Goal: Task Accomplishment & Management: Manage account settings

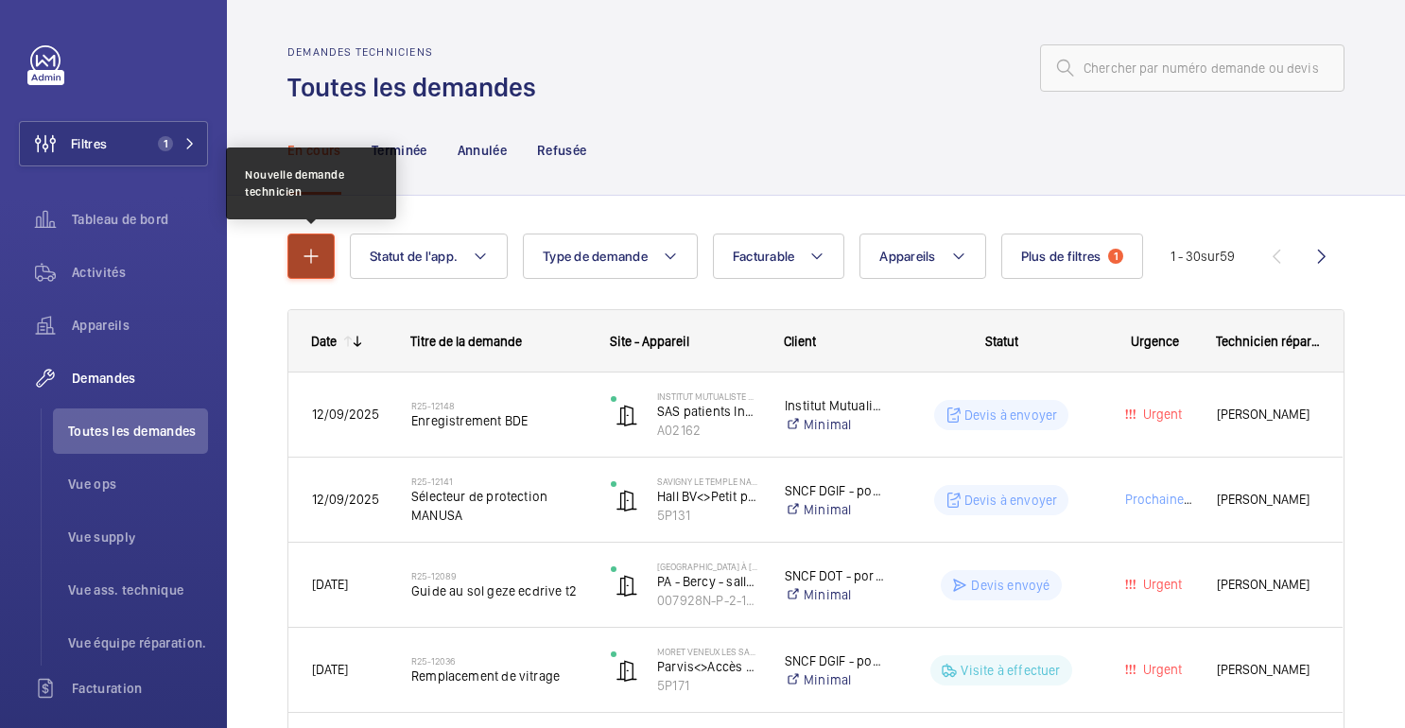
click at [306, 267] on mat-icon "button" at bounding box center [311, 256] width 23 height 23
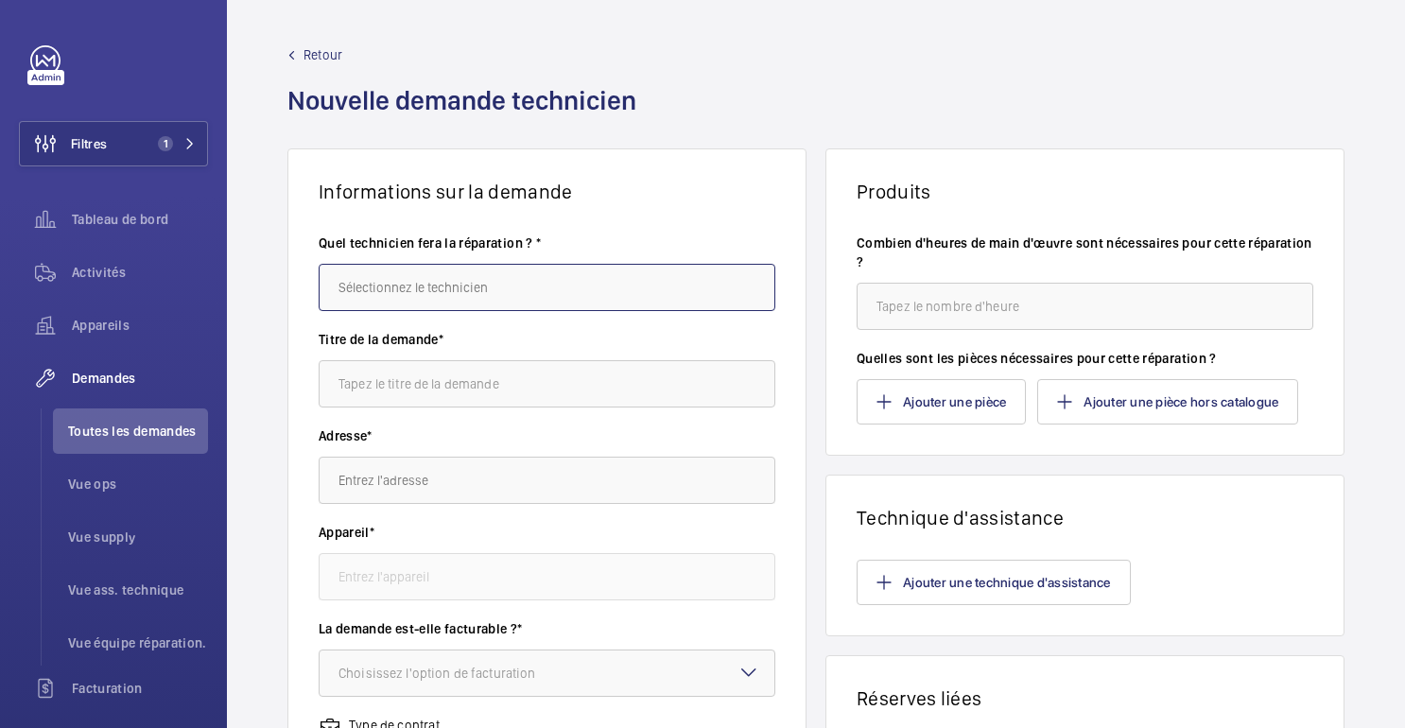
click at [479, 290] on input "text" at bounding box center [547, 287] width 457 height 47
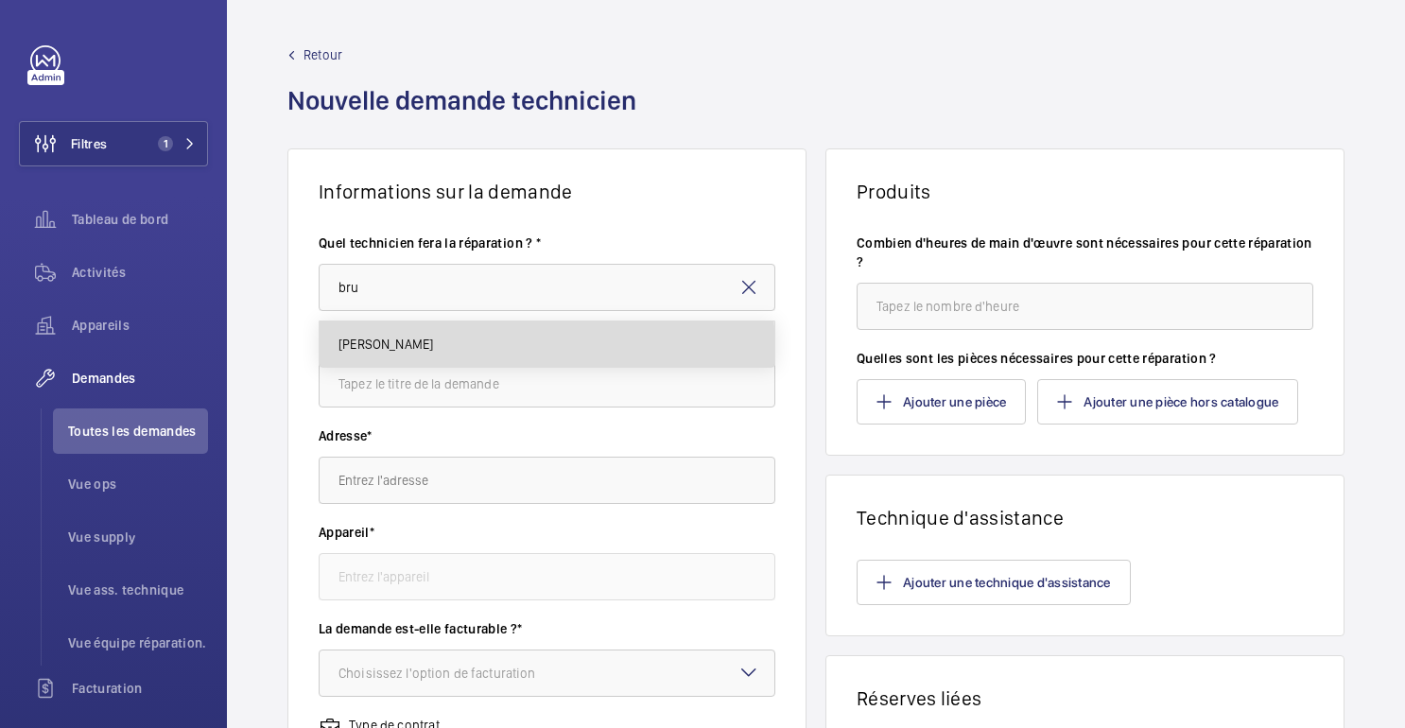
click at [425, 352] on mat-option "[PERSON_NAME]" at bounding box center [547, 344] width 455 height 45
type input "[PERSON_NAME]"
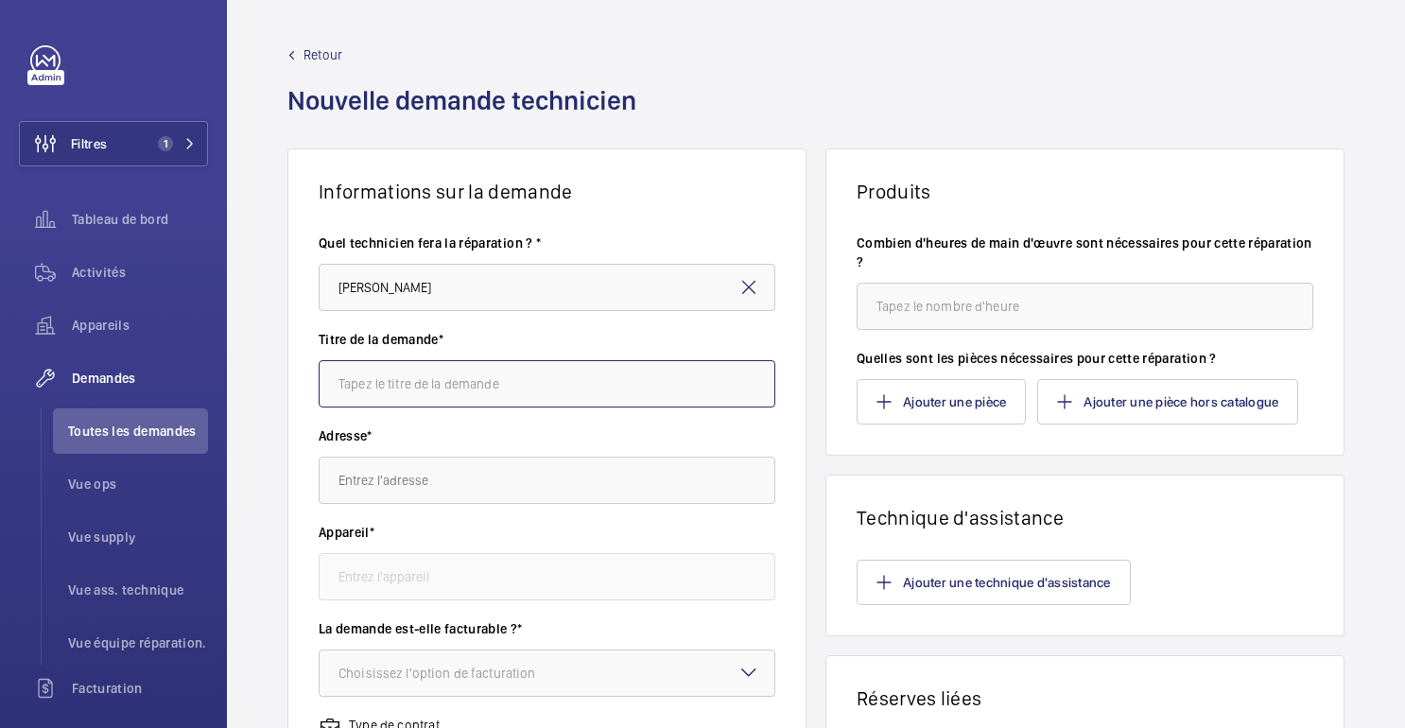
click at [392, 384] on input "text" at bounding box center [547, 383] width 457 height 47
type input "Vitrage"
click at [389, 484] on input "text" at bounding box center [547, 480] width 457 height 47
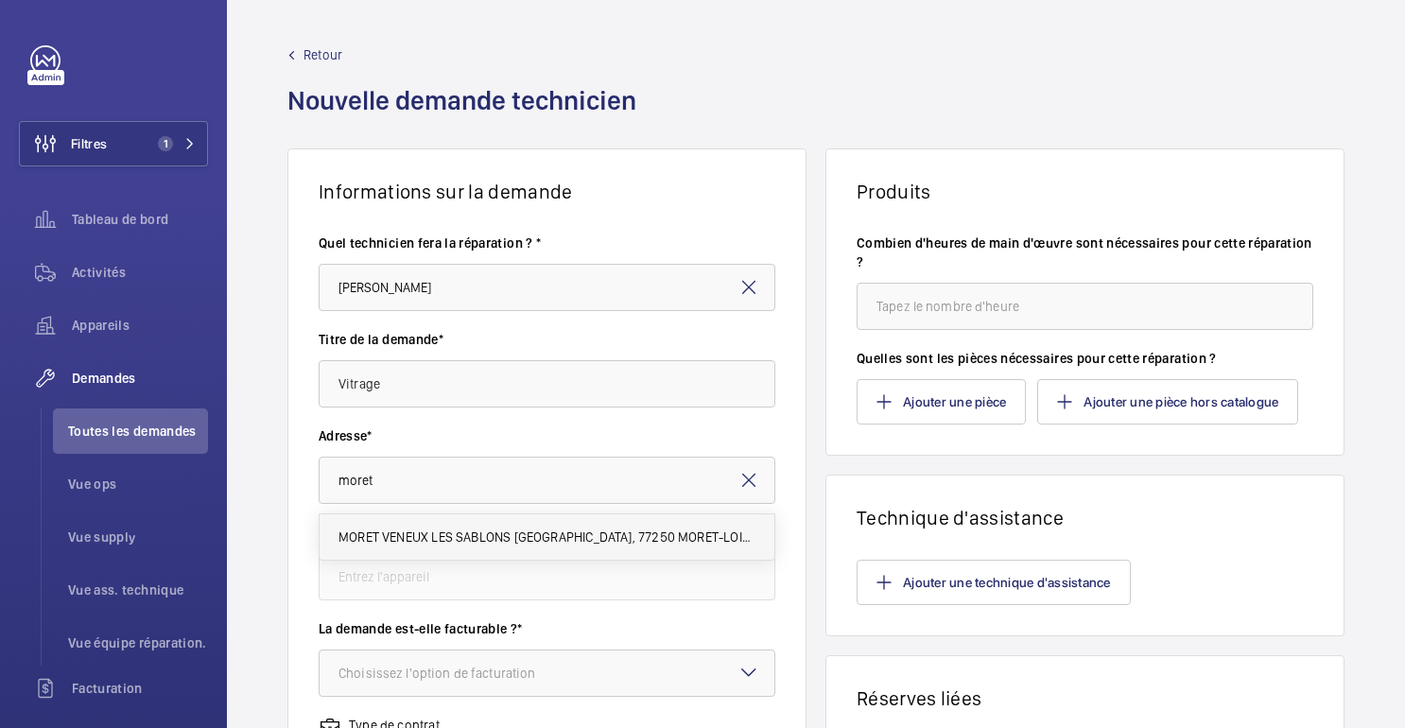
click at [422, 530] on font "MORET VENEUX LES SABLONS Place de la Gare, 77250 MORET-LOING-ET-ORVANNE" at bounding box center [620, 537] width 563 height 15
type input "MORET VENEUX LES SABLONS Place de la Gare, 77250 MORET-LOING-ET-ORVANNE"
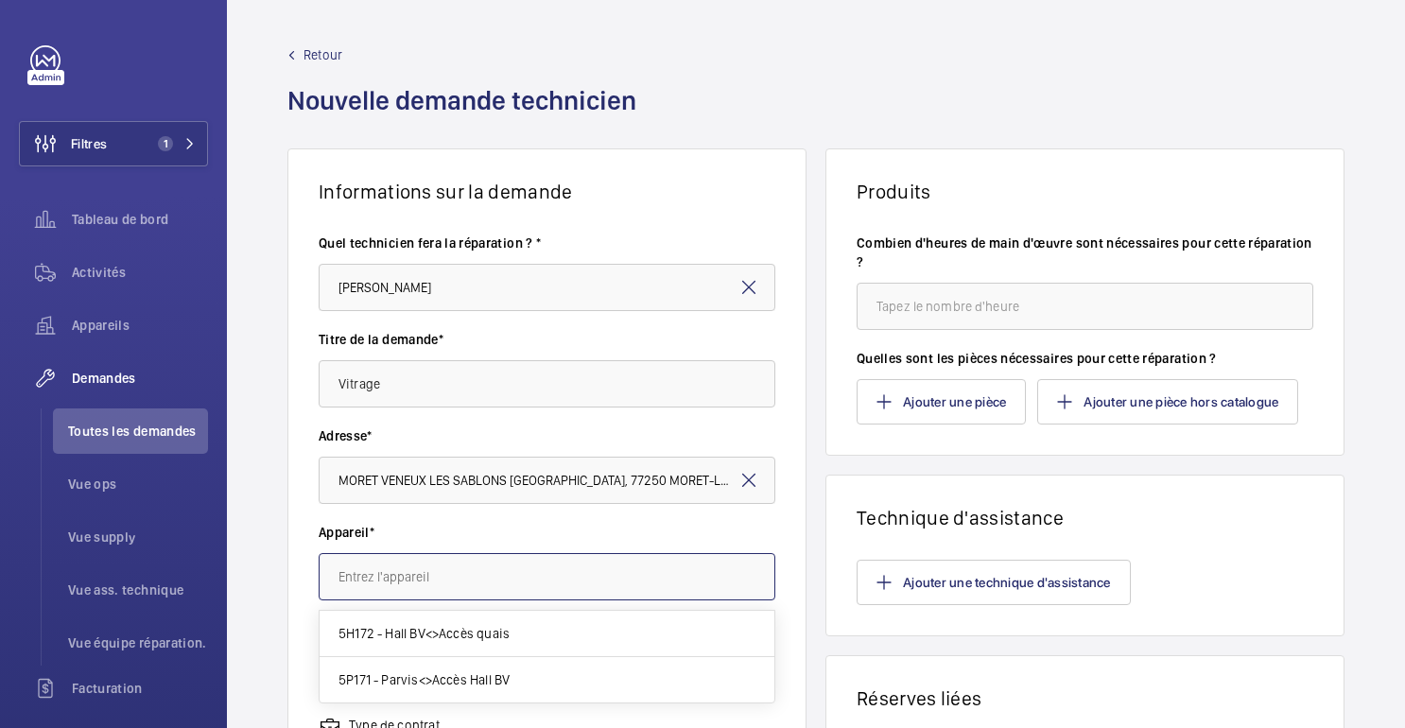
click at [408, 590] on input "text" at bounding box center [547, 576] width 457 height 47
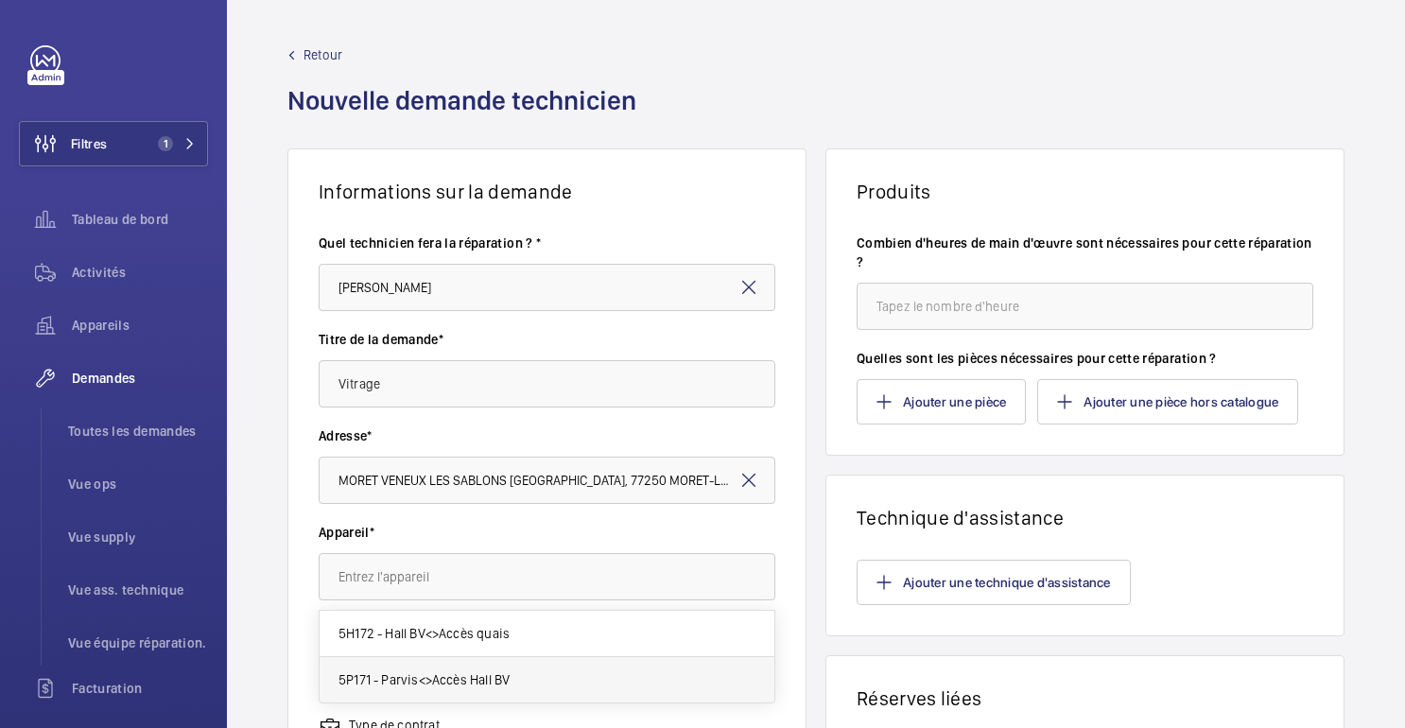
click at [409, 685] on font "5P171 - Parvis<>Accès Hall BV" at bounding box center [424, 679] width 171 height 15
type input "5P171 - Parvis<>Accès Hall BV"
click at [379, 675] on font "Choisissez l'option de facturation" at bounding box center [437, 673] width 197 height 15
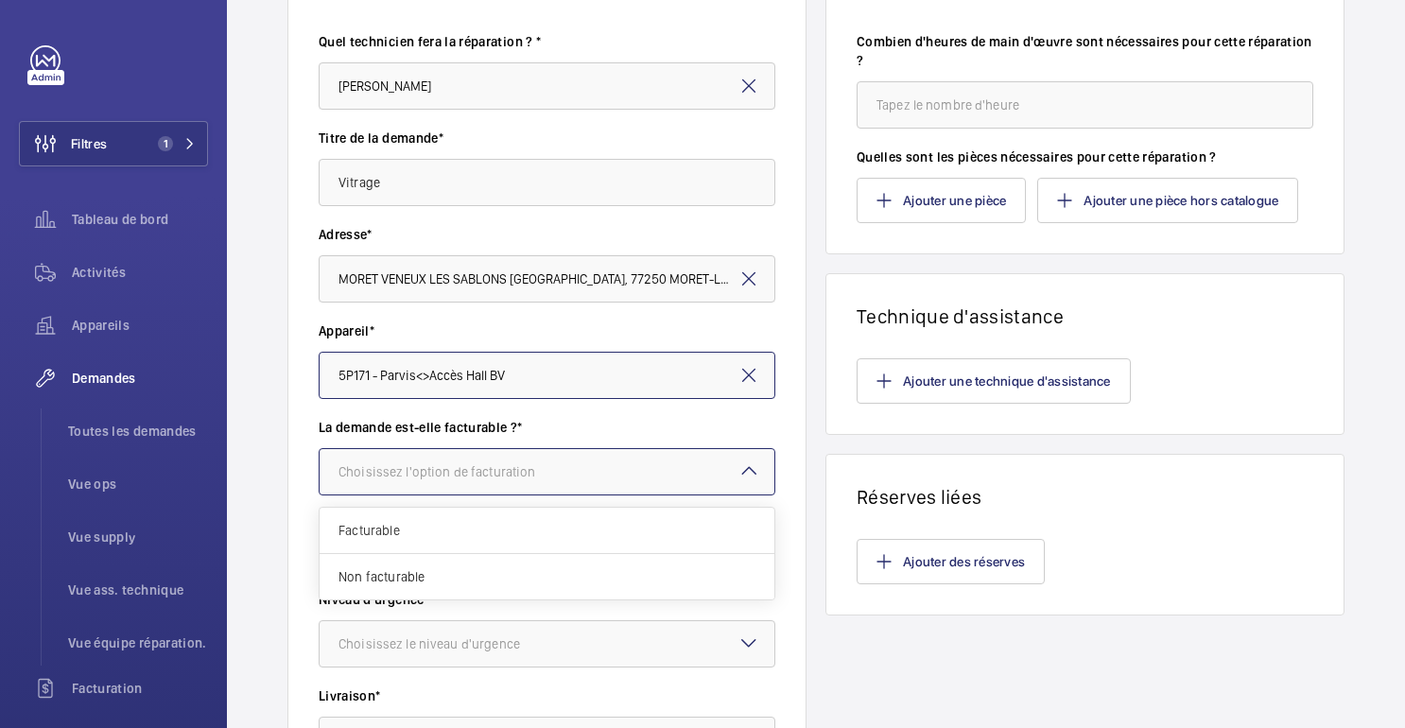
scroll to position [240, 0]
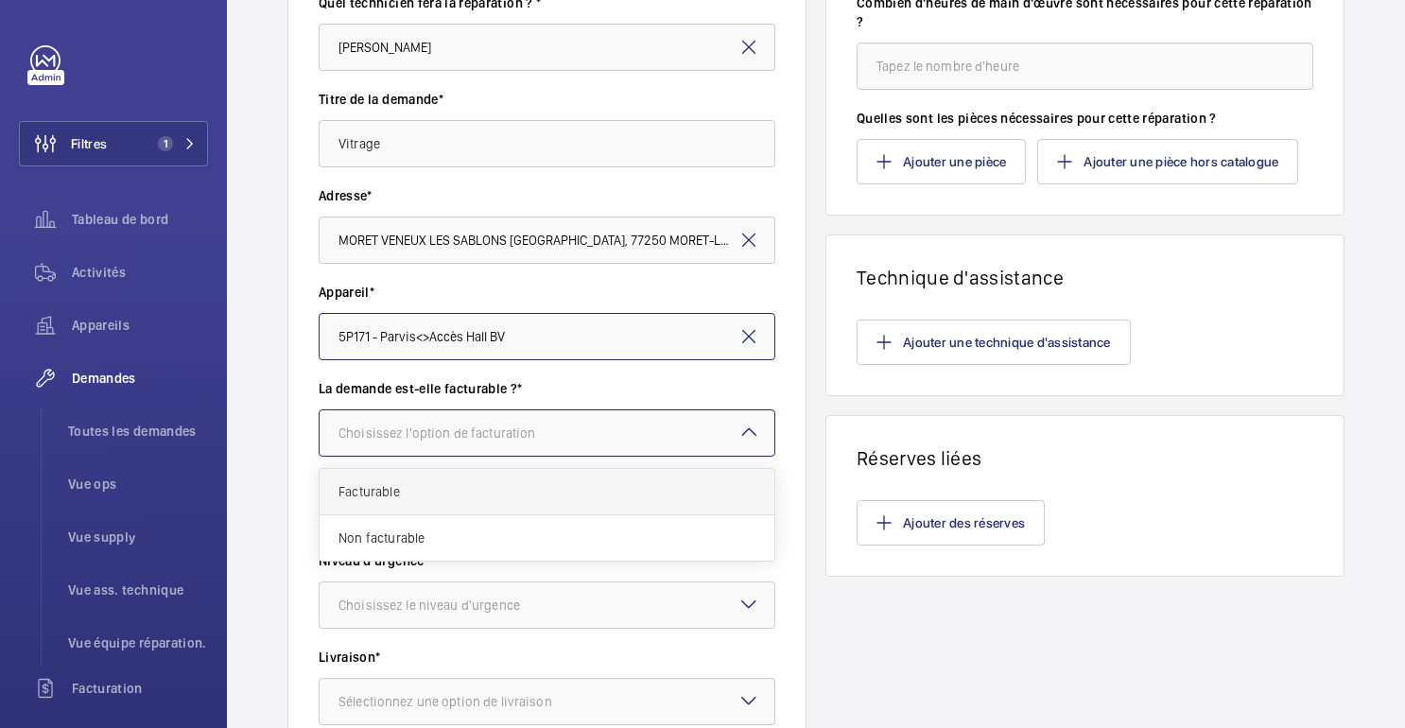
click at [376, 500] on span "Facturable" at bounding box center [547, 491] width 417 height 19
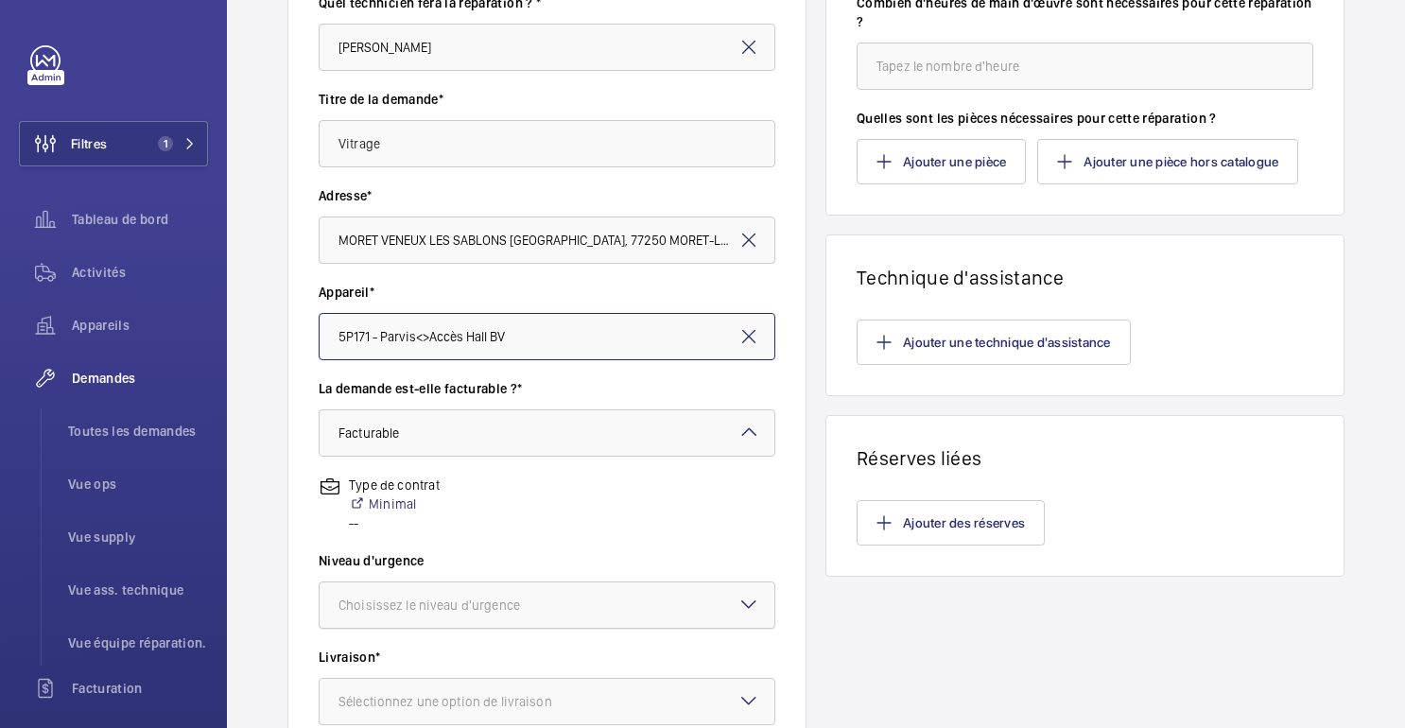
click at [408, 609] on font "Choisissez le niveau d'urgence" at bounding box center [430, 605] width 182 height 15
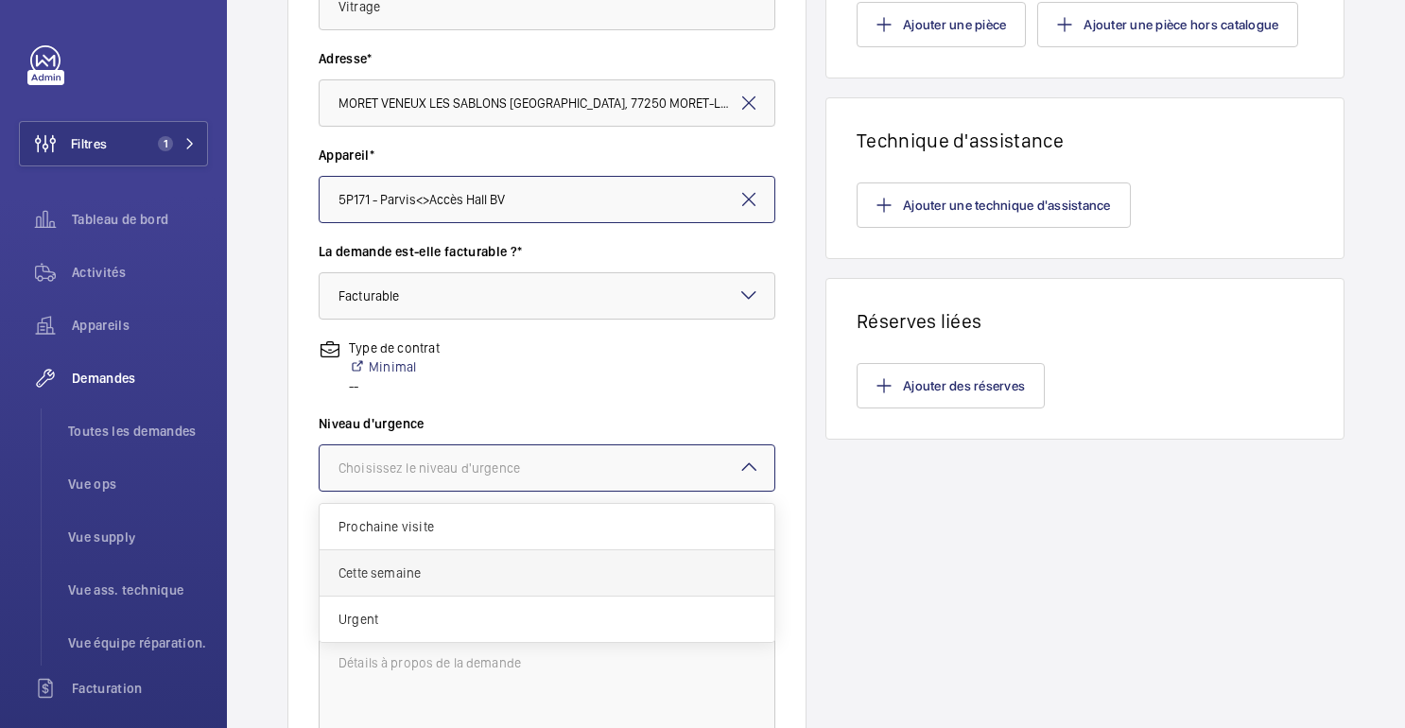
scroll to position [395, 0]
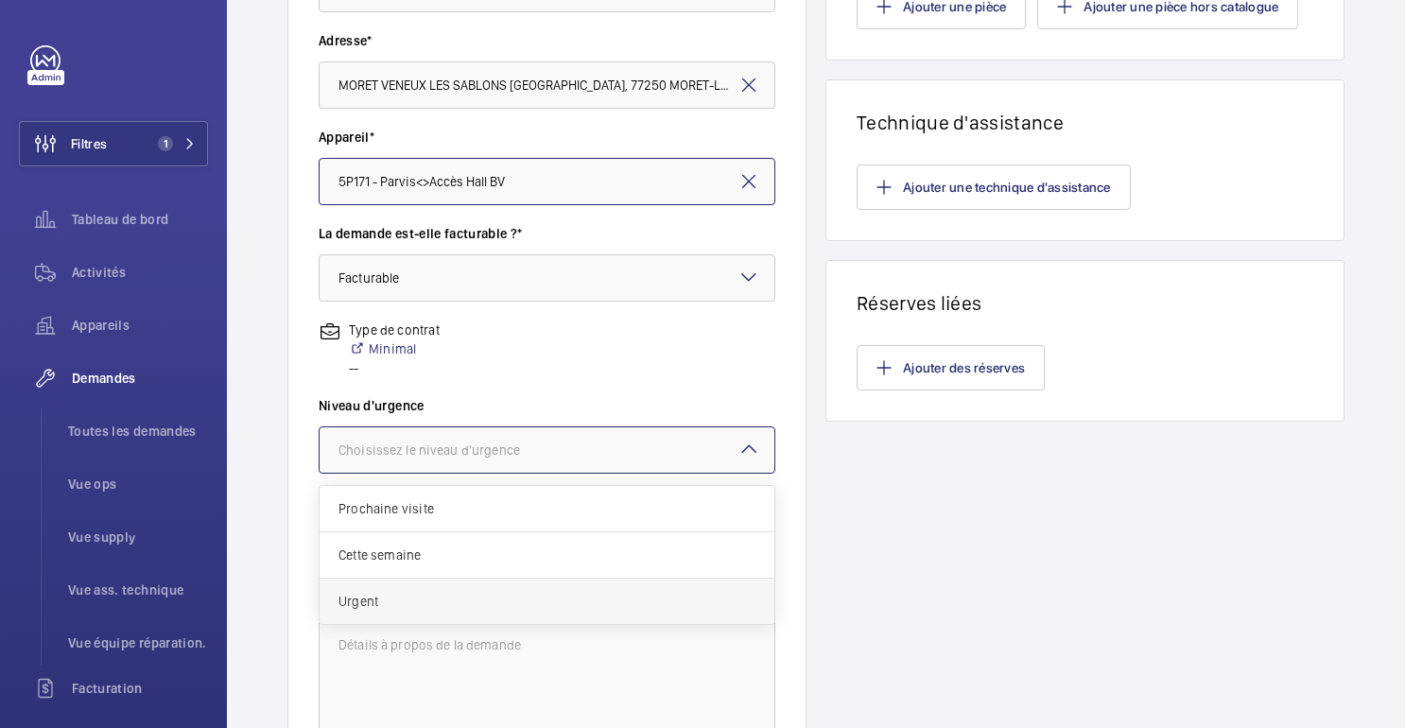
click at [383, 599] on span "Urgent" at bounding box center [547, 601] width 417 height 19
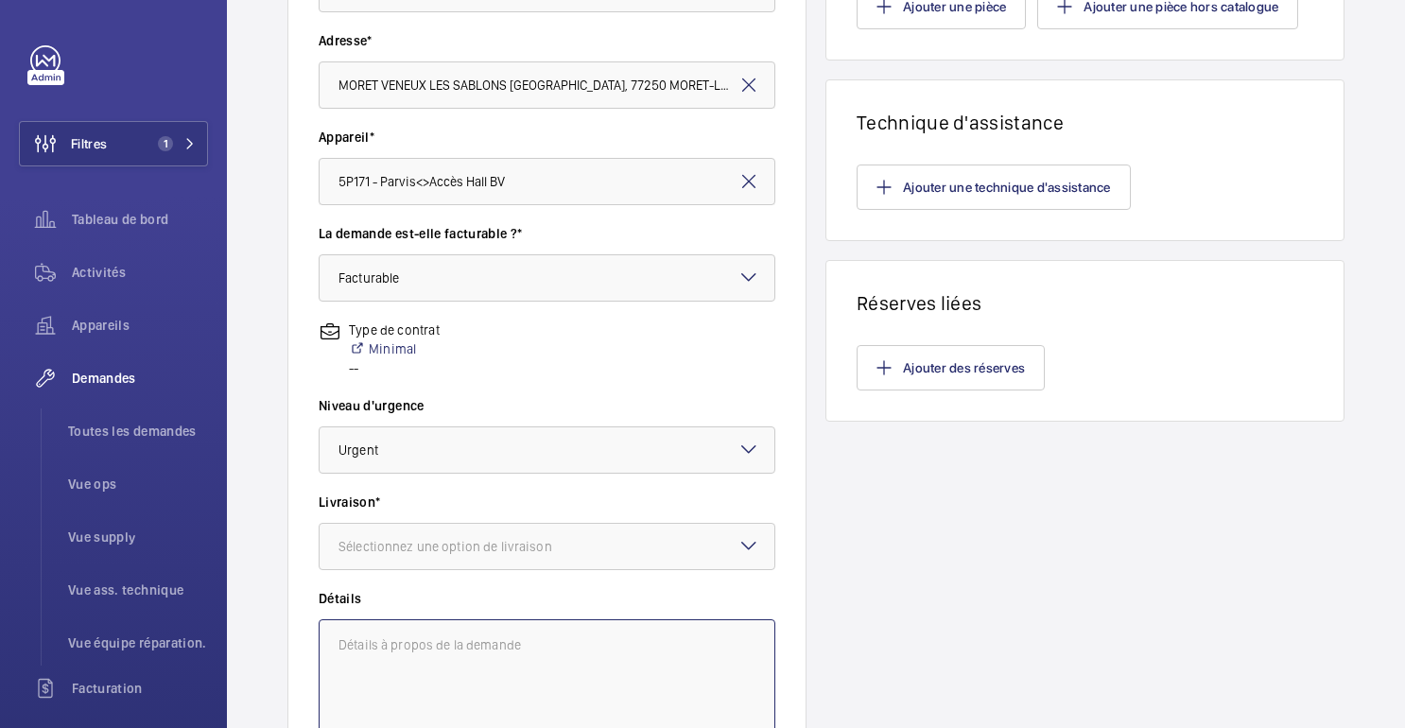
click at [382, 655] on textarea at bounding box center [547, 682] width 457 height 127
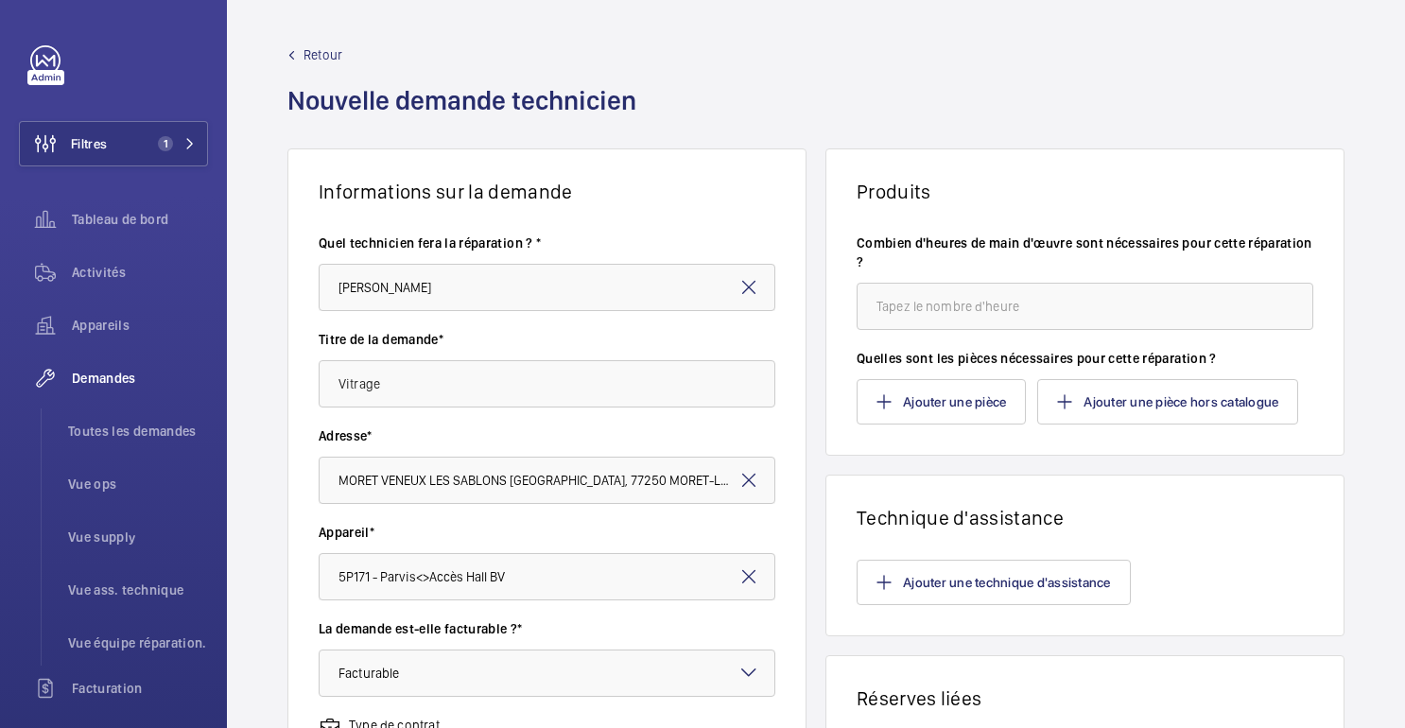
type textarea "Travaux Sous-traitant"
click at [939, 305] on input "number" at bounding box center [1085, 306] width 457 height 47
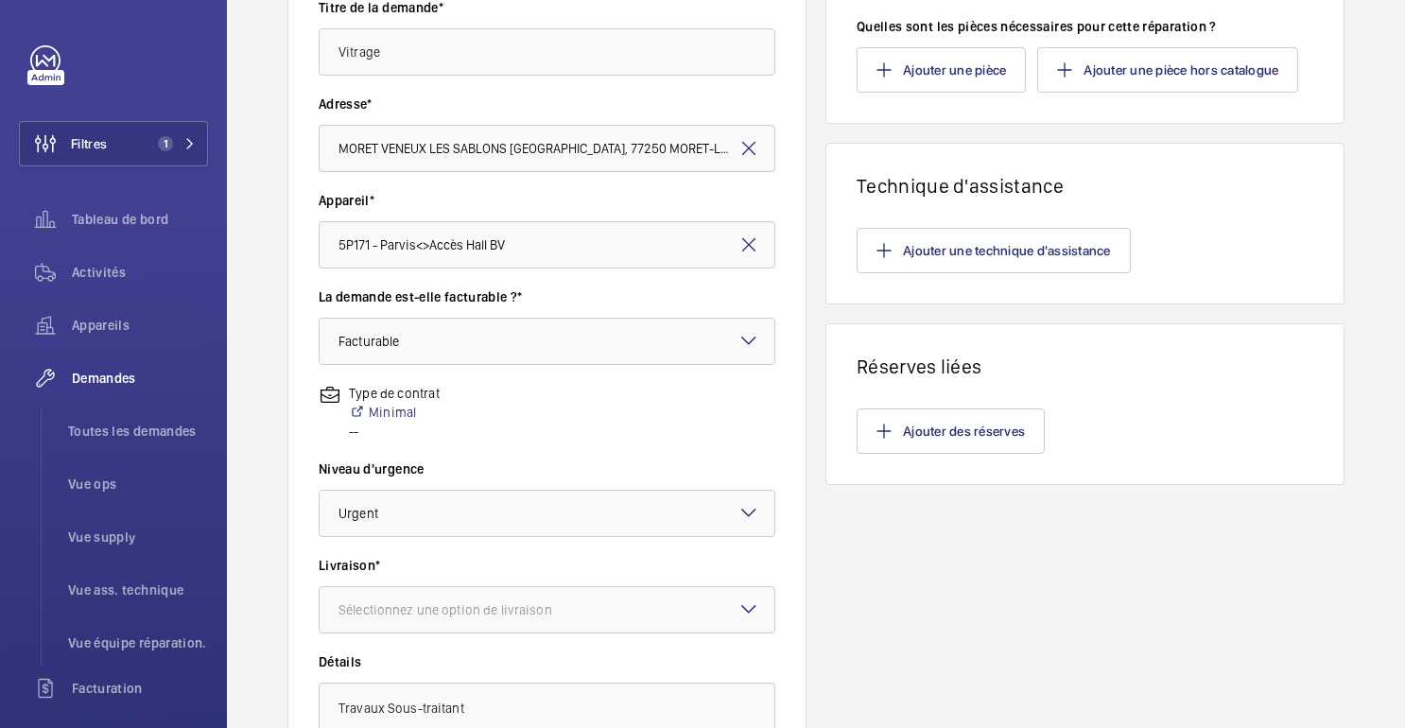
scroll to position [581, 0]
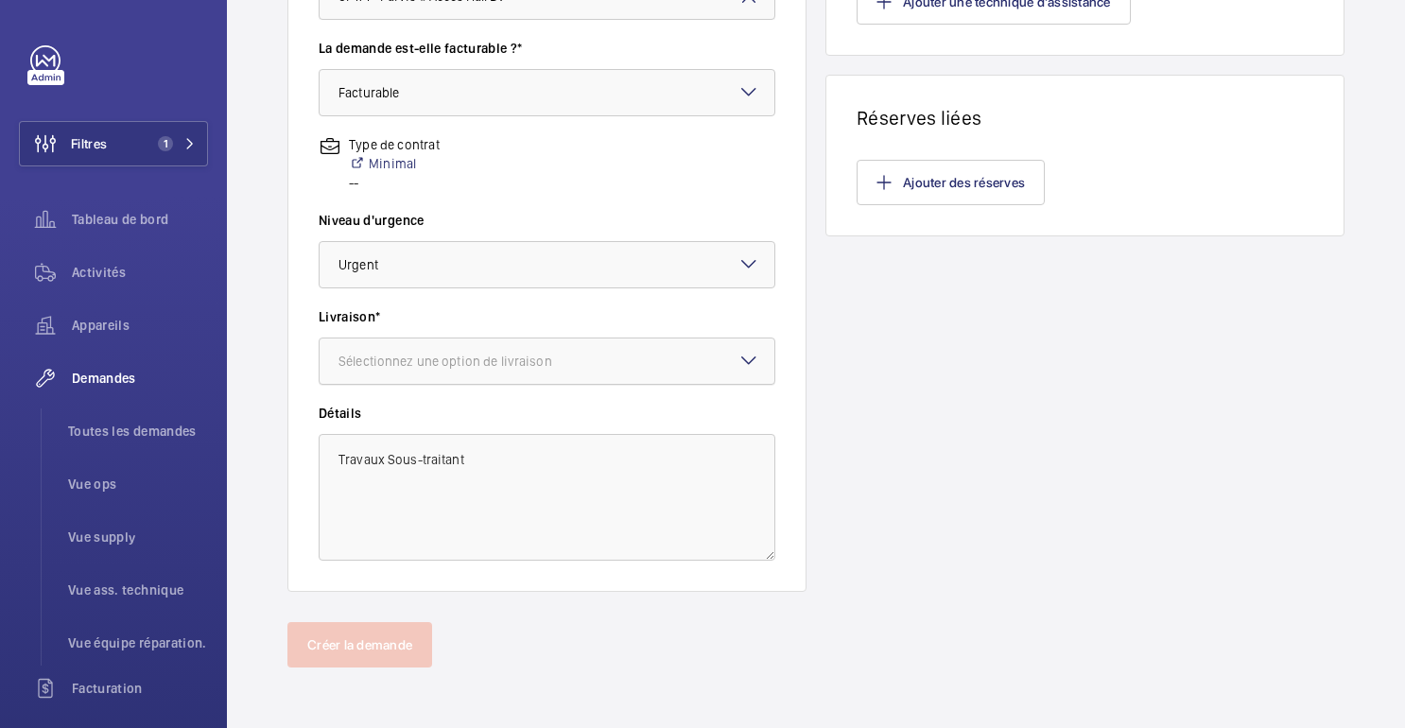
click at [514, 361] on font "Sélectionnez une option de livraison" at bounding box center [446, 361] width 214 height 15
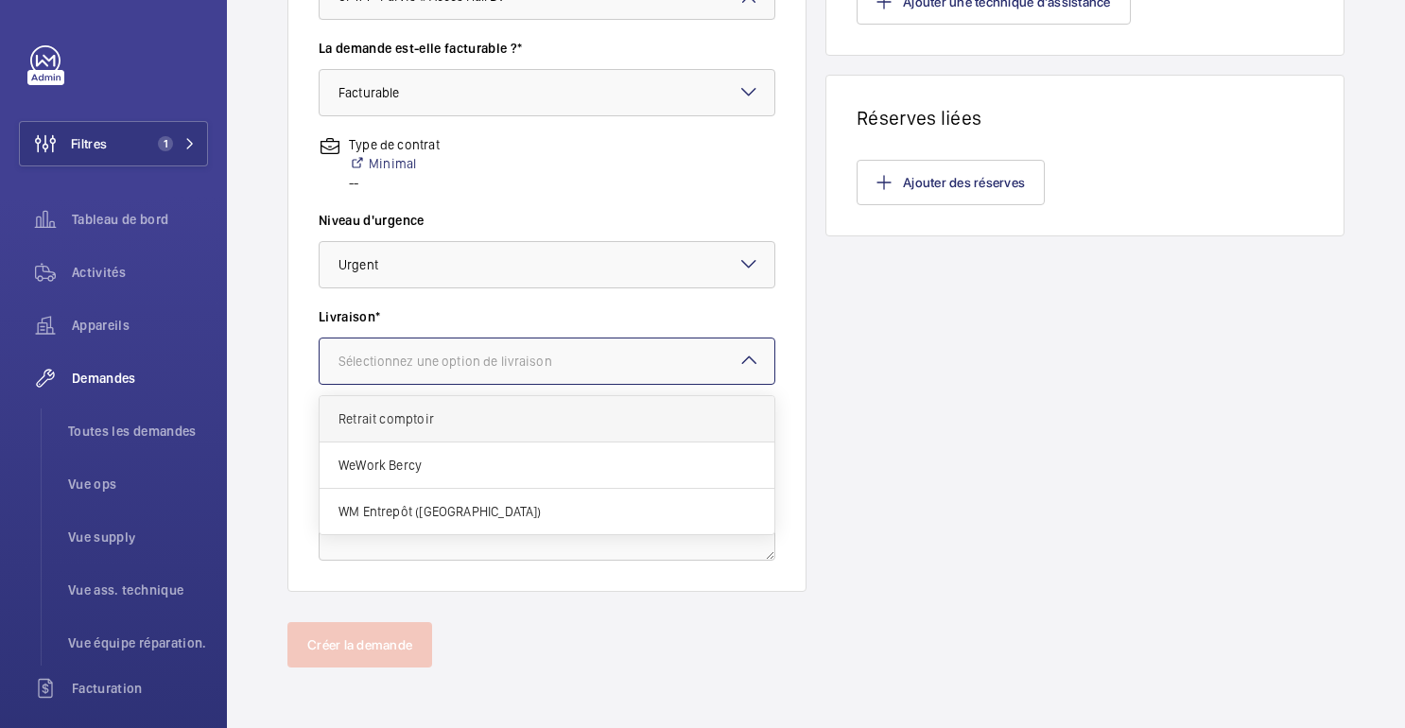
click at [454, 426] on span "Retrait comptoir" at bounding box center [547, 418] width 417 height 19
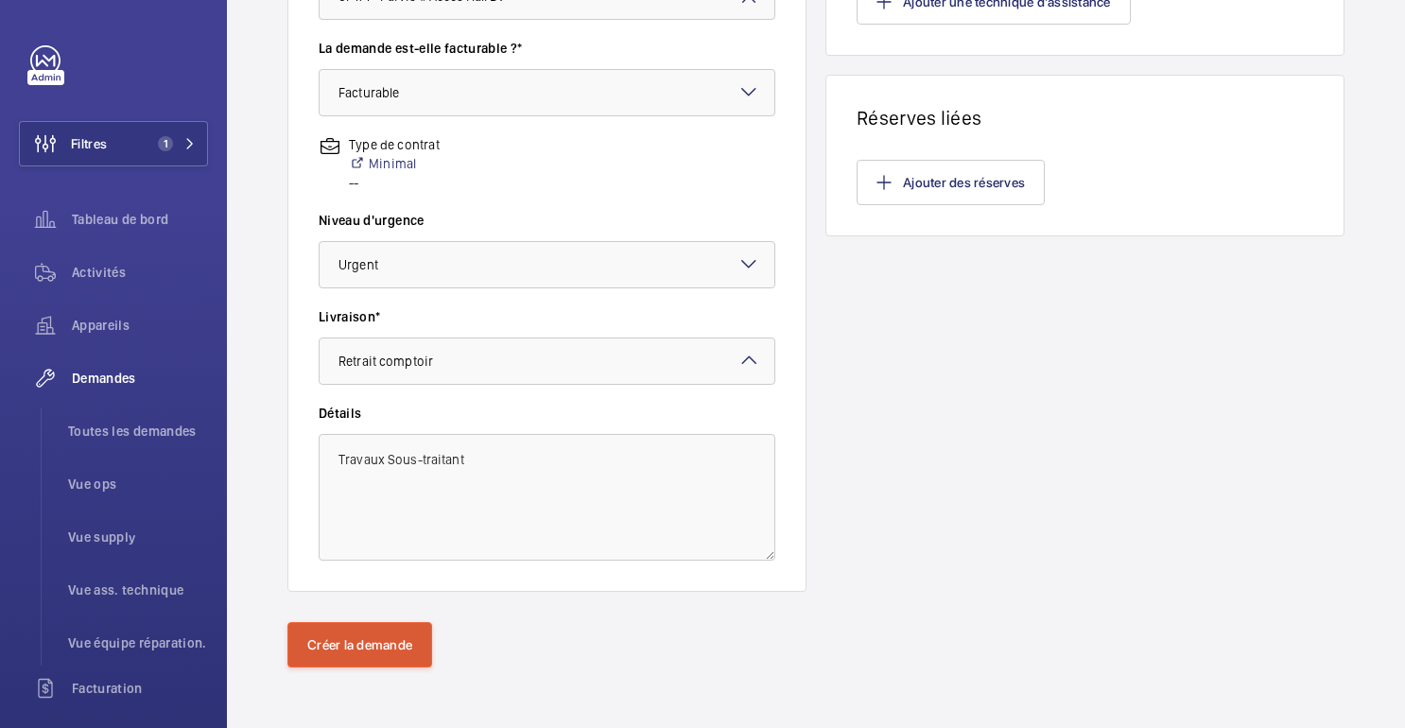
type input "1"
click at [359, 650] on font "Créer la demande" at bounding box center [359, 644] width 105 height 15
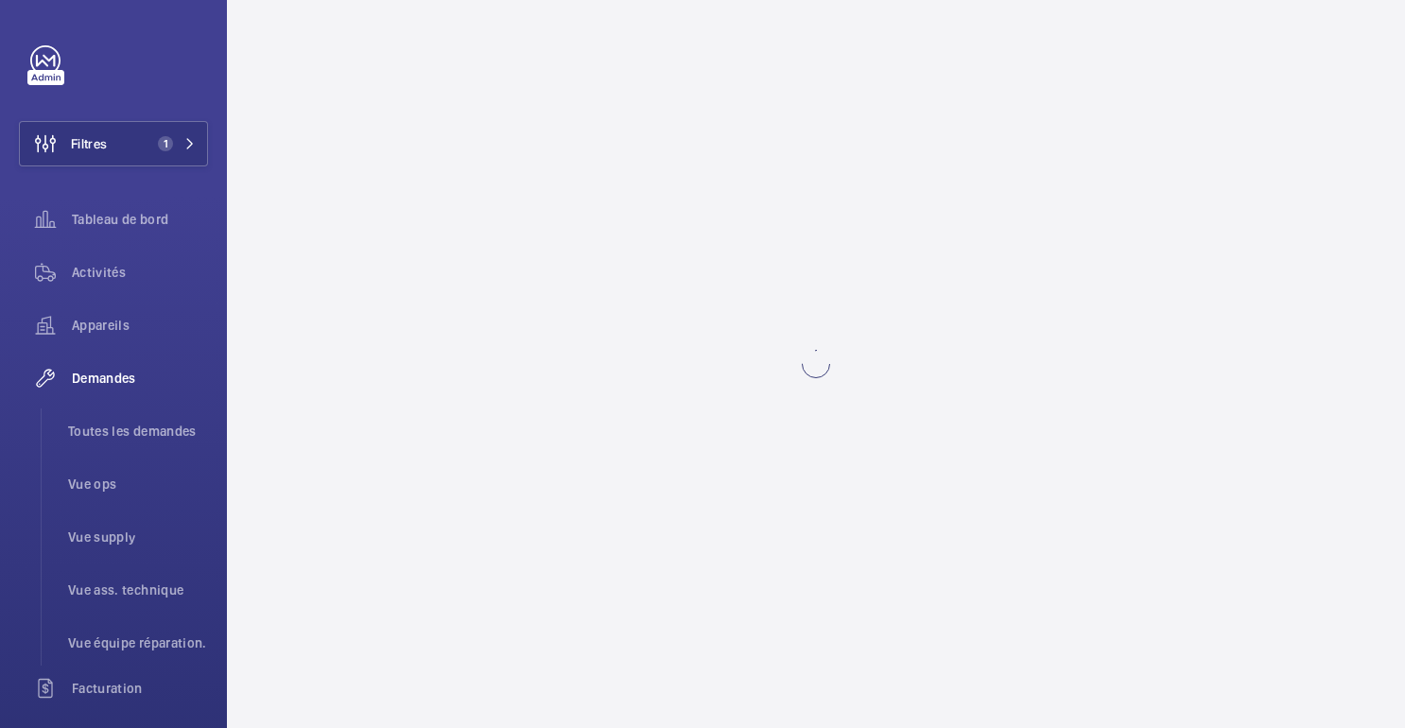
scroll to position [0, 0]
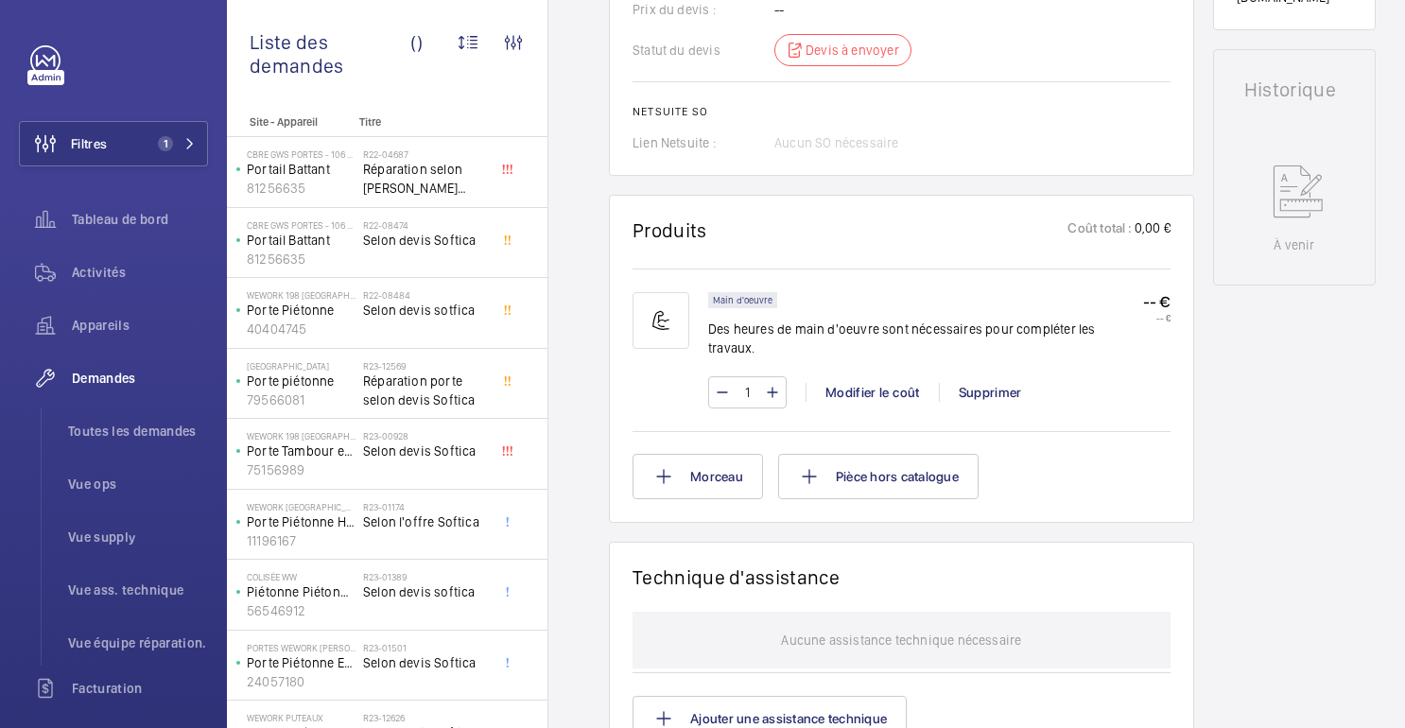
scroll to position [603, 0]
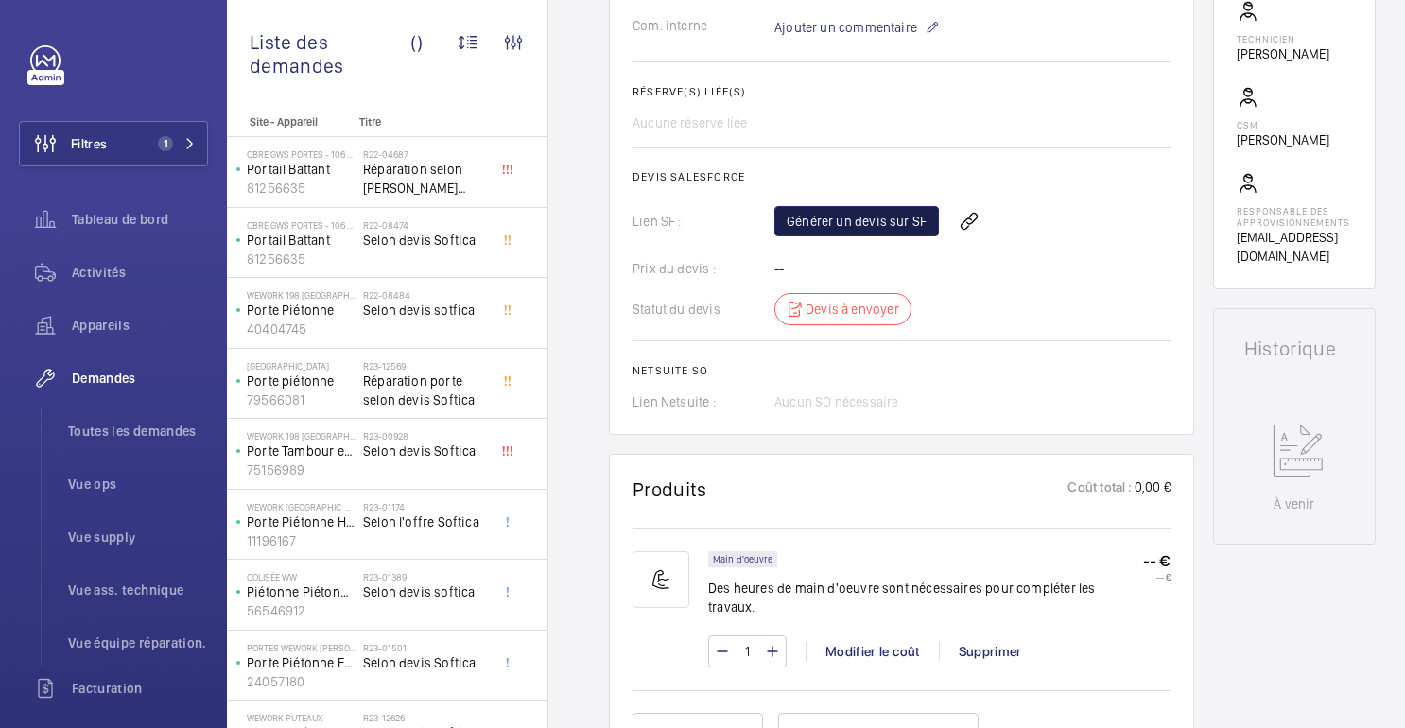
click at [871, 220] on font "Générer un devis sur SF" at bounding box center [857, 221] width 140 height 15
click at [1037, 221] on span "Rafraichir la page" at bounding box center [1011, 221] width 122 height 23
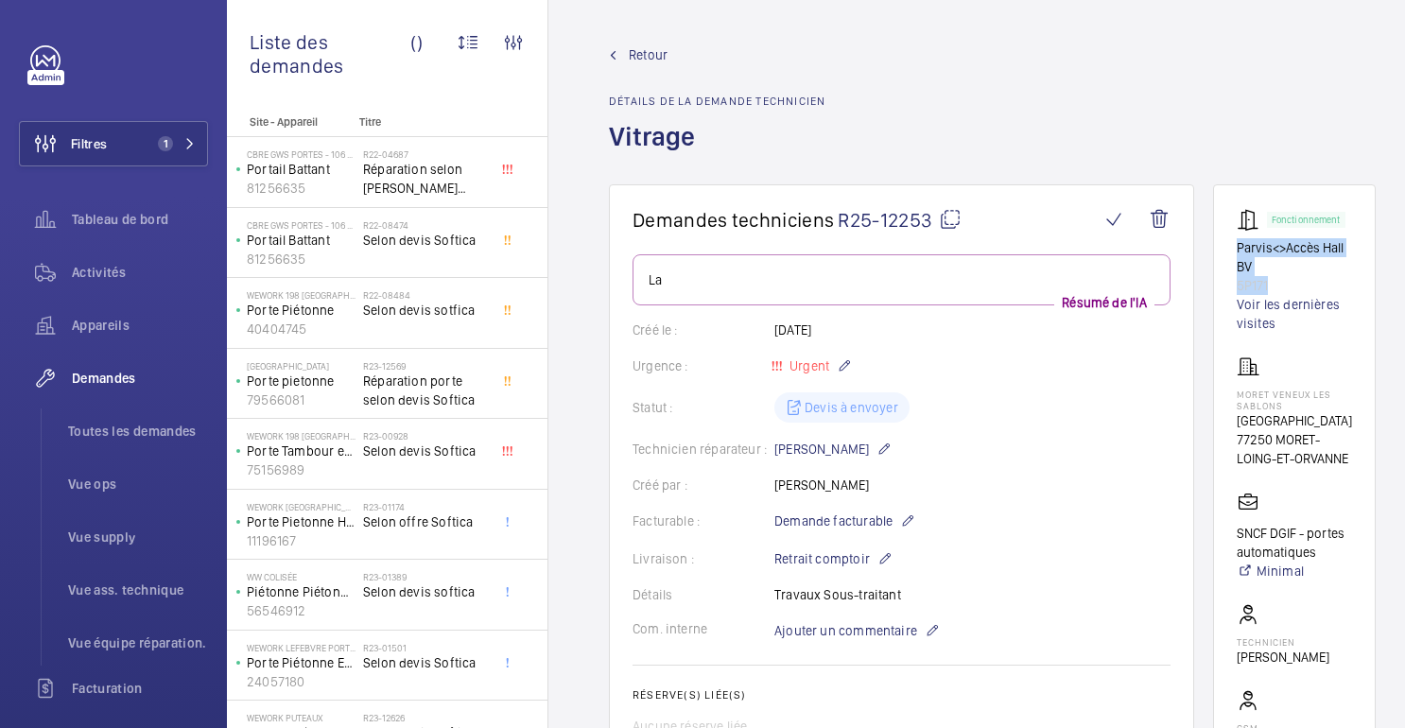
drag, startPoint x: 1269, startPoint y: 286, endPoint x: 1236, endPoint y: 253, distance: 46.1
click at [1237, 253] on div "Fonctionnement Parvis<>Accès Hall BV 5P171 Voir les dernières visites" at bounding box center [1294, 270] width 115 height 125
copy div "Parvis<>Accès Hall BV 5P171"
click at [1323, 427] on font "Place de la Gare" at bounding box center [1294, 420] width 115 height 15
drag, startPoint x: 1239, startPoint y: 440, endPoint x: 1354, endPoint y: 461, distance: 117.4
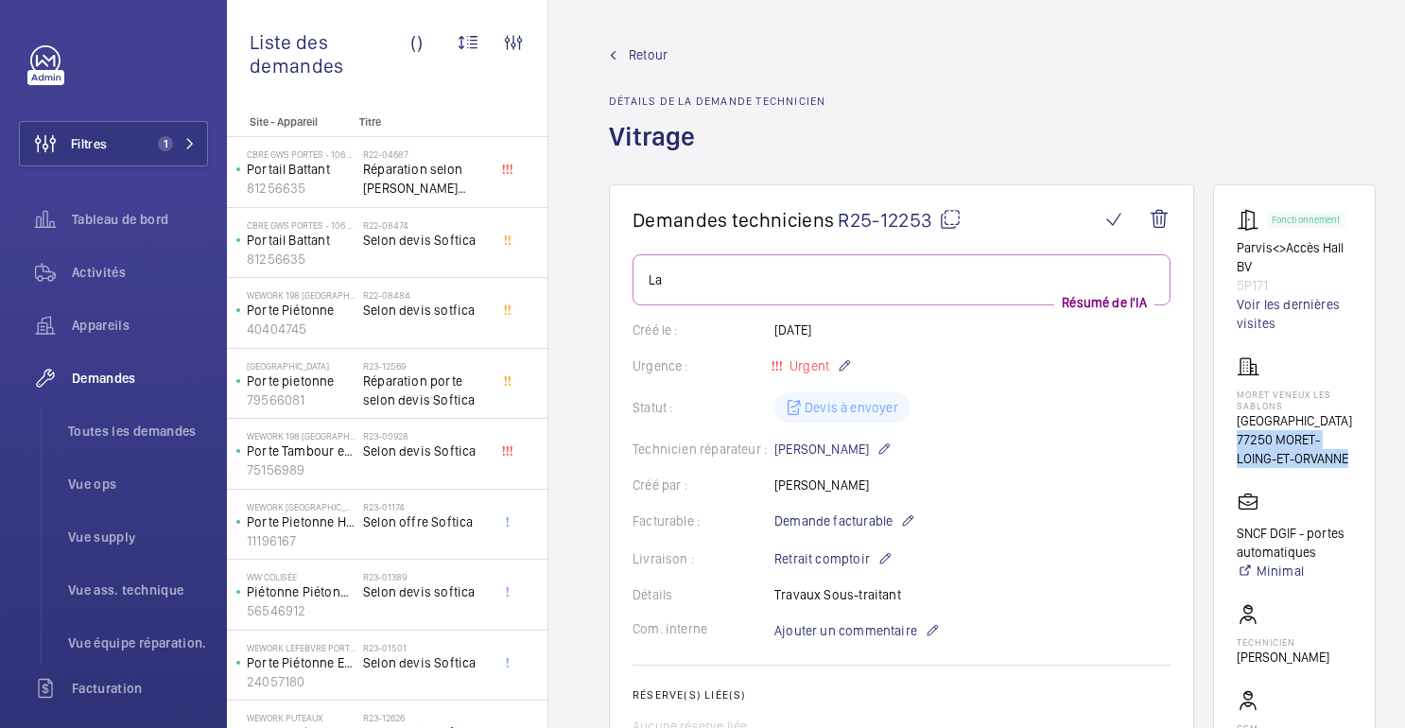
click at [1354, 461] on wm-front-card "Fonctionnement Parvis<>Accès Hall BV 5P171 Voir les dernières visites MORET VEN…" at bounding box center [1294, 538] width 163 height 708
copy font "77250 MORET-LOING-ET-ORVANNE"
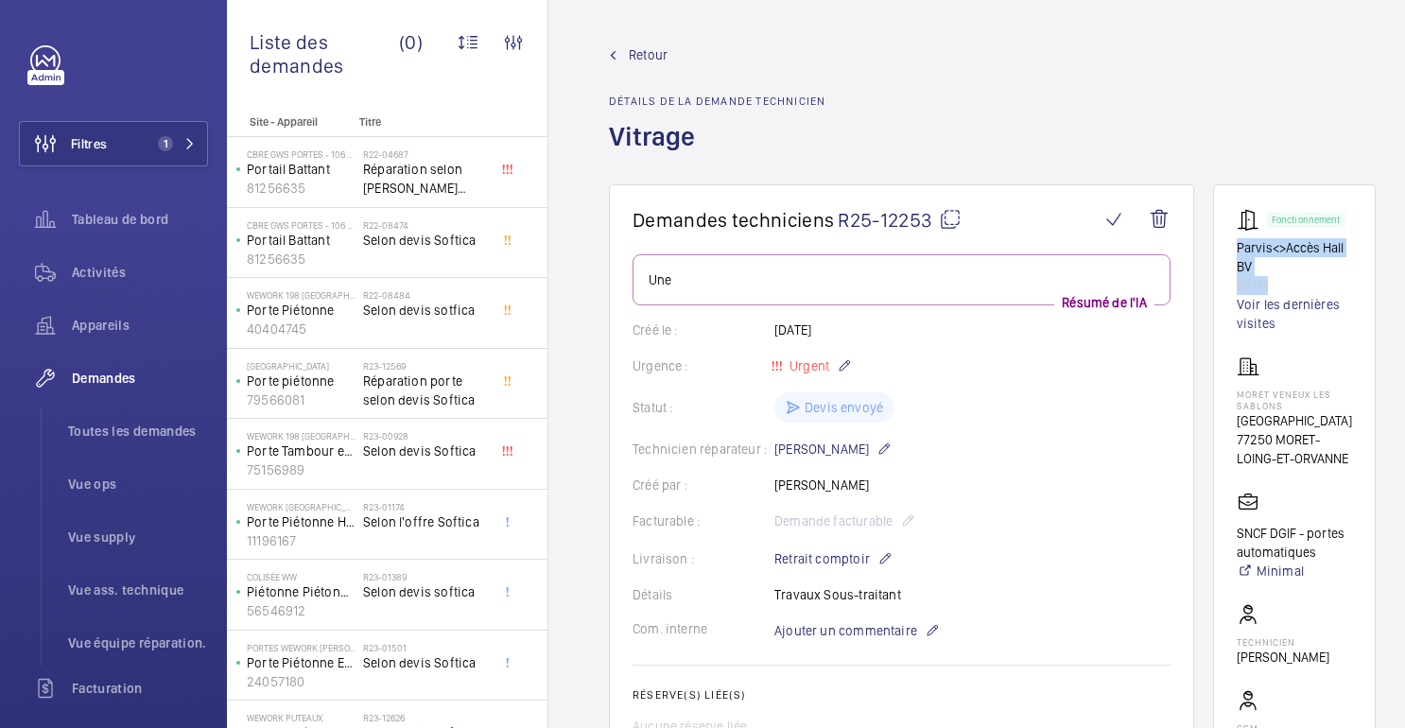
drag, startPoint x: 1275, startPoint y: 286, endPoint x: 1234, endPoint y: 254, distance: 51.3
click at [1234, 254] on wm-front-card "Fonctionnement Parvis<>Accès Hall BV 5P171 Voir les dernières visites MORET VEN…" at bounding box center [1294, 538] width 163 height 708
copy div "Parvis<>[GEOGRAPHIC_DATA] BV 5P171"
drag, startPoint x: 1238, startPoint y: 424, endPoint x: 1356, endPoint y: 460, distance: 123.6
click at [1356, 460] on wm-front-card "Fonctionnement Parvis<>Accès Hall BV 5P171 Voir les dernières visites MORET VEN…" at bounding box center [1294, 538] width 163 height 708
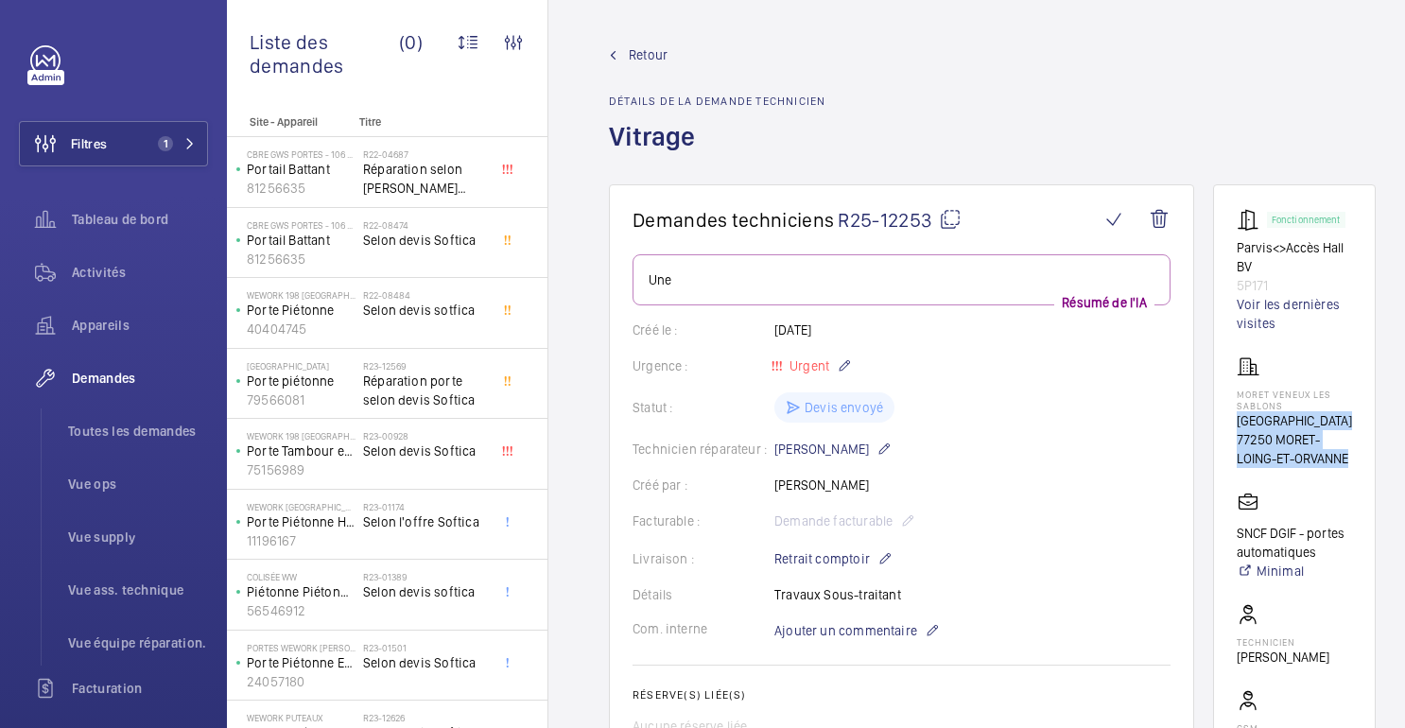
copy div "Place de la Gare 77250 MORET-LOING-ET-ORVANNE"
click at [1086, 405] on div "Statut : Devis envoyé" at bounding box center [902, 407] width 538 height 30
click at [1272, 312] on font "Voir les dernières visites" at bounding box center [1288, 314] width 103 height 34
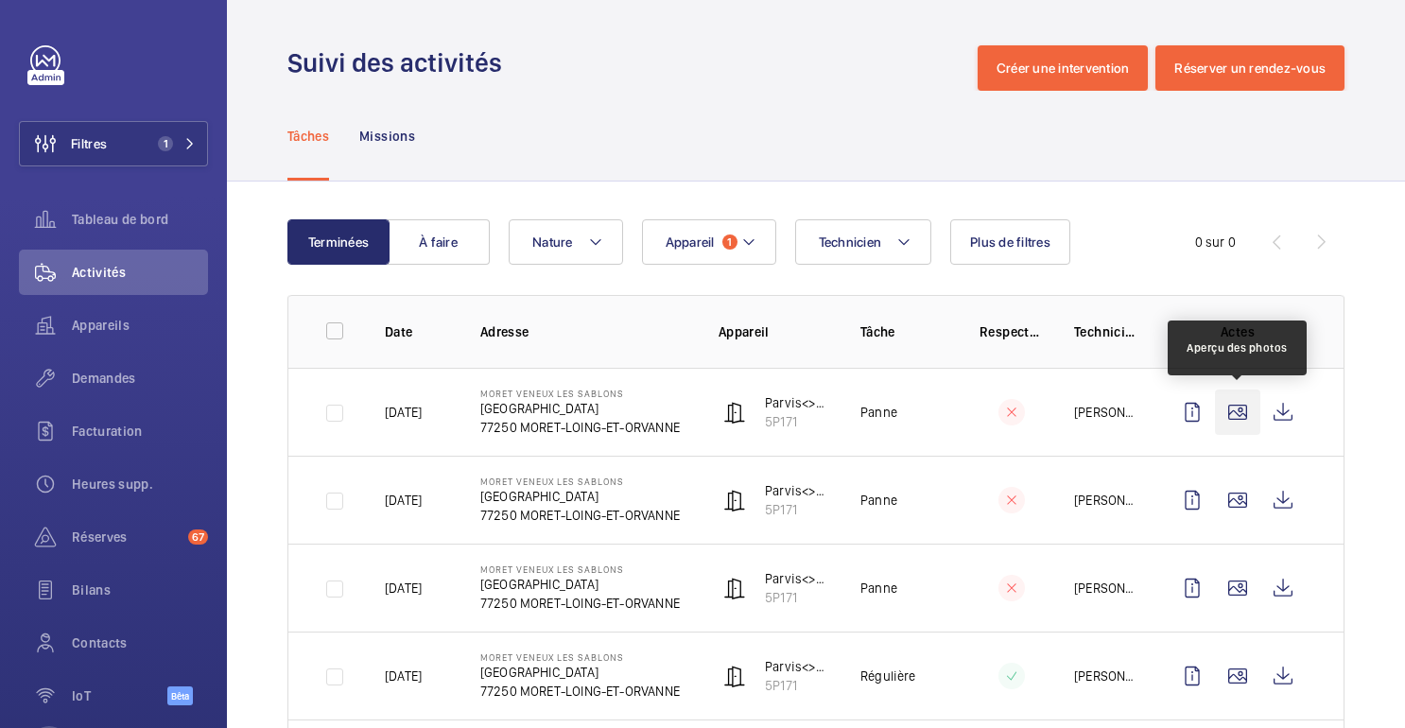
click at [1241, 423] on wm-front-icon-button at bounding box center [1237, 412] width 45 height 45
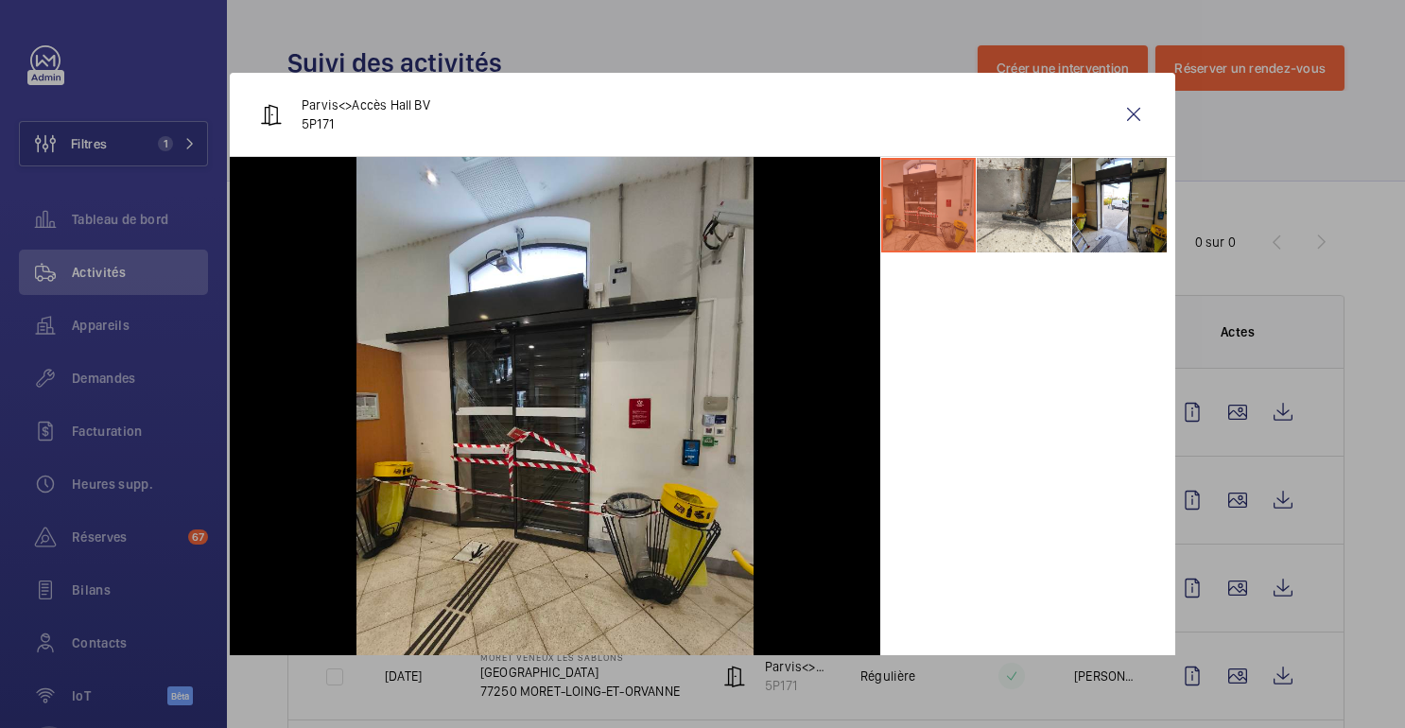
click at [1209, 167] on div at bounding box center [702, 364] width 1405 height 728
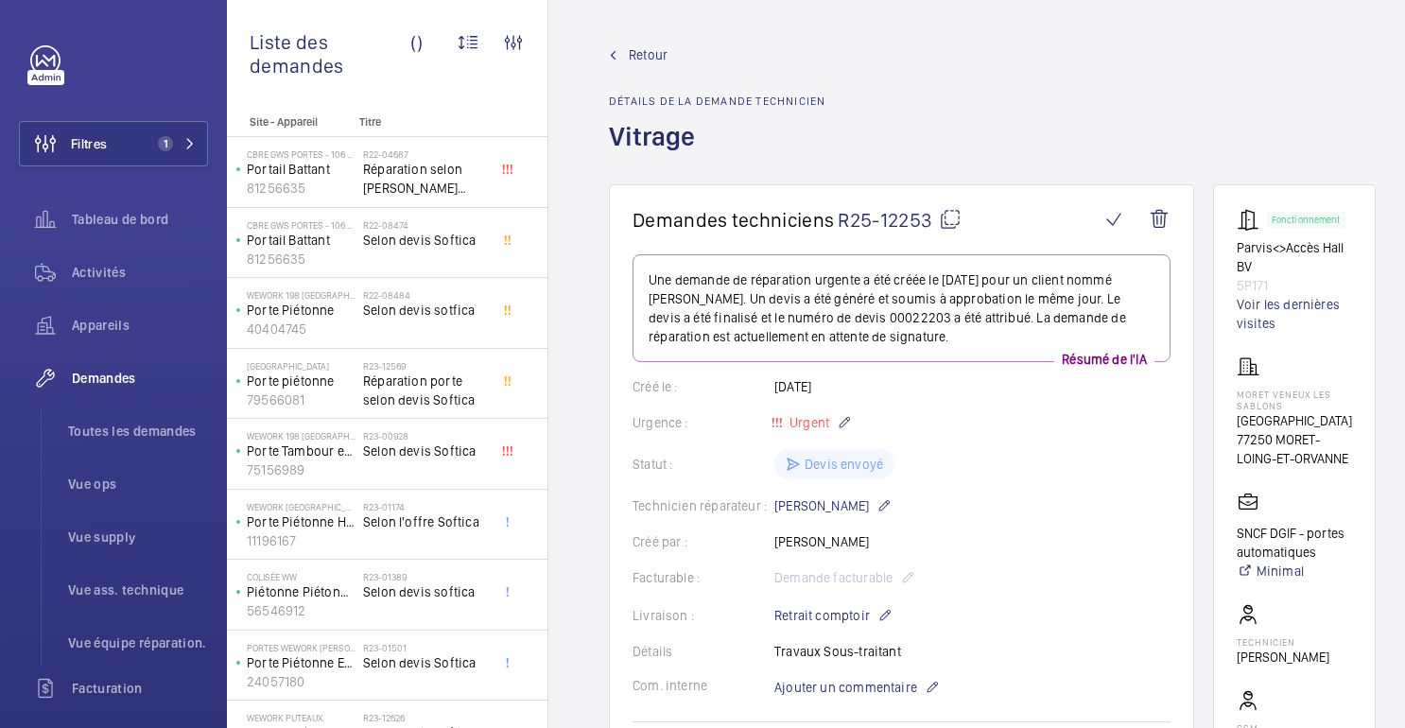
click at [666, 63] on span "Retour" at bounding box center [648, 54] width 39 height 19
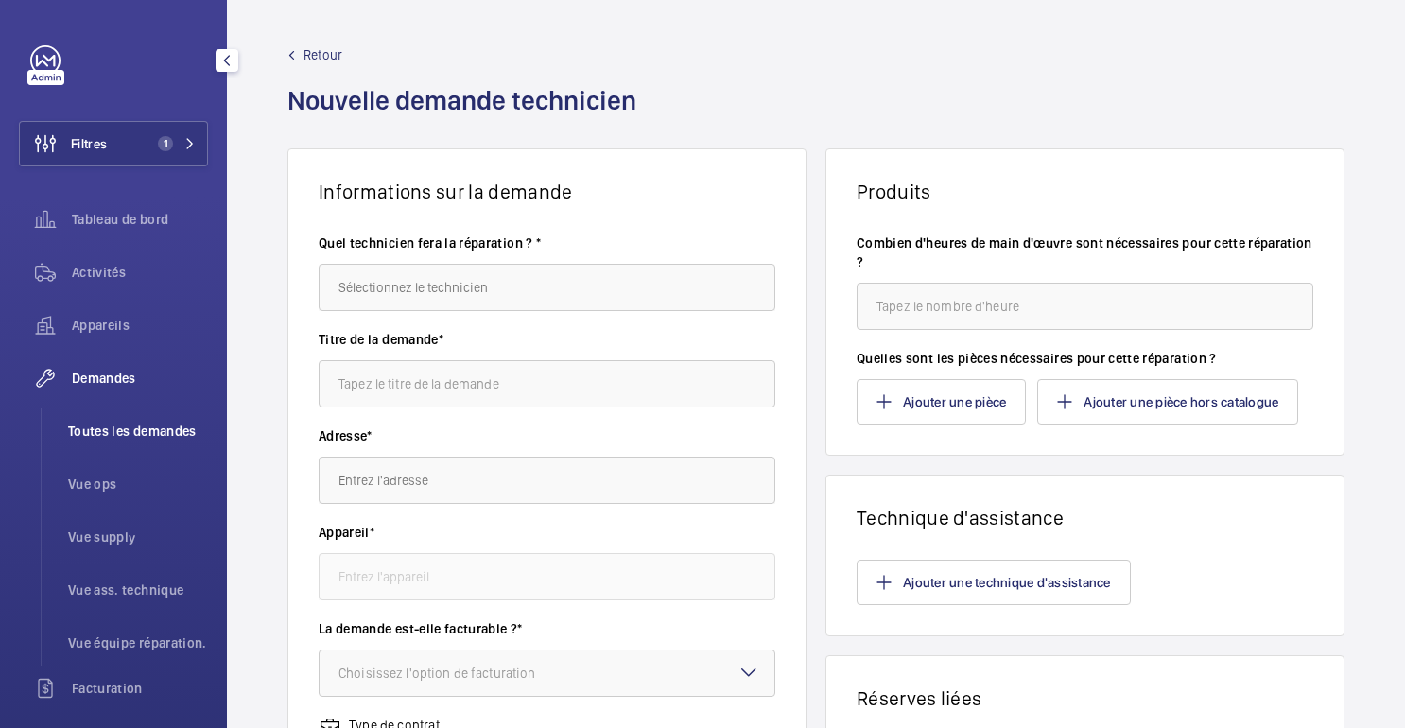
click at [122, 422] on span "Toutes les demandes" at bounding box center [138, 431] width 140 height 19
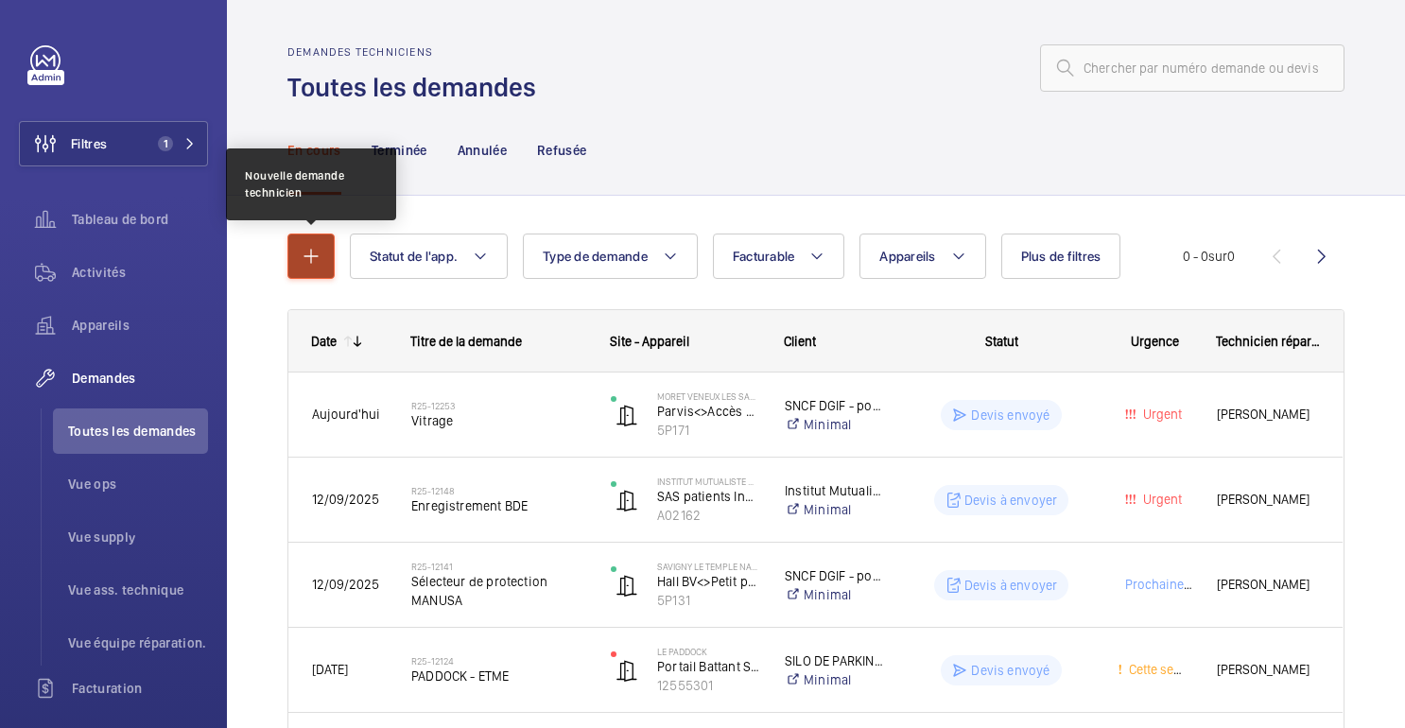
click at [331, 260] on button "button" at bounding box center [310, 256] width 47 height 45
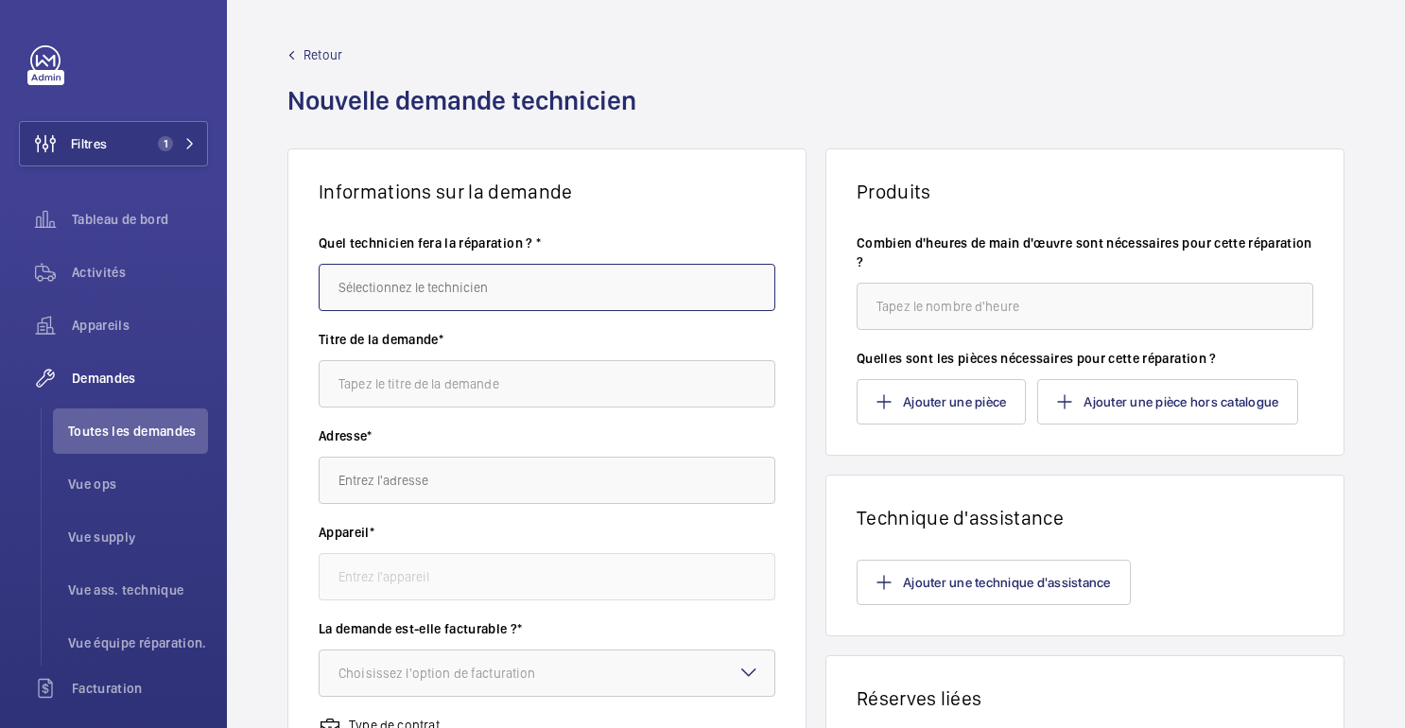
click at [488, 287] on input "text" at bounding box center [547, 287] width 457 height 47
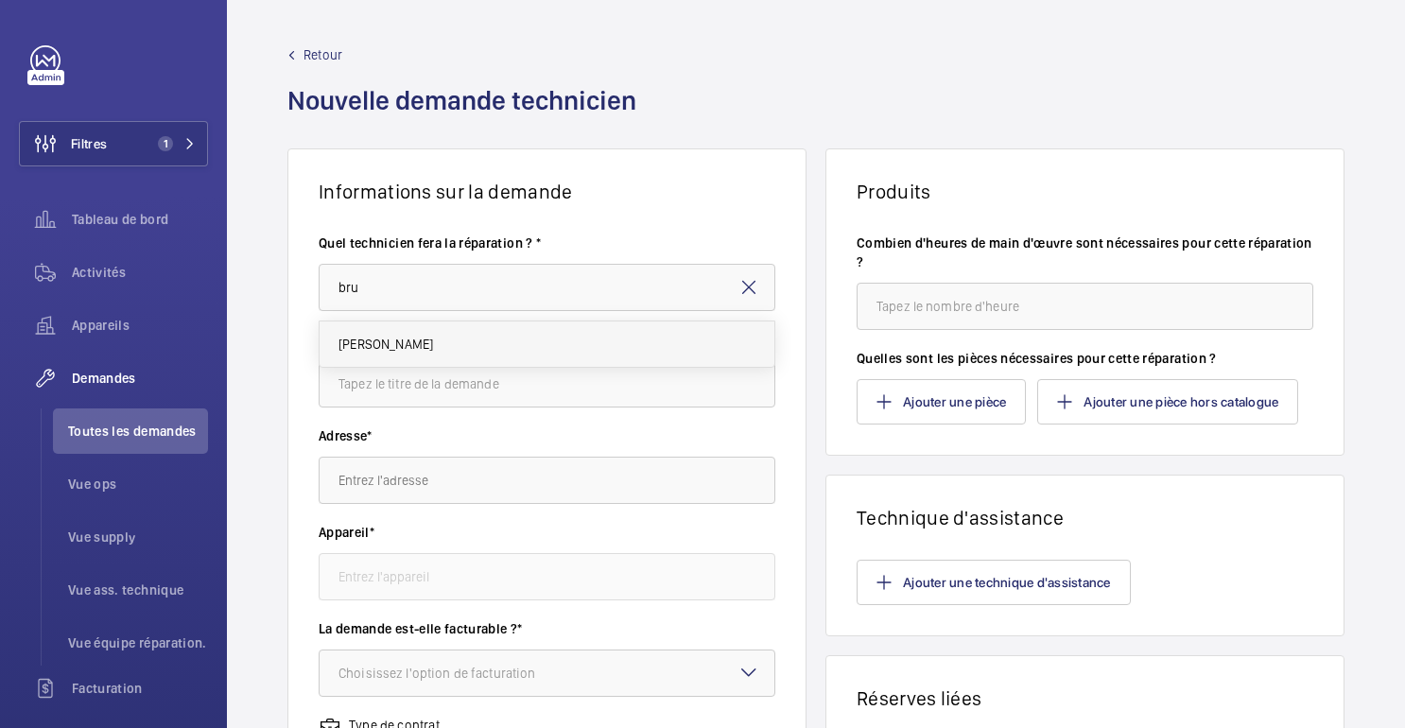
click at [392, 348] on font "[PERSON_NAME]" at bounding box center [386, 344] width 95 height 15
type input "[PERSON_NAME]"
click at [377, 385] on input "text" at bounding box center [547, 383] width 457 height 47
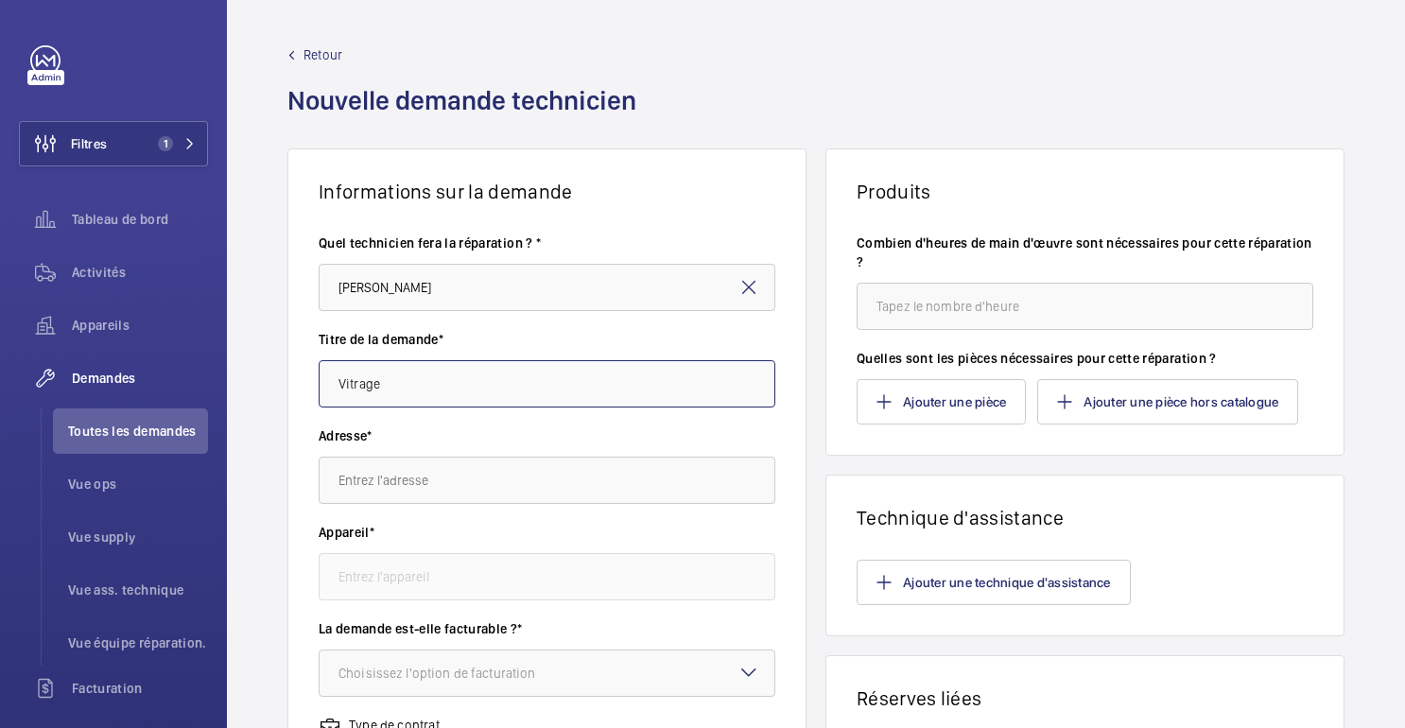
type input "Vitrage"
click at [359, 479] on input "text" at bounding box center [547, 480] width 457 height 47
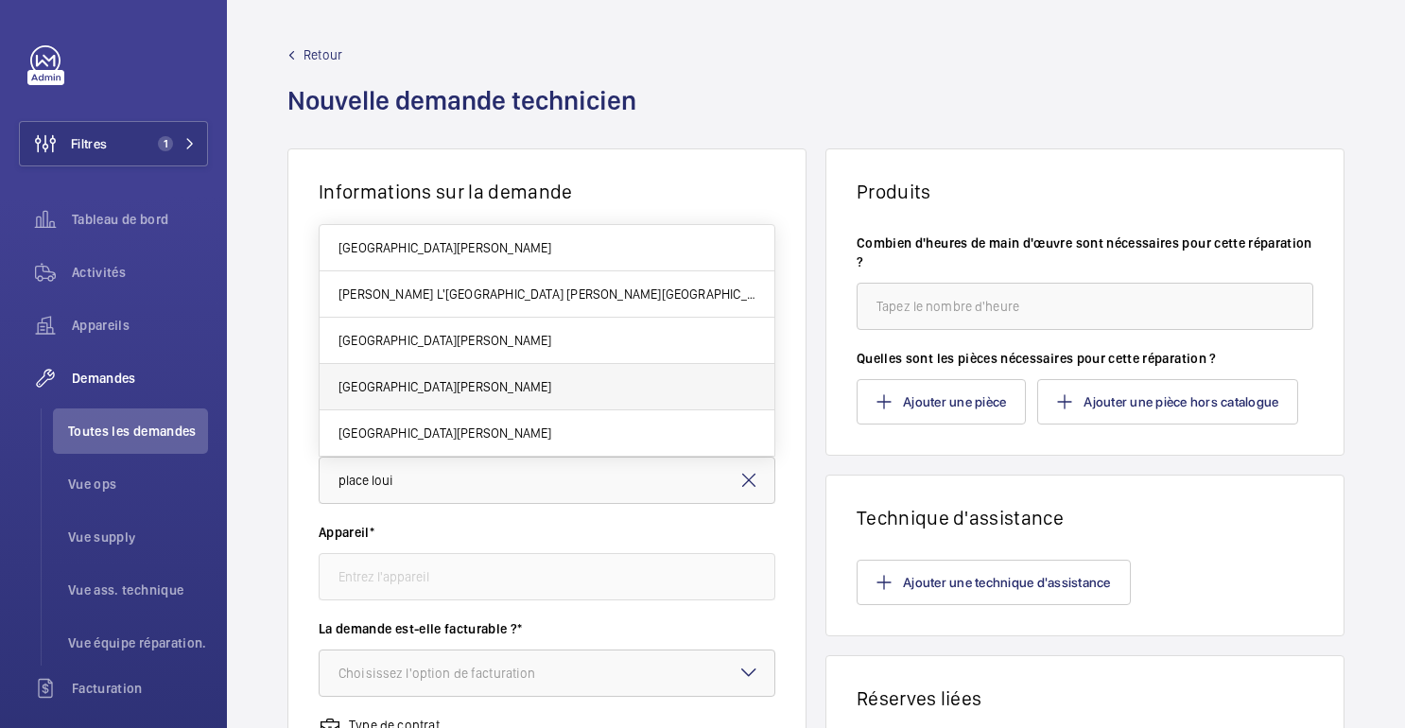
click at [468, 394] on span "Paris Gare de Lyon Place Louis Armand, 75012 PARIS" at bounding box center [445, 386] width 213 height 19
type input "Paris Gare de Lyon Place Louis Armand, 75012 PARIS"
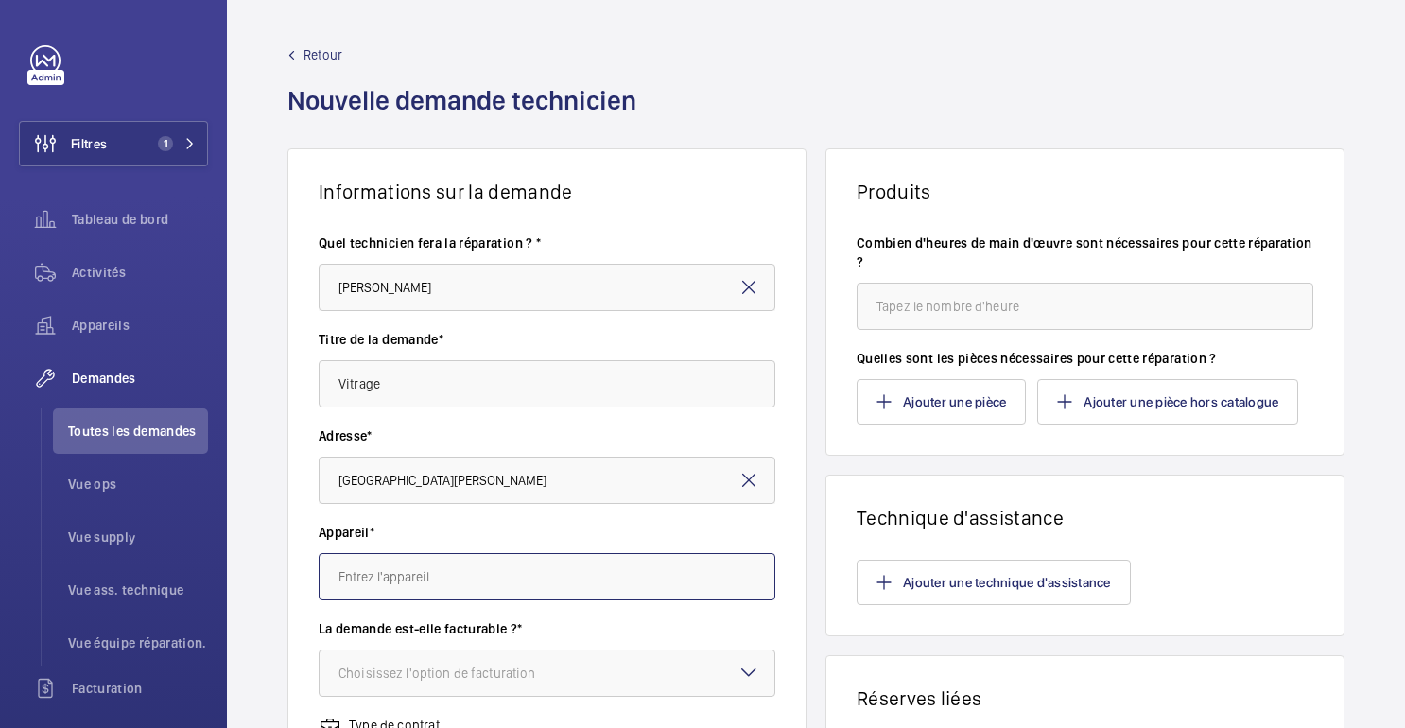
click at [533, 587] on input "text" at bounding box center [547, 576] width 457 height 47
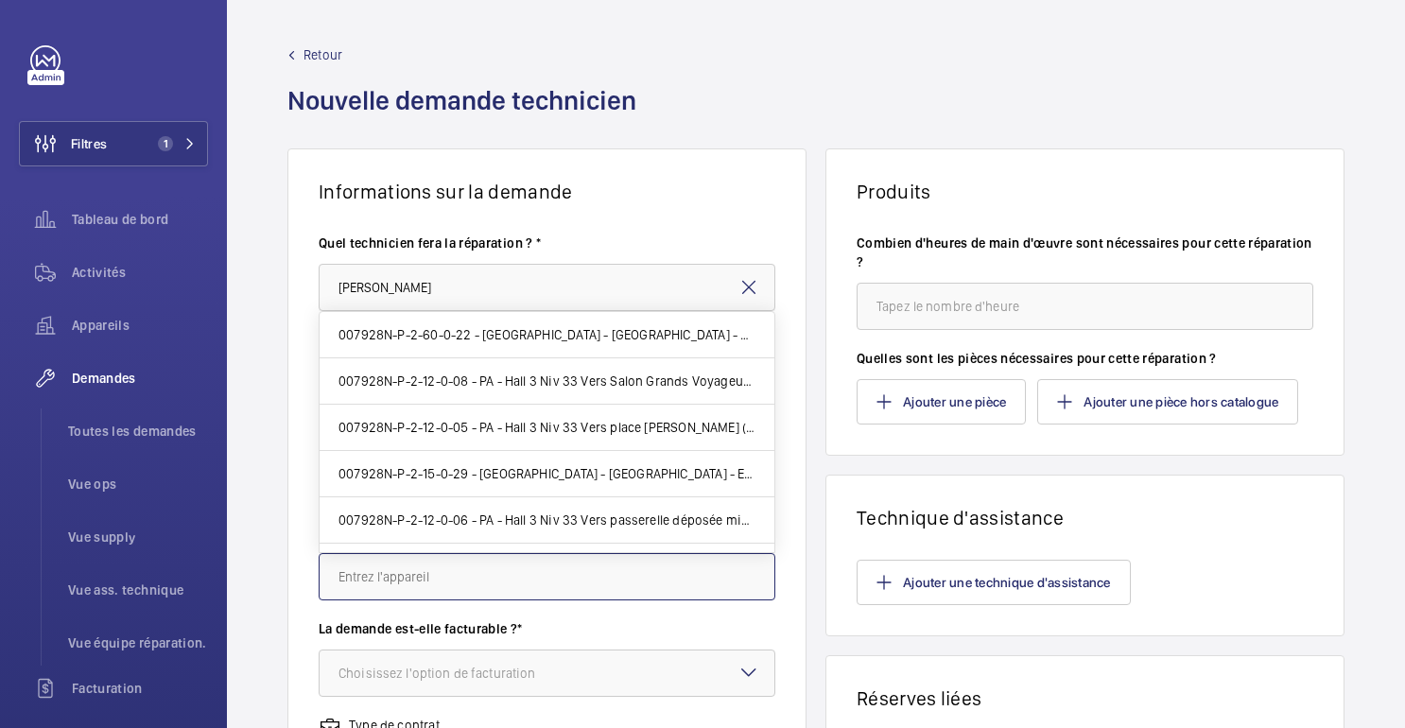
click at [423, 573] on input "text" at bounding box center [547, 576] width 457 height 47
paste input "007928N-P-2-15-0-27"
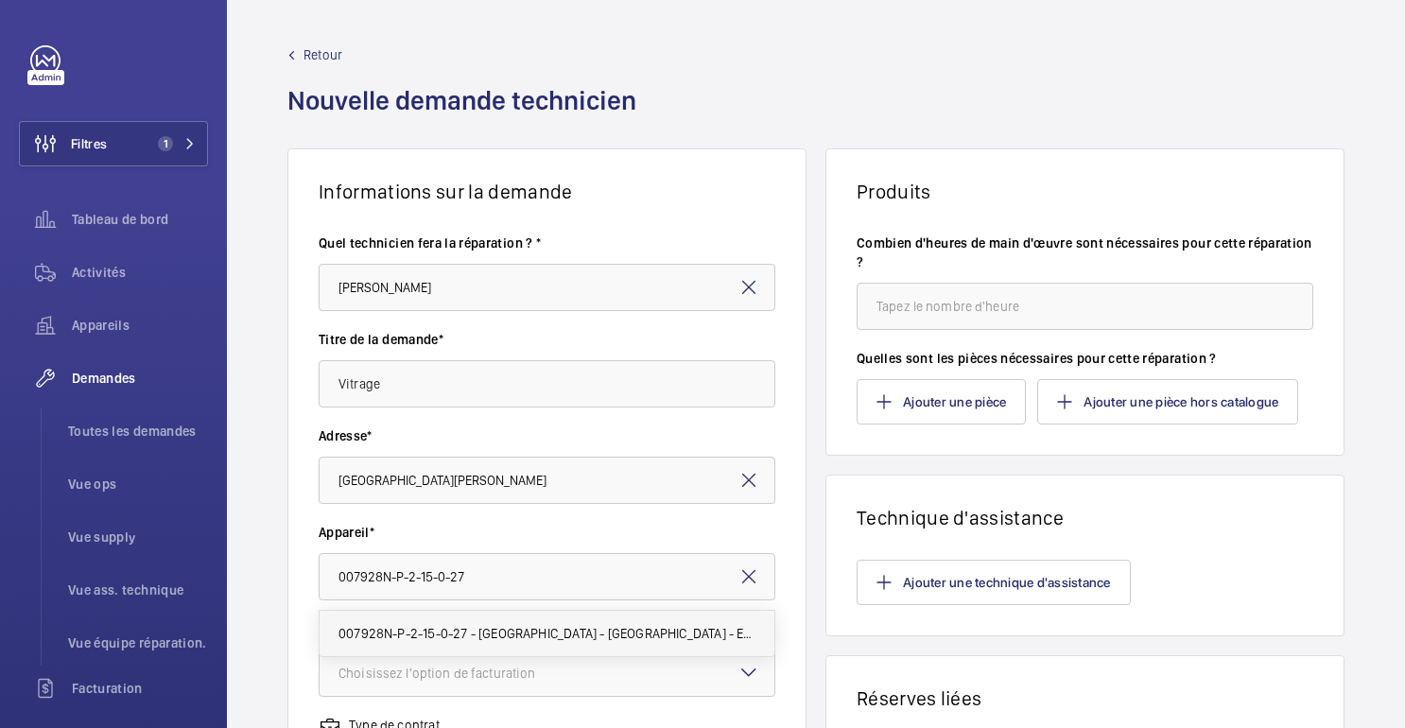
click at [479, 637] on font "007928N-P-2-15-0-27 - PA - BERCY - Entrée de gare face voie R (ex PA27)" at bounding box center [642, 633] width 606 height 15
type input "007928N-P-2-15-0-27 - PA - BERCY - Entrée de gare face voie R (ex PA27)"
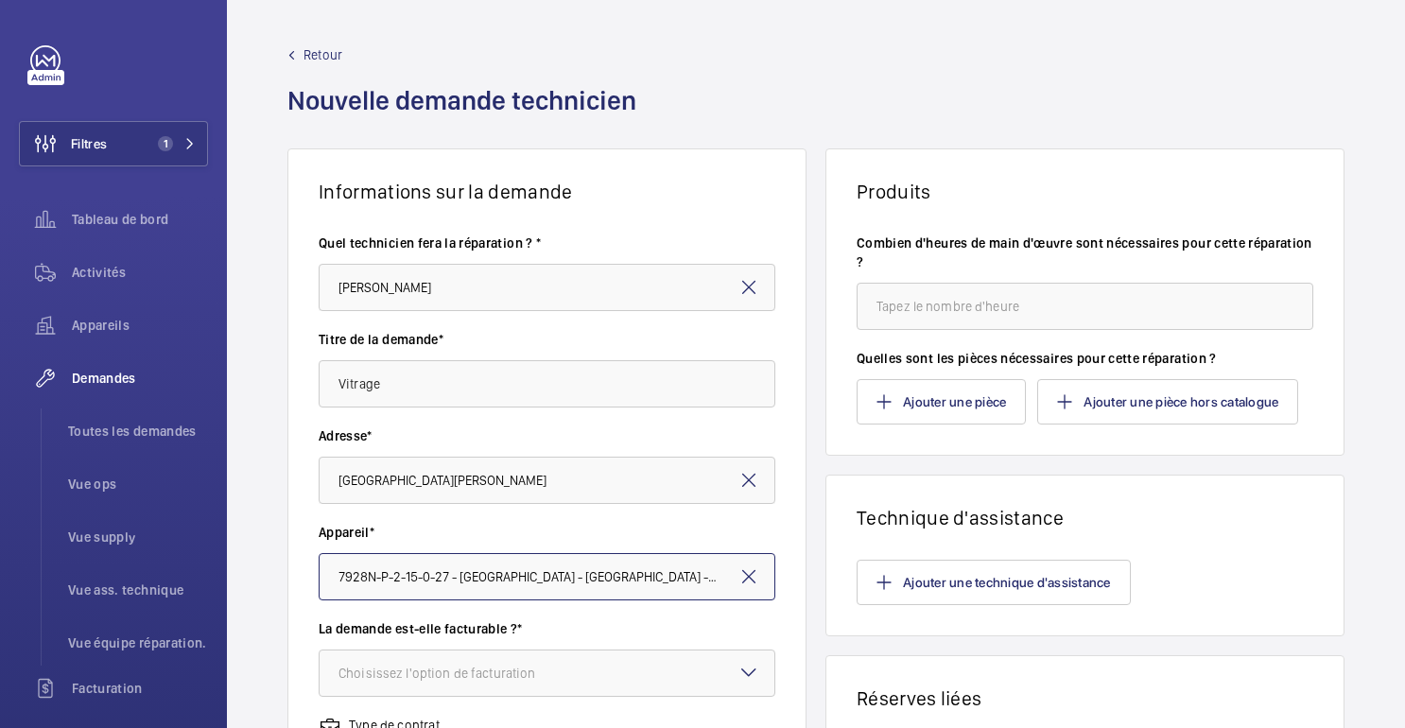
scroll to position [120, 0]
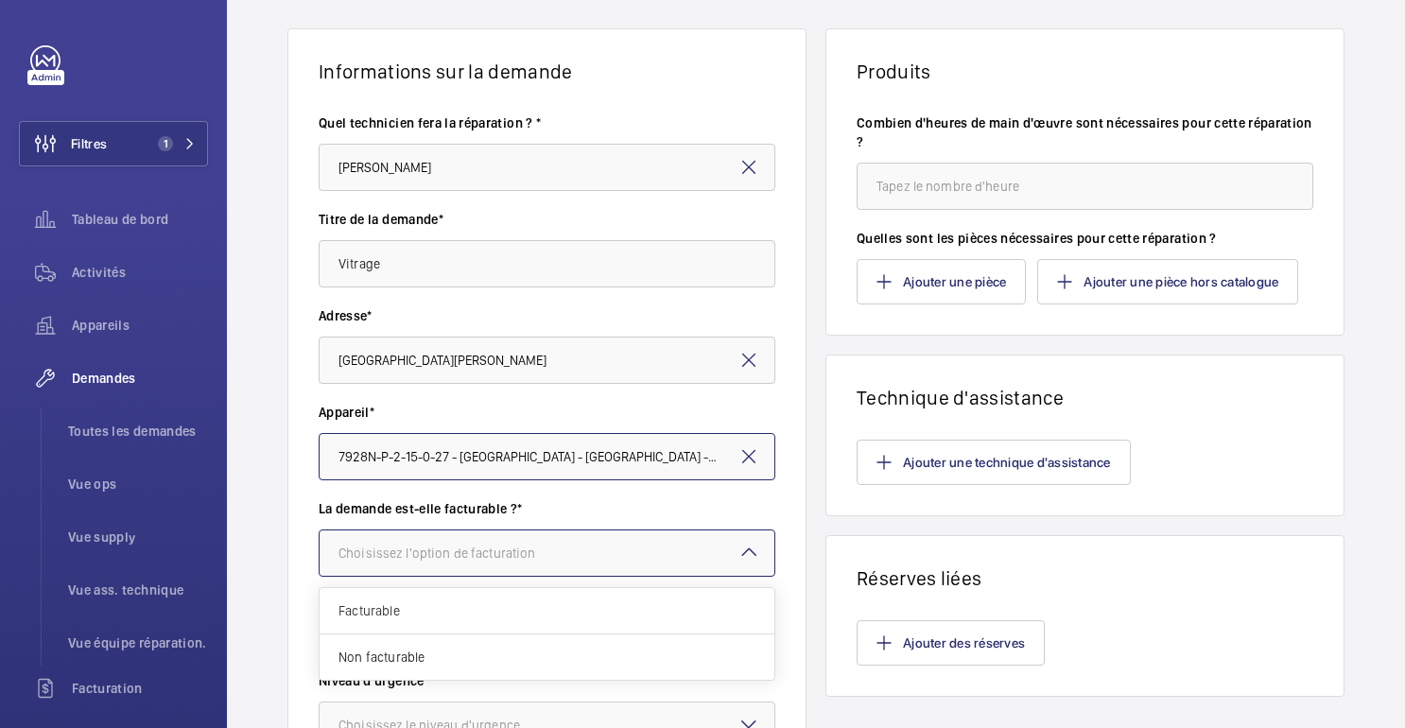
click at [516, 562] on div "Choisissez l'option de facturation" at bounding box center [461, 553] width 244 height 19
click at [433, 610] on span "Facturable" at bounding box center [547, 610] width 417 height 19
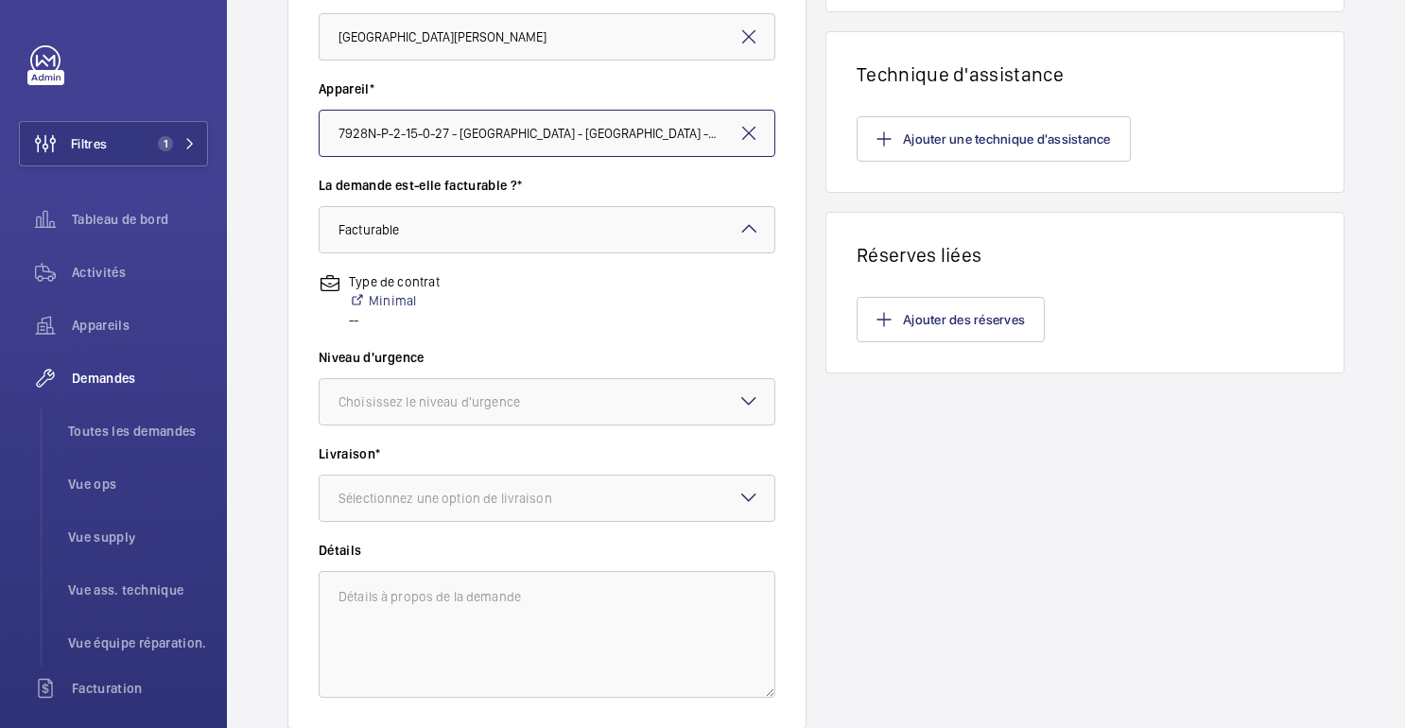
scroll to position [451, 0]
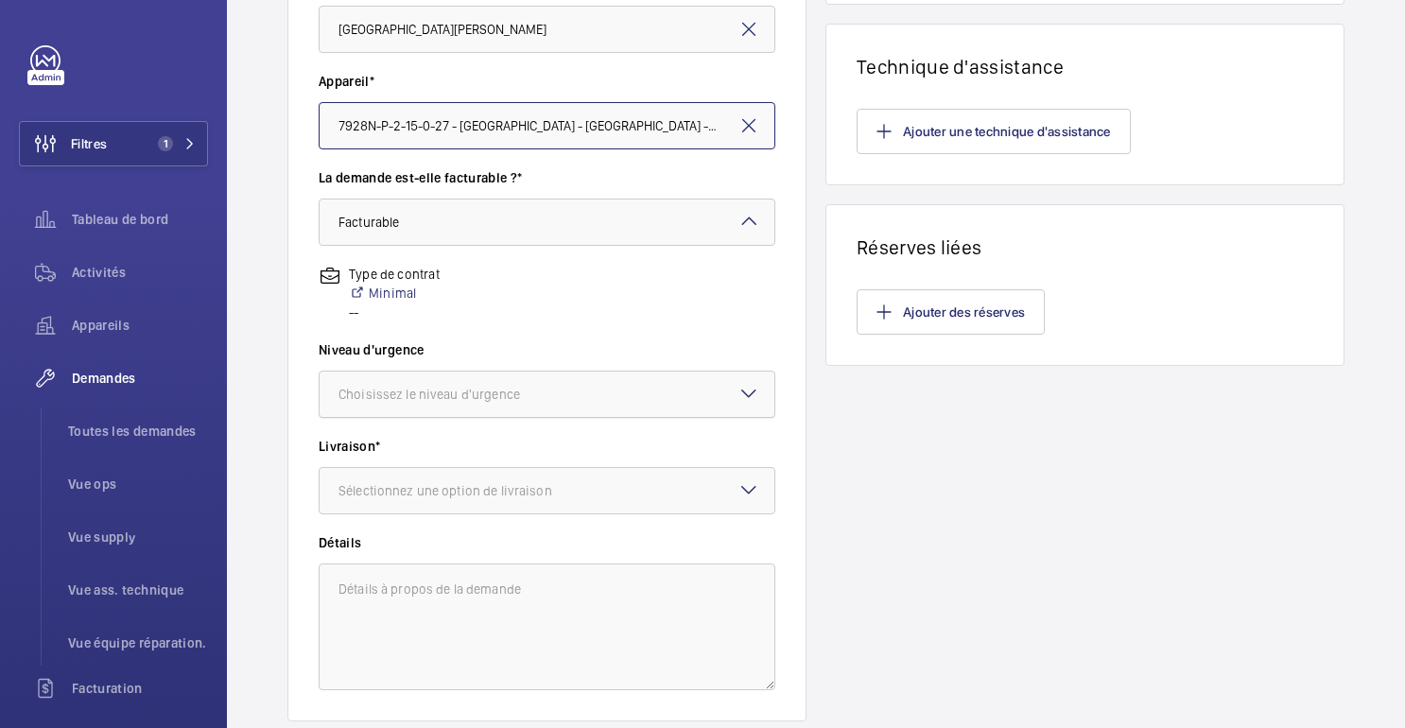
click at [420, 394] on font "Choisissez le niveau d'urgence" at bounding box center [430, 394] width 182 height 15
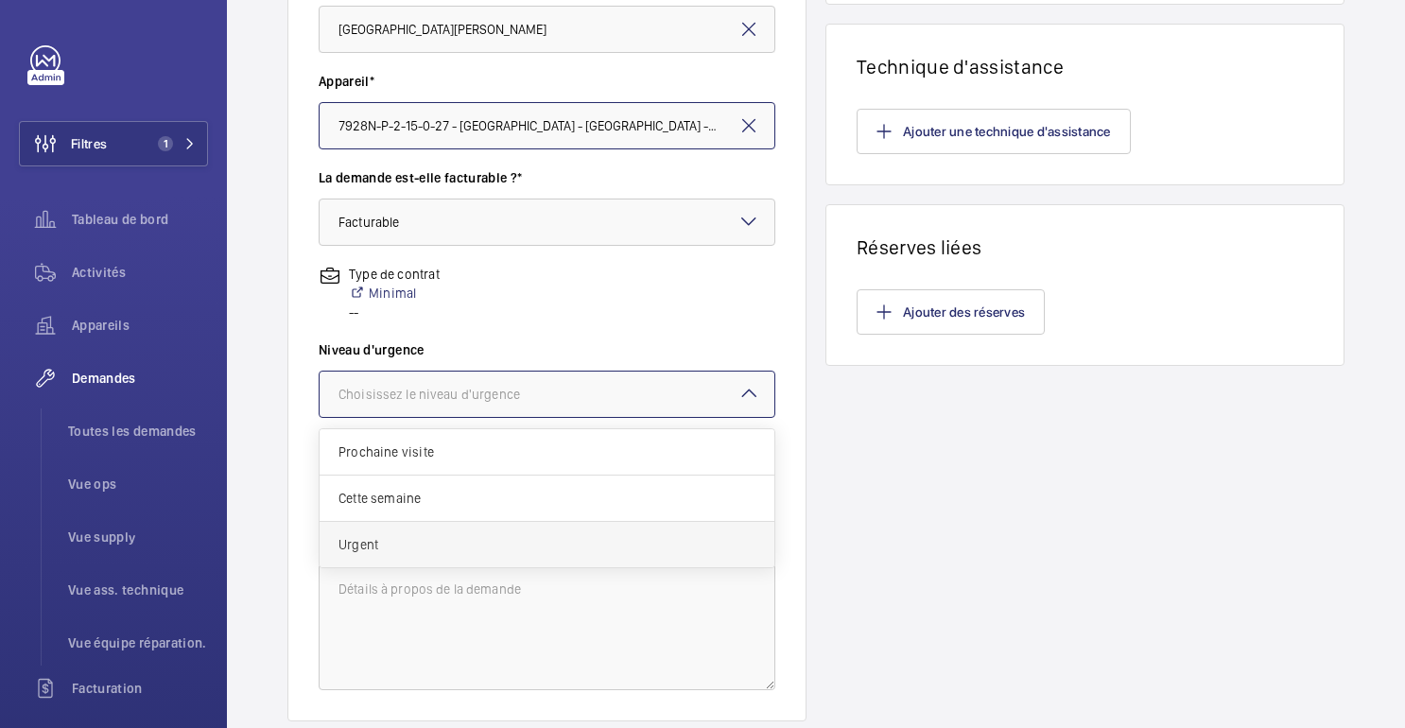
click at [374, 531] on div "Urgent" at bounding box center [547, 544] width 455 height 45
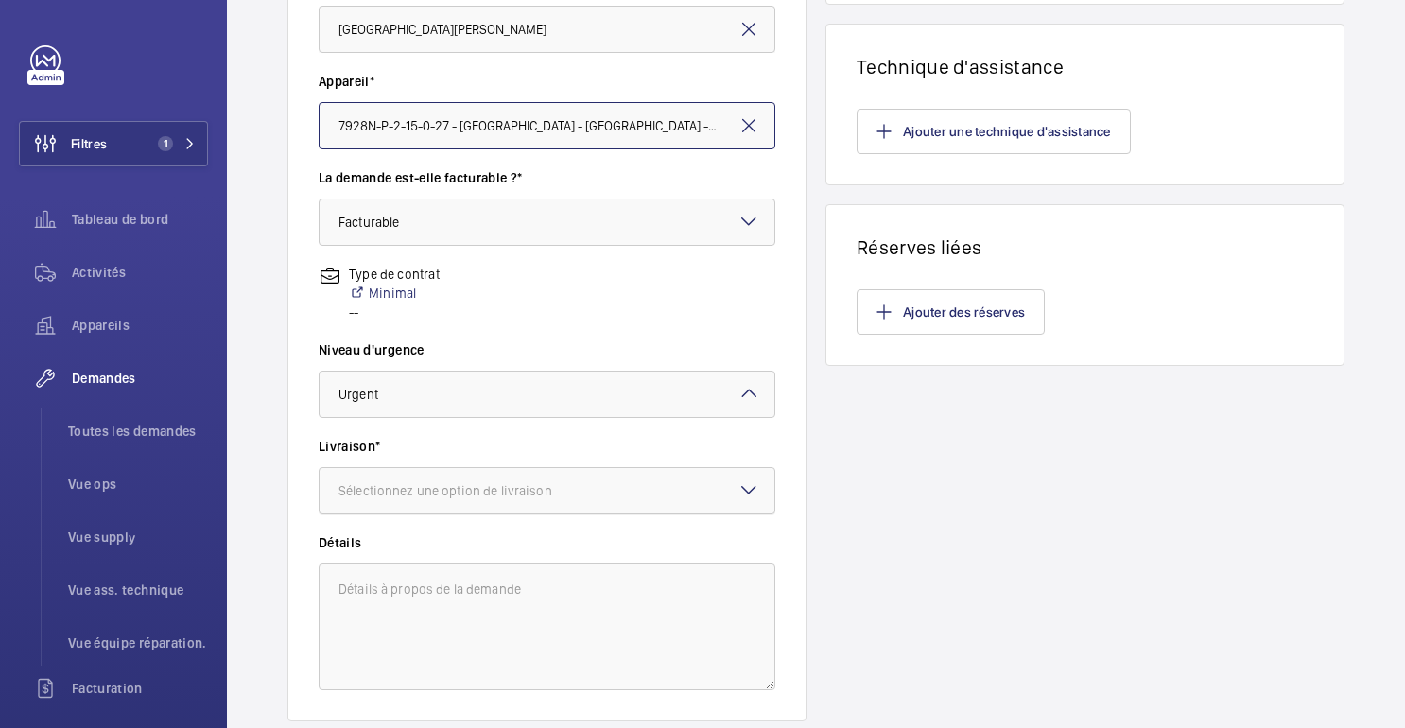
click at [396, 475] on div at bounding box center [547, 490] width 455 height 45
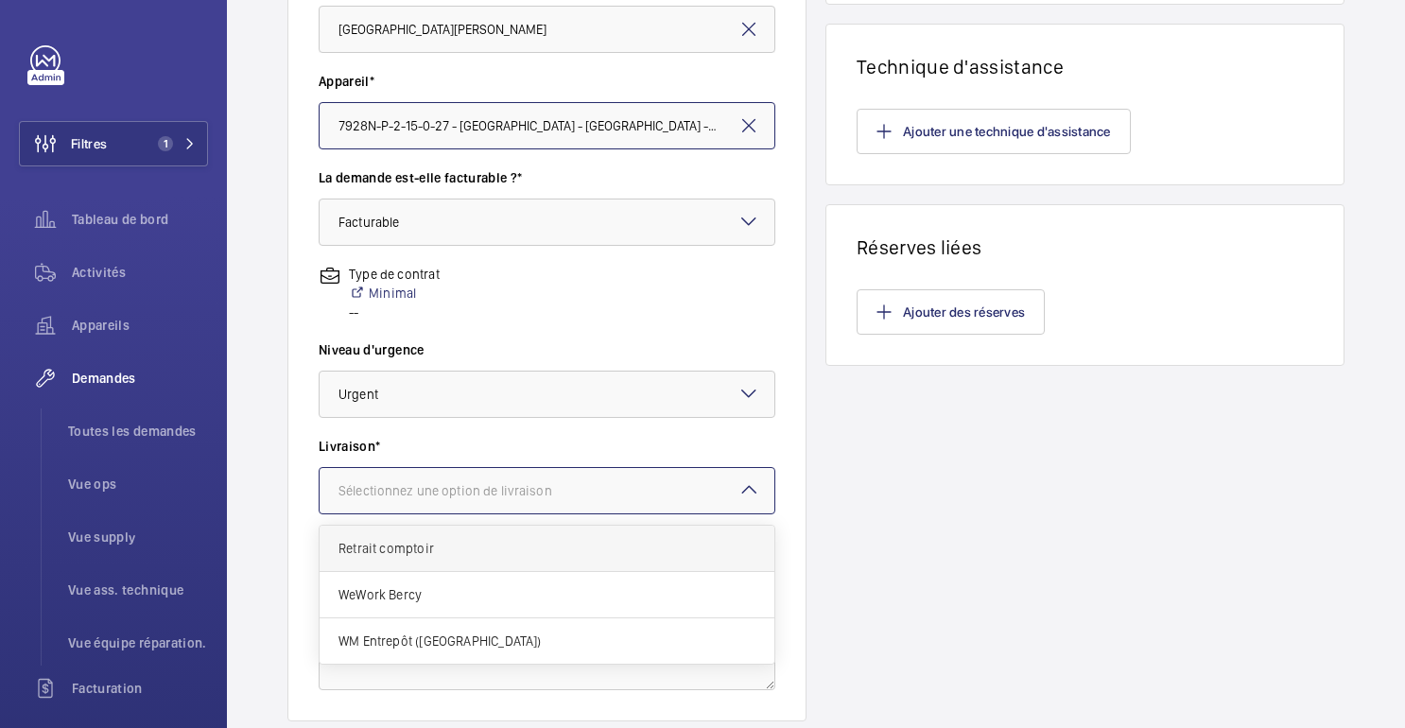
click at [423, 557] on span "Retrait comptoir" at bounding box center [547, 548] width 417 height 19
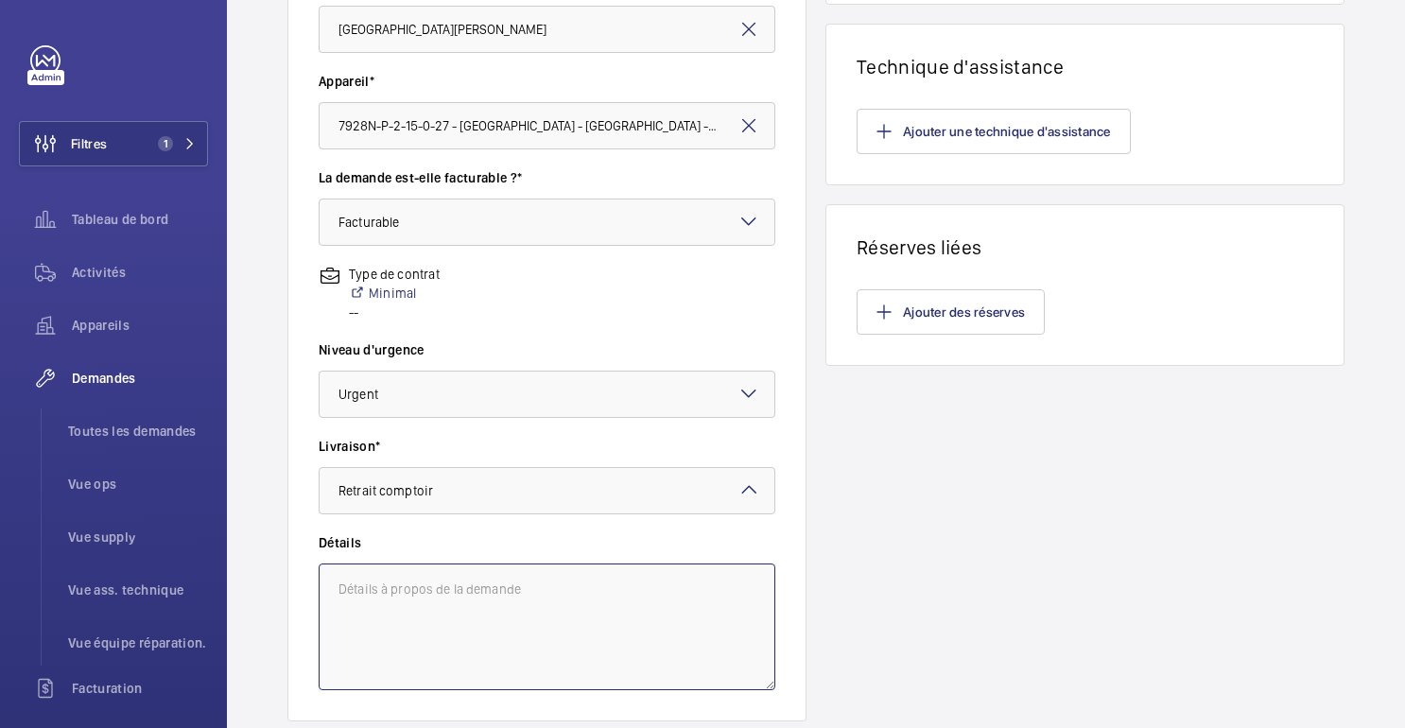
scroll to position [0, 0]
click at [422, 625] on textarea at bounding box center [547, 627] width 457 height 127
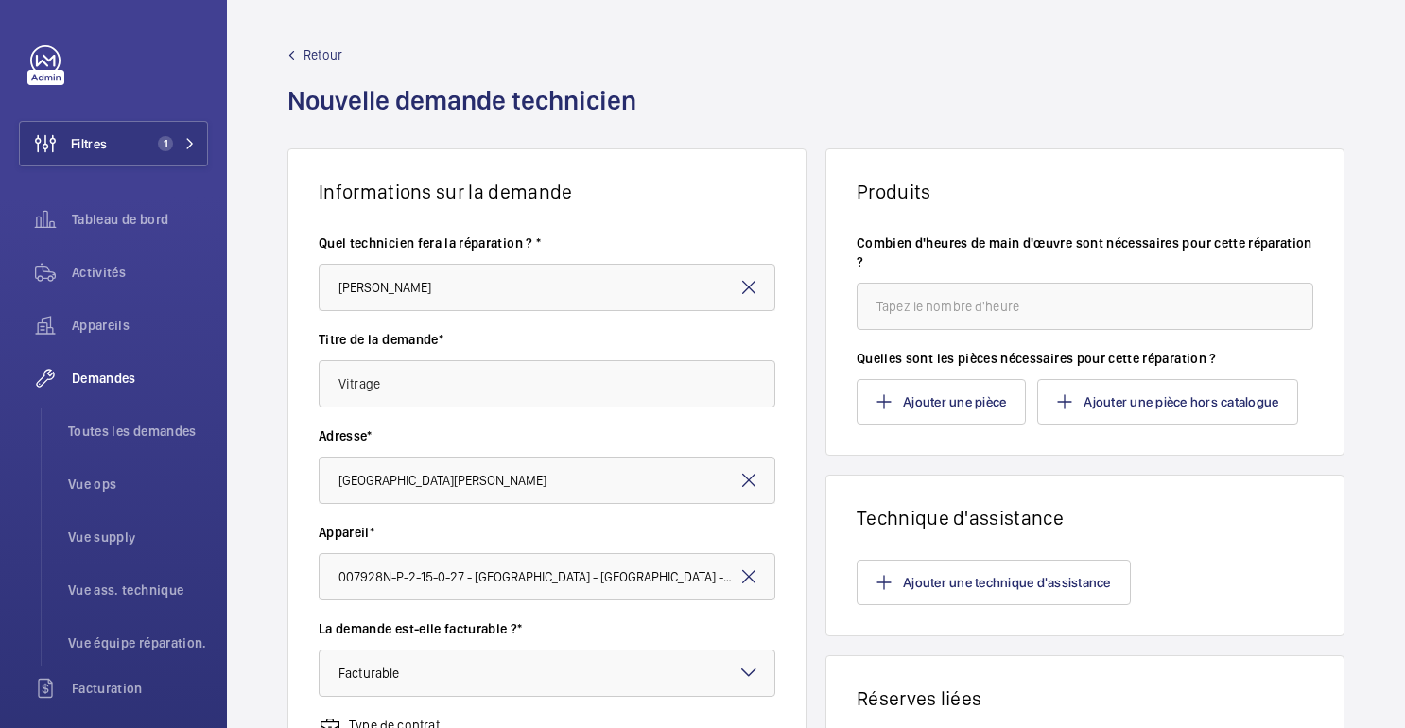
type textarea "Travaux Sous-traitant"
click at [922, 323] on input "number" at bounding box center [1085, 306] width 457 height 47
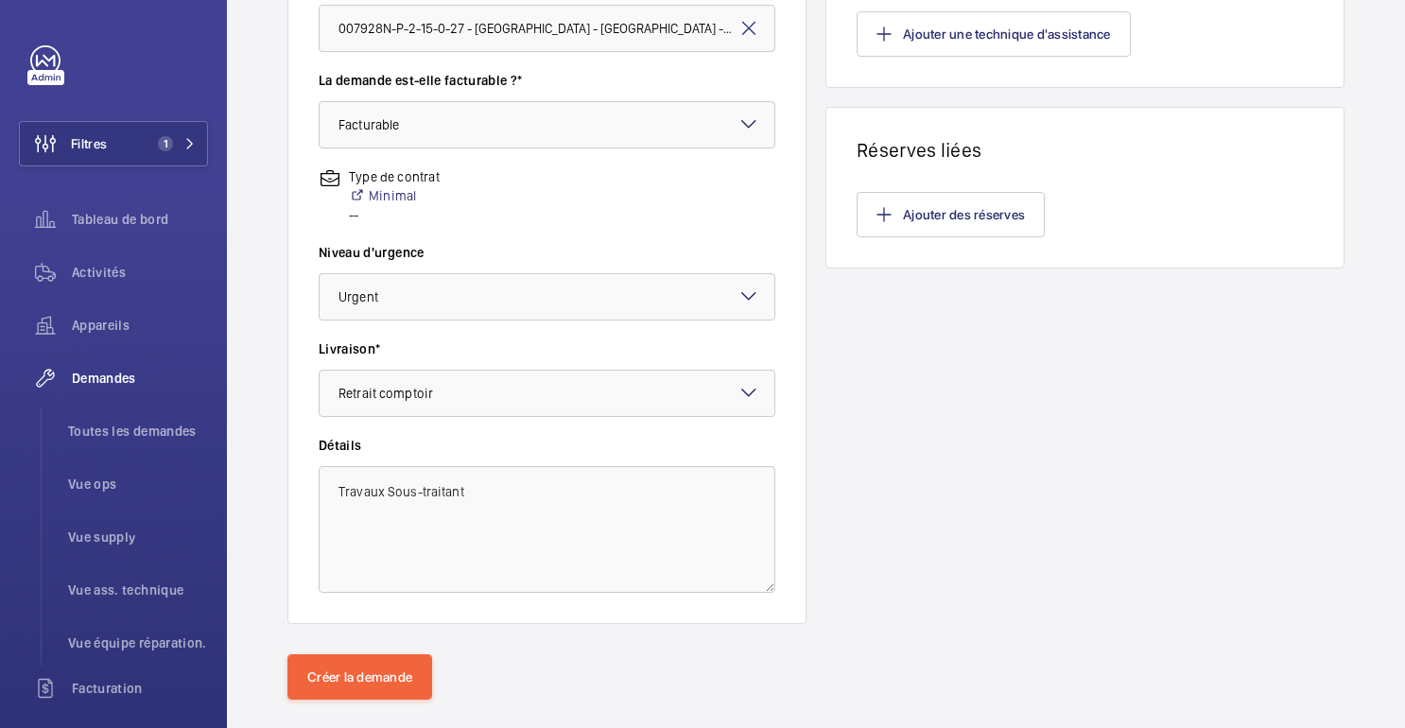
scroll to position [581, 0]
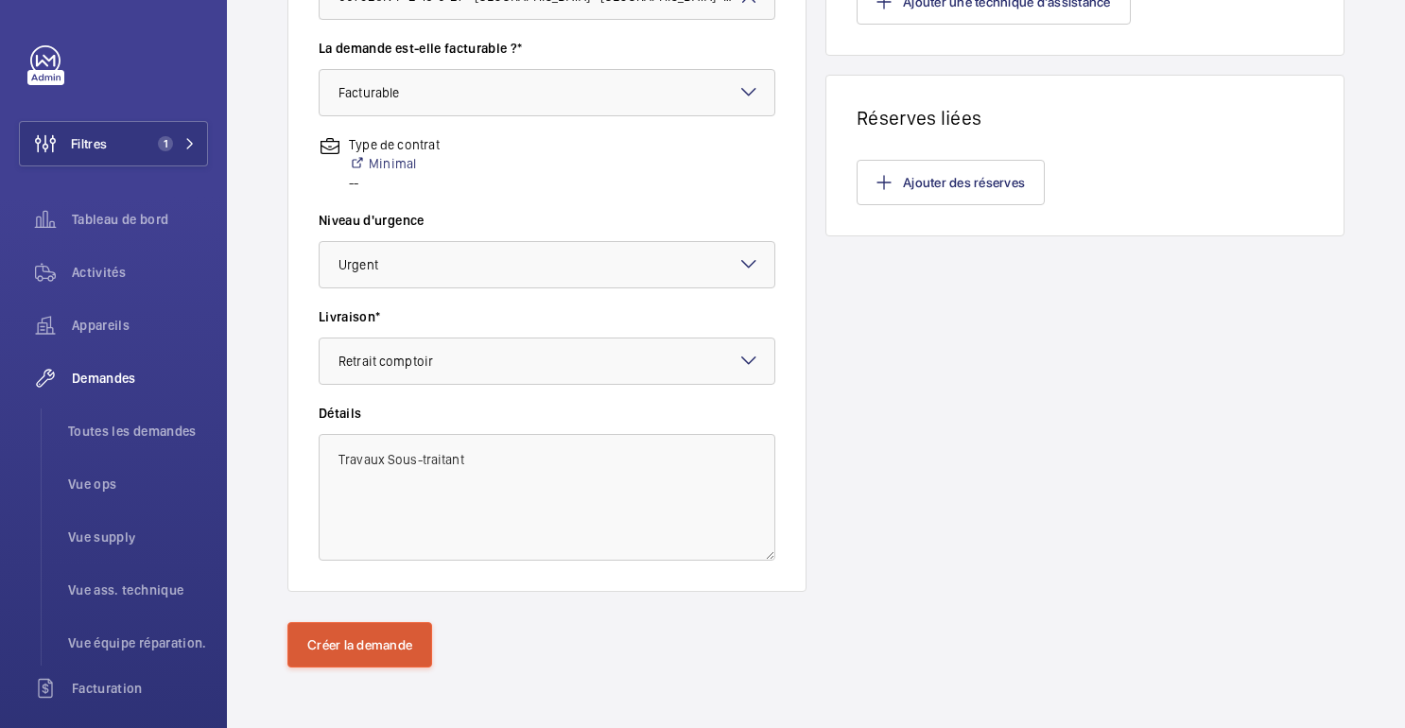
type input "1"
click at [386, 643] on font "Créer la demande" at bounding box center [359, 644] width 105 height 15
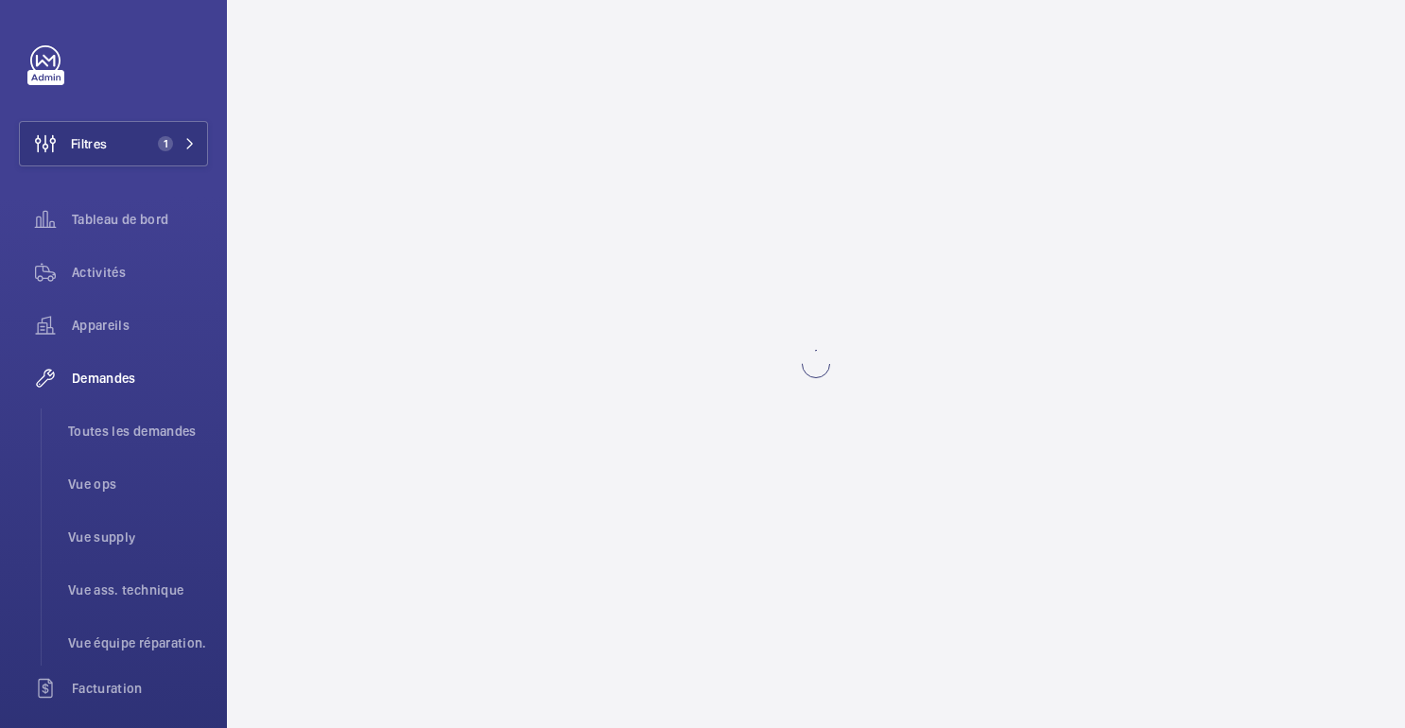
scroll to position [0, 0]
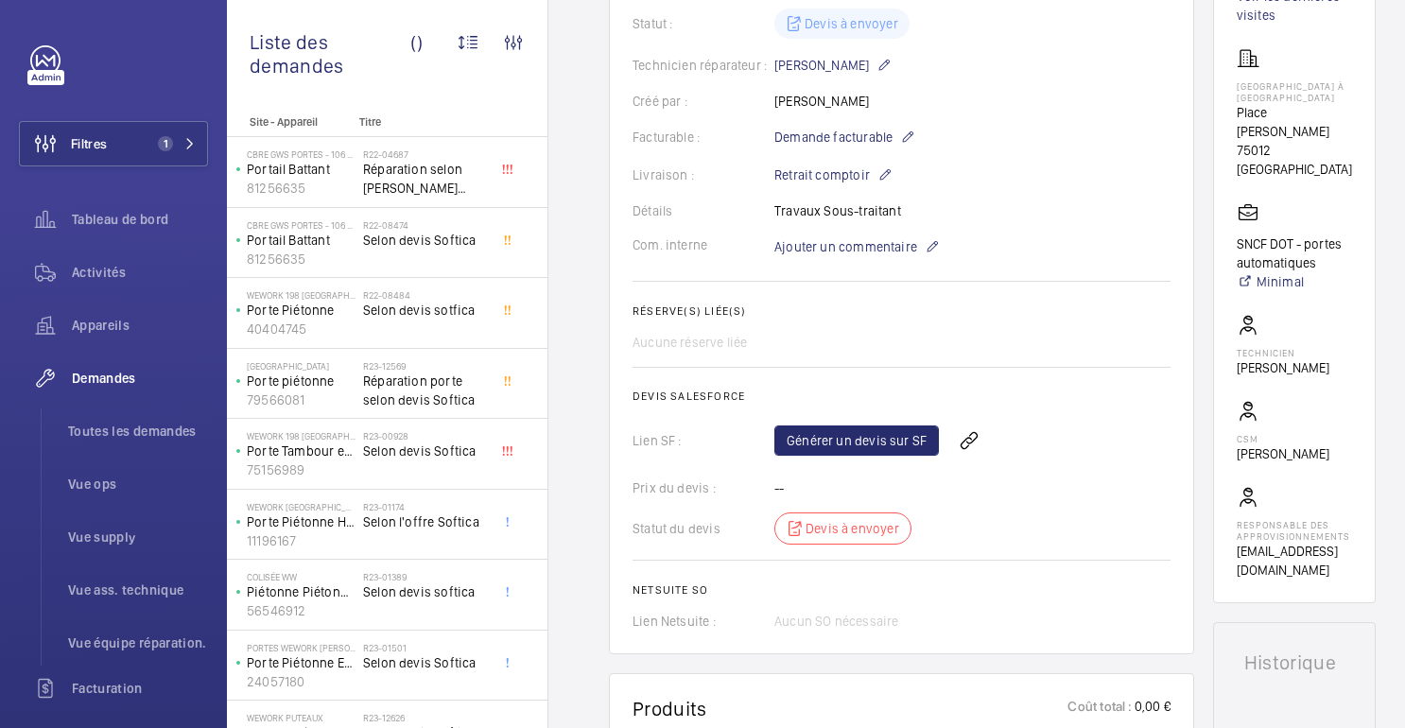
scroll to position [392, 0]
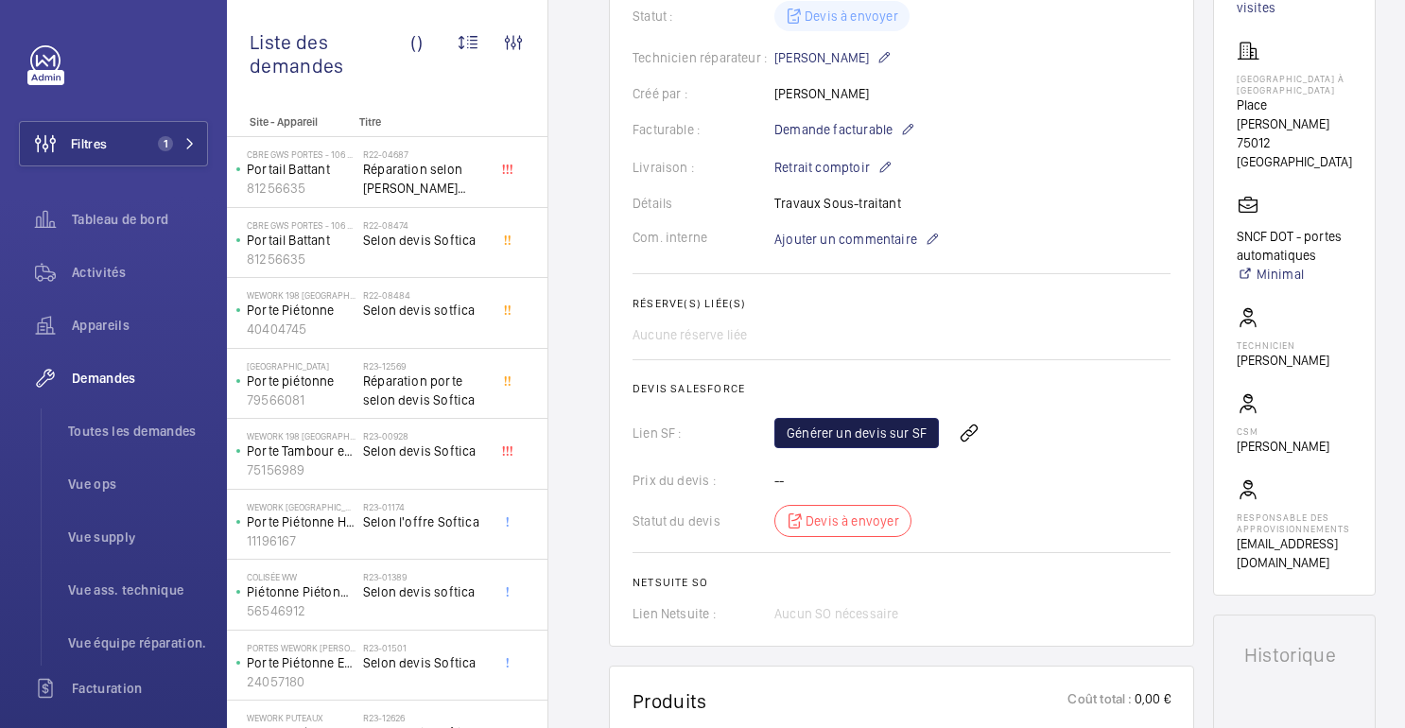
click at [837, 437] on font "Générer un devis sur SF" at bounding box center [857, 433] width 140 height 15
click at [1059, 427] on mat-icon at bounding box center [1064, 433] width 15 height 23
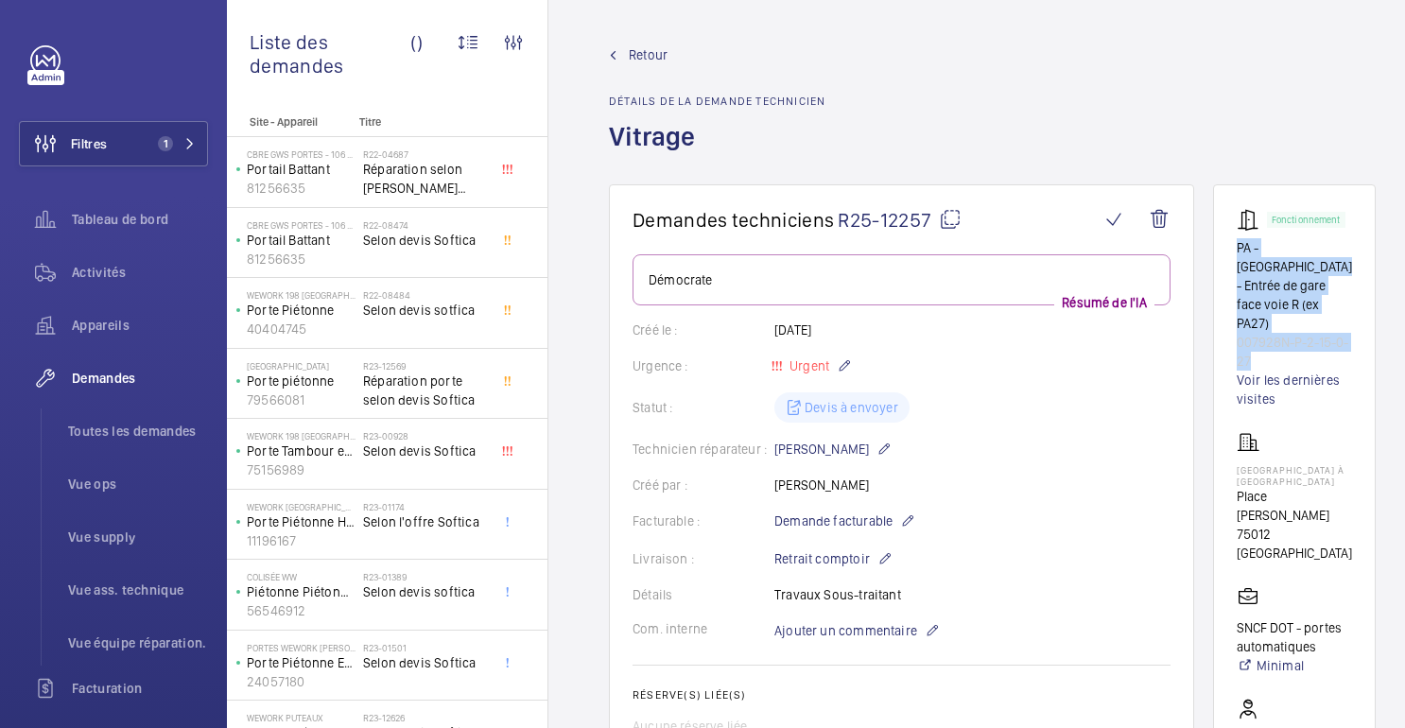
drag, startPoint x: 1238, startPoint y: 251, endPoint x: 1265, endPoint y: 316, distance: 70.8
click at [1265, 316] on div "Fonctionnement PA - BERCY - Entrée de gare face voie R (ex PA27) 007928N-P-2-15…" at bounding box center [1294, 308] width 115 height 200
copy div "PA - BERCY - Entrée de gare face voie R (ex PA27) 007928N-P-2-15-0-27"
click at [1247, 527] on font "75012 [GEOGRAPHIC_DATA]" at bounding box center [1294, 544] width 115 height 34
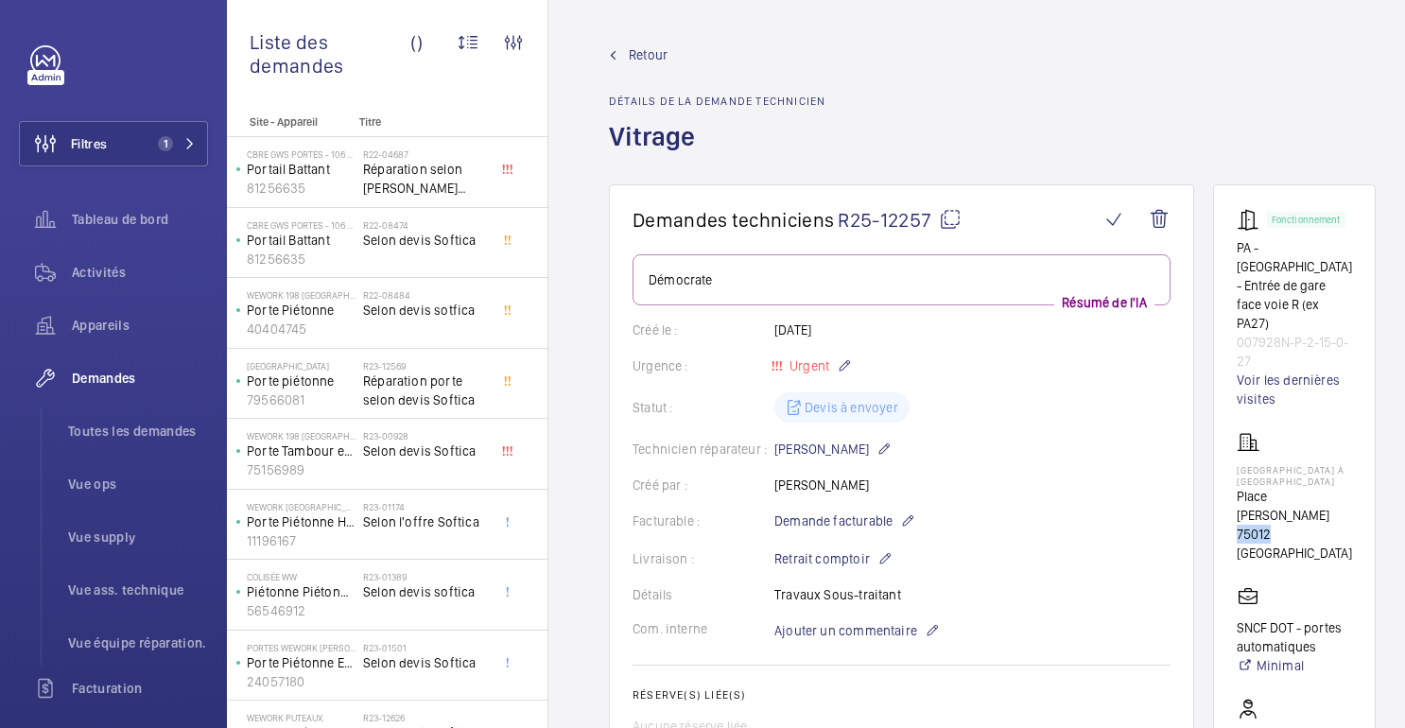
click at [1247, 527] on font "75012 [GEOGRAPHIC_DATA]" at bounding box center [1294, 544] width 115 height 34
click at [1247, 527] on font "75012 PARIS" at bounding box center [1294, 544] width 115 height 34
copy wm-front-card-body "75012 PARIS"
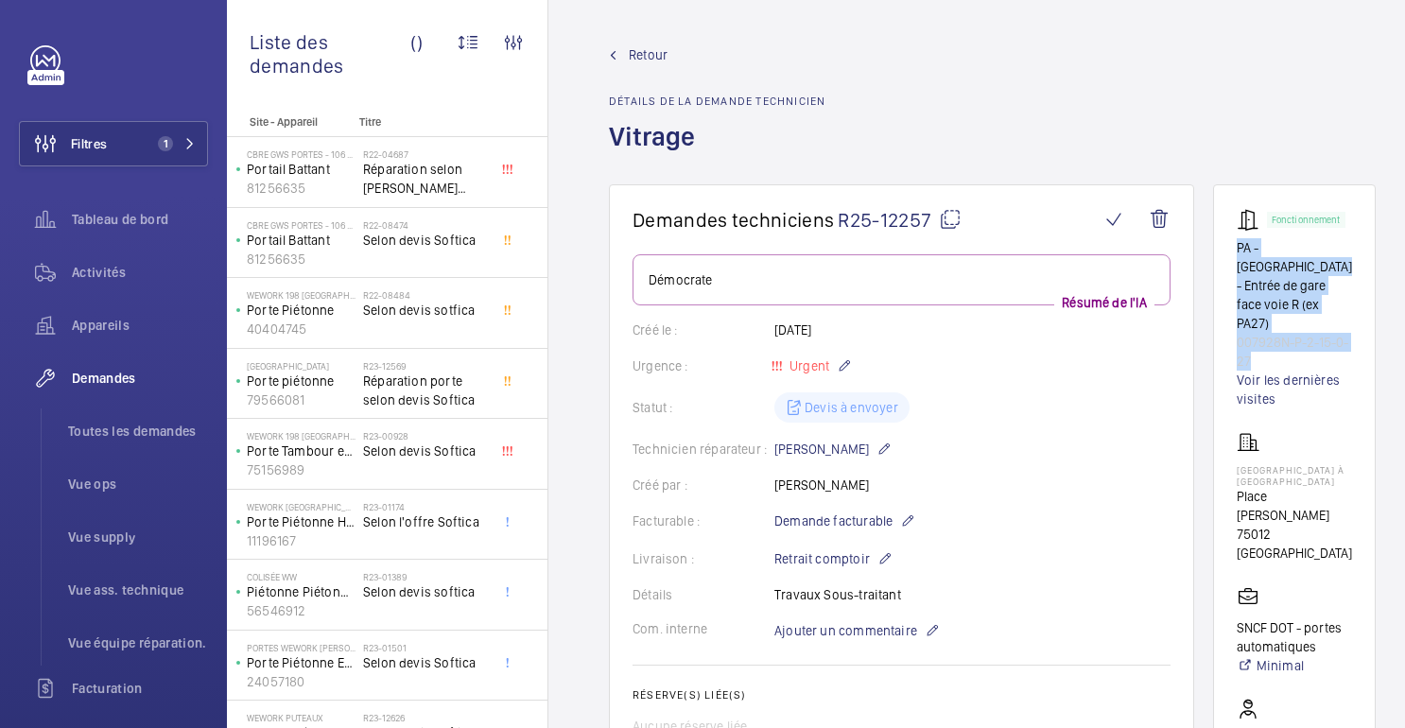
drag, startPoint x: 1236, startPoint y: 250, endPoint x: 1281, endPoint y: 331, distance: 93.1
click at [1281, 331] on div "Fonctionnement PA - BERCY - Entrée de gare face voie R (ex PA27) 007928N-P-2-15…" at bounding box center [1294, 308] width 115 height 200
copy div "PA - BERCY - Entrée de gare face voie R (ex PA27) 007928N-P-2-15-0-27"
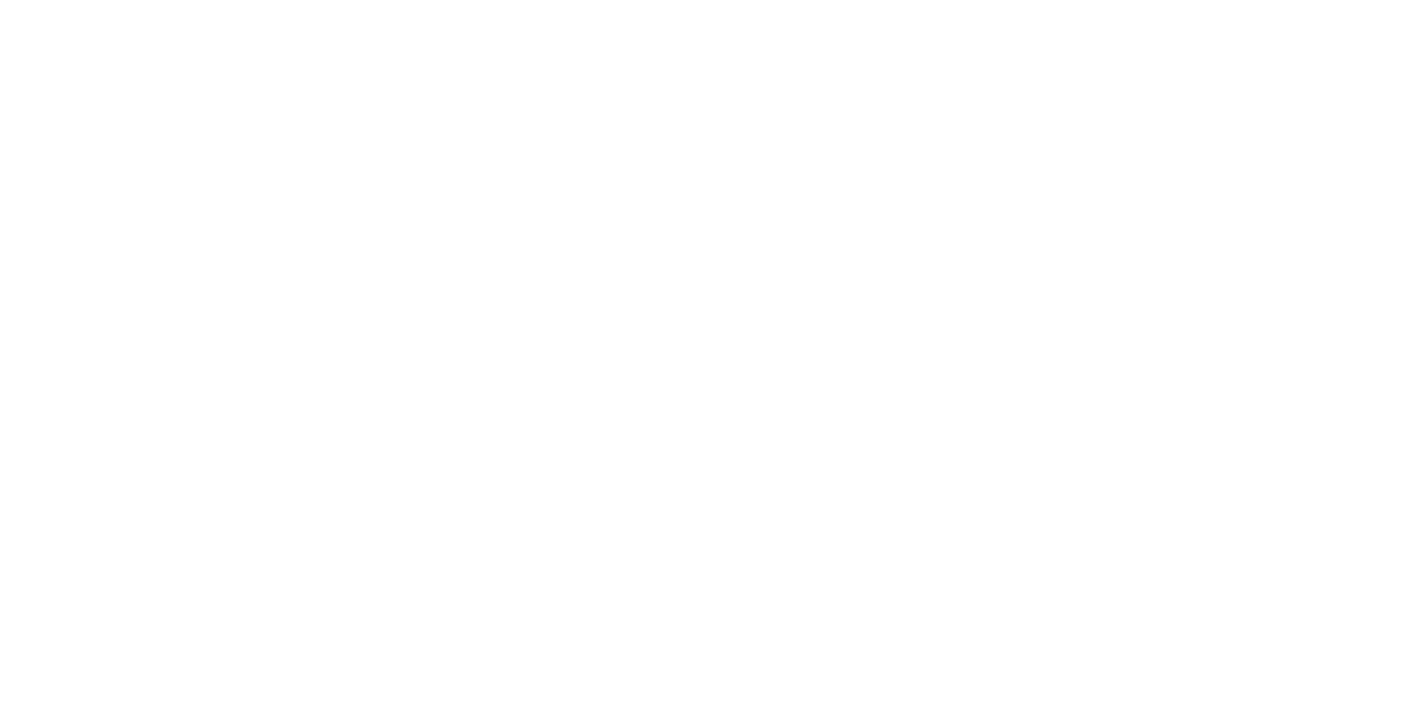
click at [892, 0] on html "Texte d'origine Évaluez cette traduction Votre avis nous aidera à améliorer Goo…" at bounding box center [702, 0] width 1405 height 0
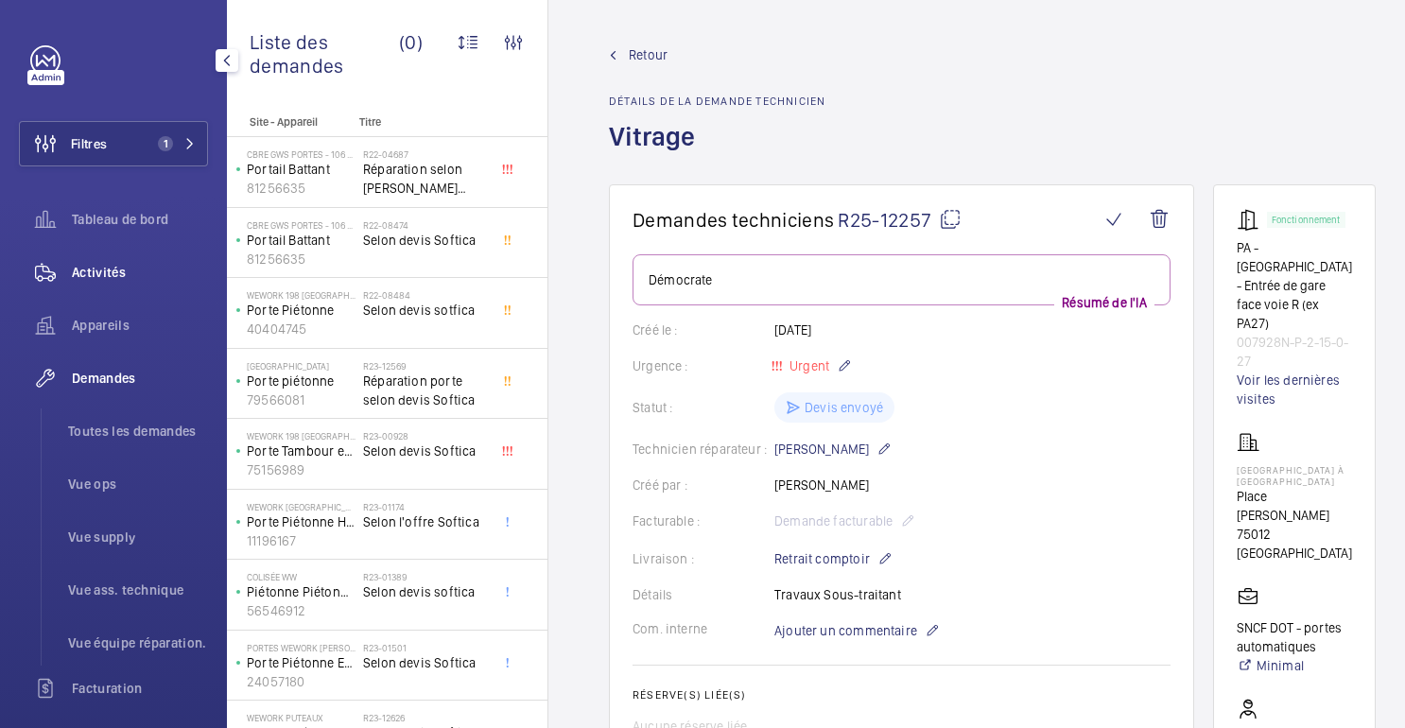
click at [88, 272] on font "Activités" at bounding box center [99, 272] width 54 height 15
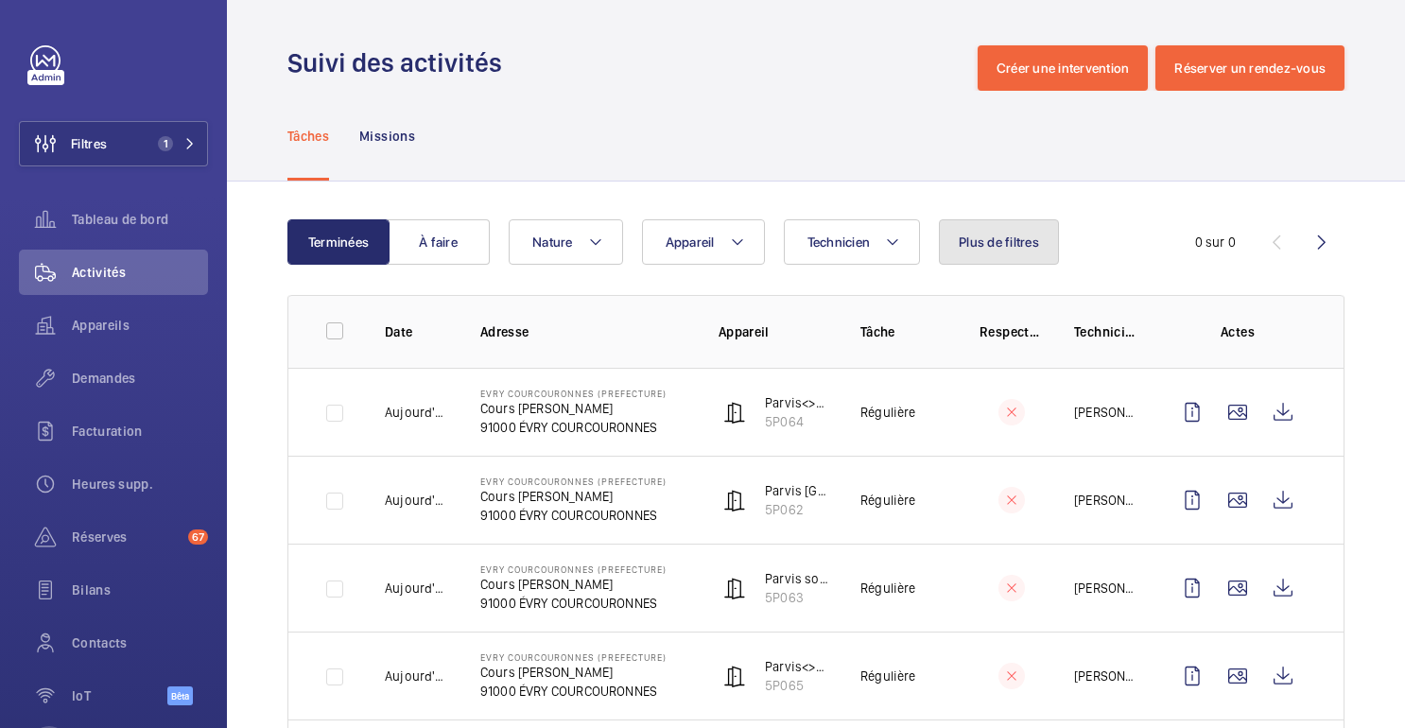
click at [984, 251] on button "Plus de filtres" at bounding box center [999, 241] width 120 height 45
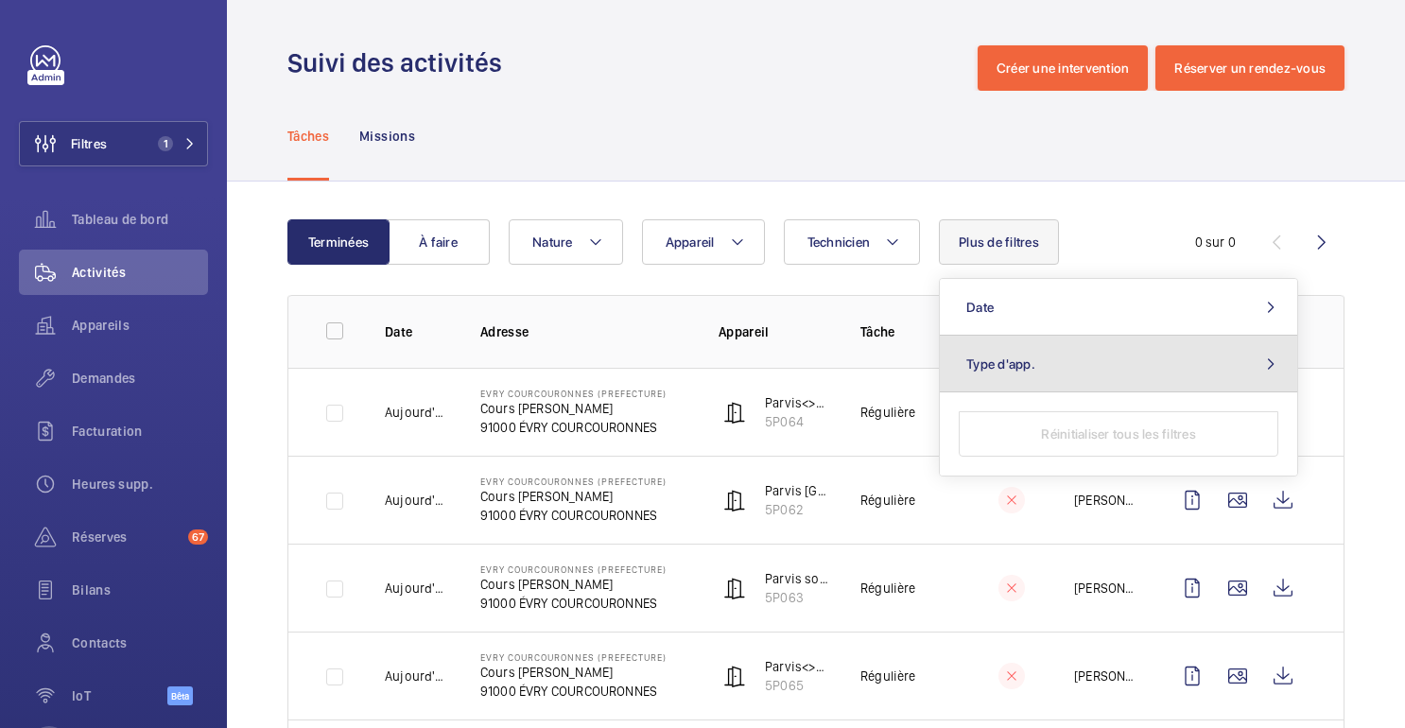
click at [984, 353] on button "Type d'app." at bounding box center [1118, 364] width 357 height 57
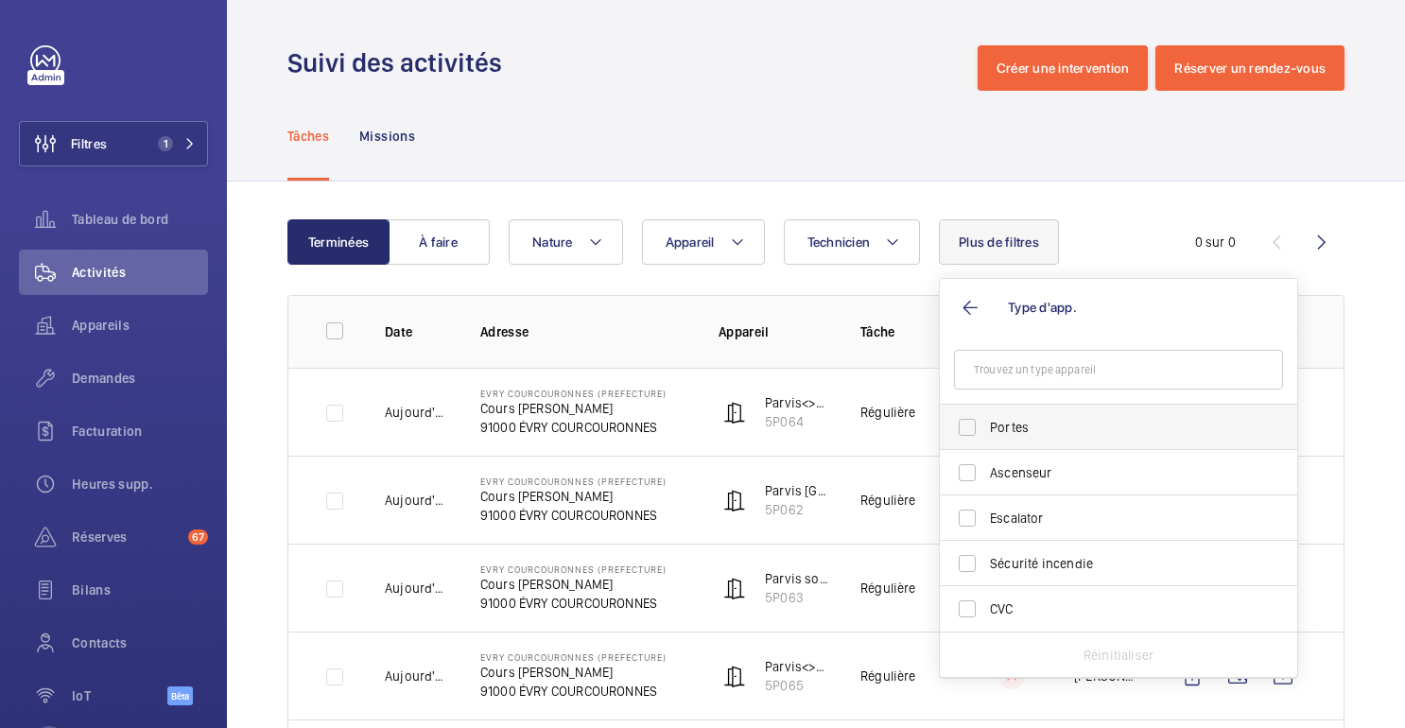
click at [1011, 441] on label "Portes" at bounding box center [1104, 427] width 329 height 45
click at [986, 441] on input "Portes" at bounding box center [968, 428] width 38 height 38
checkbox input "true"
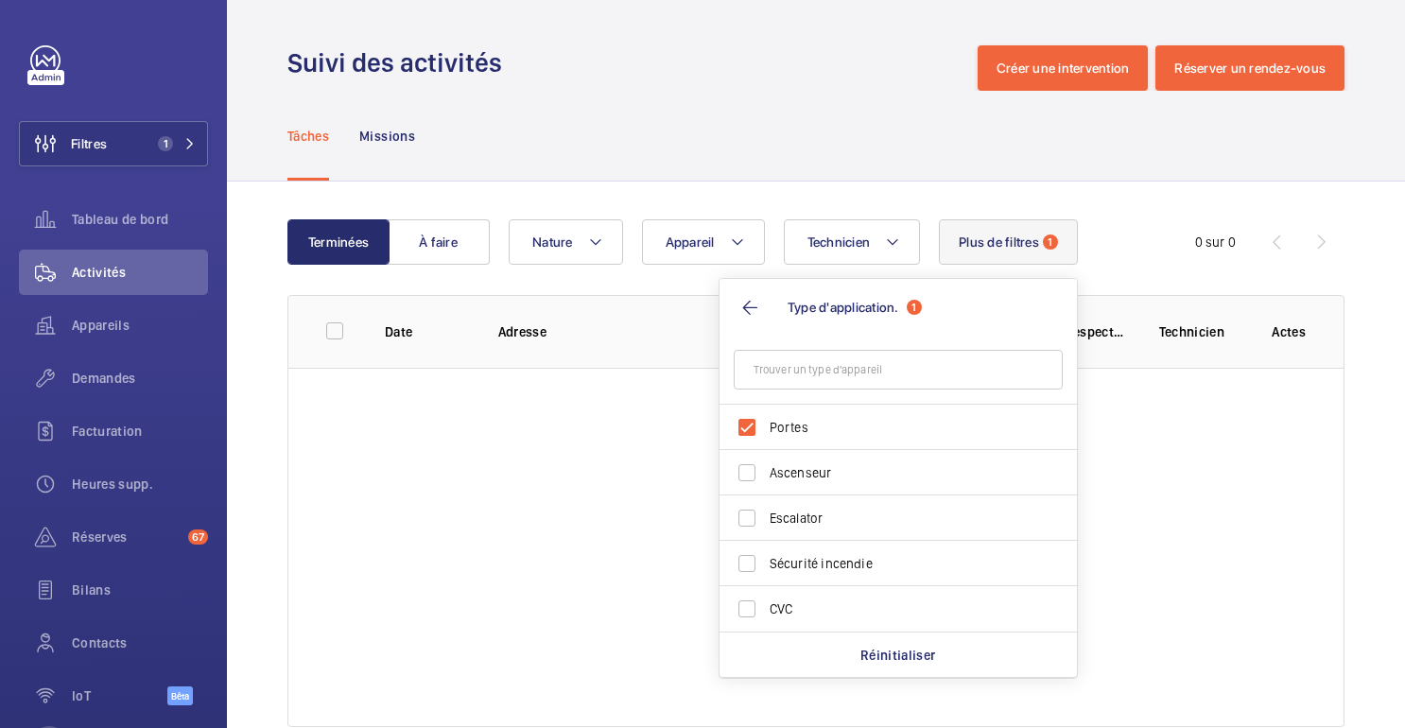
click at [930, 94] on div "Tâches Missions" at bounding box center [815, 136] width 1057 height 90
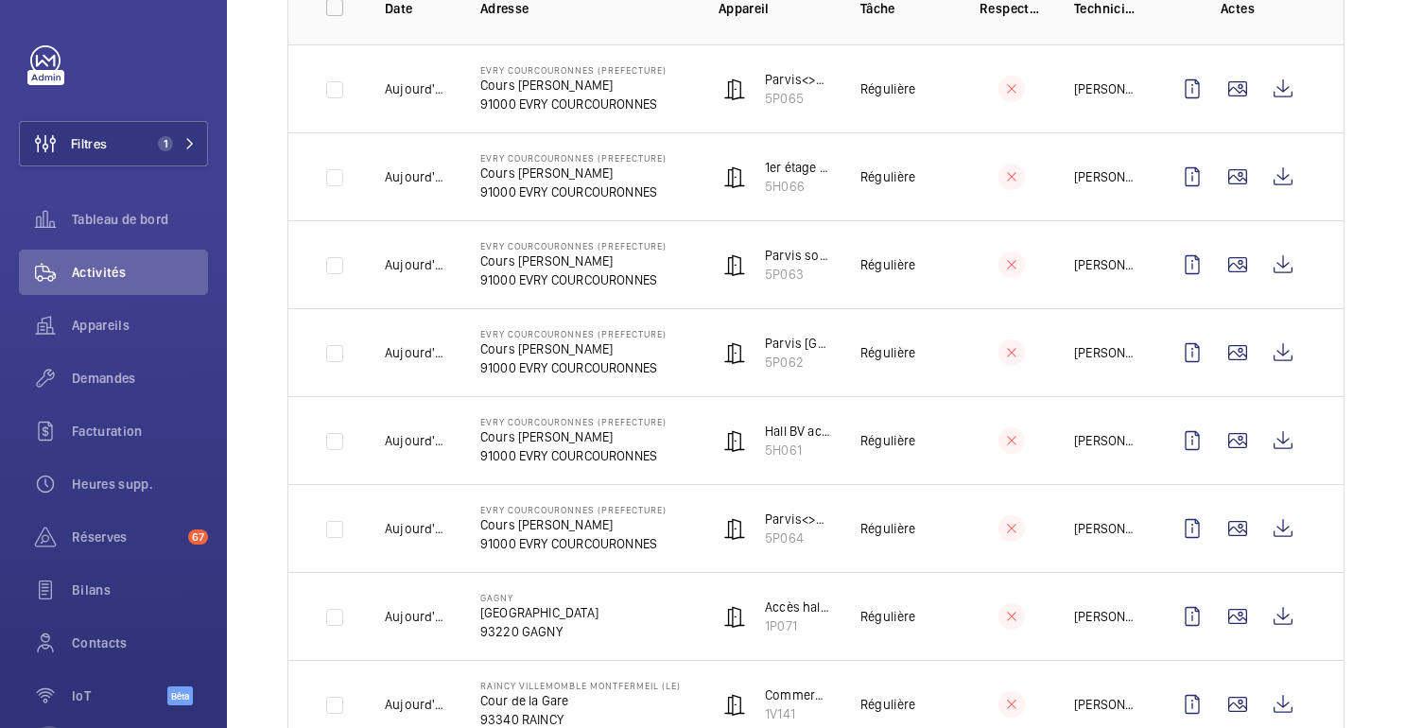
scroll to position [325, 0]
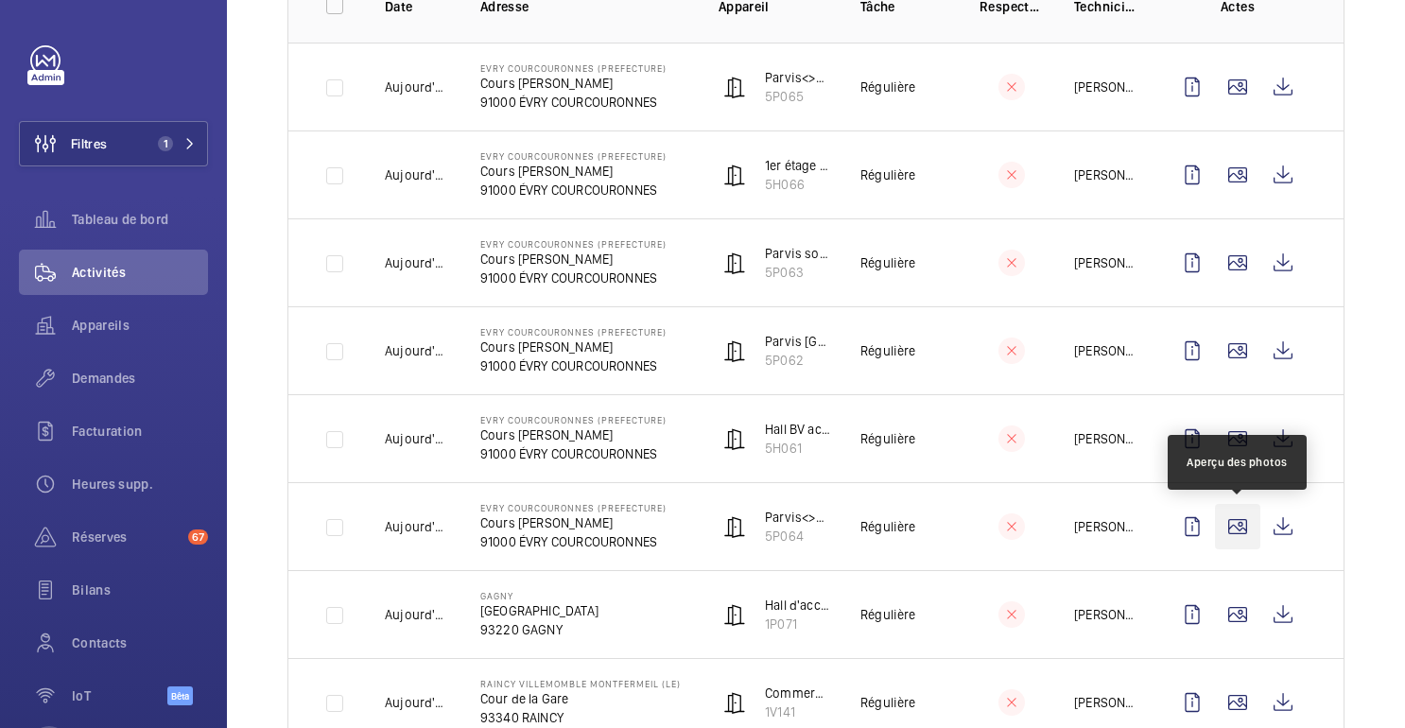
click at [1235, 518] on wm-front-icon-button at bounding box center [1237, 526] width 45 height 45
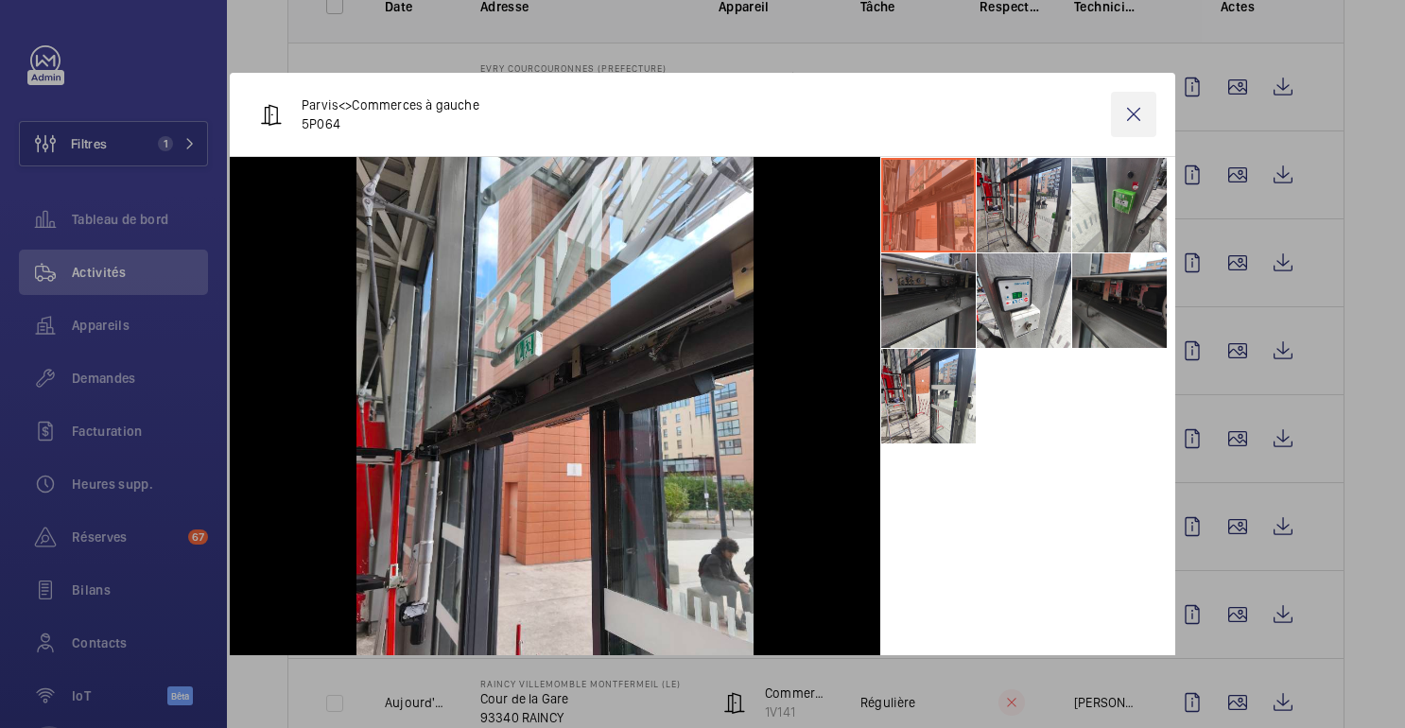
click at [1140, 110] on wm-front-icon-button at bounding box center [1133, 114] width 45 height 45
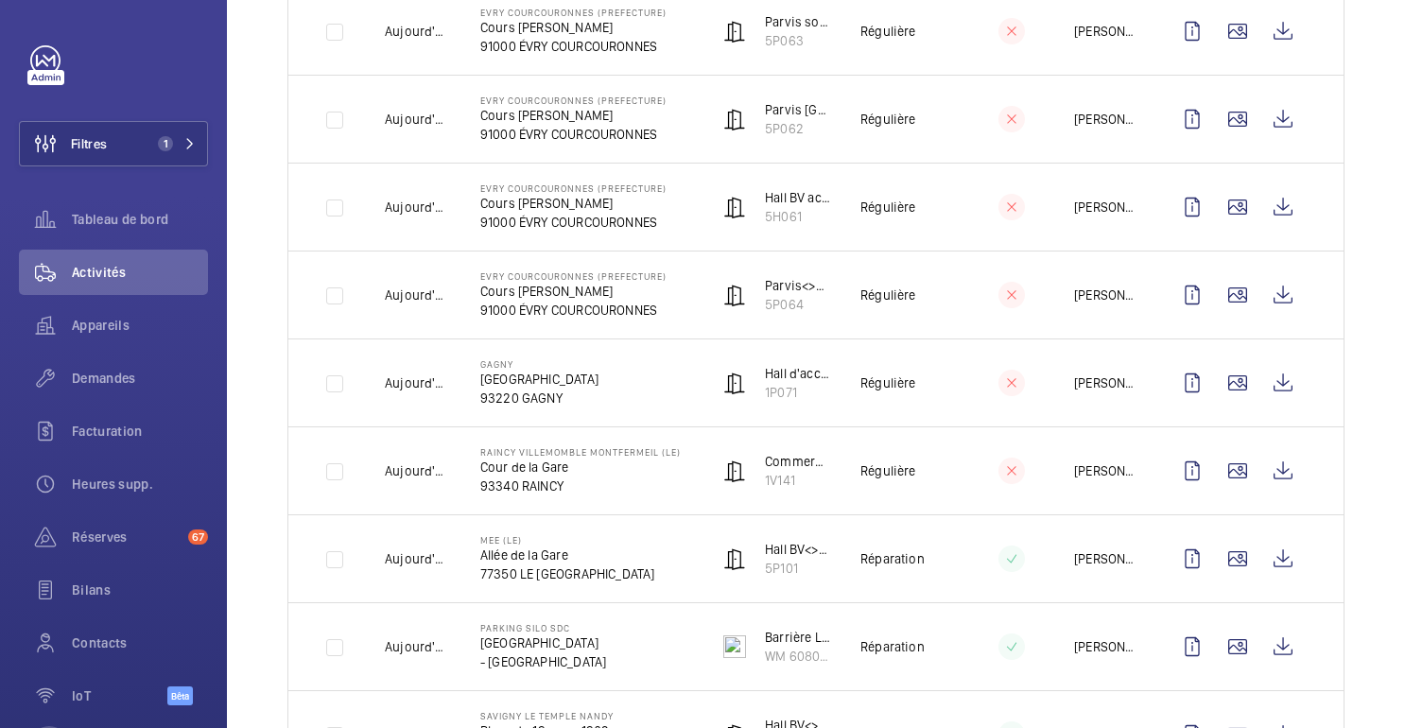
scroll to position [566, 0]
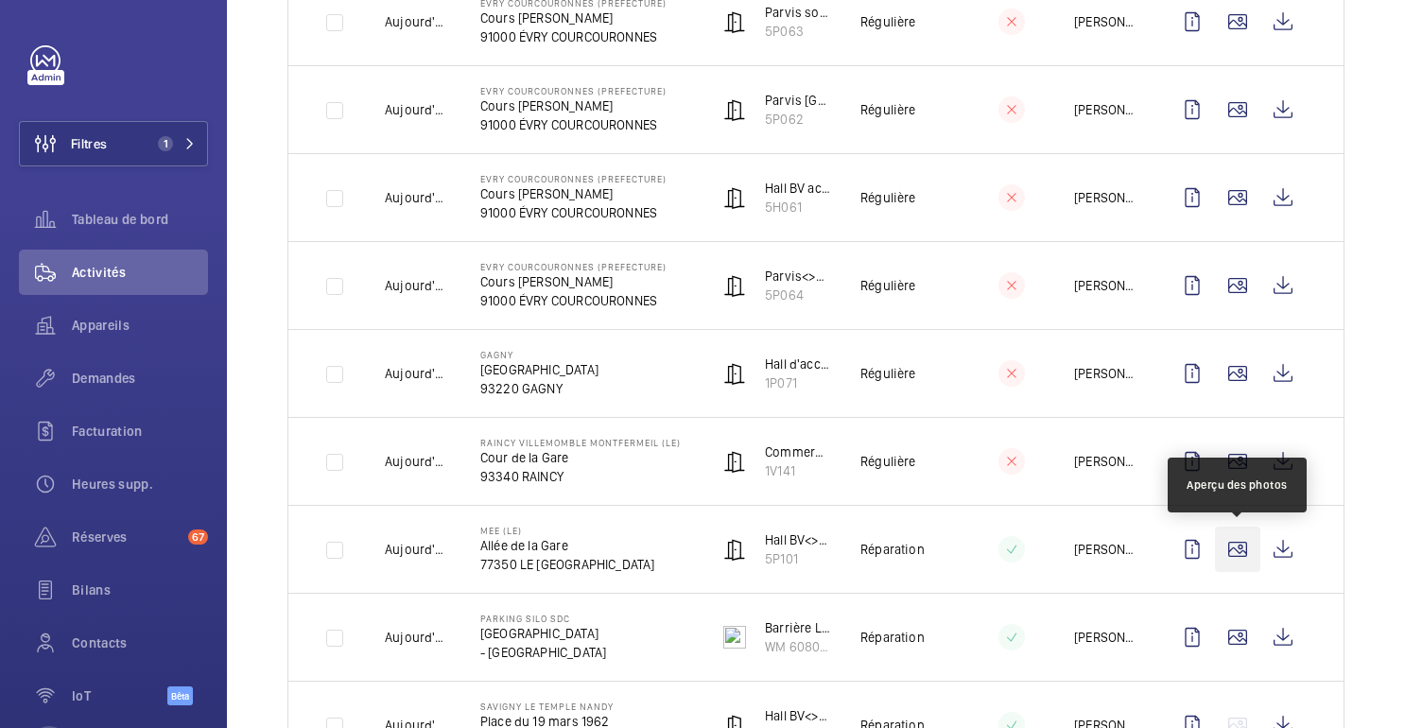
click at [1237, 549] on wm-front-icon-button at bounding box center [1237, 549] width 45 height 45
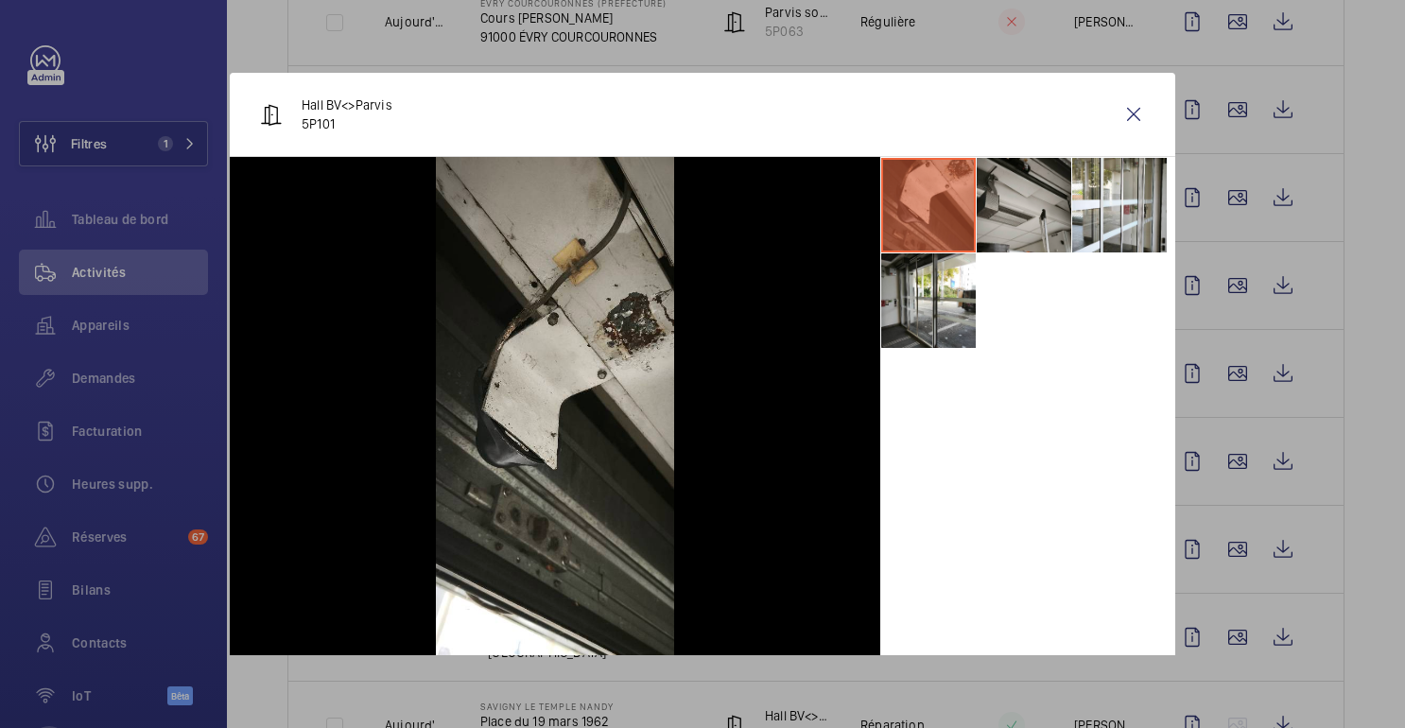
click at [1011, 201] on li at bounding box center [1024, 205] width 95 height 95
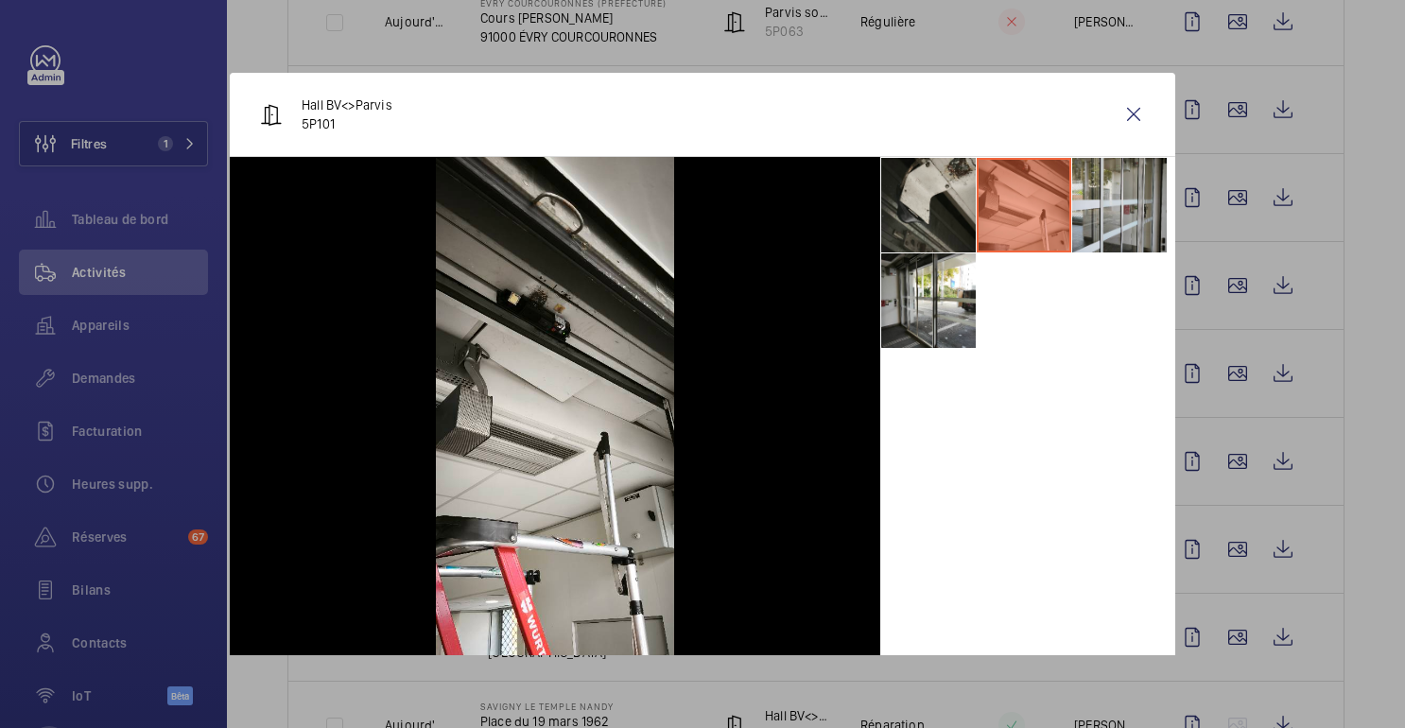
click at [1113, 218] on li at bounding box center [1119, 205] width 95 height 95
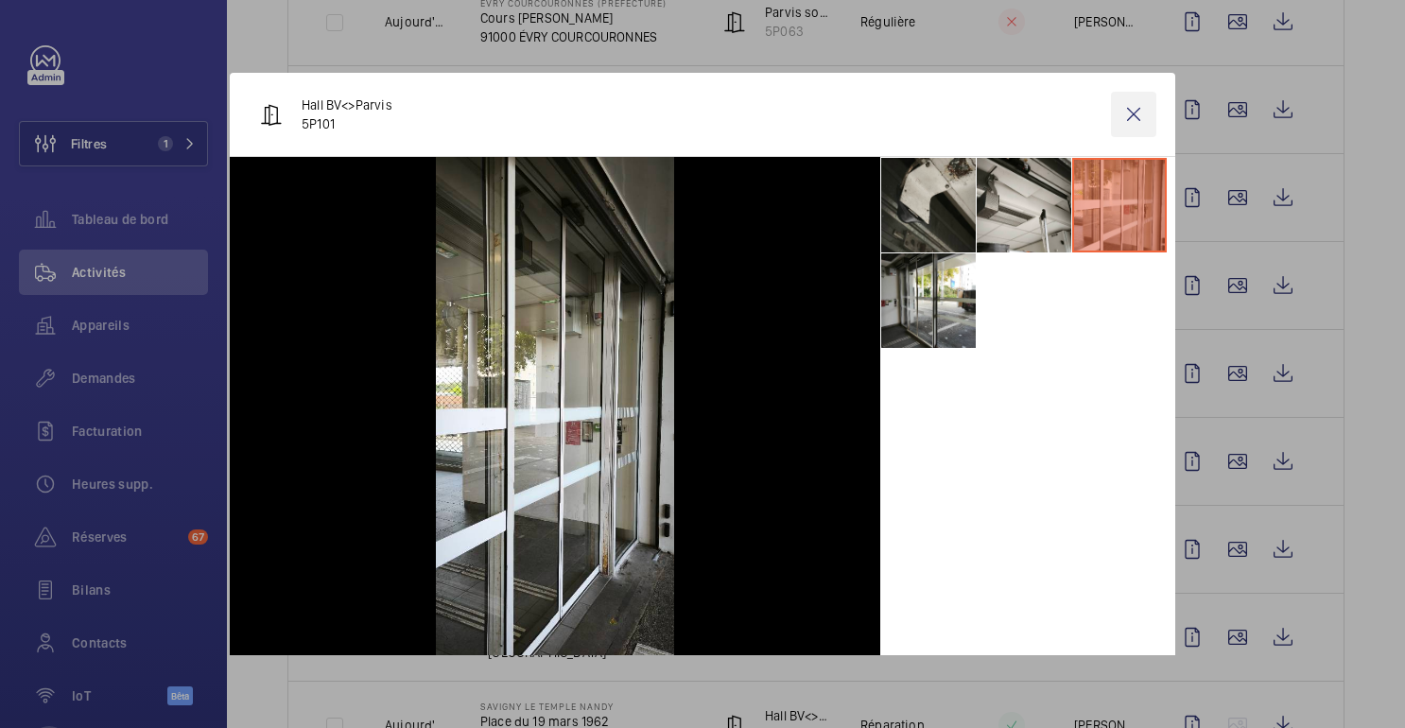
click at [1136, 109] on wm-front-icon-button at bounding box center [1133, 114] width 45 height 45
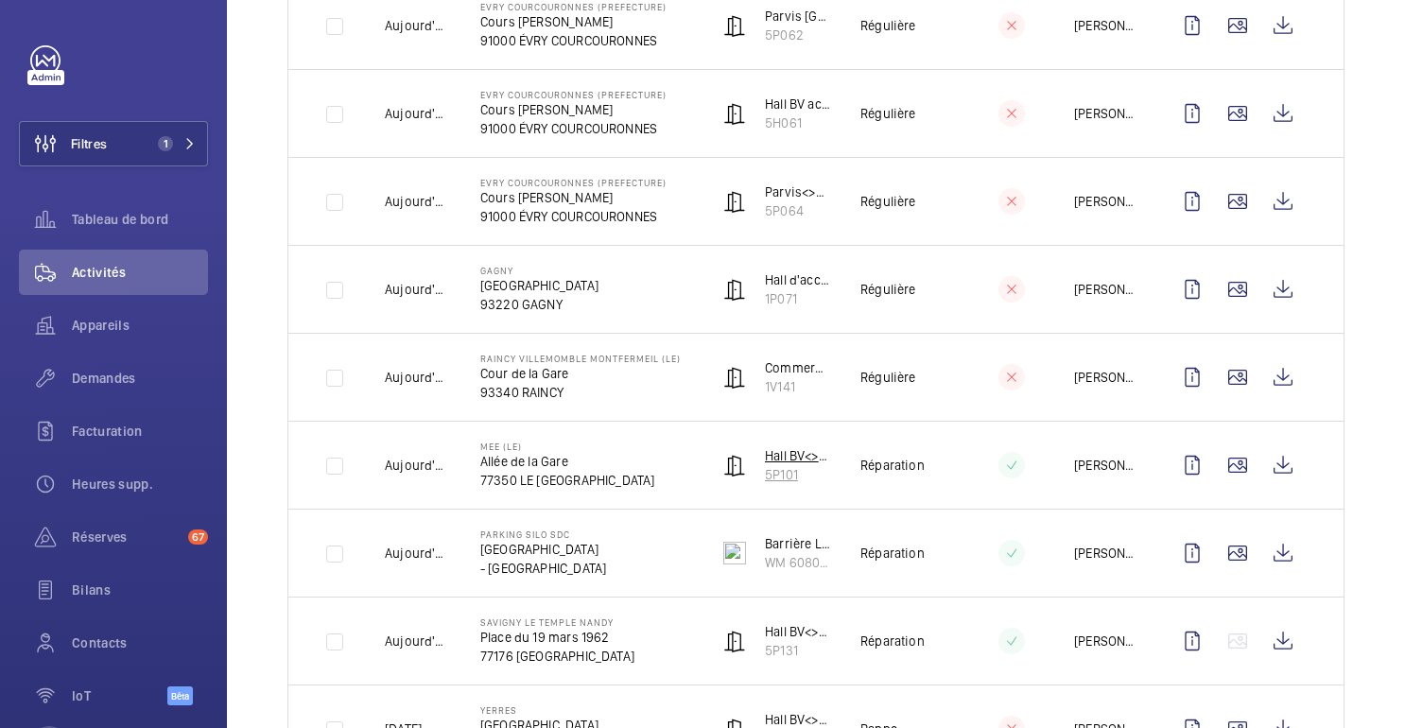
scroll to position [665, 0]
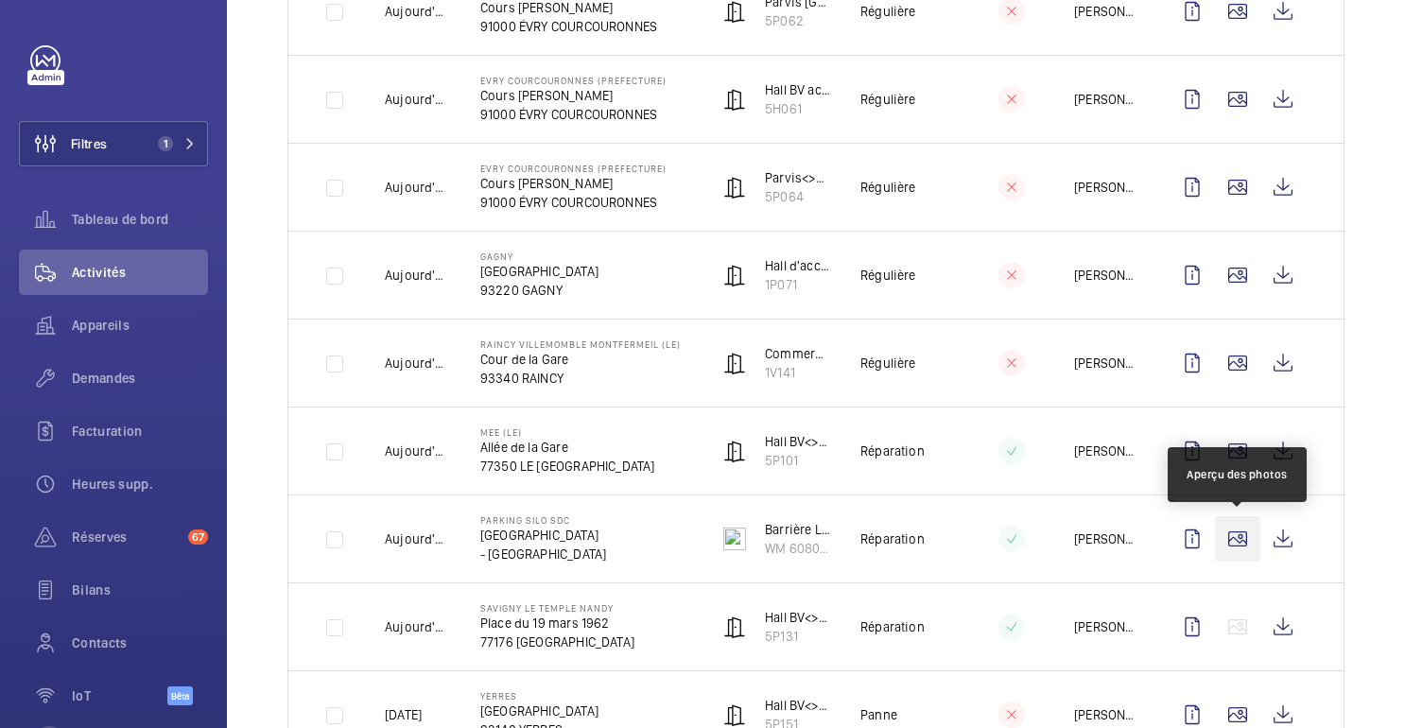
click at [1244, 548] on wm-front-icon-button at bounding box center [1237, 538] width 45 height 45
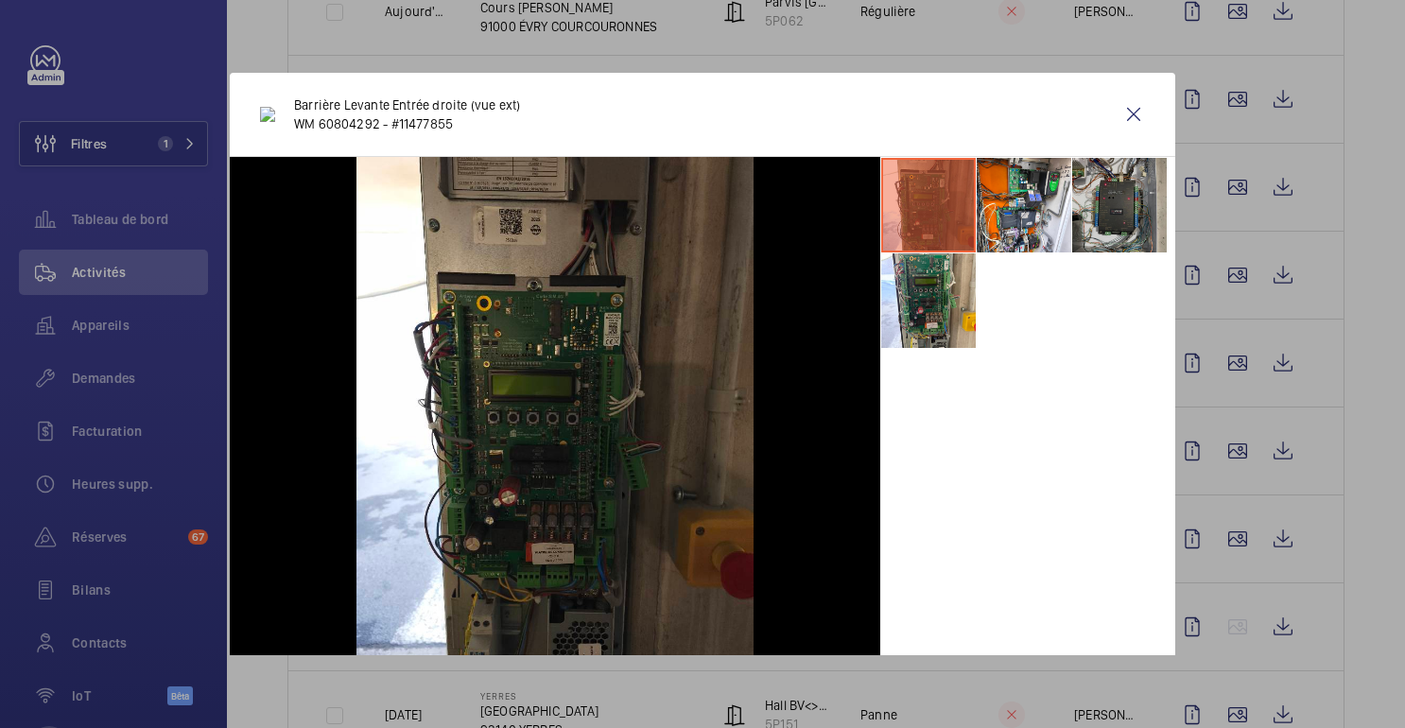
click at [1114, 201] on li at bounding box center [1119, 205] width 95 height 95
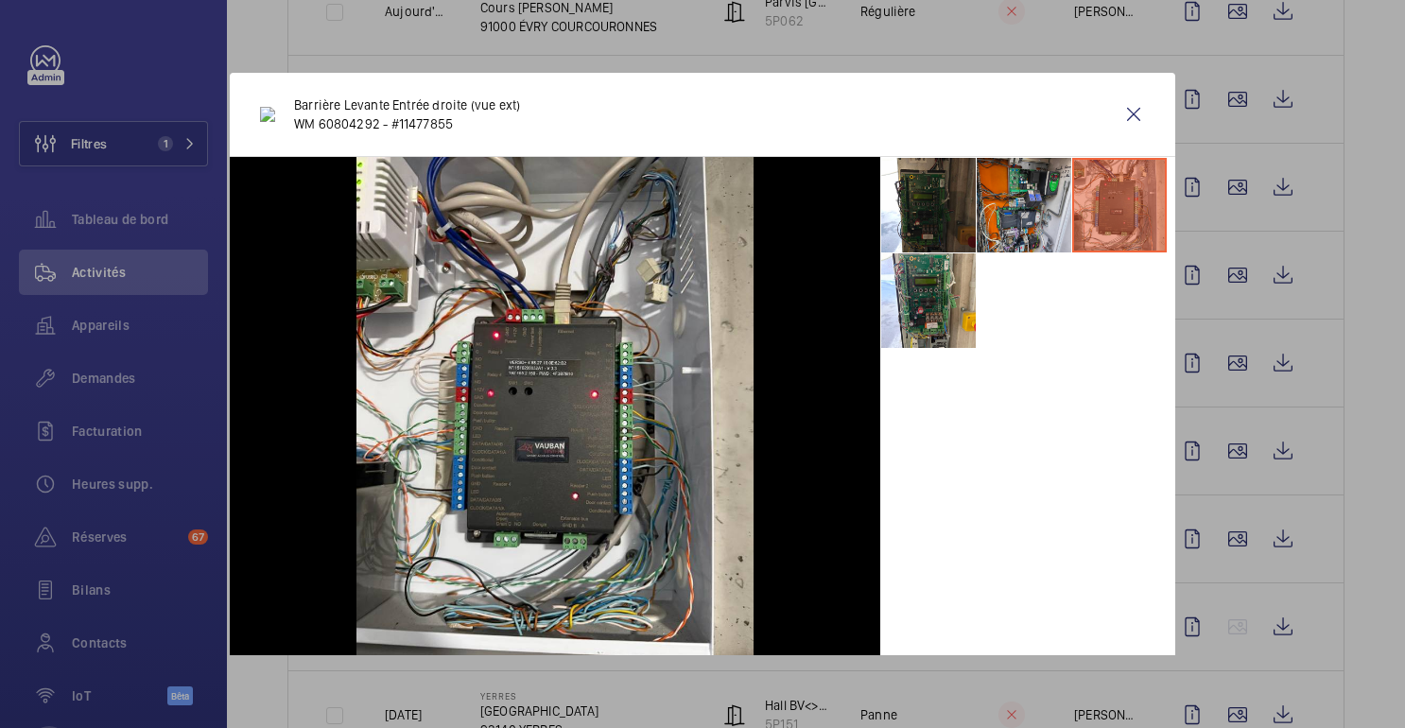
click at [1014, 228] on li at bounding box center [1024, 205] width 95 height 95
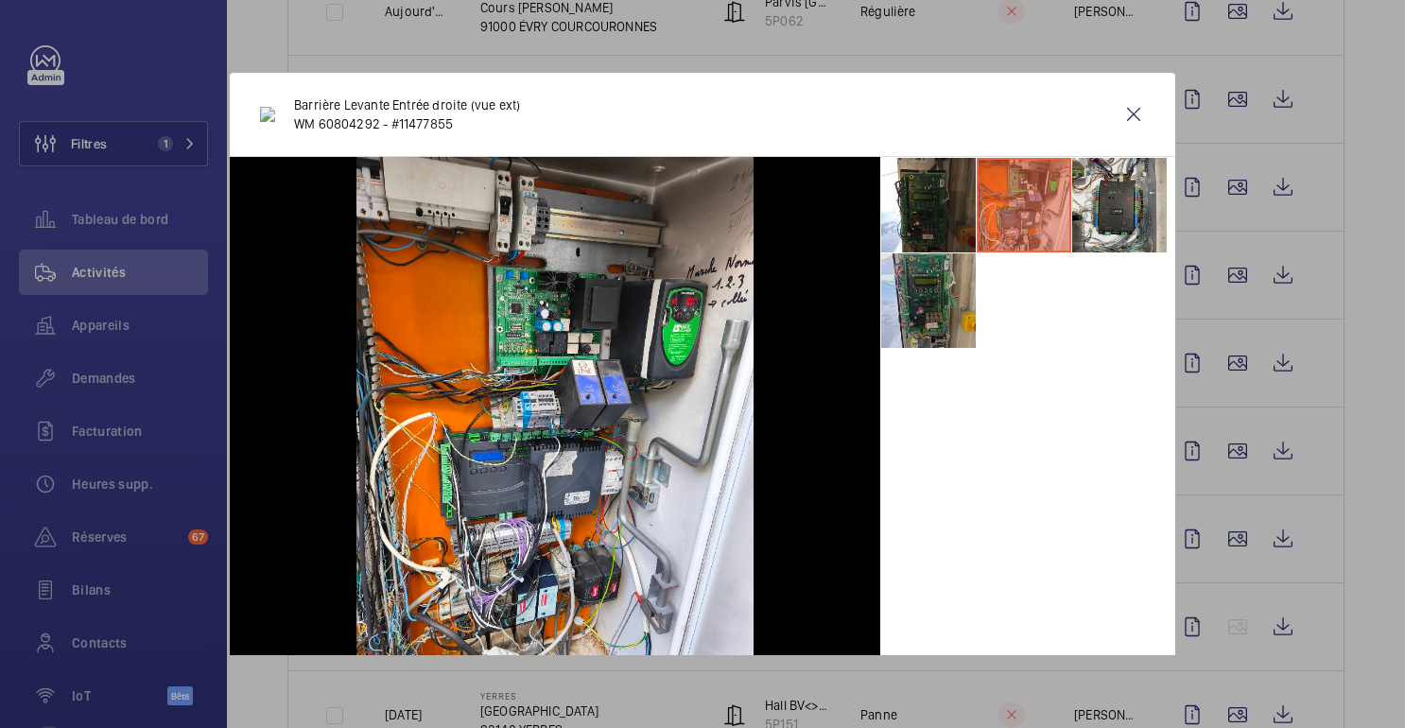
click at [922, 314] on li at bounding box center [928, 300] width 95 height 95
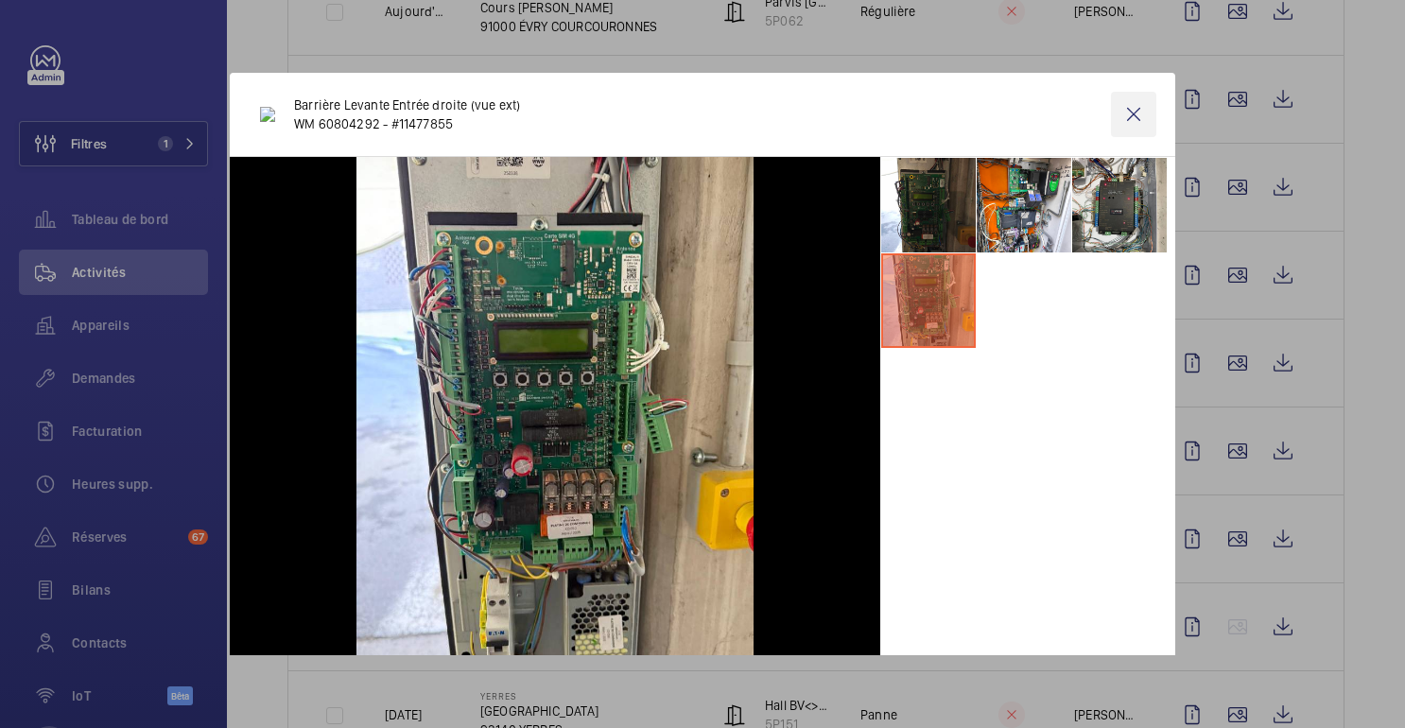
click at [1130, 111] on wm-front-icon-button at bounding box center [1133, 114] width 45 height 45
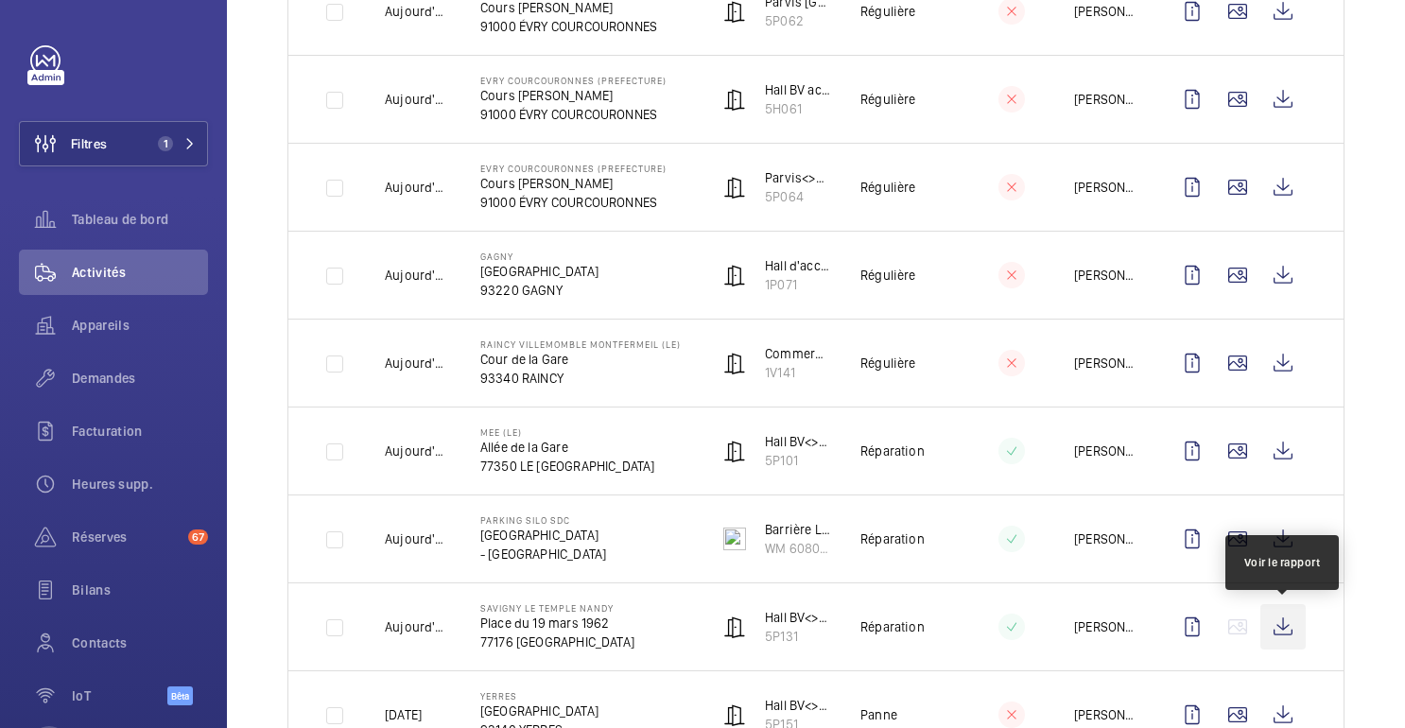
click at [1285, 622] on wm-front-icon-button at bounding box center [1283, 626] width 45 height 45
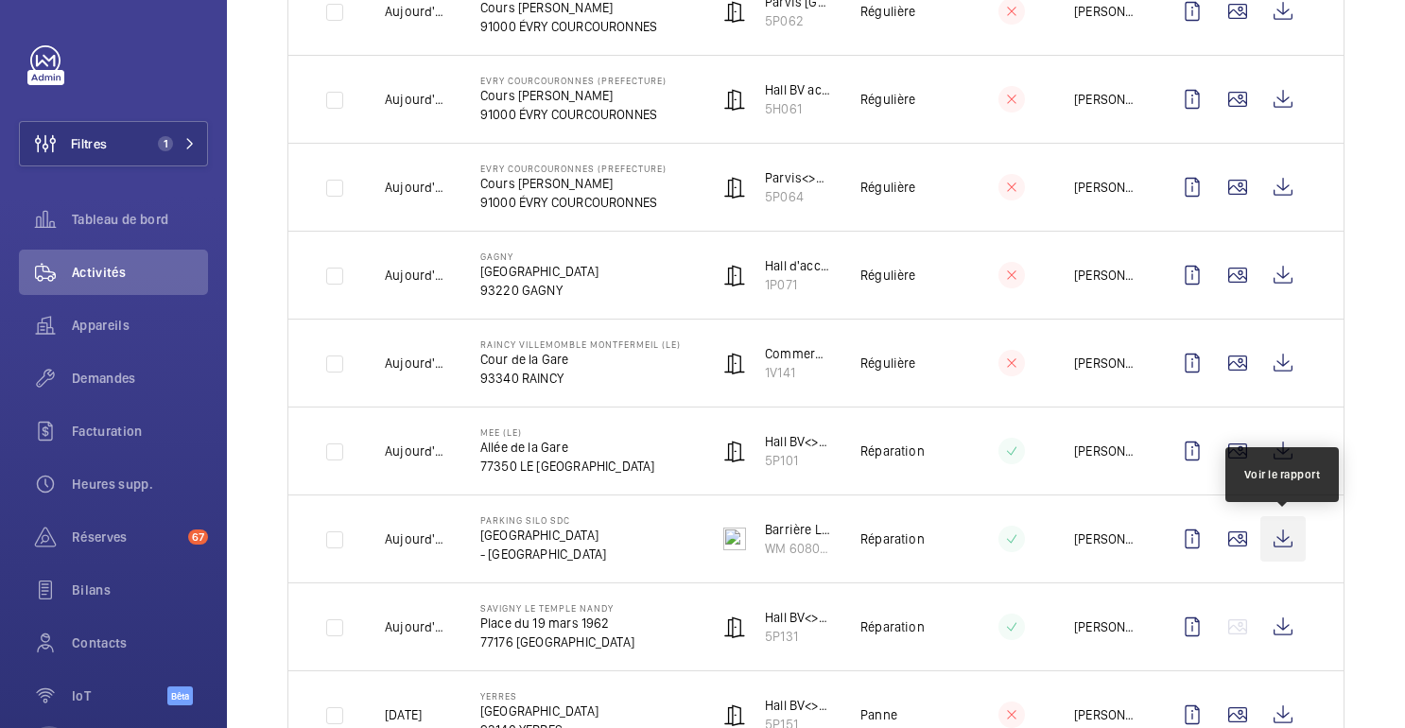
click at [1286, 548] on wm-front-icon-button at bounding box center [1283, 538] width 45 height 45
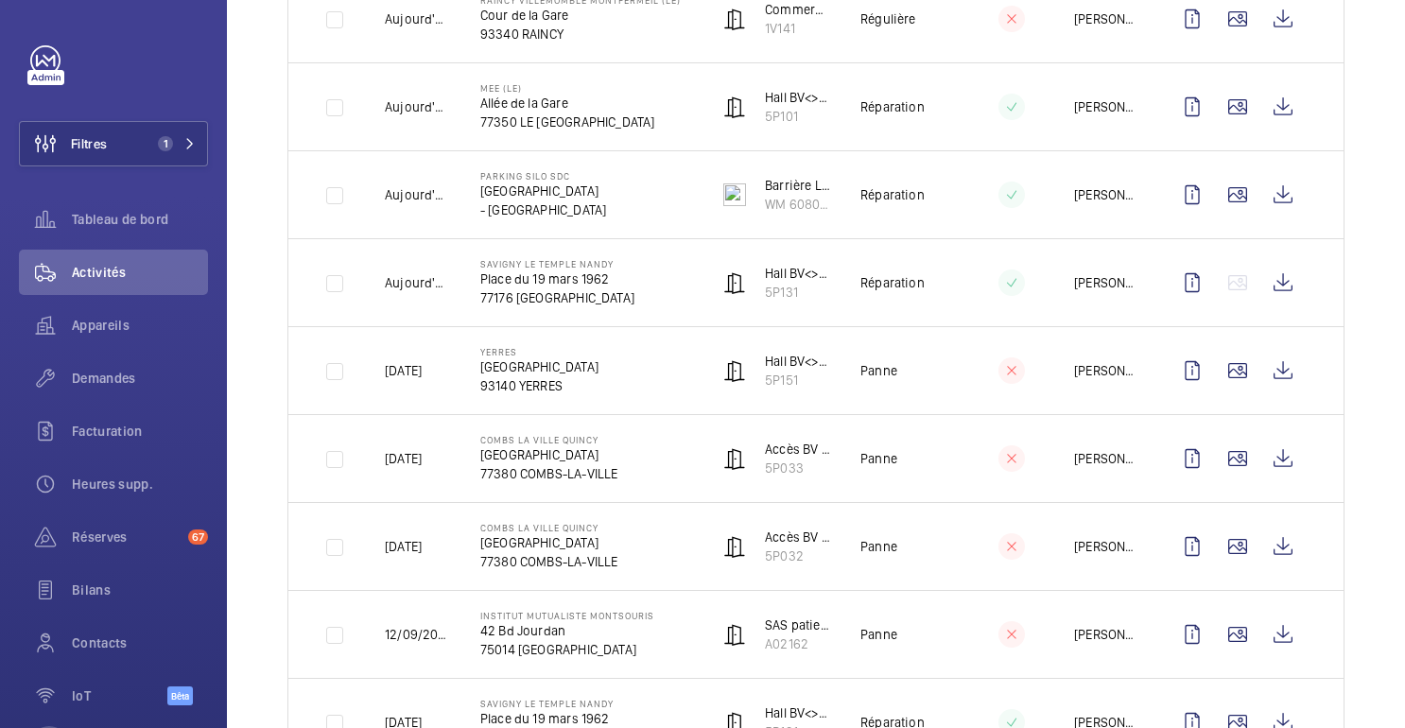
scroll to position [1007, 0]
click at [106, 542] on font "Réserves" at bounding box center [100, 537] width 56 height 15
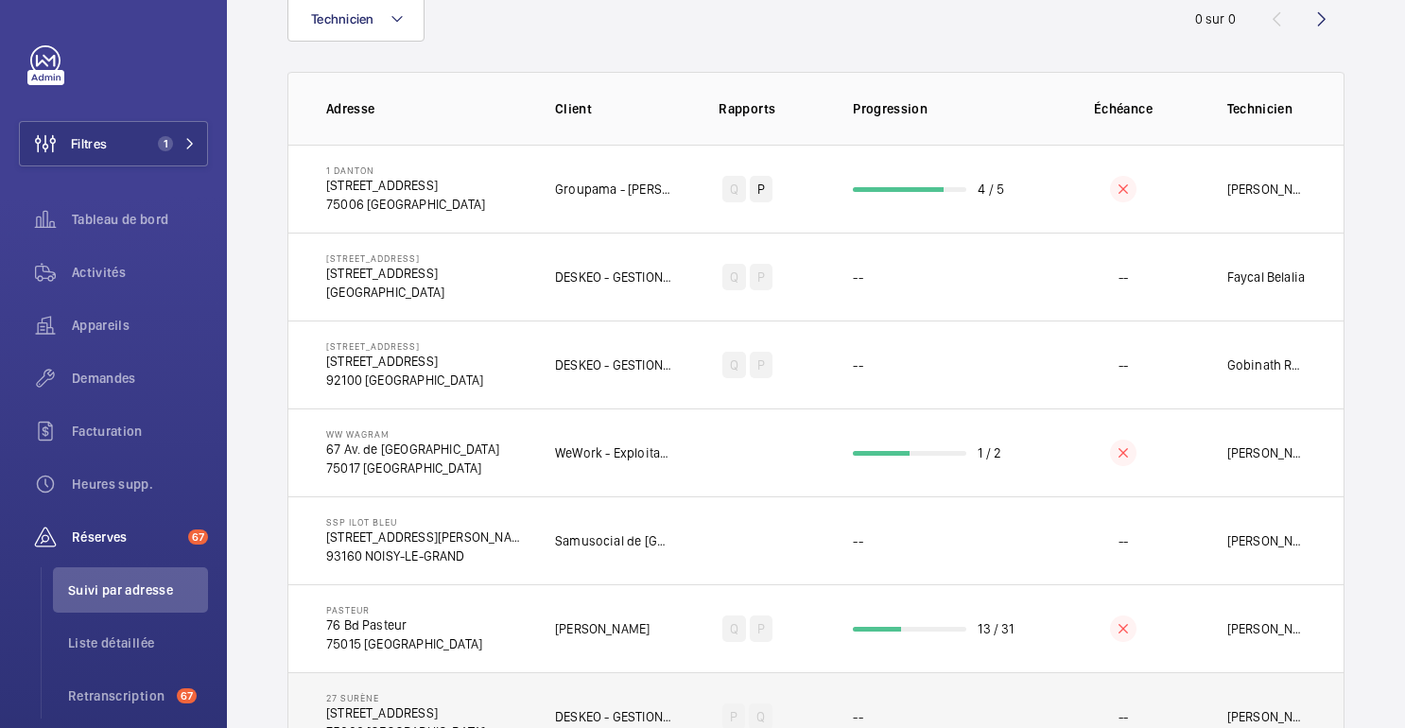
scroll to position [138, 0]
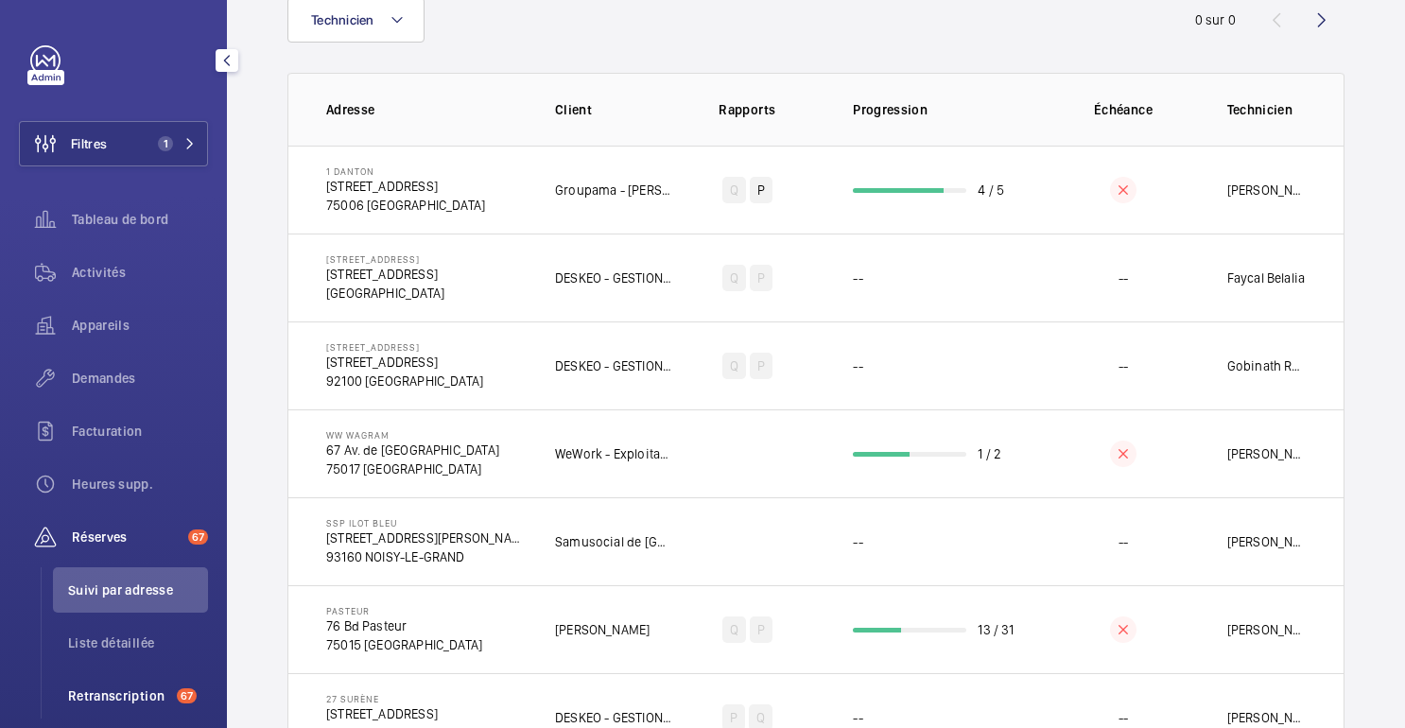
click at [131, 691] on font "Retranscription" at bounding box center [116, 695] width 96 height 15
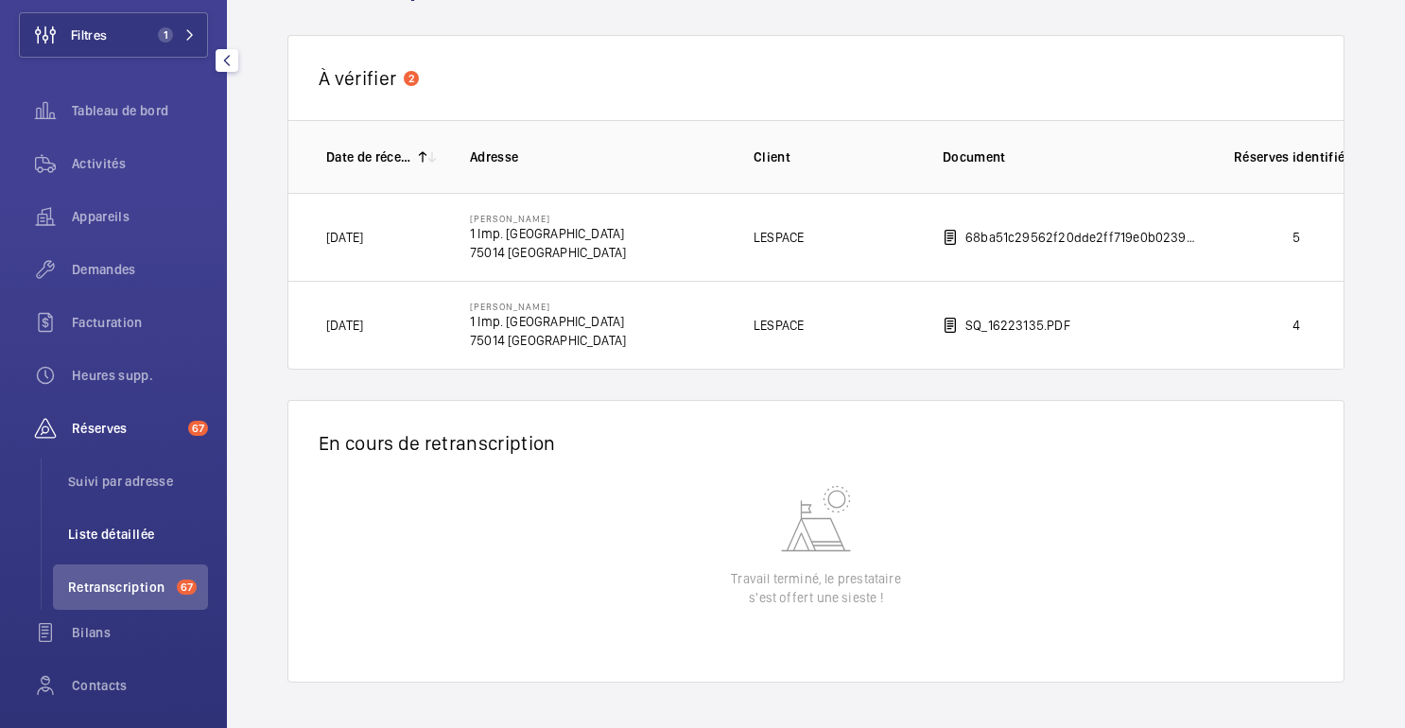
scroll to position [108, 0]
click at [163, 536] on span "Liste détaillée" at bounding box center [138, 535] width 140 height 19
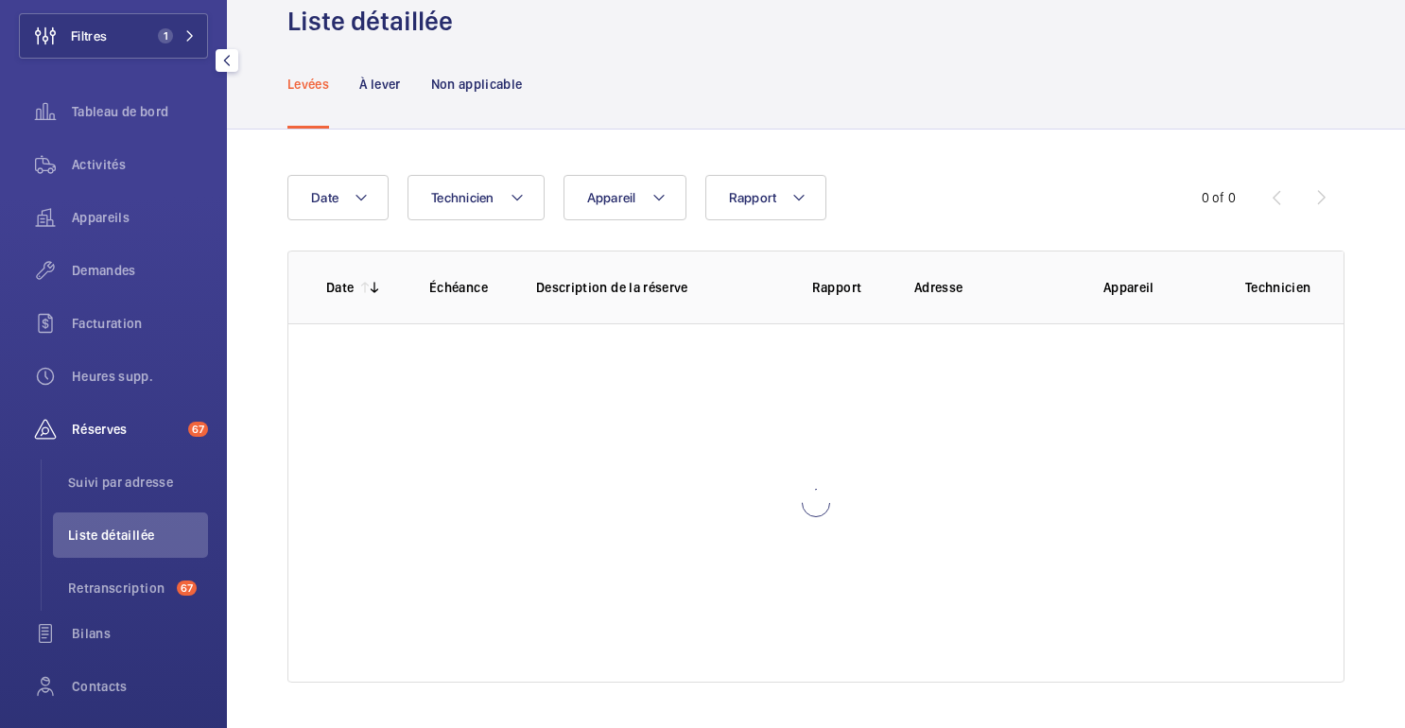
scroll to position [66, 0]
click at [147, 480] on font "Suivi par adresse" at bounding box center [120, 482] width 105 height 15
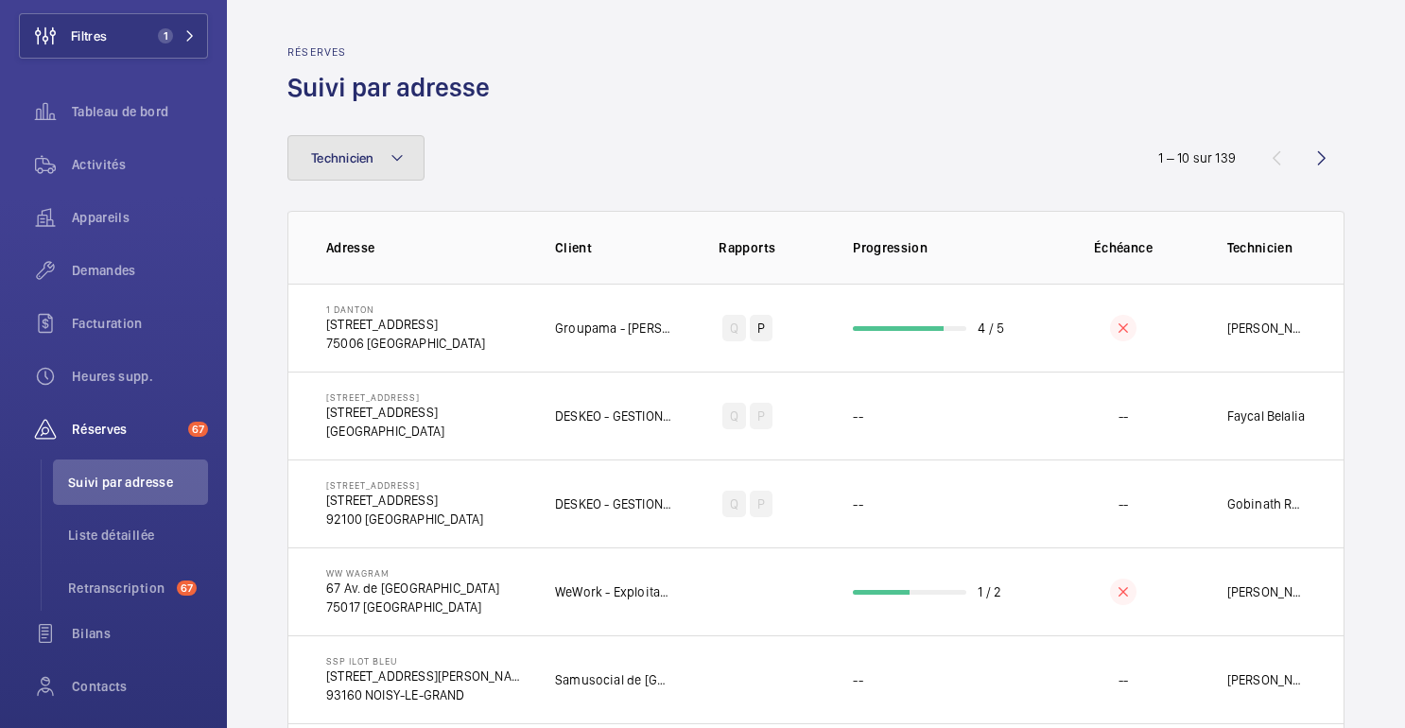
click at [397, 173] on button "Technicien" at bounding box center [355, 157] width 137 height 45
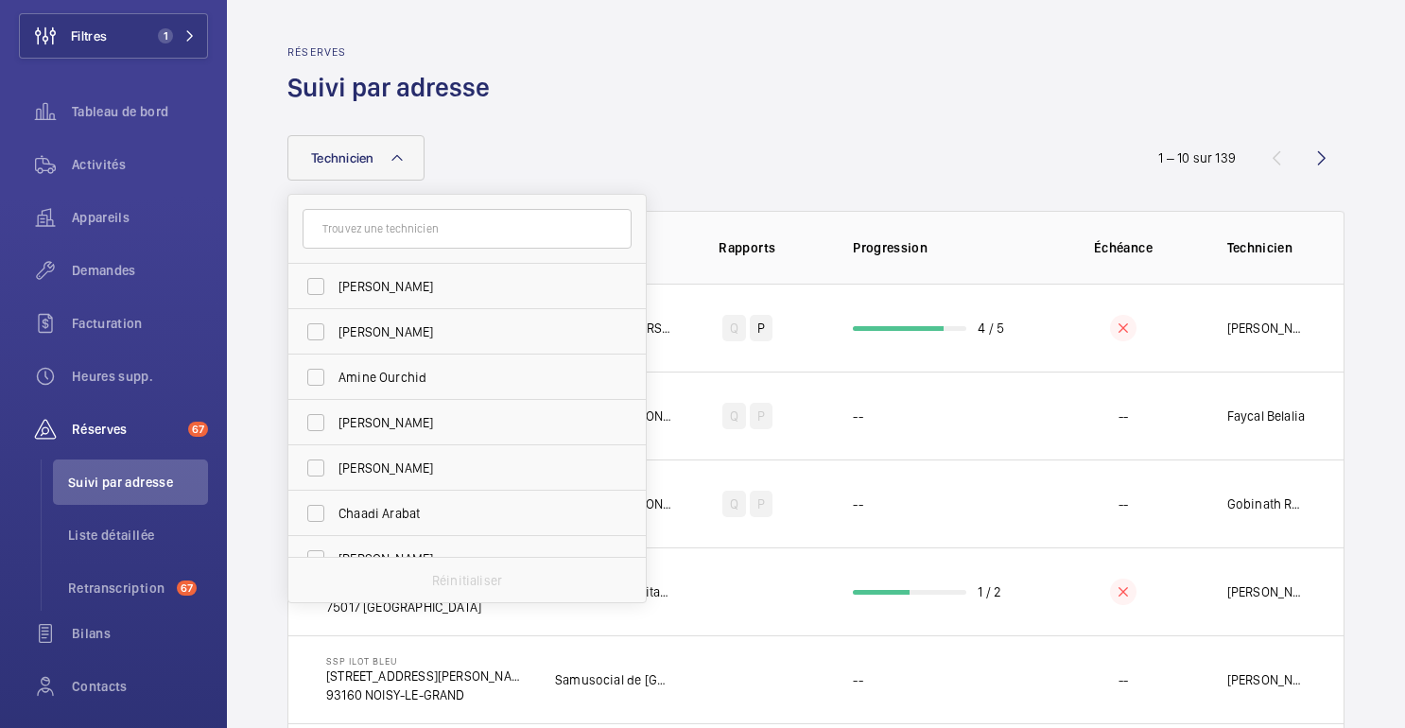
click at [419, 238] on input "text" at bounding box center [467, 229] width 329 height 40
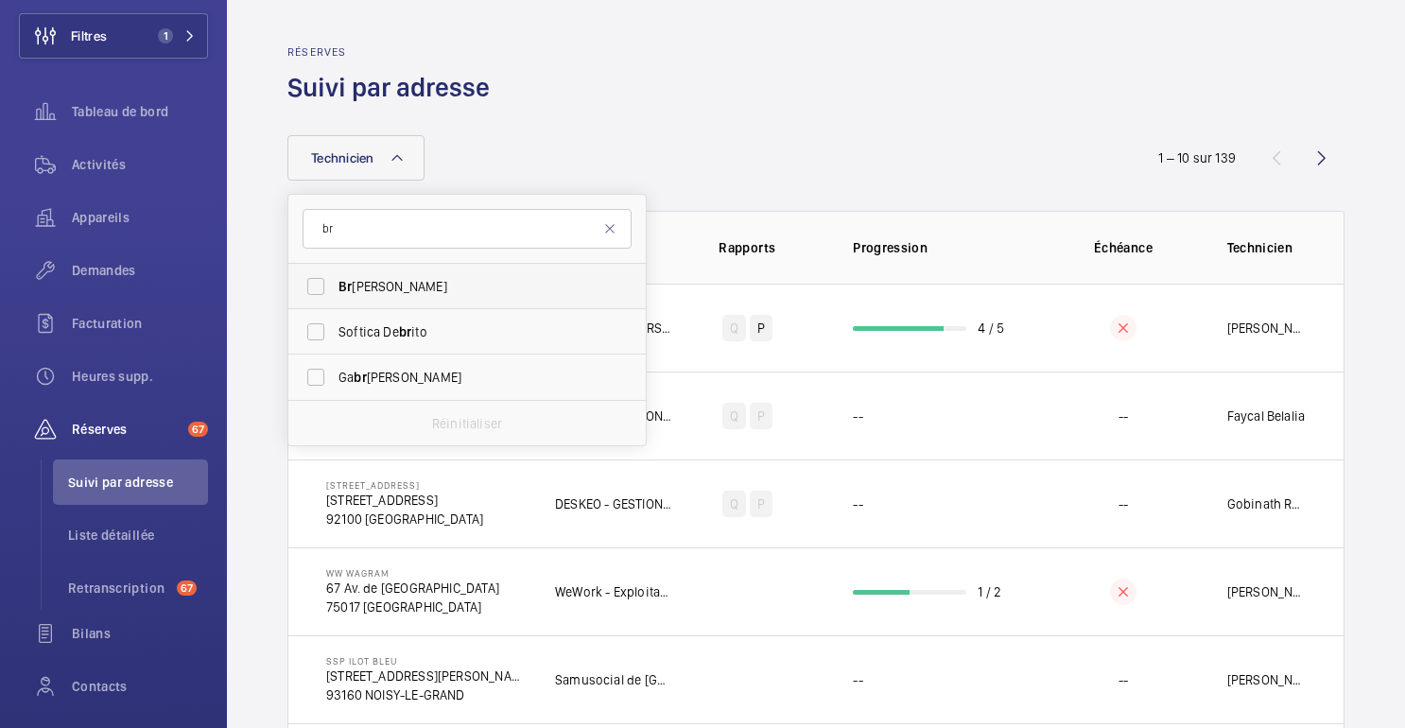
type input "br"
click at [343, 287] on span "Br" at bounding box center [345, 286] width 13 height 15
click at [335, 287] on input "Br uno Alves" at bounding box center [316, 287] width 38 height 38
checkbox input "true"
click at [570, 148] on div "Technicien 1 br Br uno Alves Softica De br ito Ga br iel Schaffer Réinitialiser" at bounding box center [702, 157] width 830 height 45
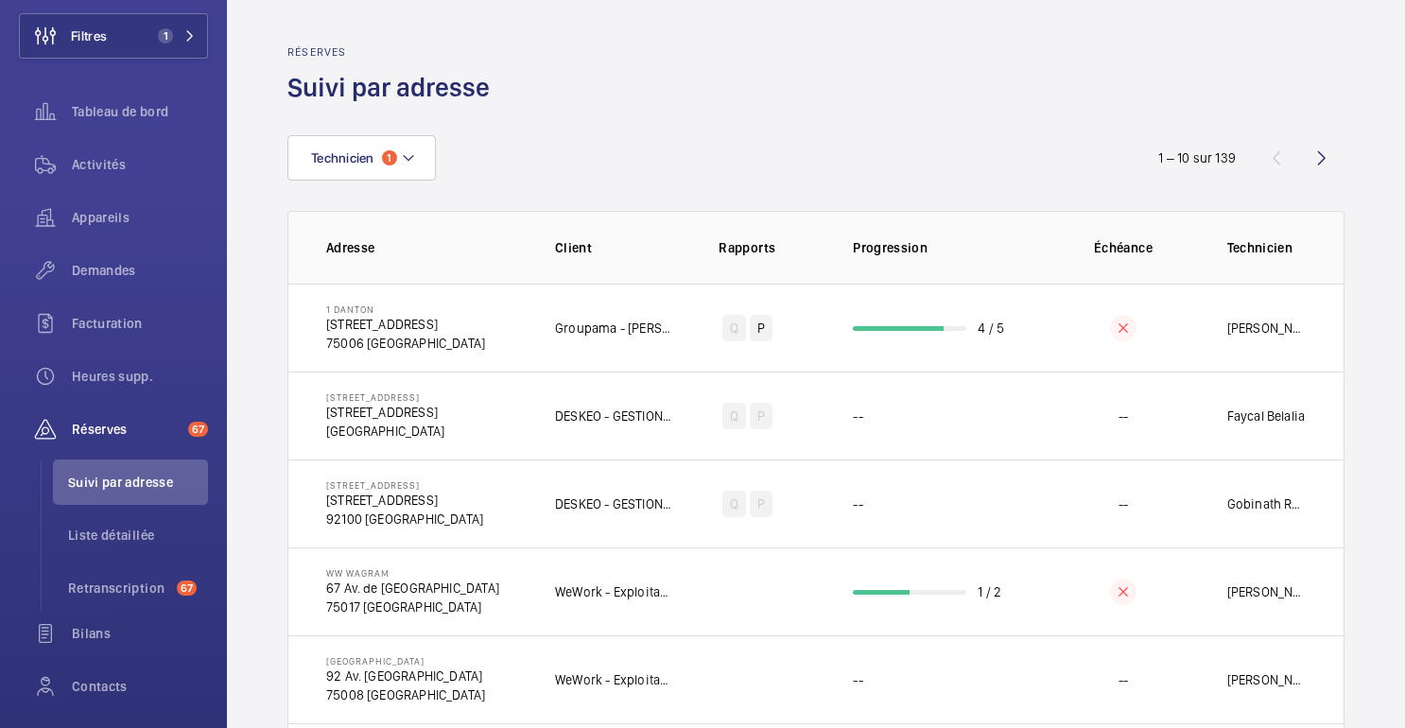
click at [596, 148] on div "Technicien 1" at bounding box center [702, 157] width 830 height 45
click at [90, 49] on span "Filtres" at bounding box center [63, 35] width 87 height 45
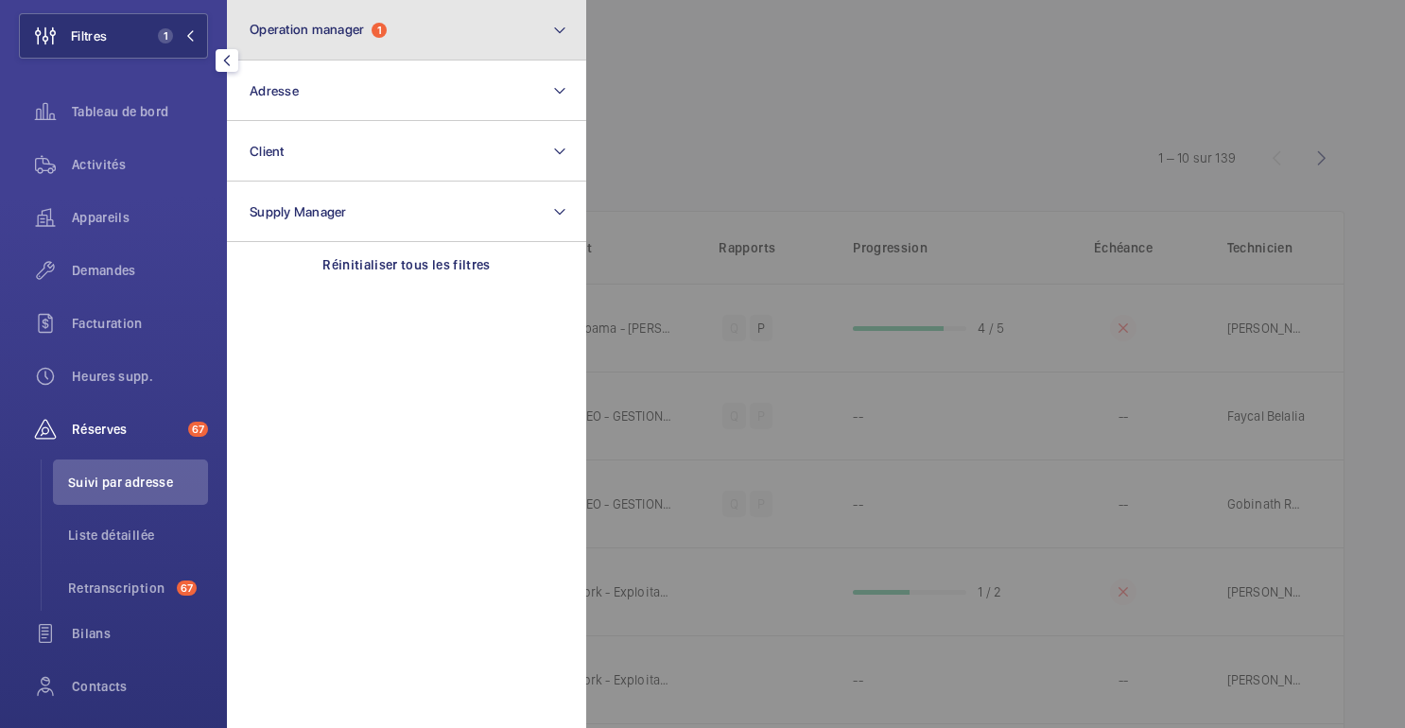
click at [325, 39] on button "Operation manager 1" at bounding box center [406, 30] width 359 height 61
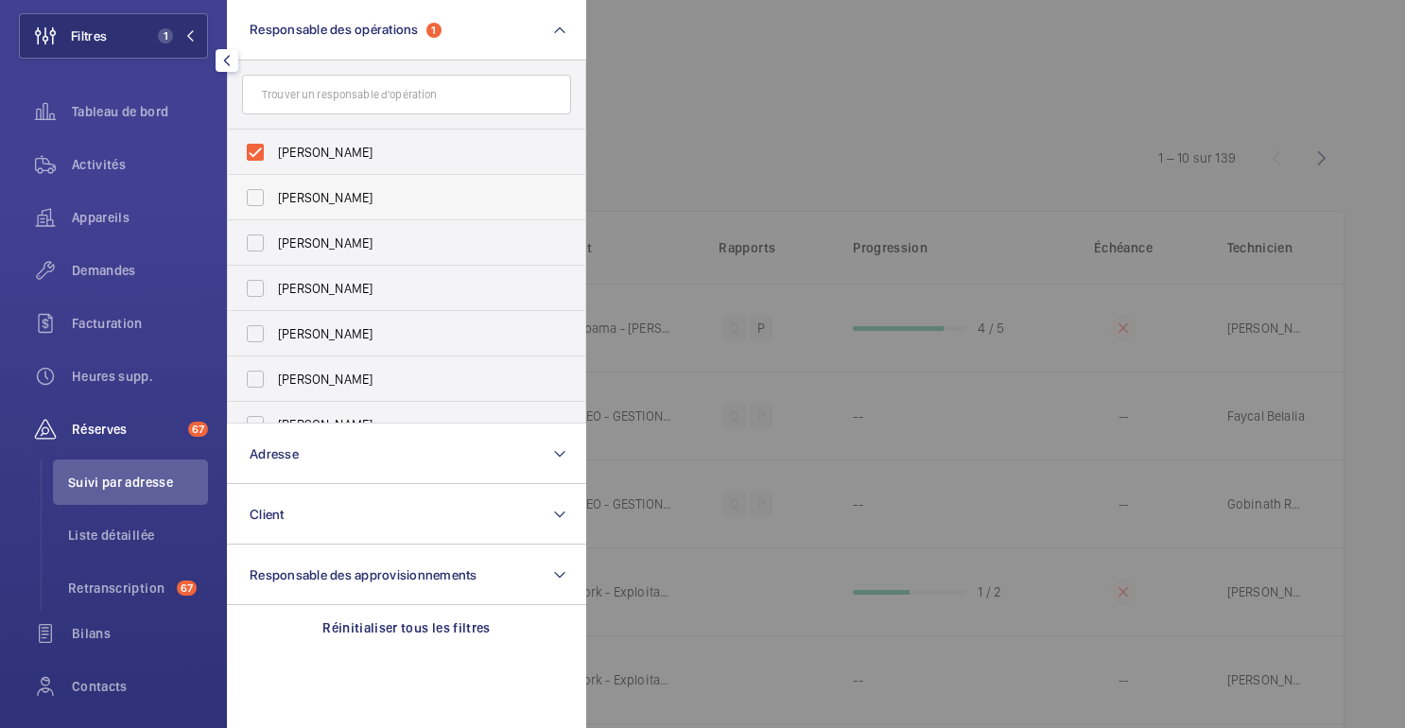
click at [280, 201] on font "Florence Dulin" at bounding box center [325, 197] width 95 height 15
click at [274, 201] on input "Florence Dulin" at bounding box center [255, 198] width 38 height 38
checkbox input "true"
click at [276, 239] on label "Zohra Hamdani" at bounding box center [392, 242] width 329 height 45
click at [274, 239] on input "Zohra Hamdani" at bounding box center [255, 243] width 38 height 38
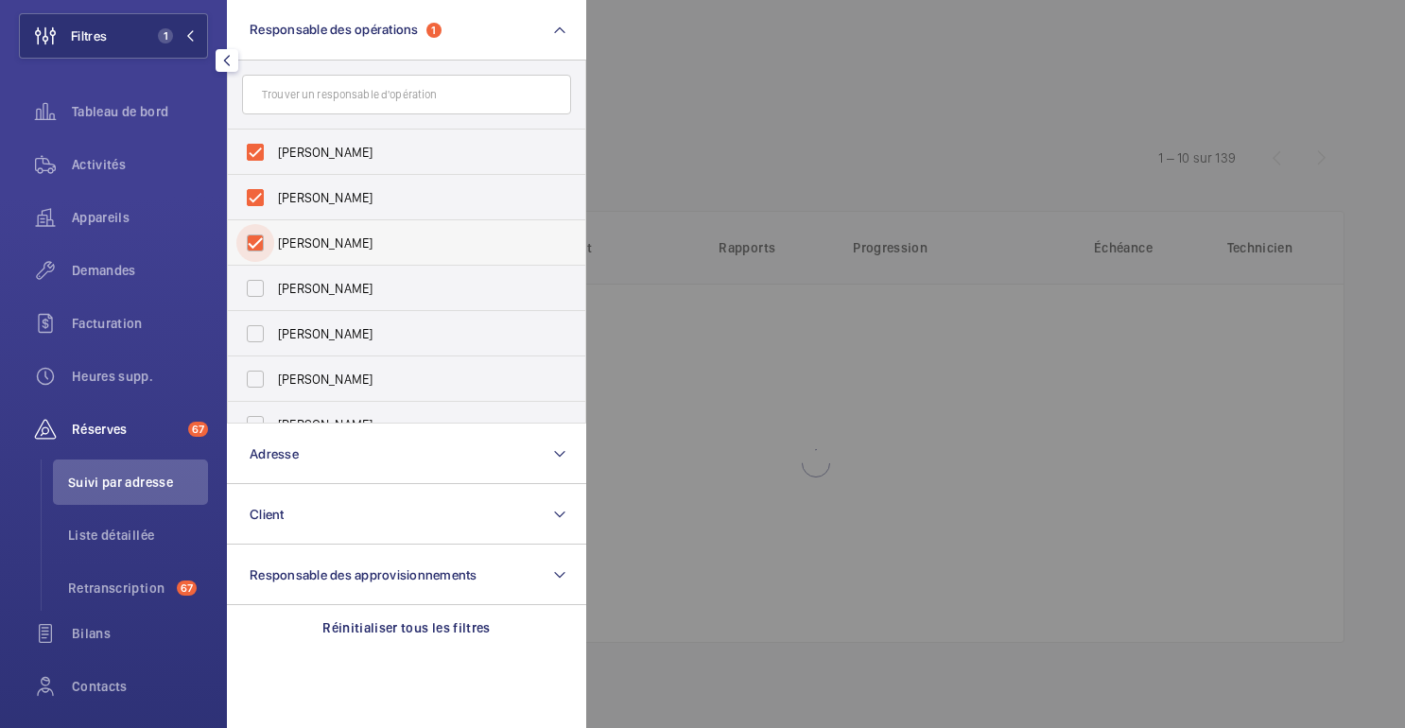
checkbox input "true"
click at [273, 300] on input "Anthony Mouchez" at bounding box center [255, 289] width 38 height 38
checkbox input "true"
click at [270, 332] on input "Karim Kaced" at bounding box center [255, 334] width 38 height 38
checkbox input "true"
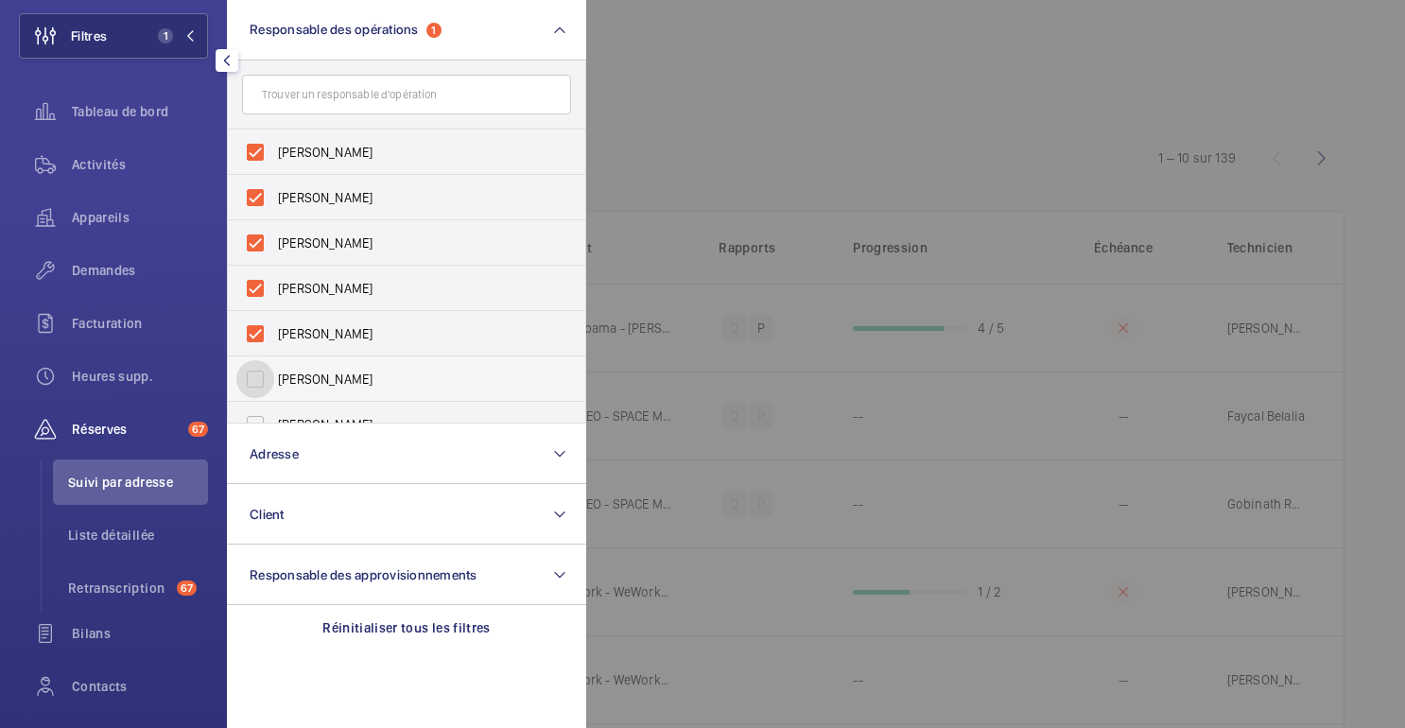
click at [270, 374] on input "Caroline Diallo" at bounding box center [255, 379] width 38 height 38
checkbox input "true"
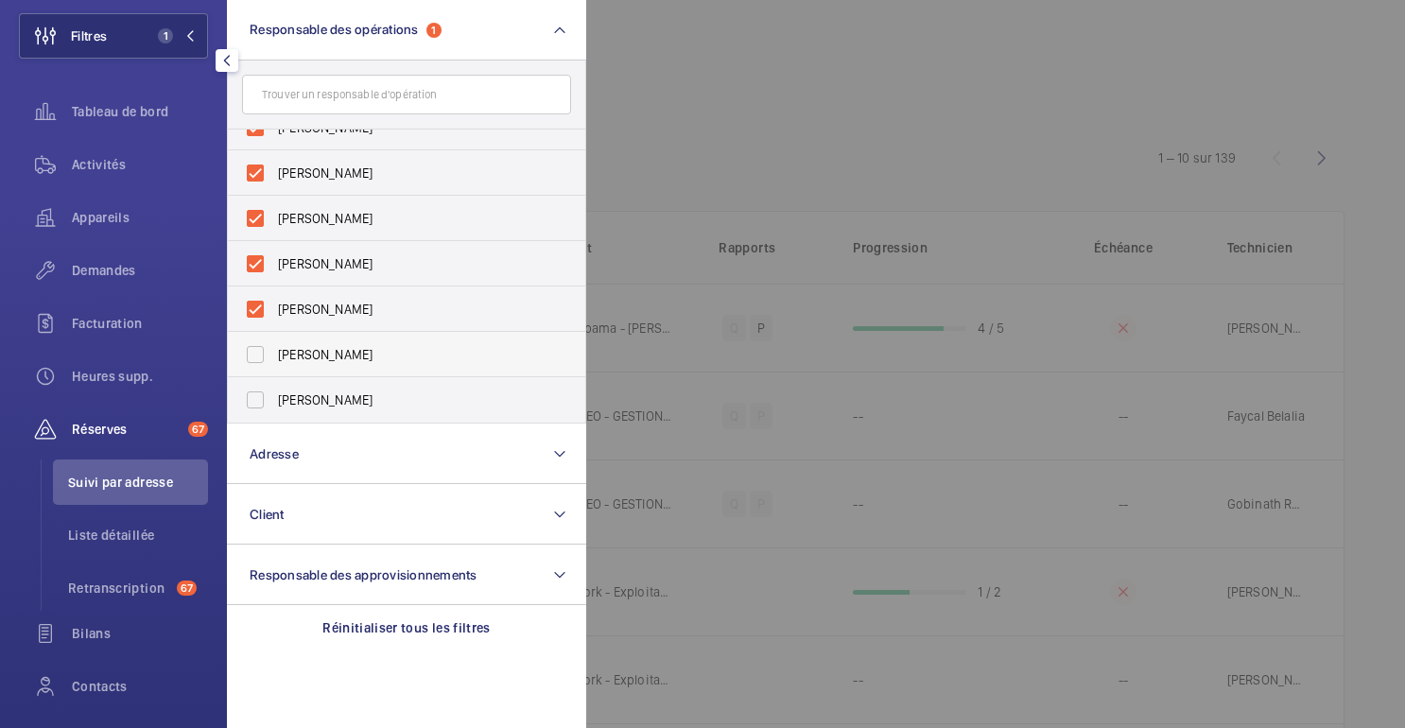
click at [276, 355] on label "Romain Wagener" at bounding box center [392, 354] width 329 height 45
click at [274, 355] on input "Romain Wagener" at bounding box center [255, 355] width 38 height 38
checkbox input "true"
click at [895, 128] on div at bounding box center [1288, 364] width 1405 height 728
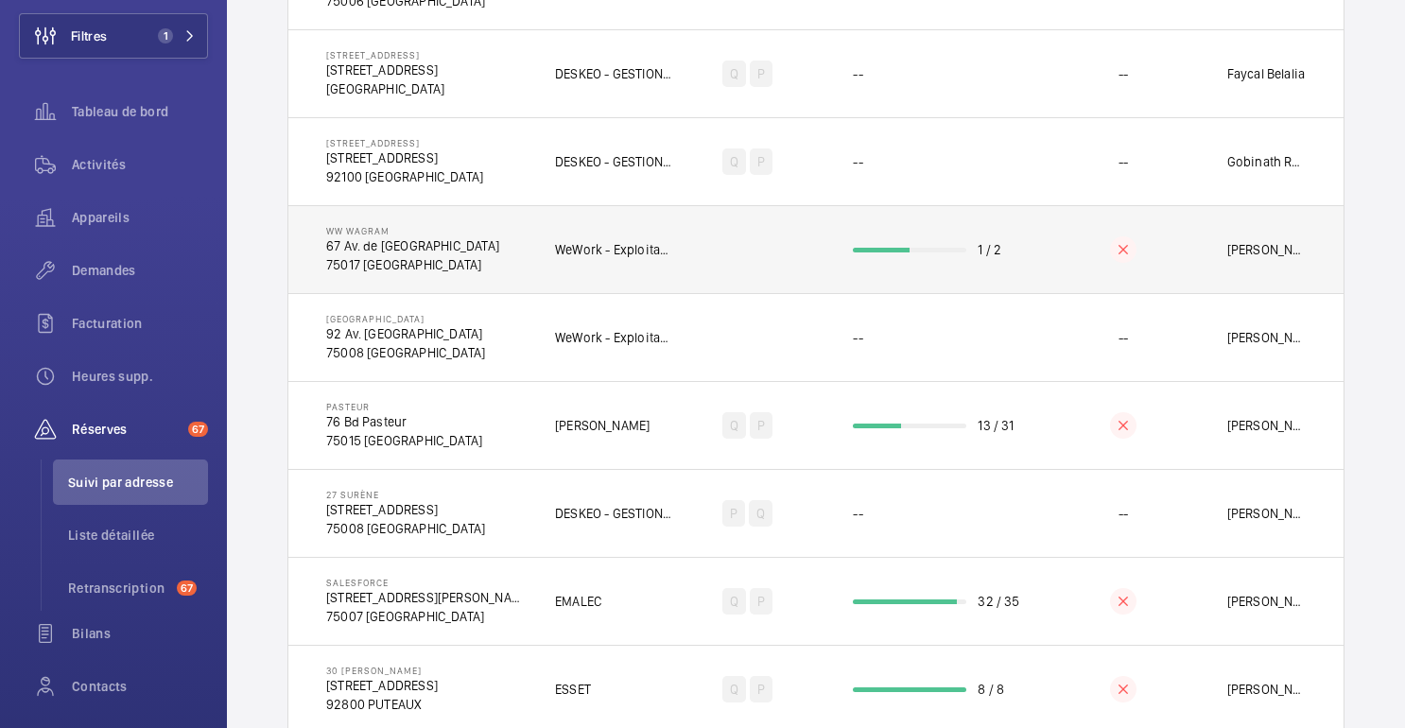
scroll to position [322, 0]
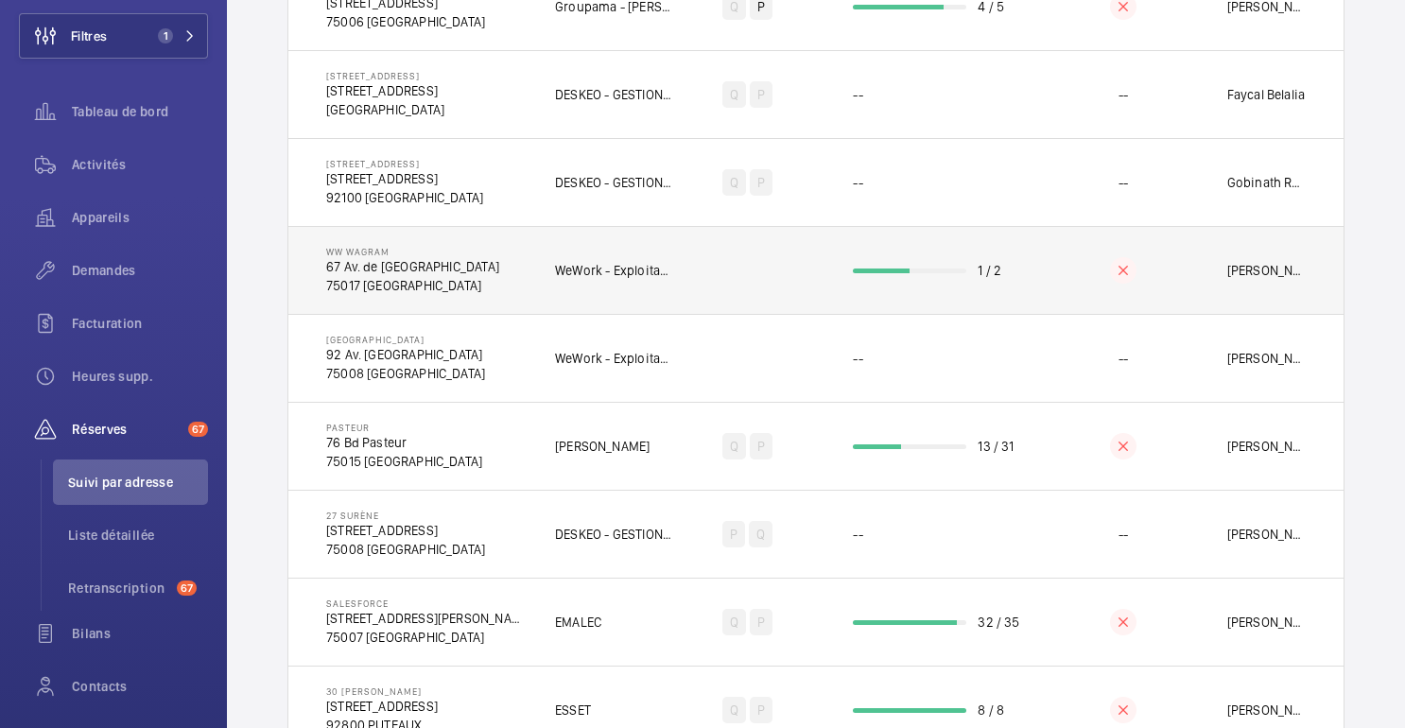
click at [1044, 242] on td "1 / 2" at bounding box center [936, 270] width 227 height 88
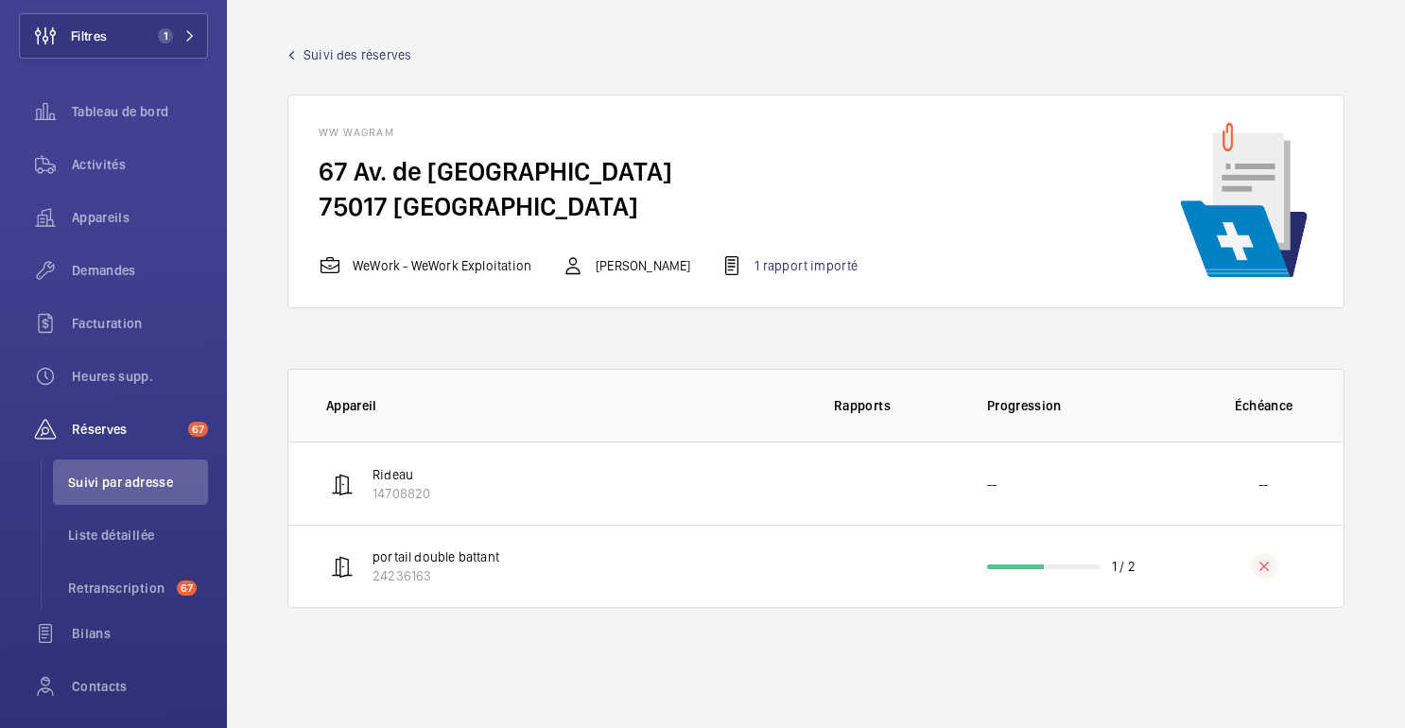
click at [345, 59] on font "Suivi des réserves" at bounding box center [358, 54] width 108 height 15
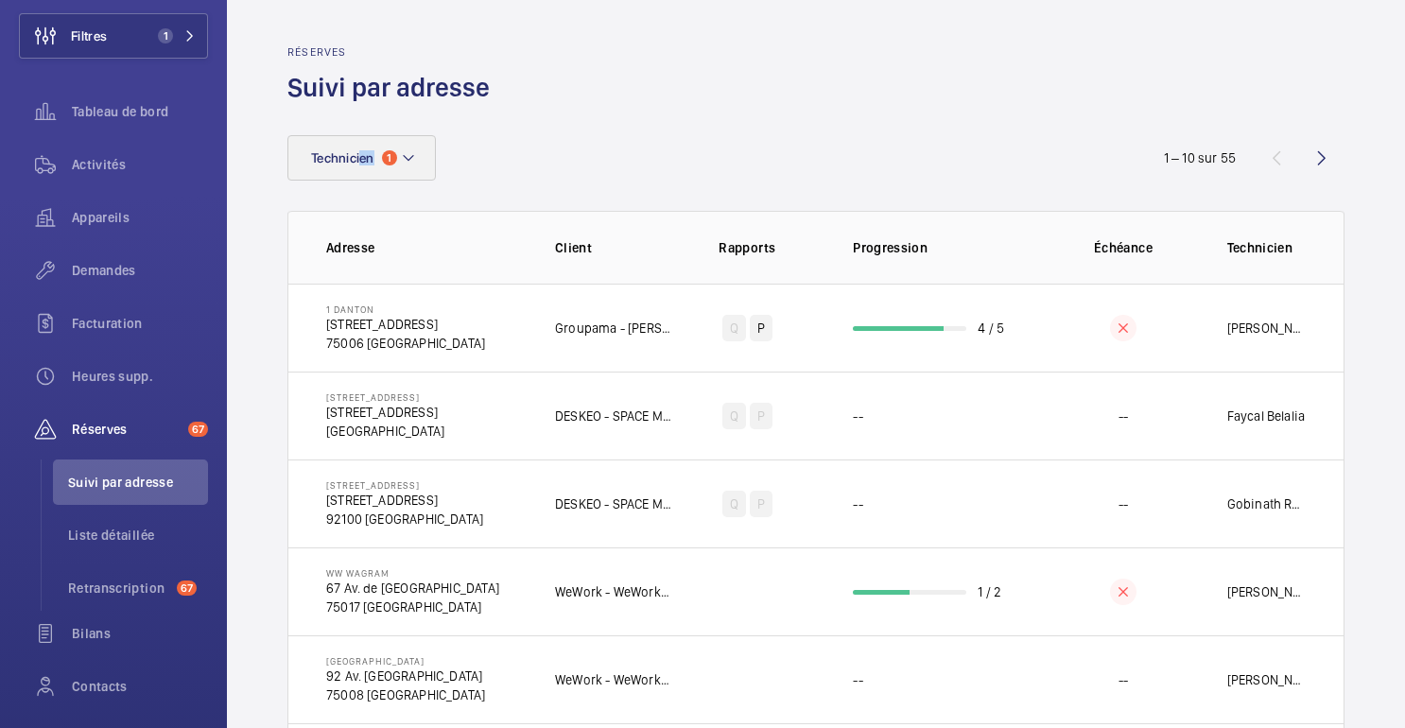
click at [358, 181] on wm-front-table "Technicien 1 1 – 10 sur 55 Adresse Client Rapports Progression Échéance Technic…" at bounding box center [815, 649] width 1057 height 1029
click at [473, 150] on div "Technicien 1" at bounding box center [702, 157] width 830 height 45
click at [412, 150] on mat-icon at bounding box center [408, 158] width 15 height 23
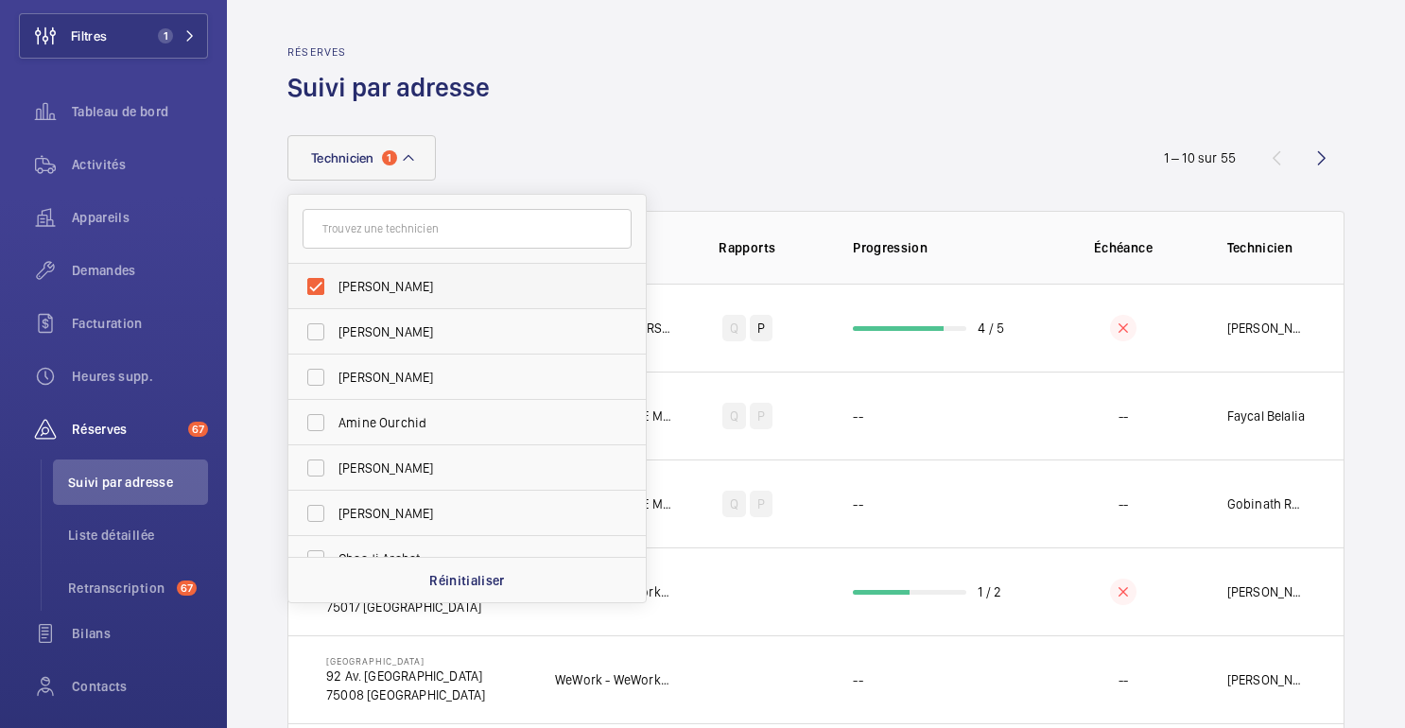
click at [362, 298] on label "[PERSON_NAME]" at bounding box center [452, 286] width 329 height 45
click at [335, 298] on input "[PERSON_NAME]" at bounding box center [316, 287] width 38 height 38
checkbox input "false"
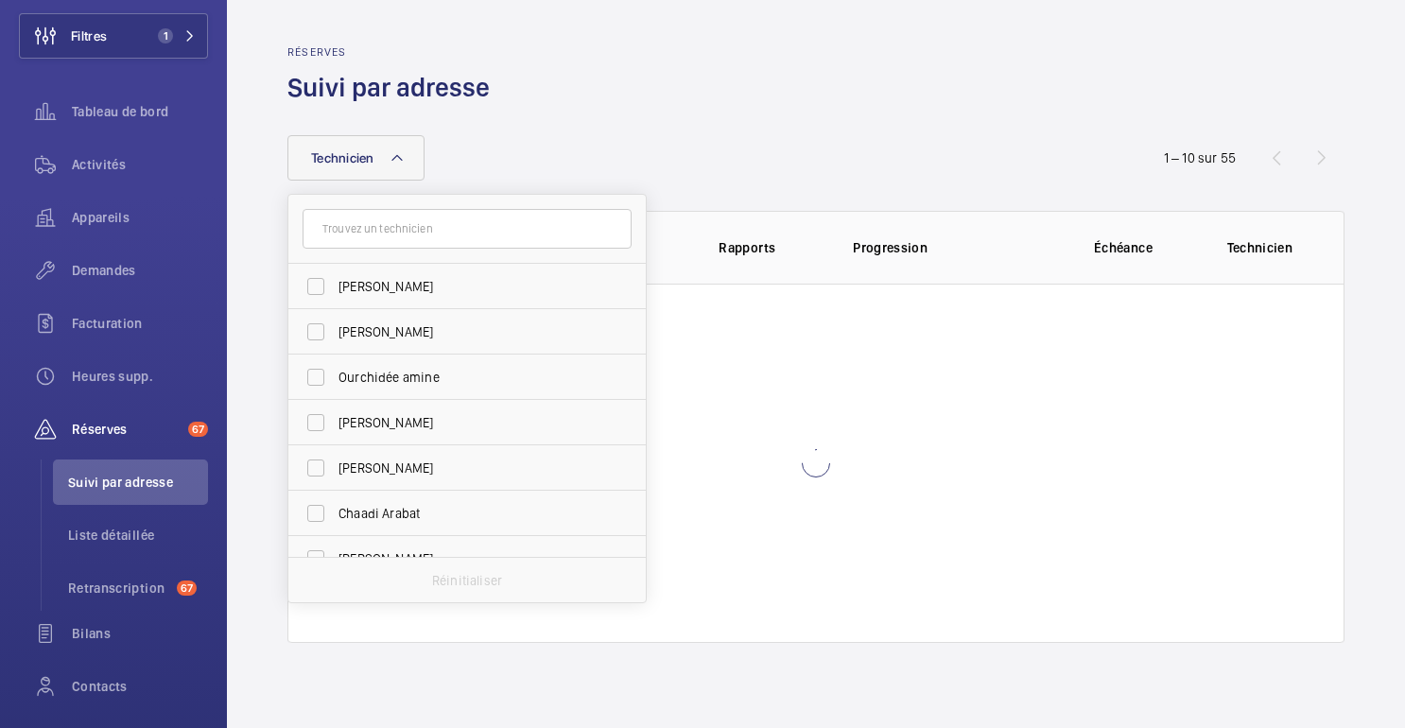
click at [610, 90] on div "Réserves Suivi par adresse" at bounding box center [815, 75] width 1057 height 60
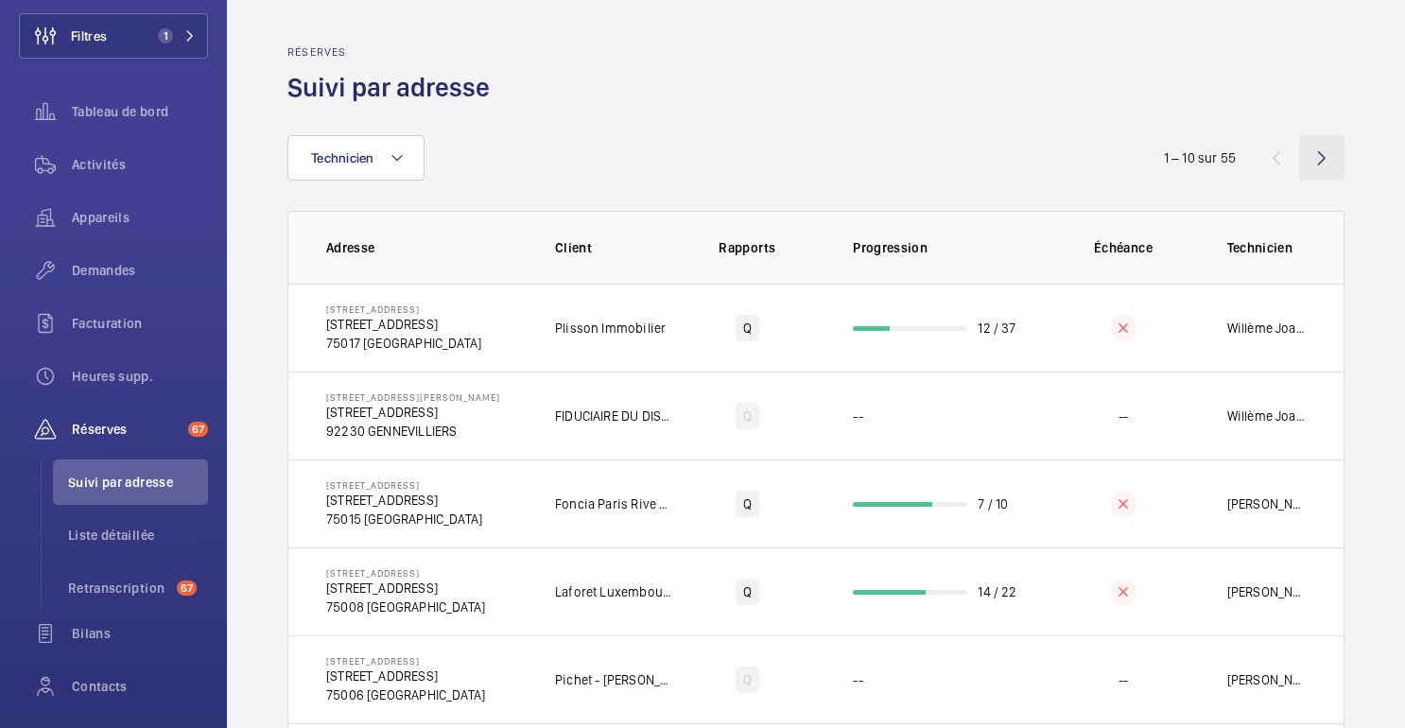
click at [1328, 152] on wm-front-icon-button at bounding box center [1321, 157] width 45 height 45
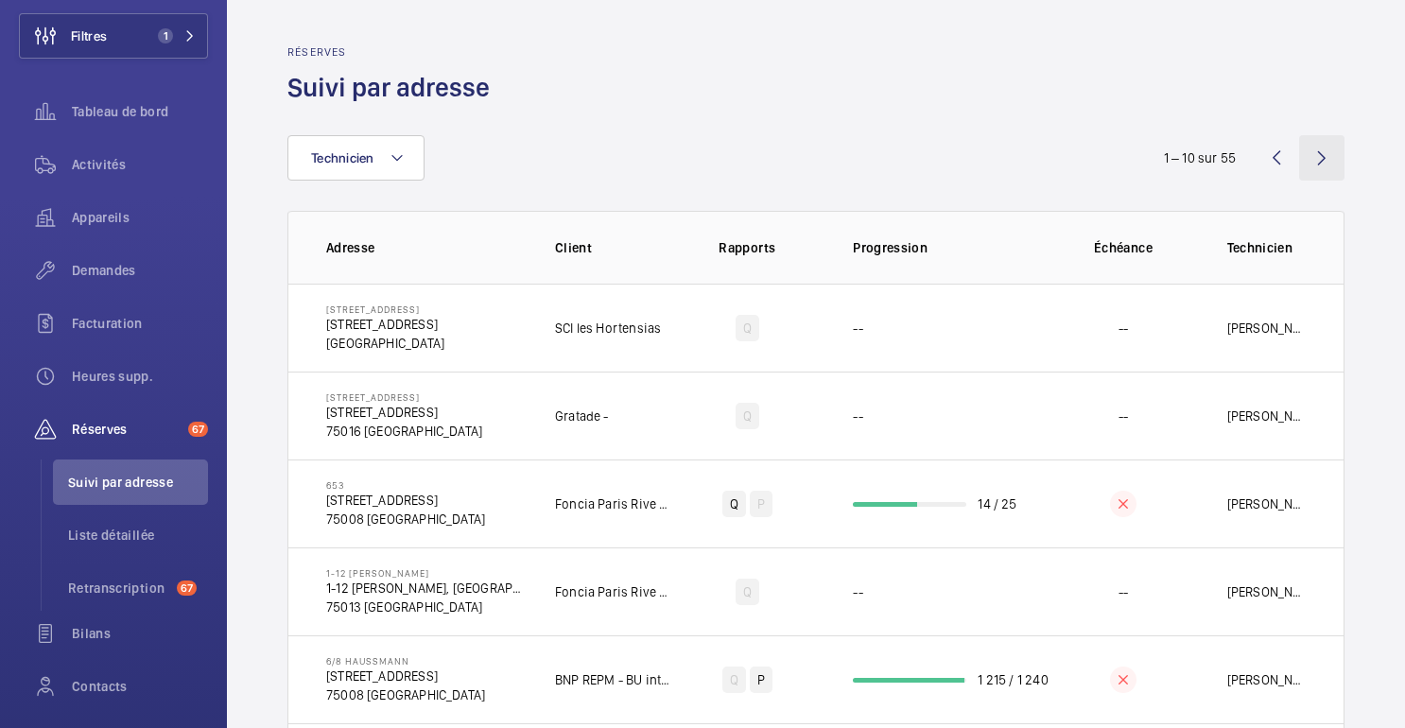
click at [1331, 161] on wm-front-icon-button at bounding box center [1321, 157] width 45 height 45
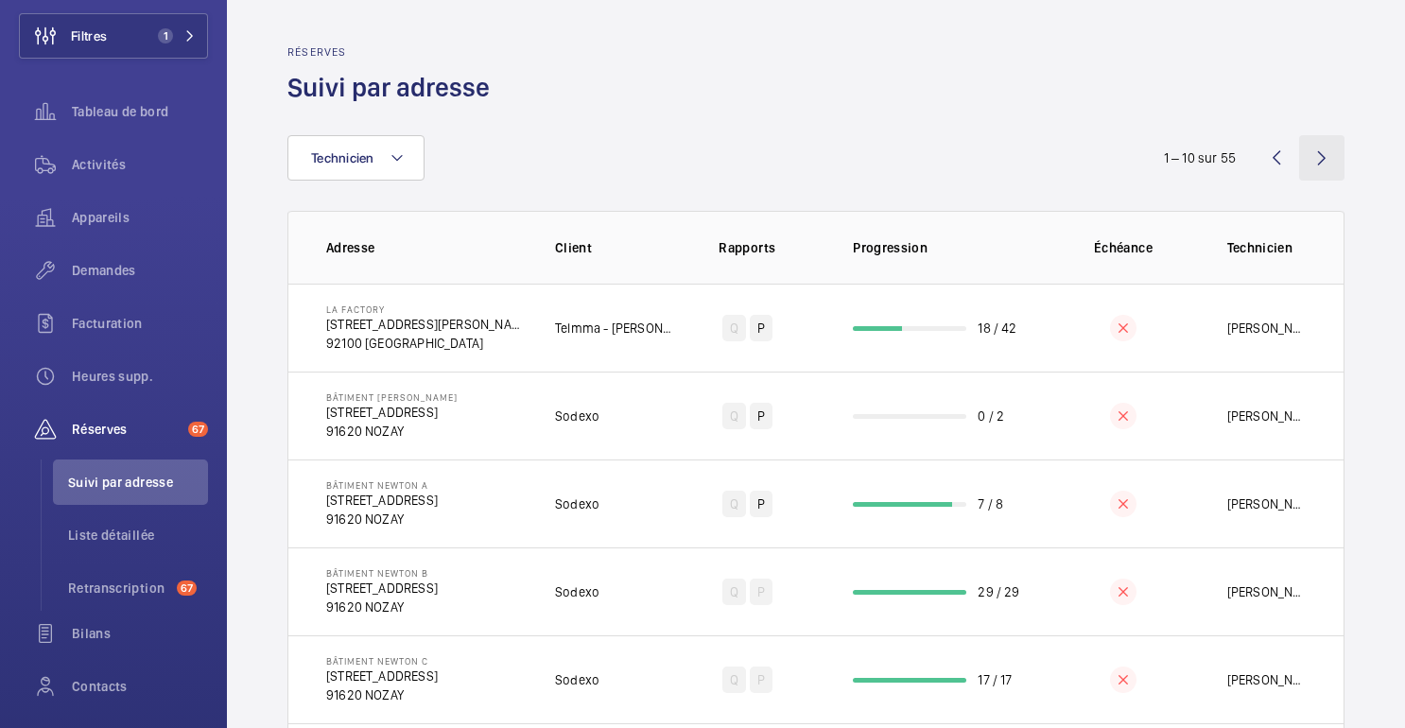
click at [1318, 159] on wm-front-icon-button at bounding box center [1321, 157] width 45 height 45
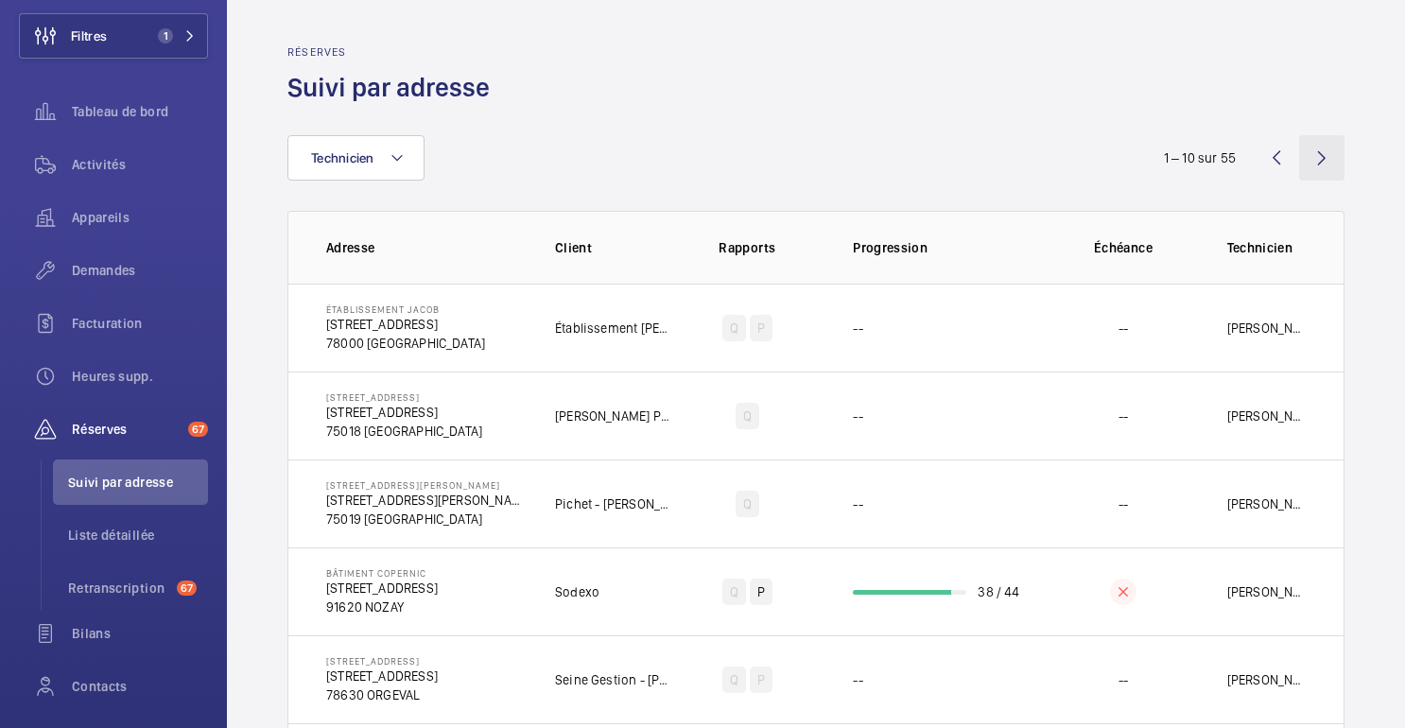
click at [1326, 148] on wm-front-icon-button at bounding box center [1321, 157] width 45 height 45
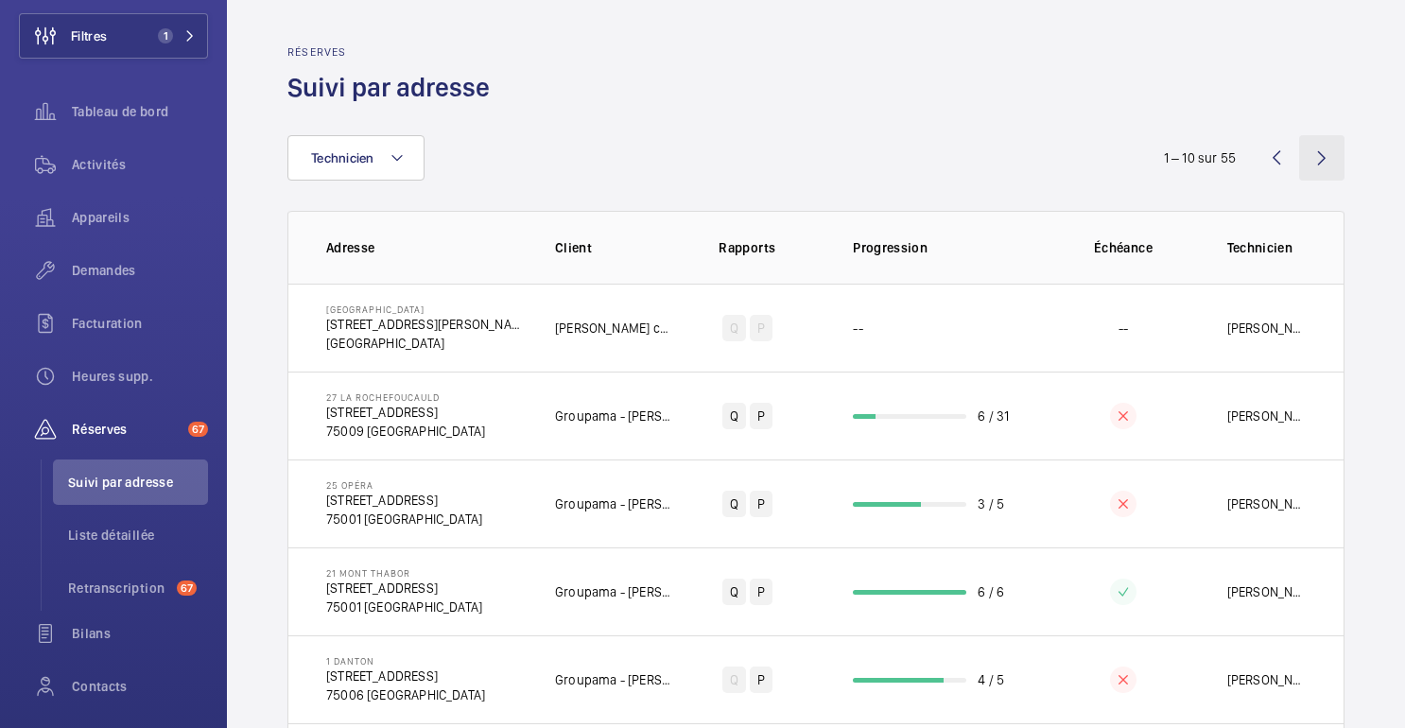
click at [1318, 165] on wm-front-icon-button at bounding box center [1321, 157] width 45 height 45
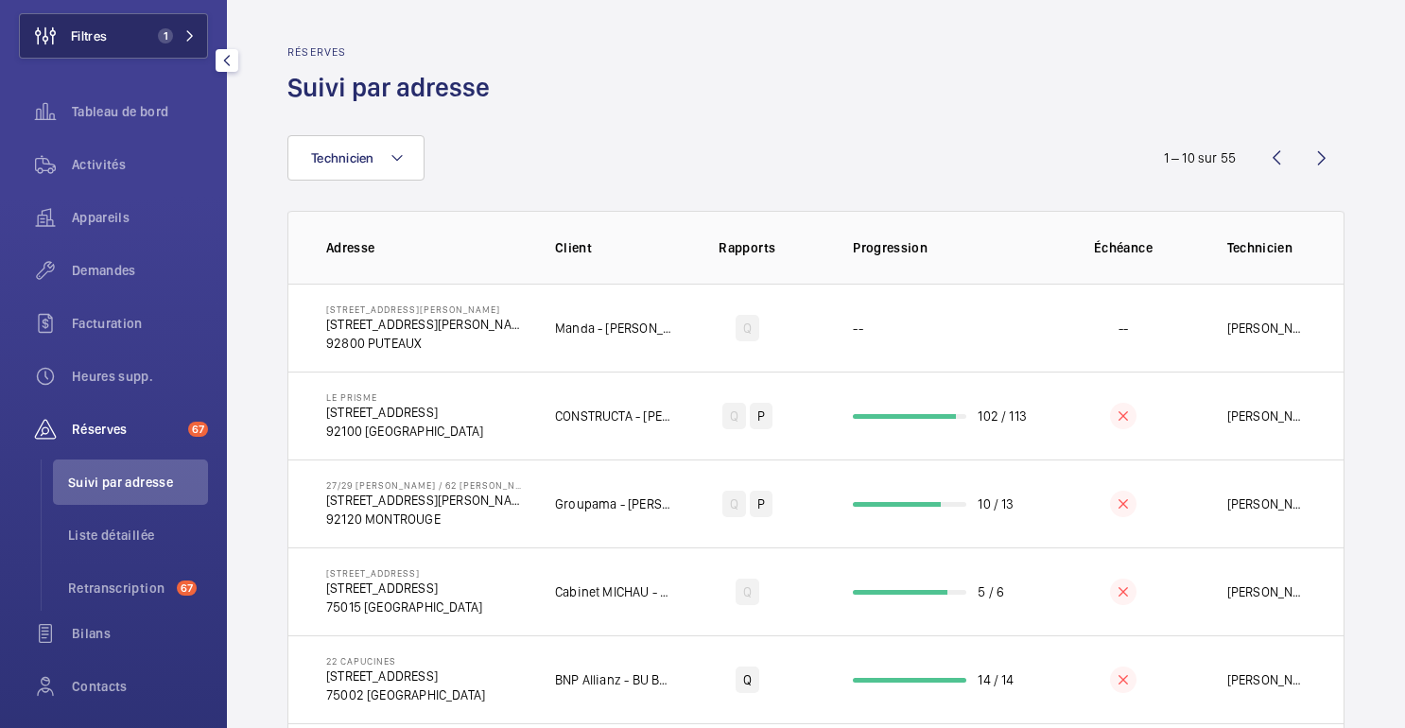
click at [187, 40] on mat-icon at bounding box center [189, 35] width 11 height 11
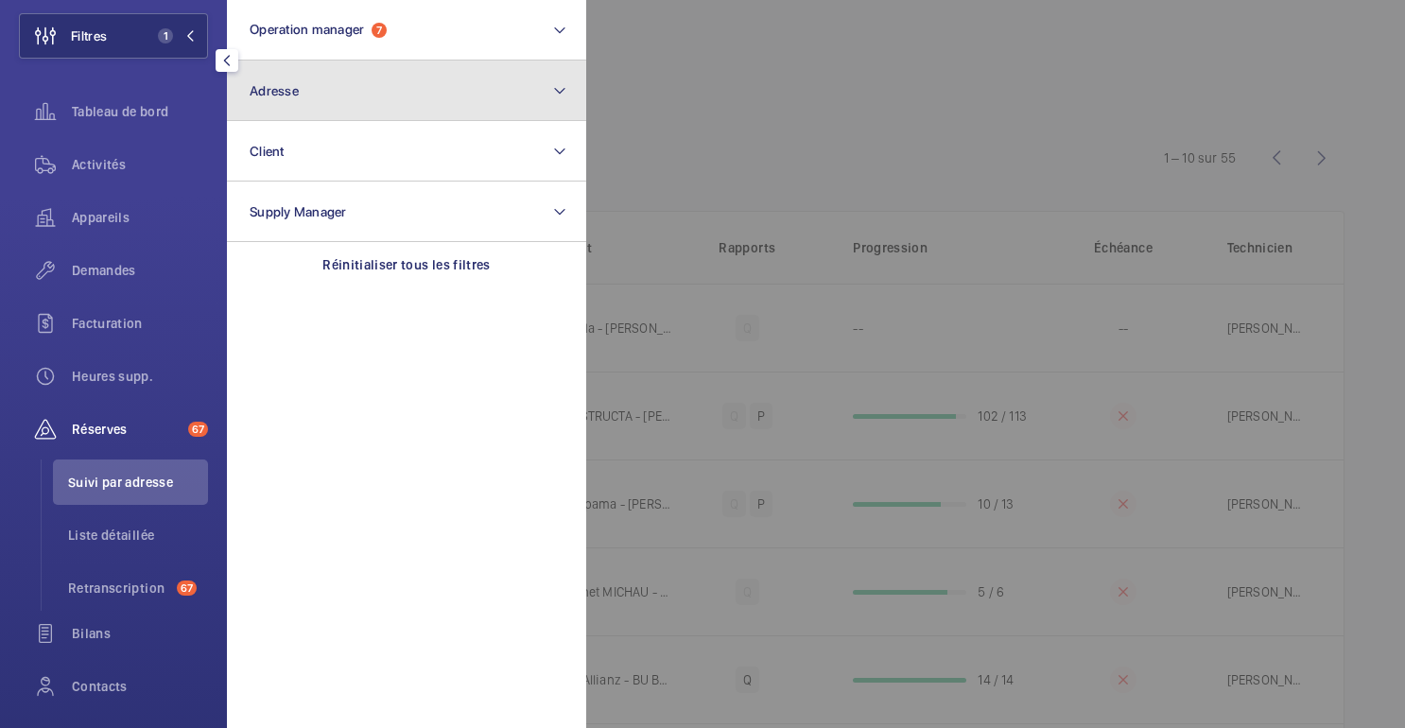
click at [283, 100] on button "Adresse" at bounding box center [406, 91] width 359 height 61
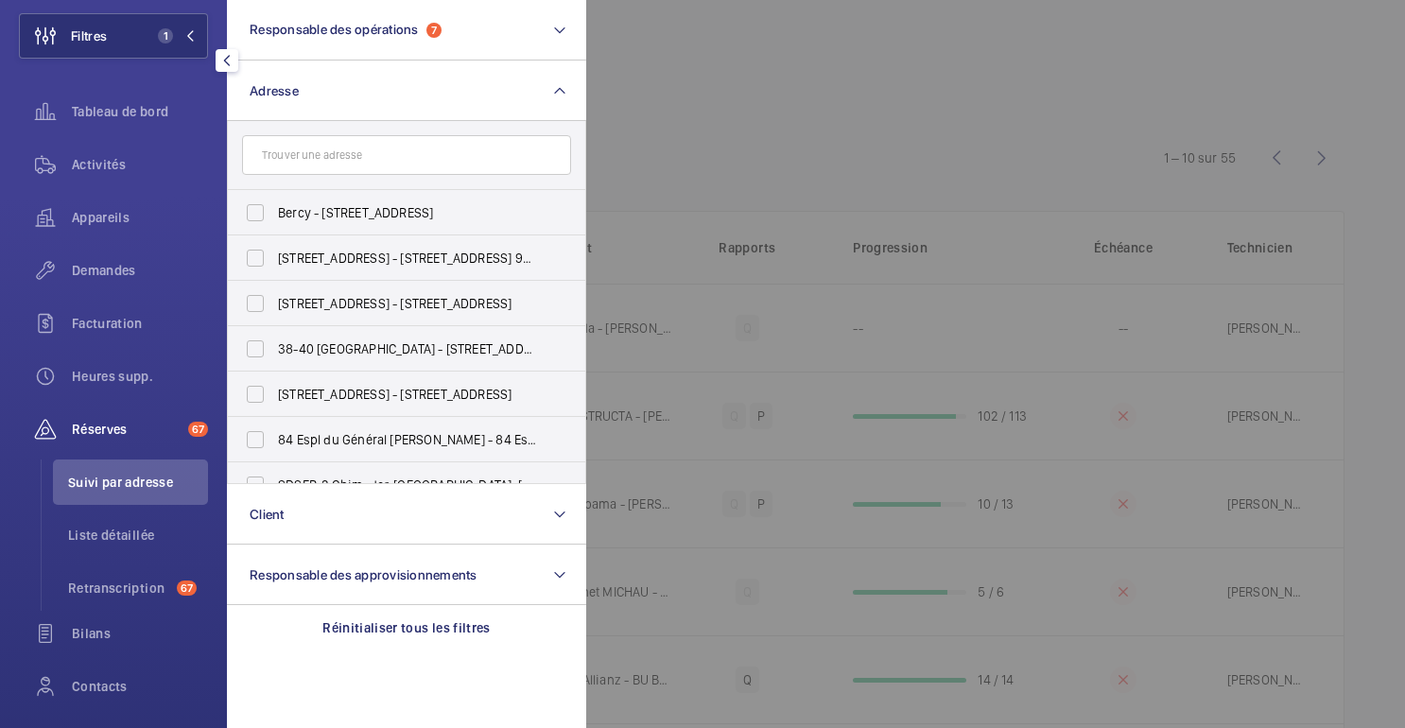
click at [342, 152] on input "text" at bounding box center [406, 155] width 329 height 40
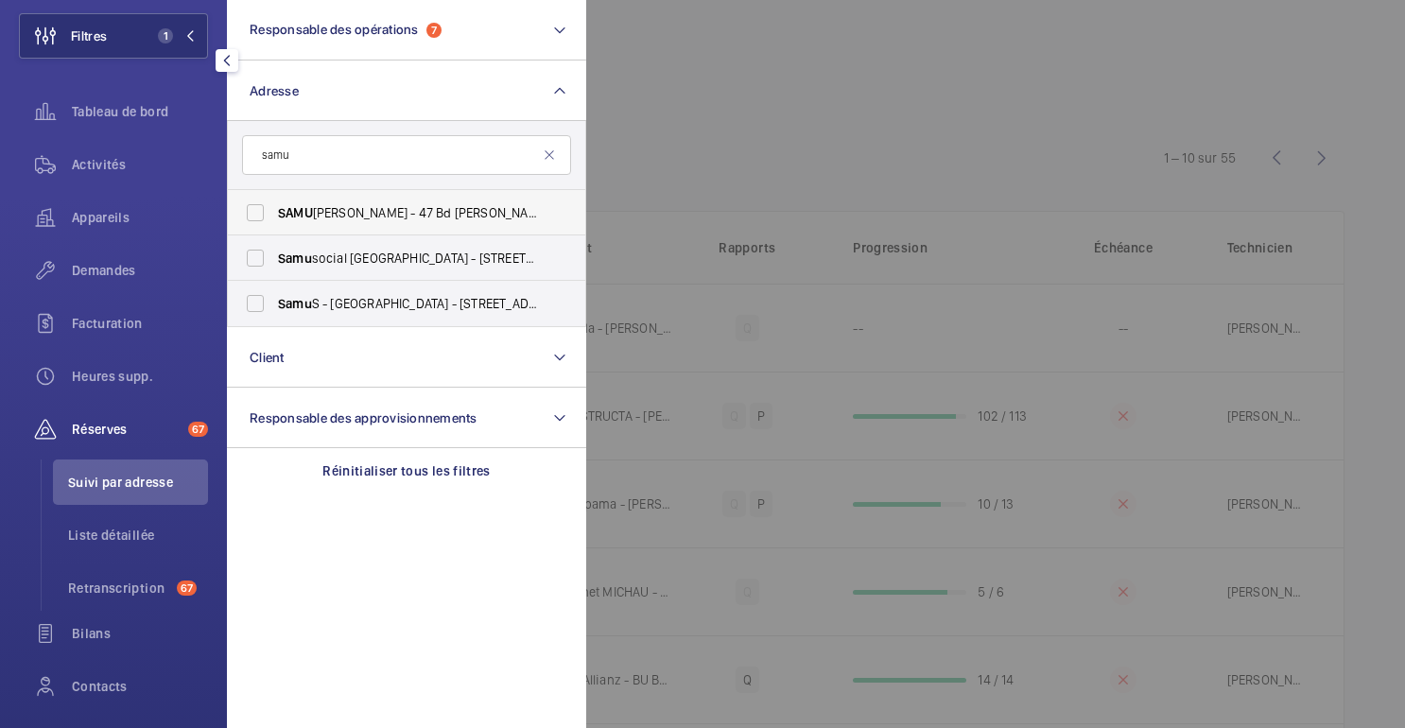
type input "samu"
click at [407, 218] on font "ROMAIN ROLLAND - 47 Bd Romain Rolland, MONTROUGE 92120" at bounding box center [491, 212] width 357 height 15
click at [274, 218] on input "SAMU ROMAIN ROLLAND - 47 Bd Romain Rolland, MONTROUGE 92120" at bounding box center [255, 213] width 38 height 38
checkbox input "true"
click at [851, 96] on div at bounding box center [1288, 364] width 1405 height 728
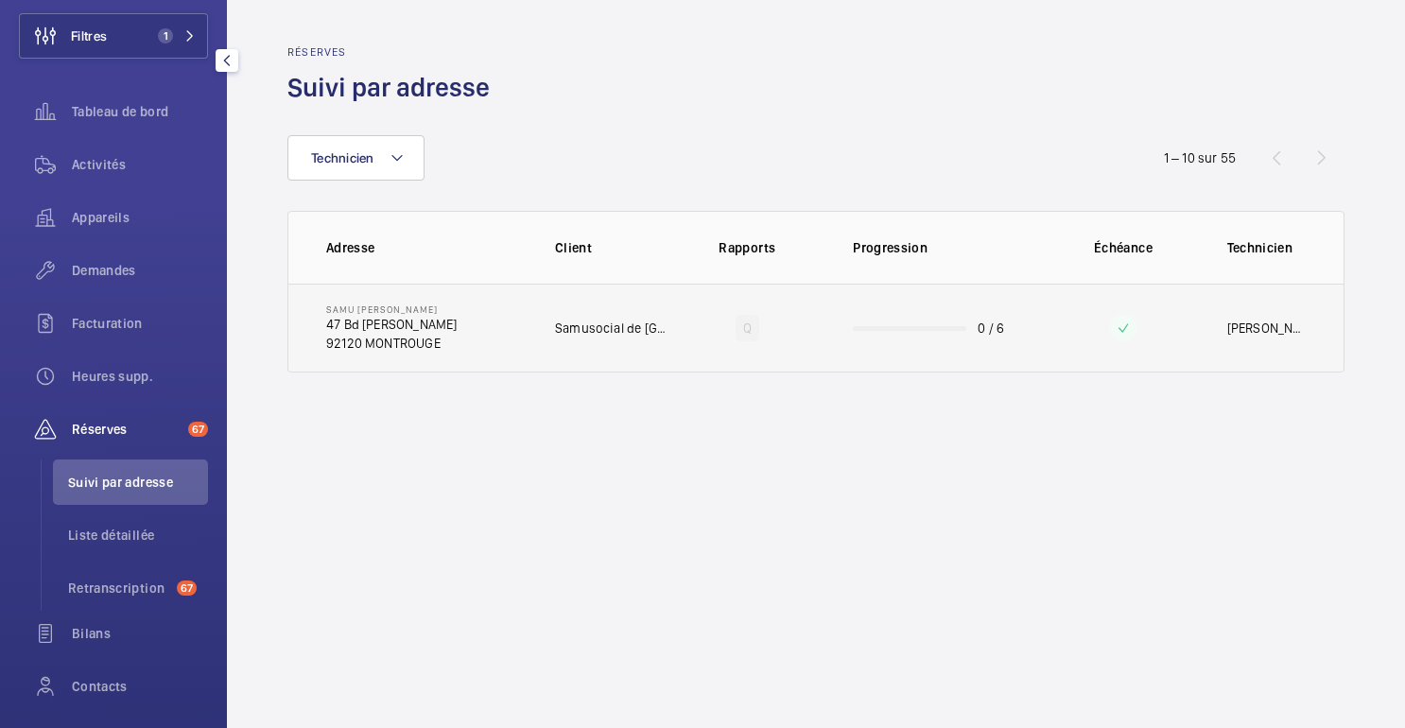
click at [1116, 303] on td at bounding box center [1123, 328] width 147 height 89
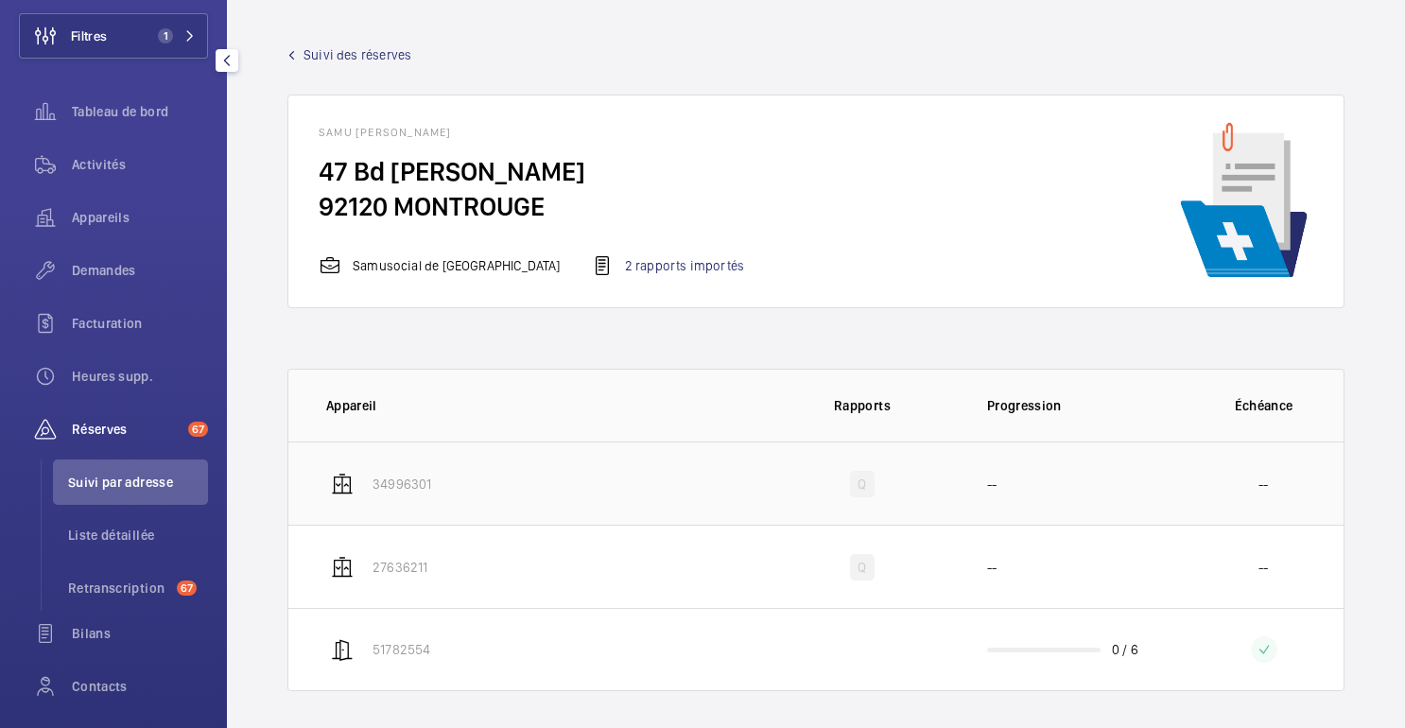
scroll to position [9, 0]
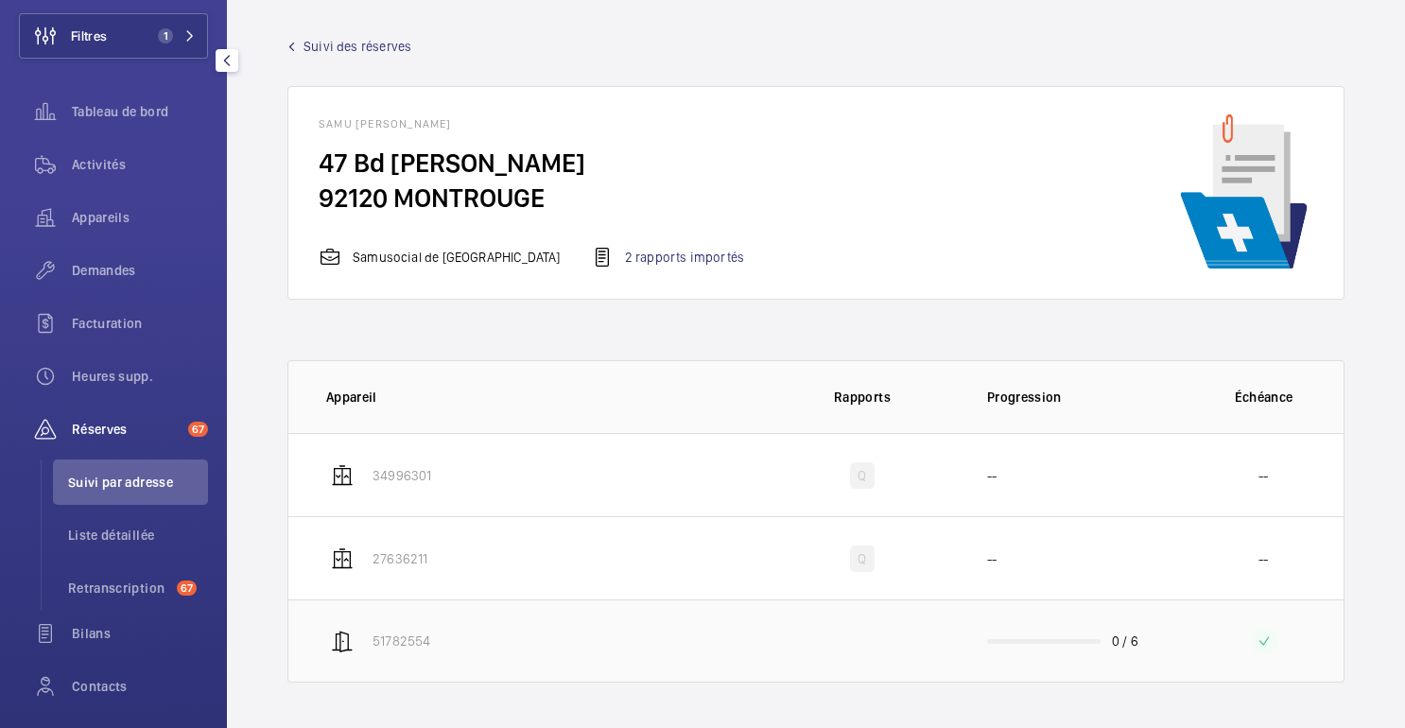
click at [1156, 620] on td "0 / 6" at bounding box center [1070, 641] width 227 height 83
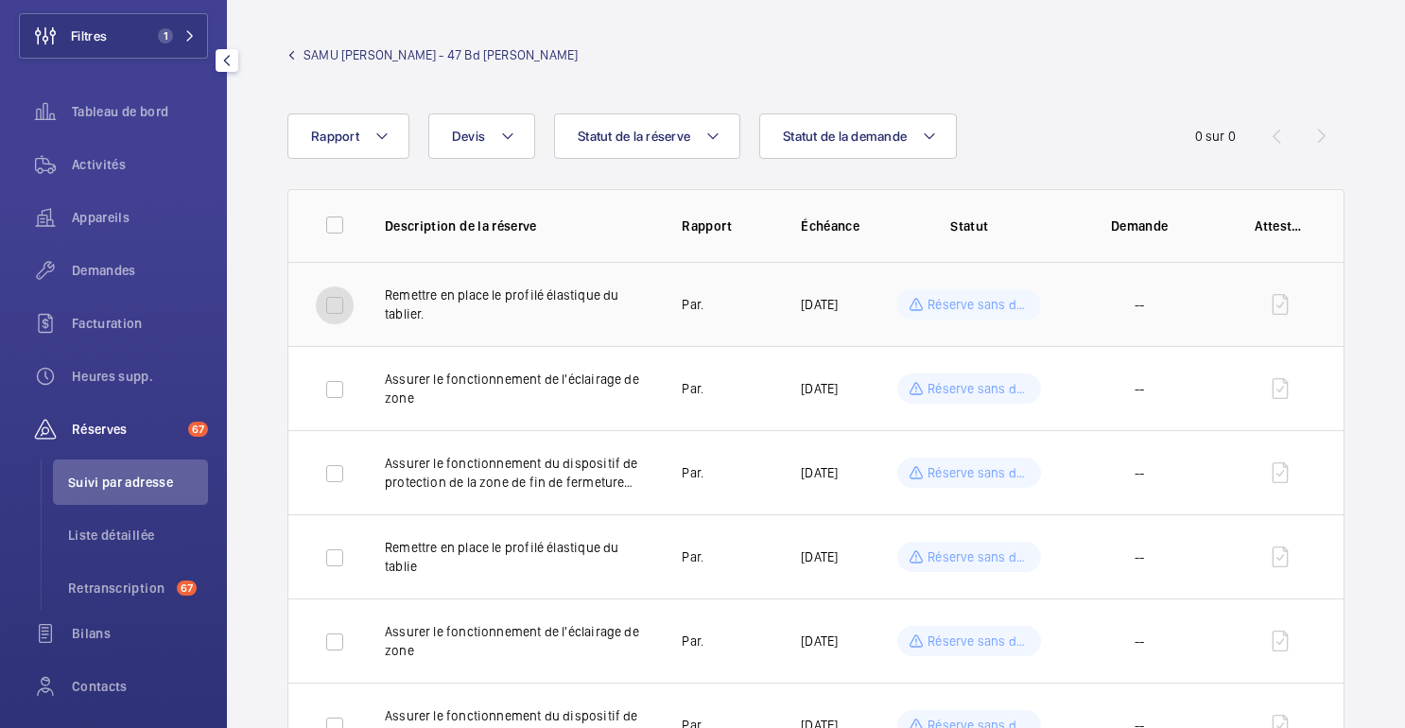
click at [339, 312] on input "checkbox" at bounding box center [335, 306] width 38 height 38
checkbox input "true"
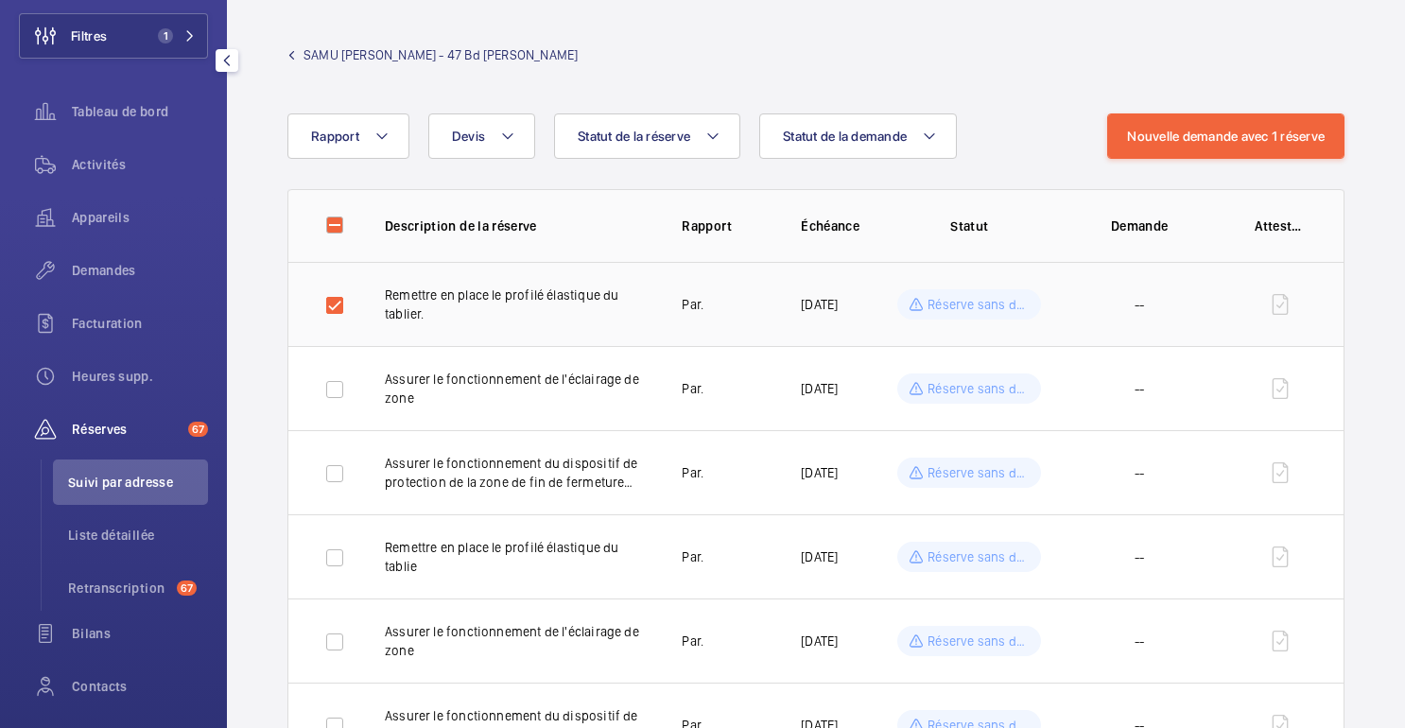
click at [1139, 318] on td "--" at bounding box center [1139, 304] width 170 height 84
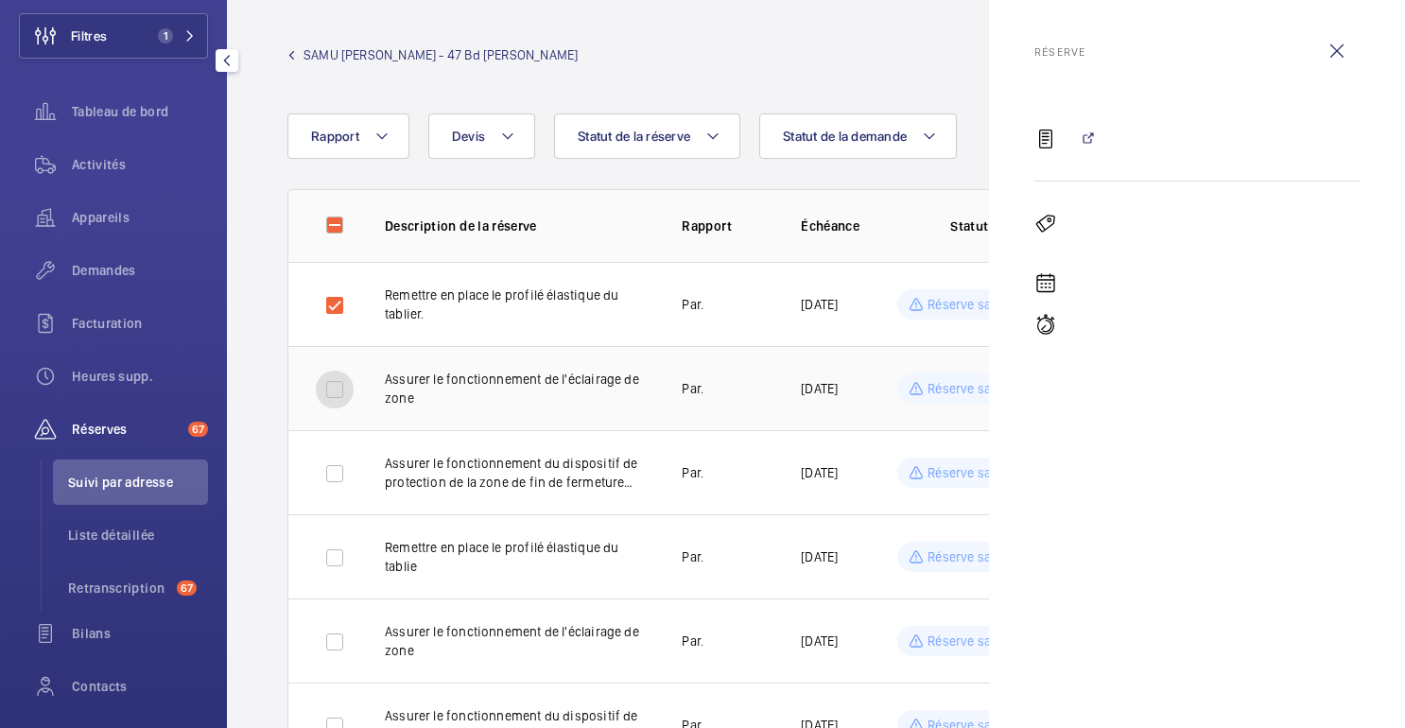
click at [338, 400] on input "checkbox" at bounding box center [335, 390] width 38 height 38
checkbox input "true"
click at [333, 320] on input "checkbox" at bounding box center [335, 306] width 38 height 38
checkbox input "false"
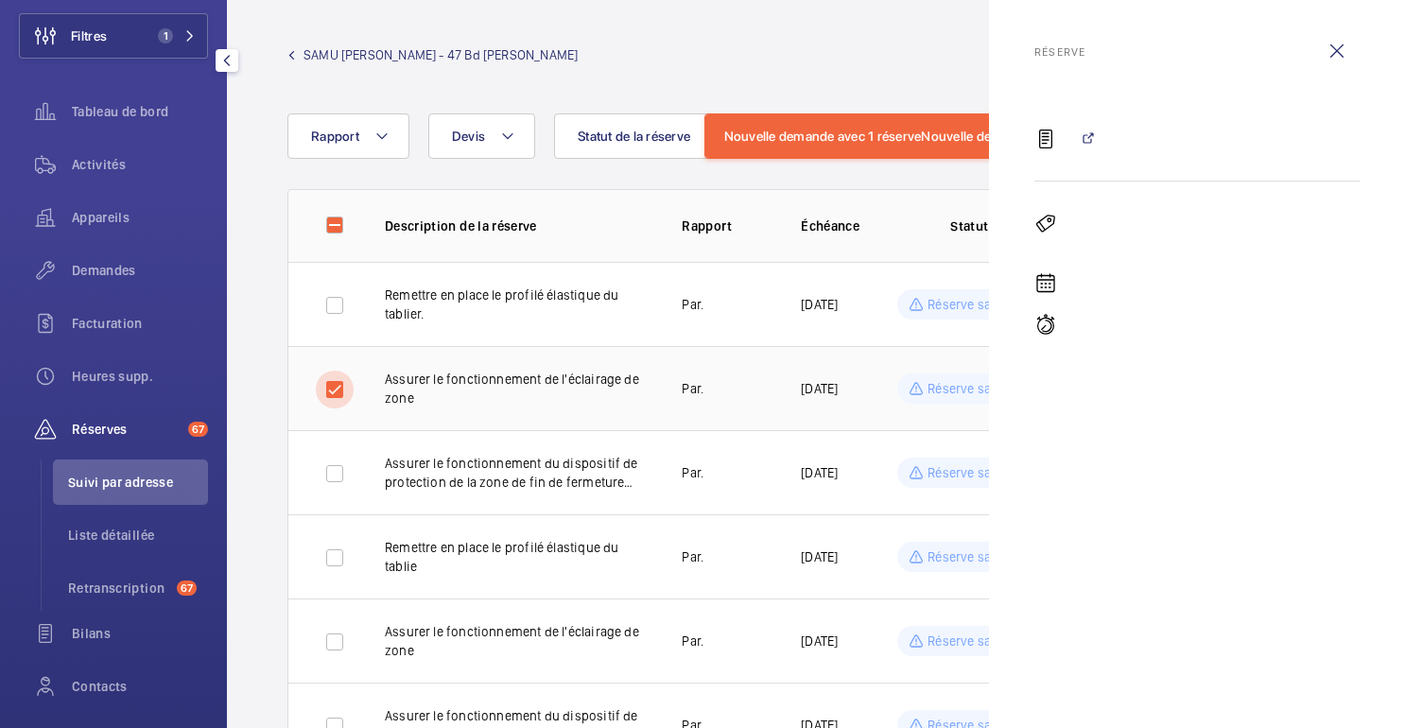
click at [332, 384] on input "checkbox" at bounding box center [335, 390] width 38 height 38
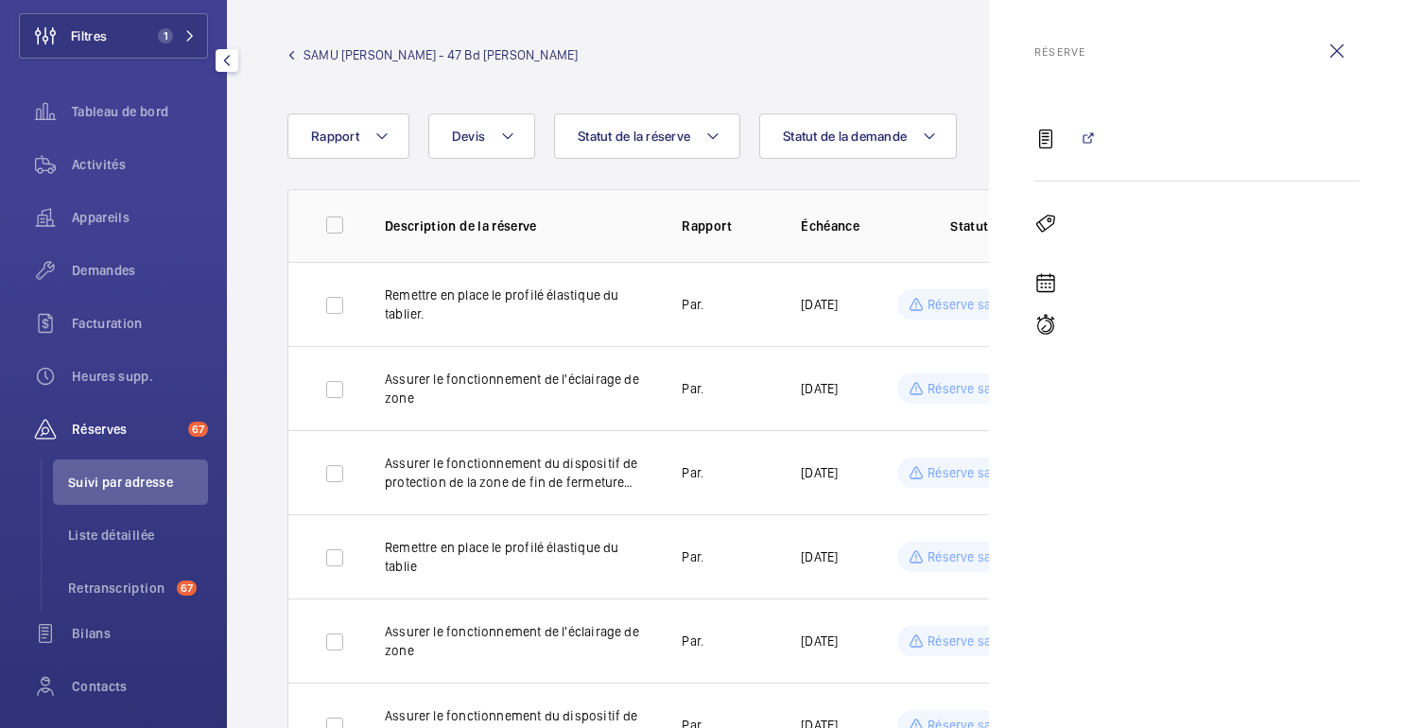
click at [262, 208] on wm-front-table "Rapport Statut de la demande Statut de la réserve Devis 0 sur 0 Description de …" at bounding box center [816, 440] width 1178 height 654
click at [1339, 44] on wm-front-icon-button at bounding box center [1336, 50] width 45 height 45
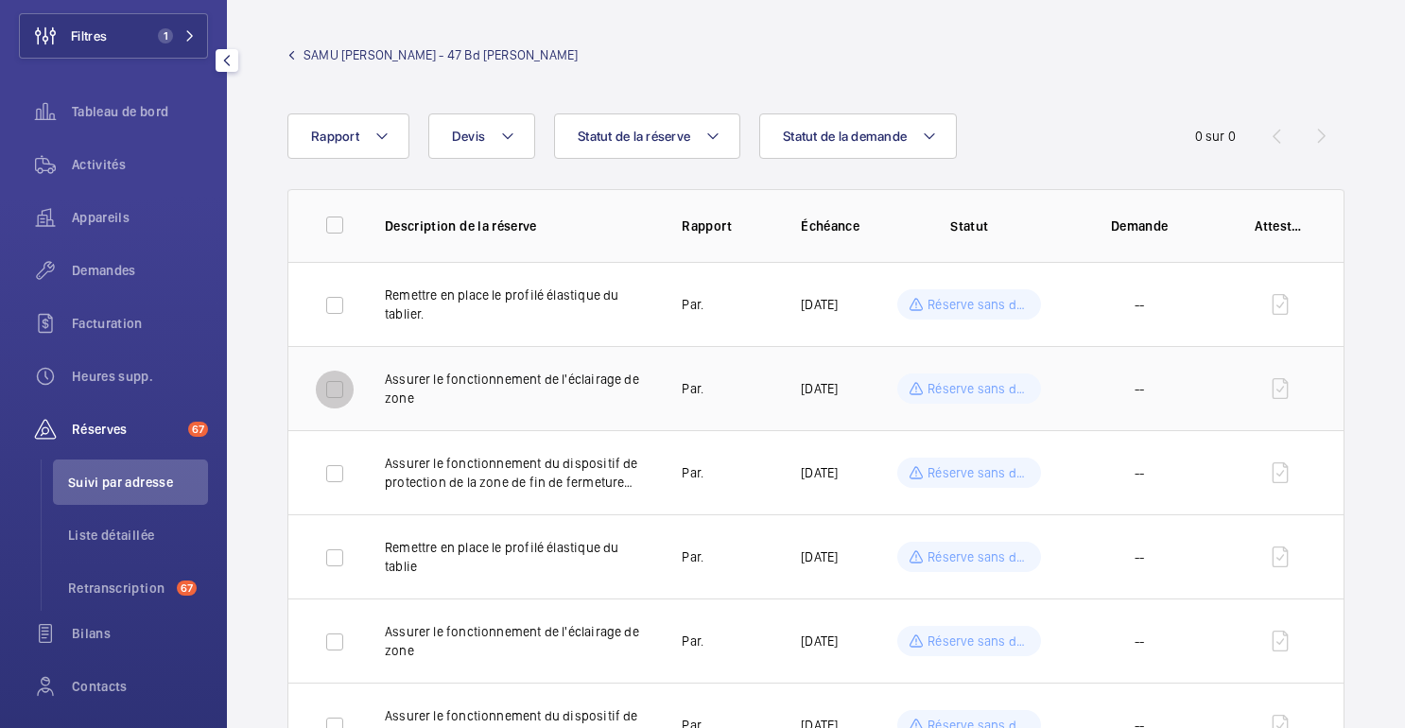
click at [339, 393] on input "checkbox" at bounding box center [335, 390] width 38 height 38
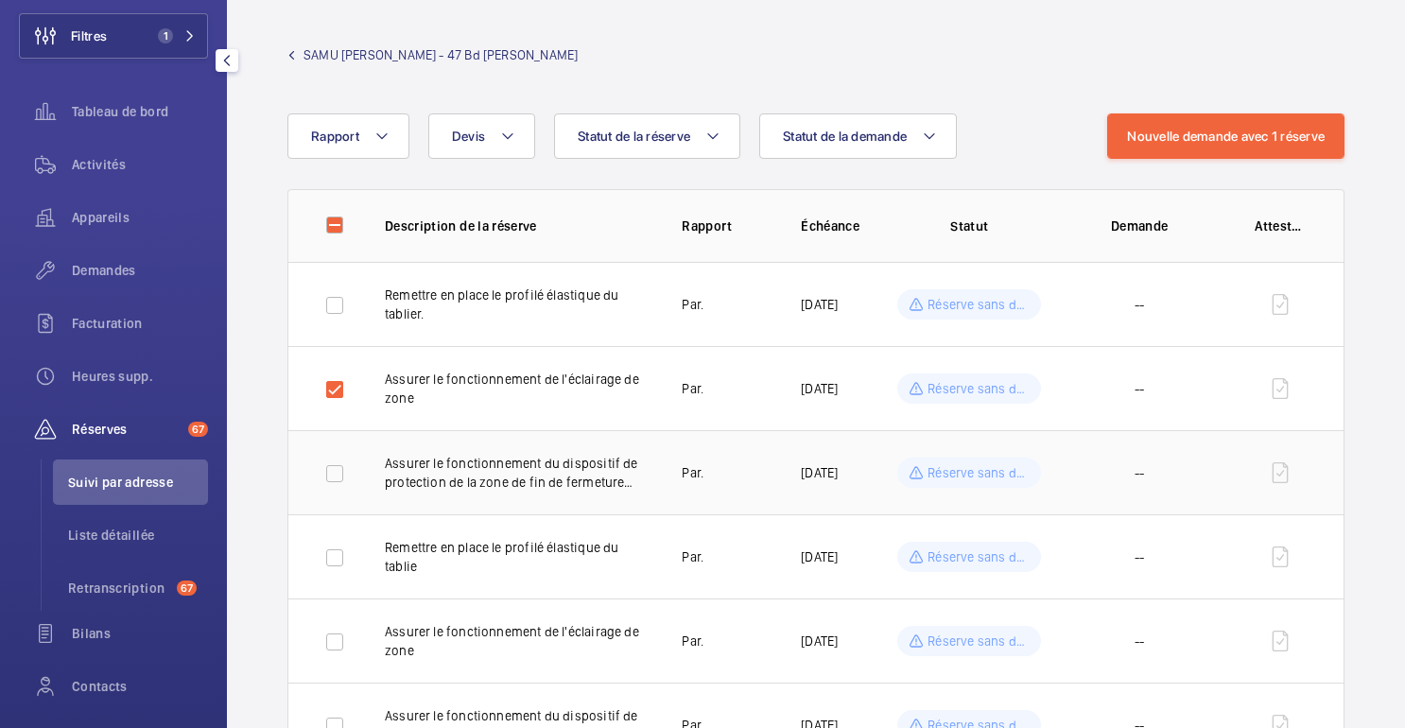
click at [961, 481] on p "Réserve sans demande" at bounding box center [979, 472] width 102 height 19
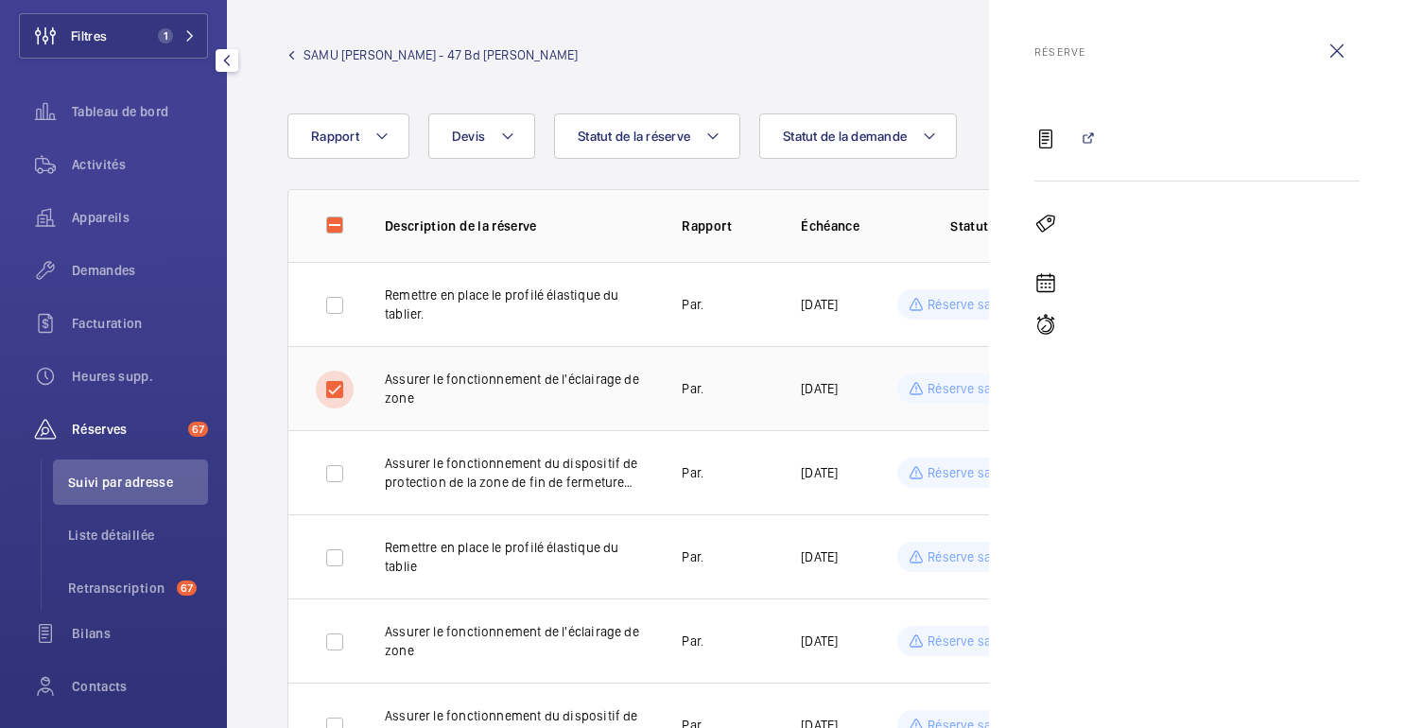
click at [336, 382] on input "checkbox" at bounding box center [335, 390] width 38 height 38
checkbox input "false"
click at [1339, 56] on wm-front-icon-button at bounding box center [1336, 50] width 45 height 45
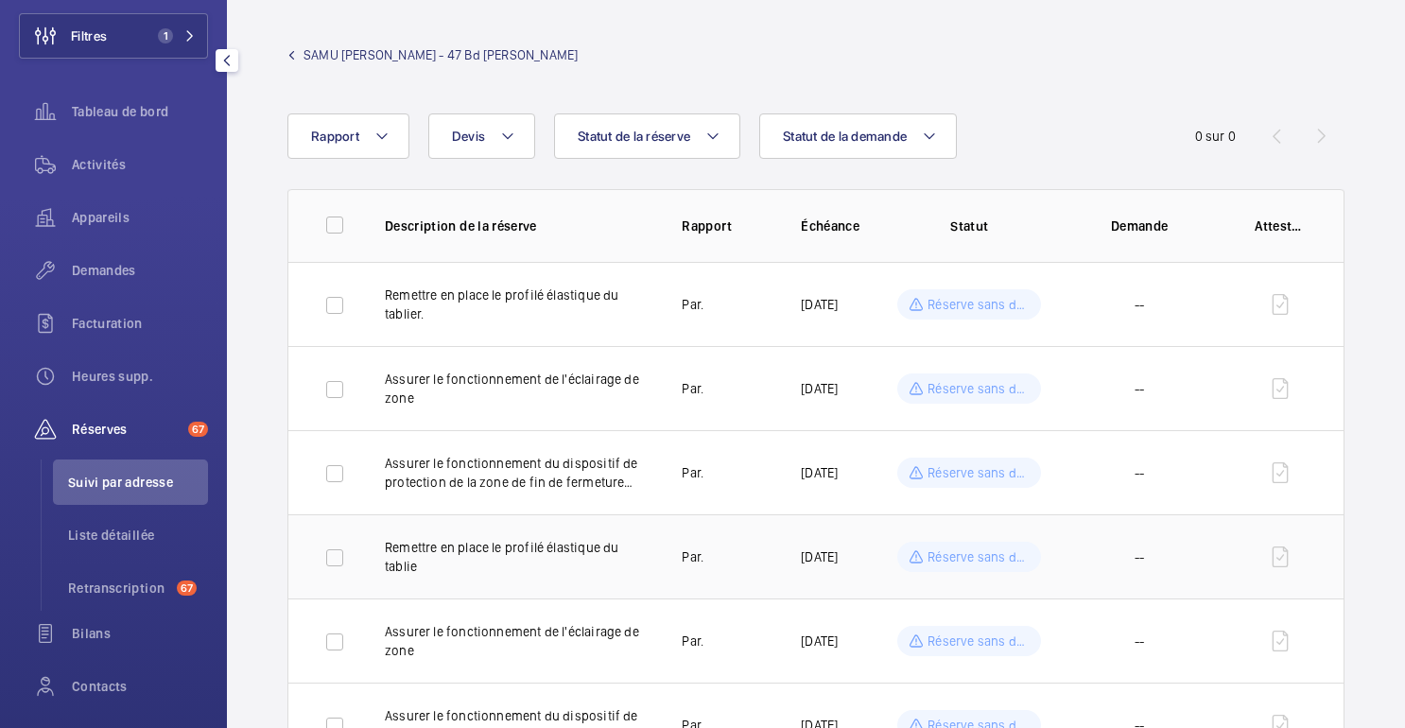
scroll to position [85, 0]
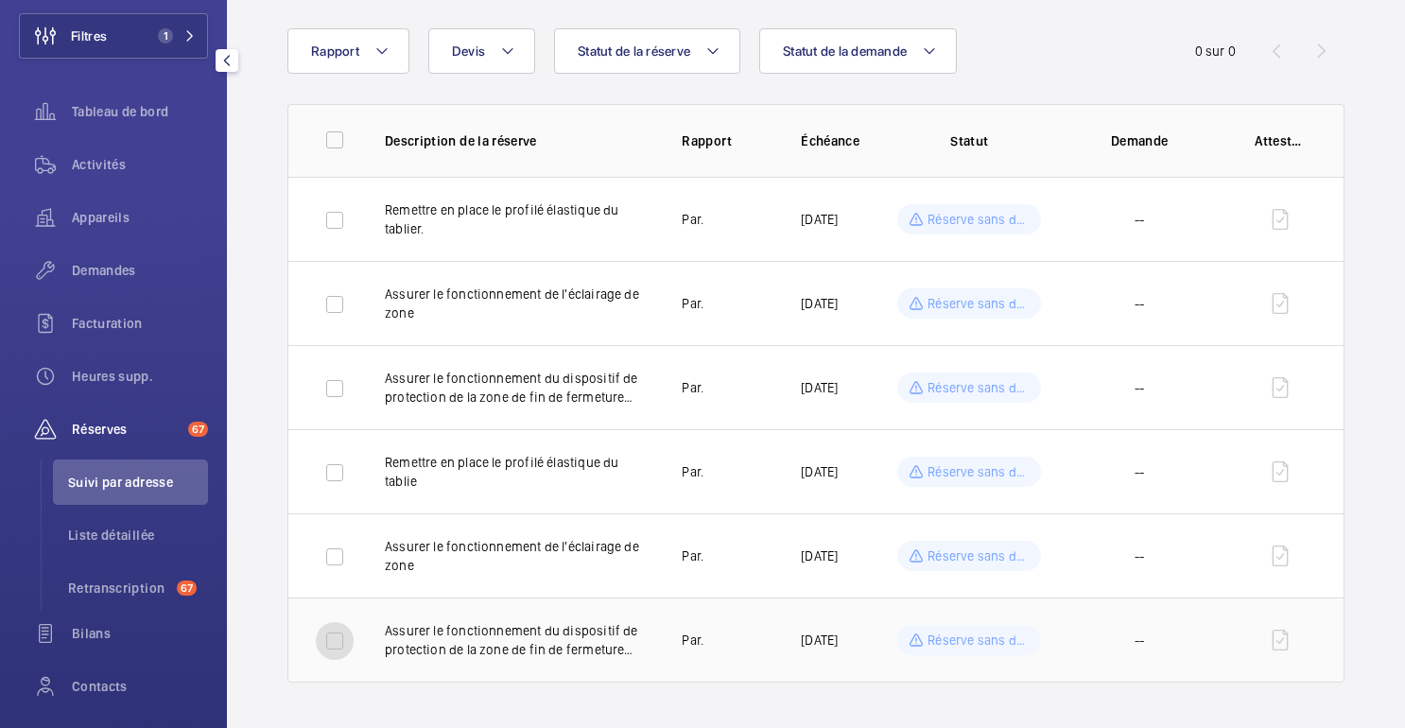
click at [341, 635] on input "checkbox" at bounding box center [335, 641] width 38 height 38
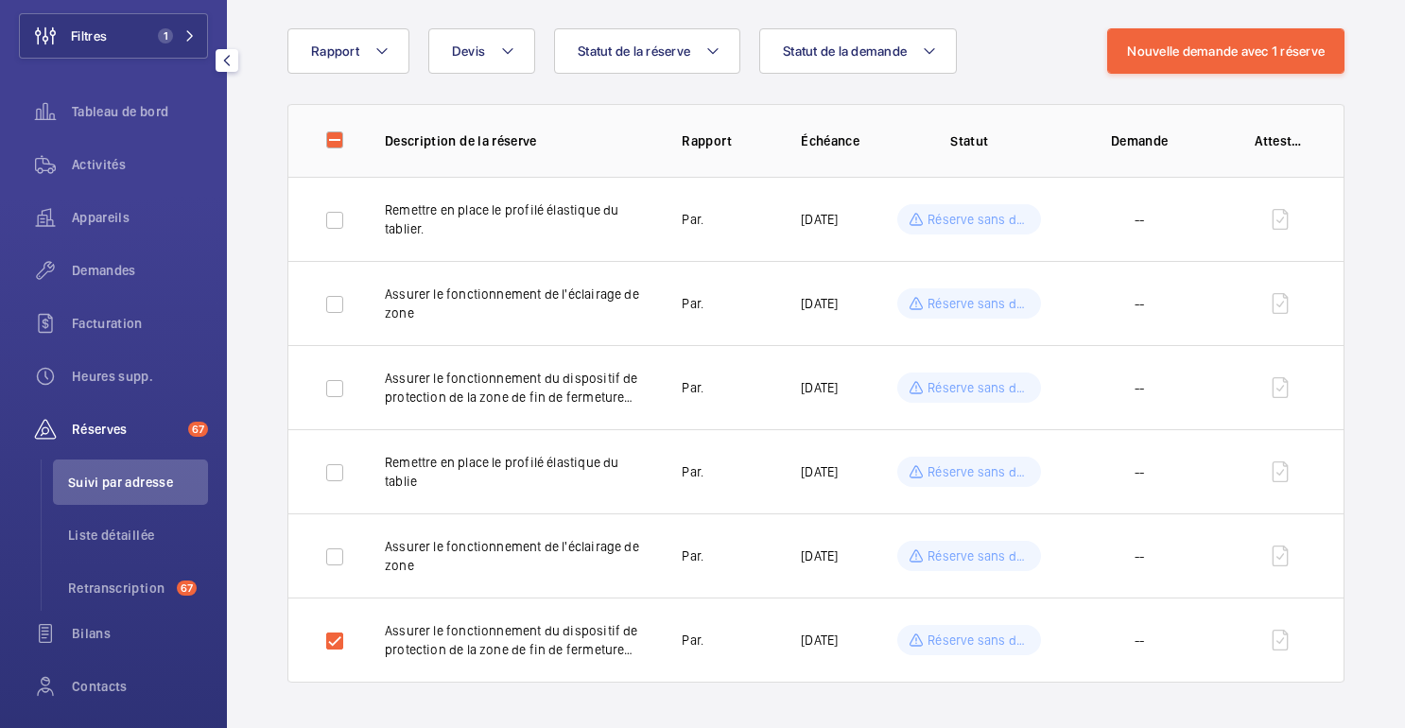
click at [1040, 48] on div "Rapport Statut de la demande Statut de la réserve Devis" at bounding box center [697, 50] width 820 height 45
click at [328, 637] on input "checkbox" at bounding box center [335, 641] width 38 height 38
checkbox input "false"
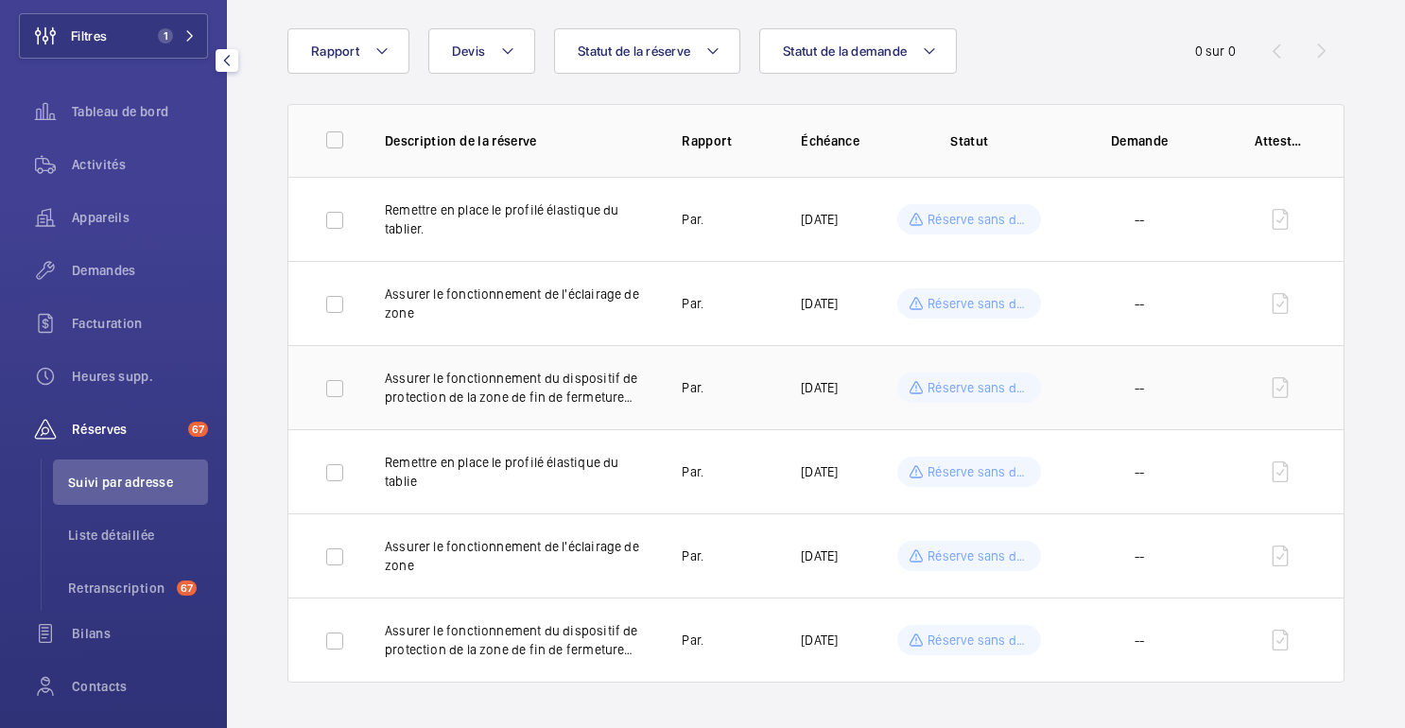
click at [668, 387] on td "Par." at bounding box center [711, 387] width 119 height 84
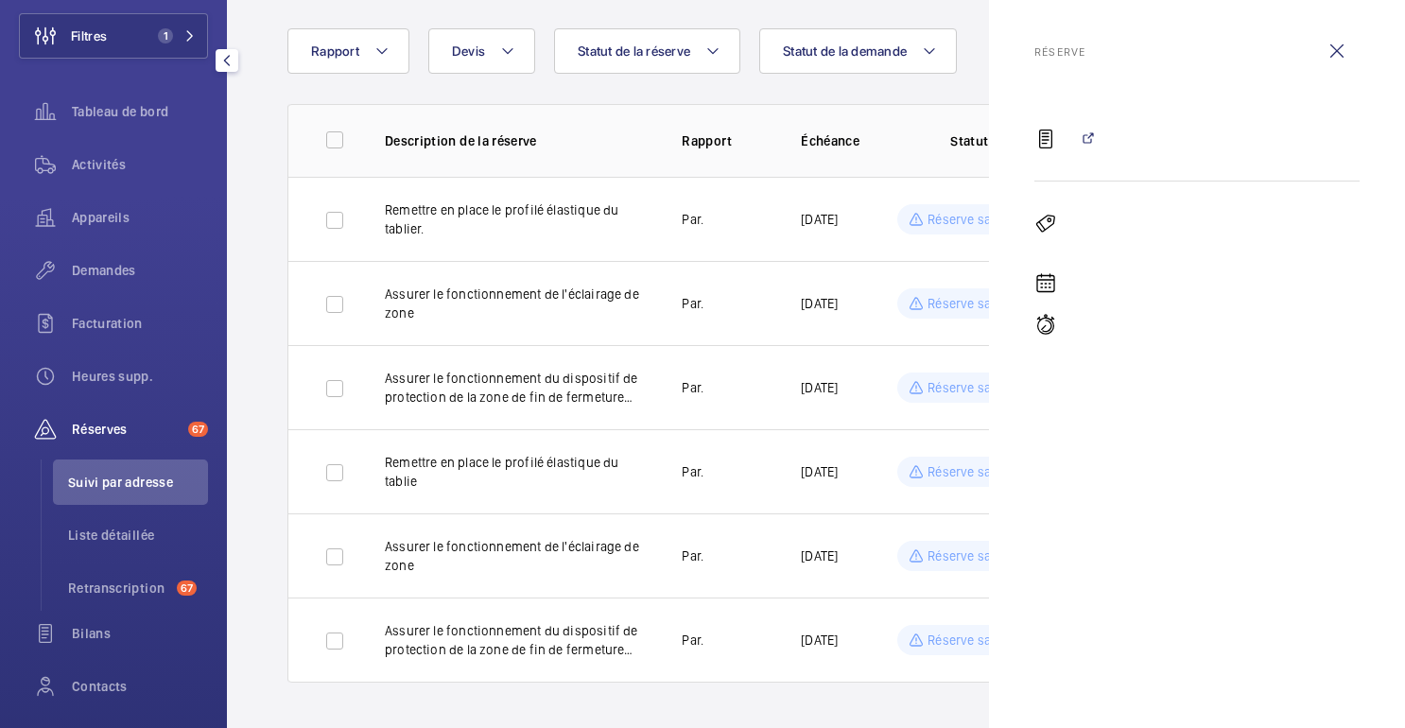
click at [1087, 142] on mat-icon at bounding box center [1087, 138] width 15 height 15
click at [1046, 142] on mat-icon at bounding box center [1046, 139] width 23 height 23
click at [1332, 40] on wm-front-icon-button at bounding box center [1336, 50] width 45 height 45
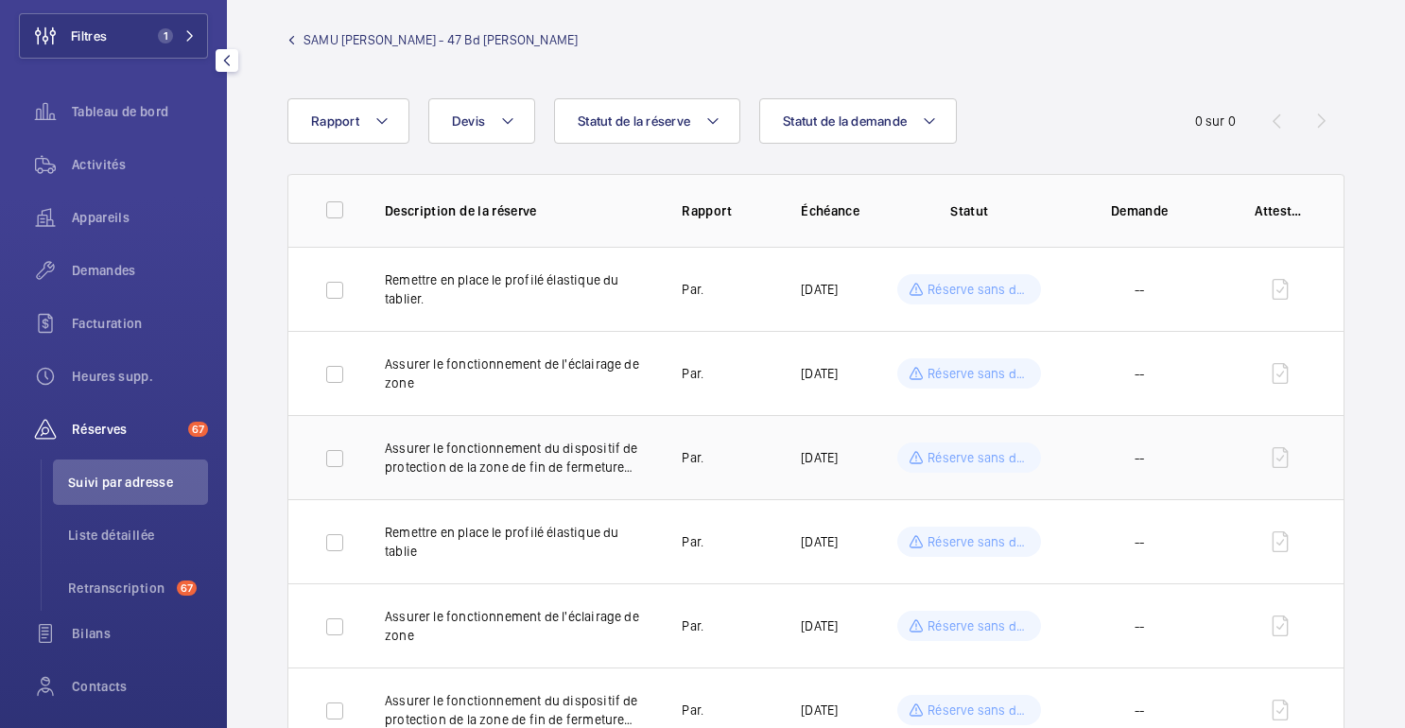
scroll to position [0, 0]
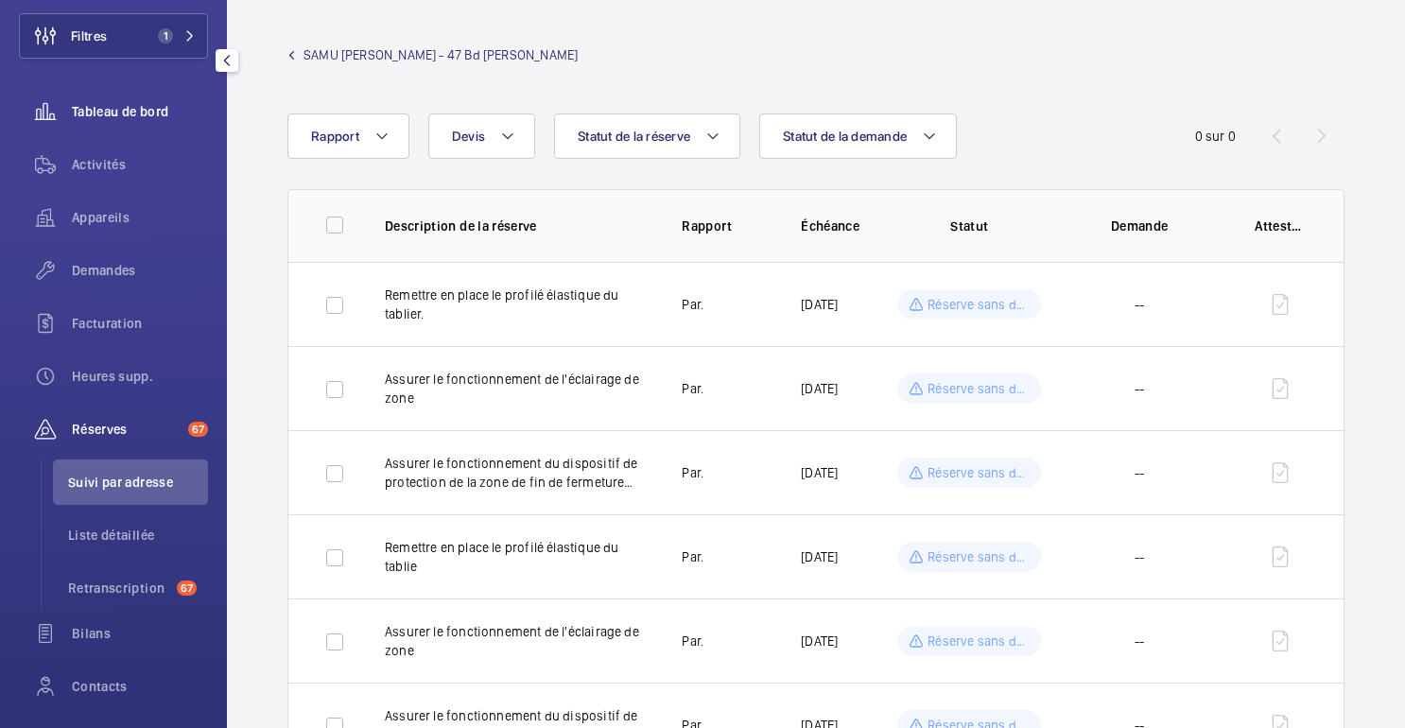
click at [120, 121] on div "Tableau de bord" at bounding box center [113, 111] width 189 height 45
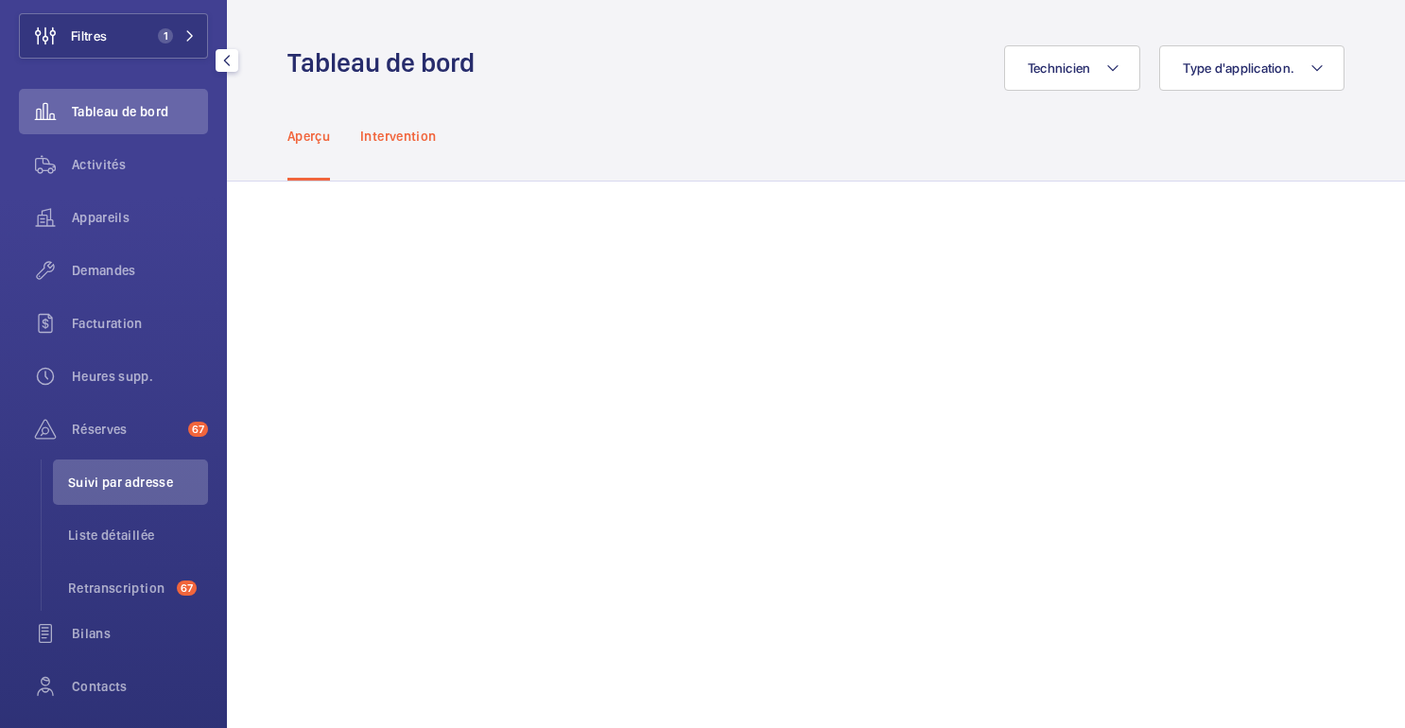
scroll to position [81, 0]
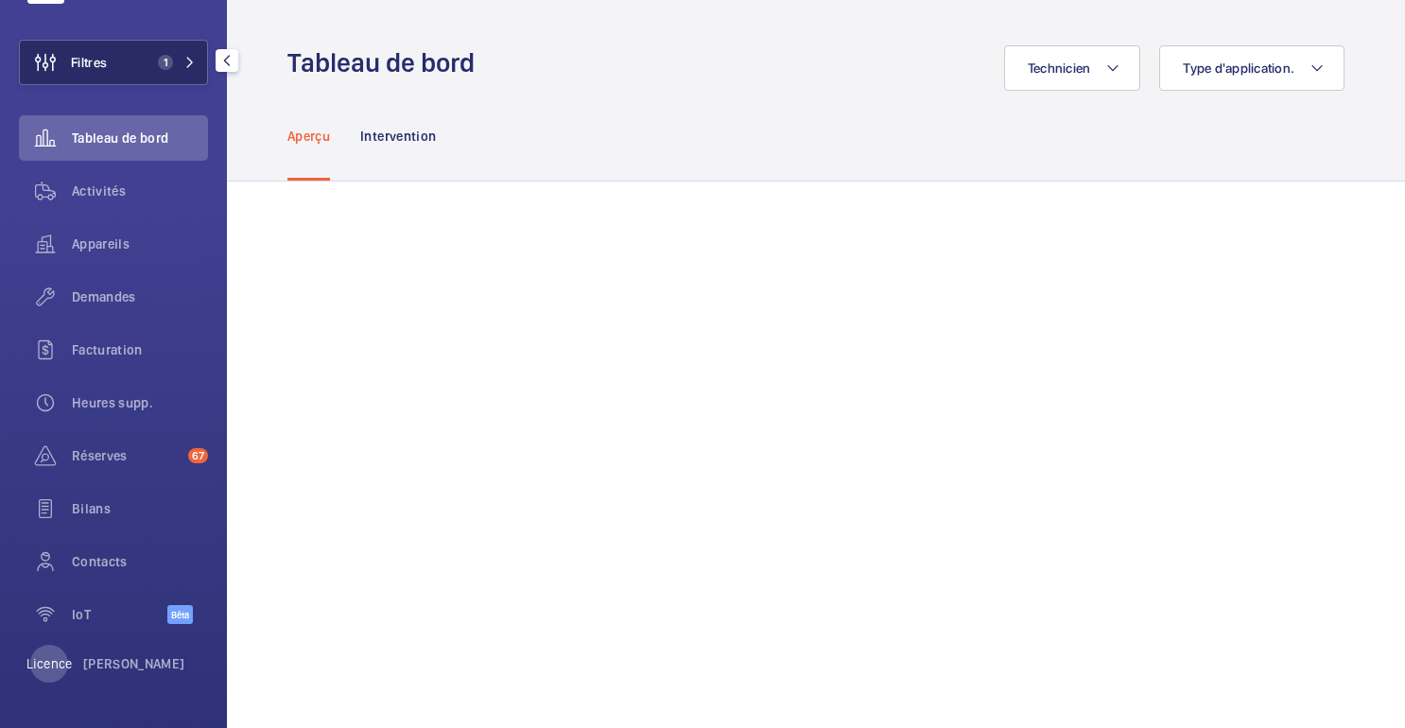
click at [102, 56] on font "Filtres" at bounding box center [89, 62] width 36 height 15
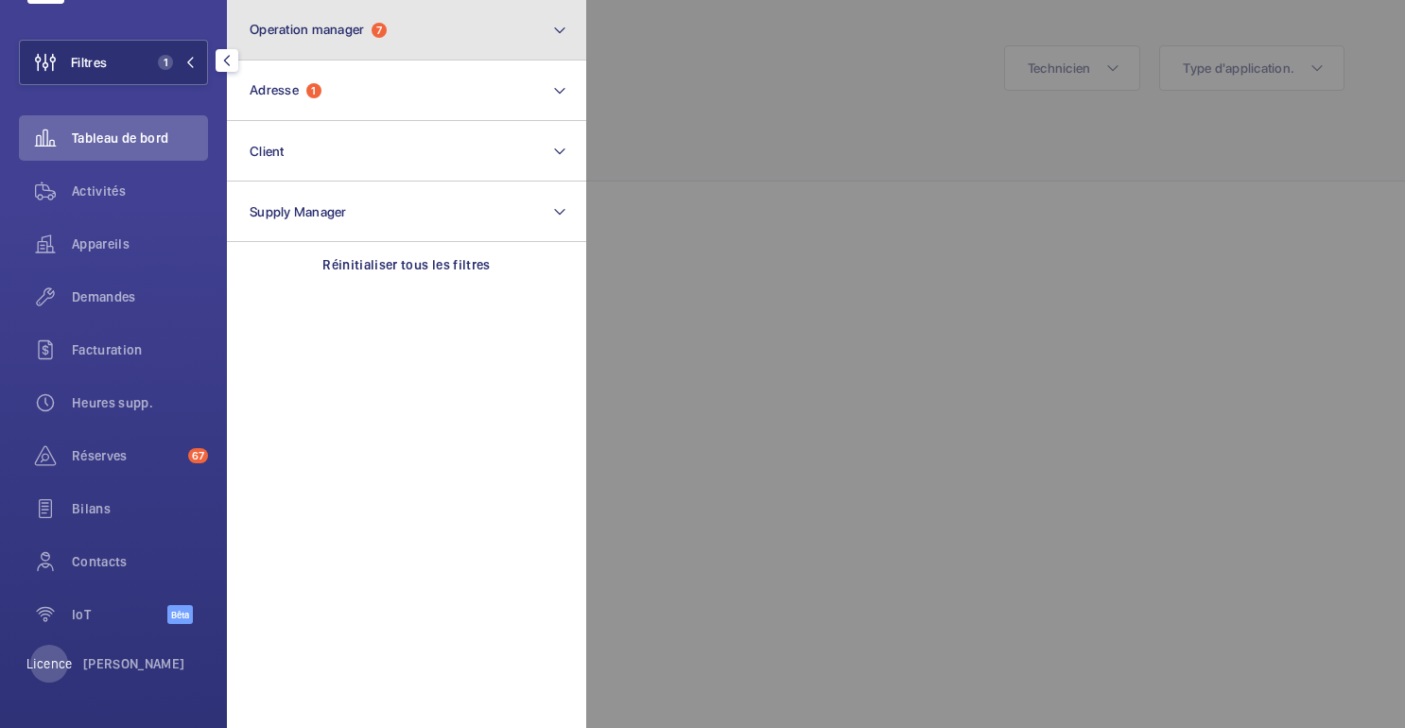
click at [320, 36] on span "Operation manager" at bounding box center [307, 29] width 114 height 15
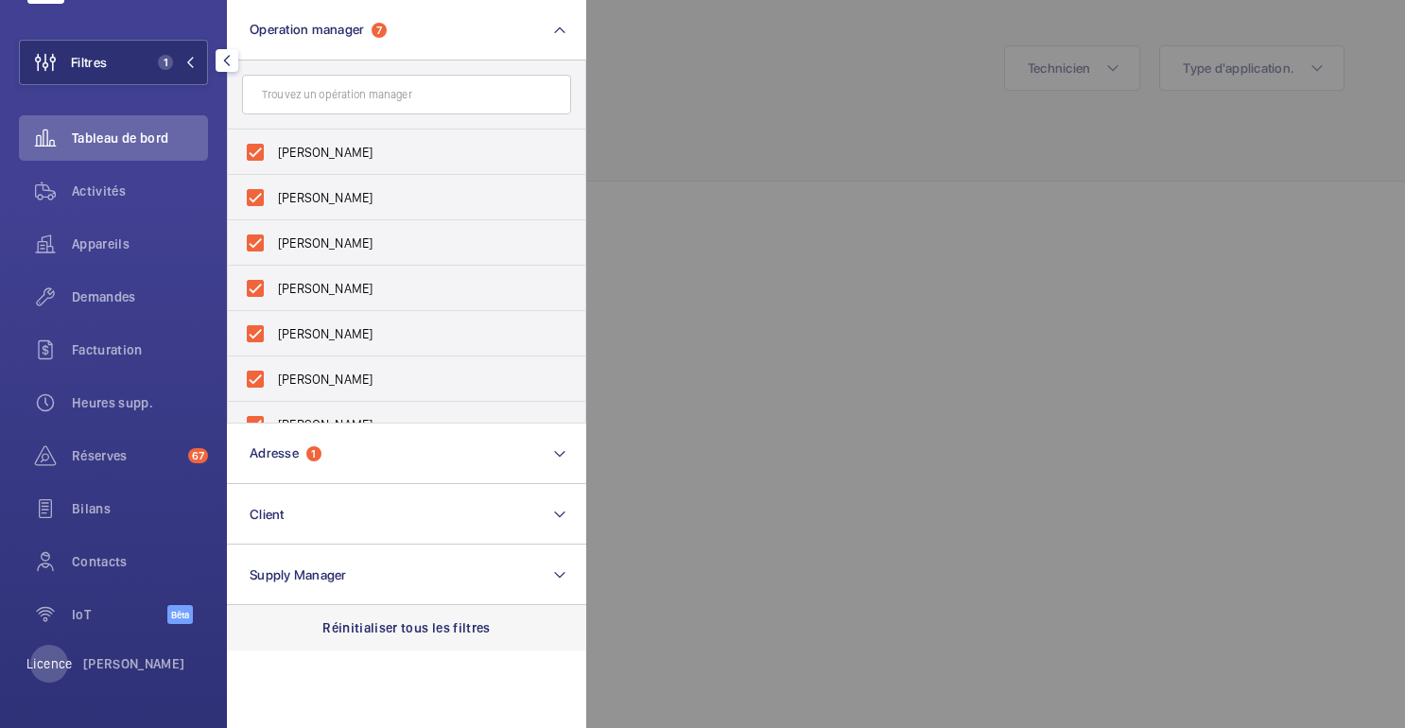
click at [386, 624] on p "Réinitialiser tous les filtres" at bounding box center [406, 627] width 168 height 19
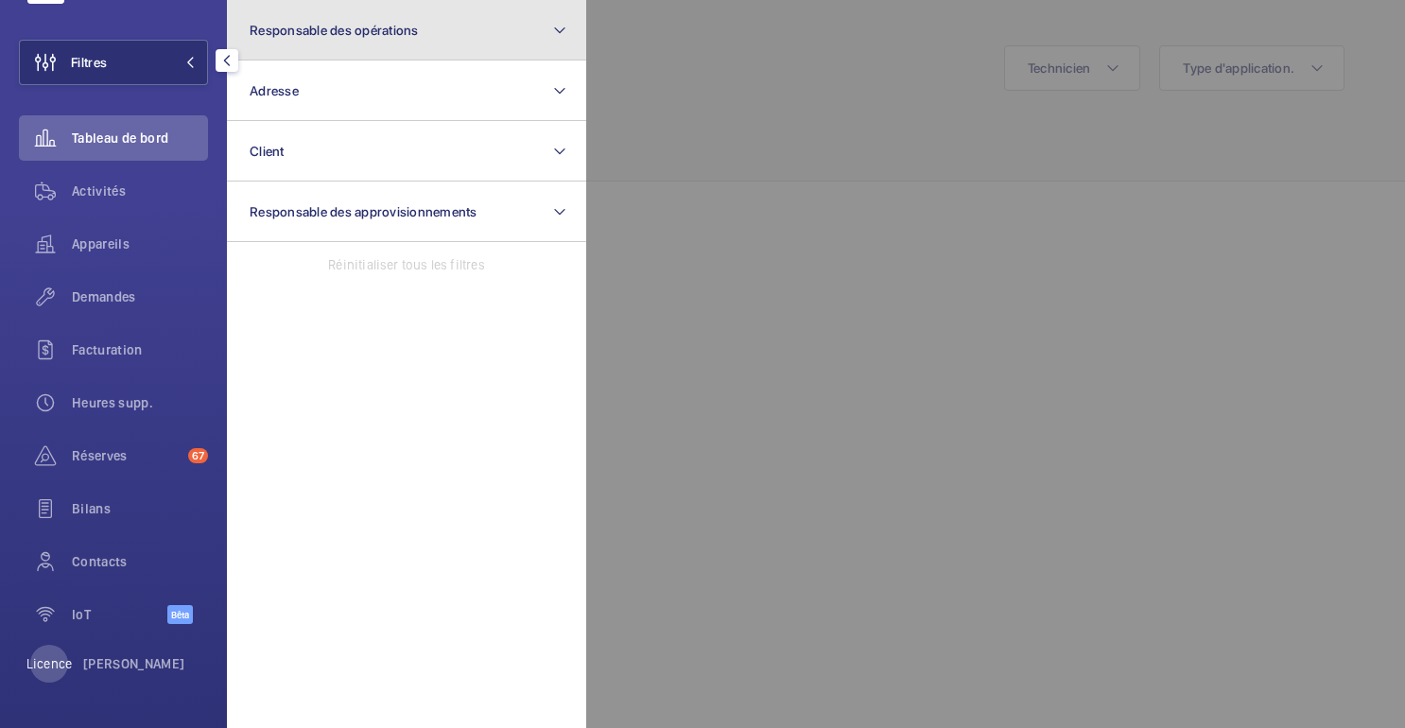
click at [323, 34] on font "Responsable des opérations" at bounding box center [334, 30] width 169 height 15
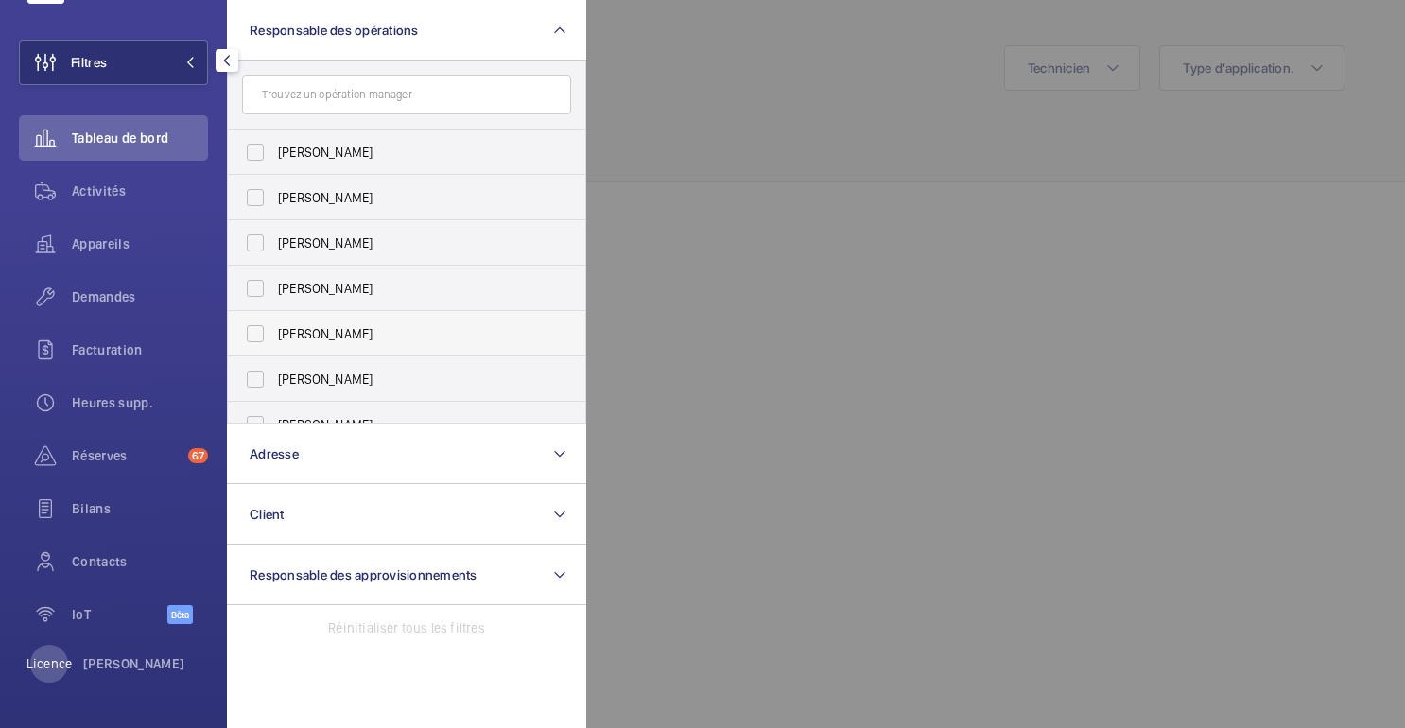
scroll to position [70, 0]
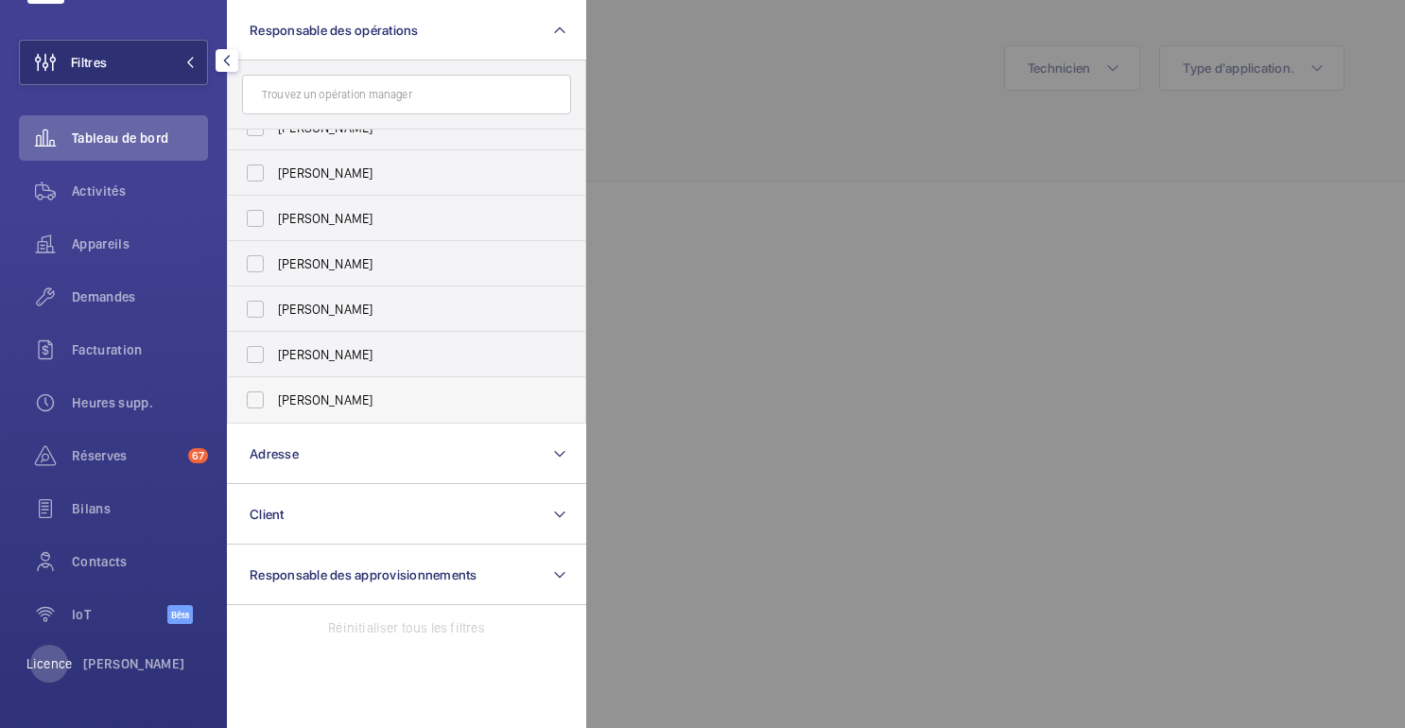
click at [313, 392] on span "[PERSON_NAME]" at bounding box center [408, 400] width 260 height 19
click at [274, 392] on input "[PERSON_NAME]" at bounding box center [255, 400] width 38 height 38
checkbox input "true"
click at [759, 109] on div at bounding box center [1288, 364] width 1405 height 728
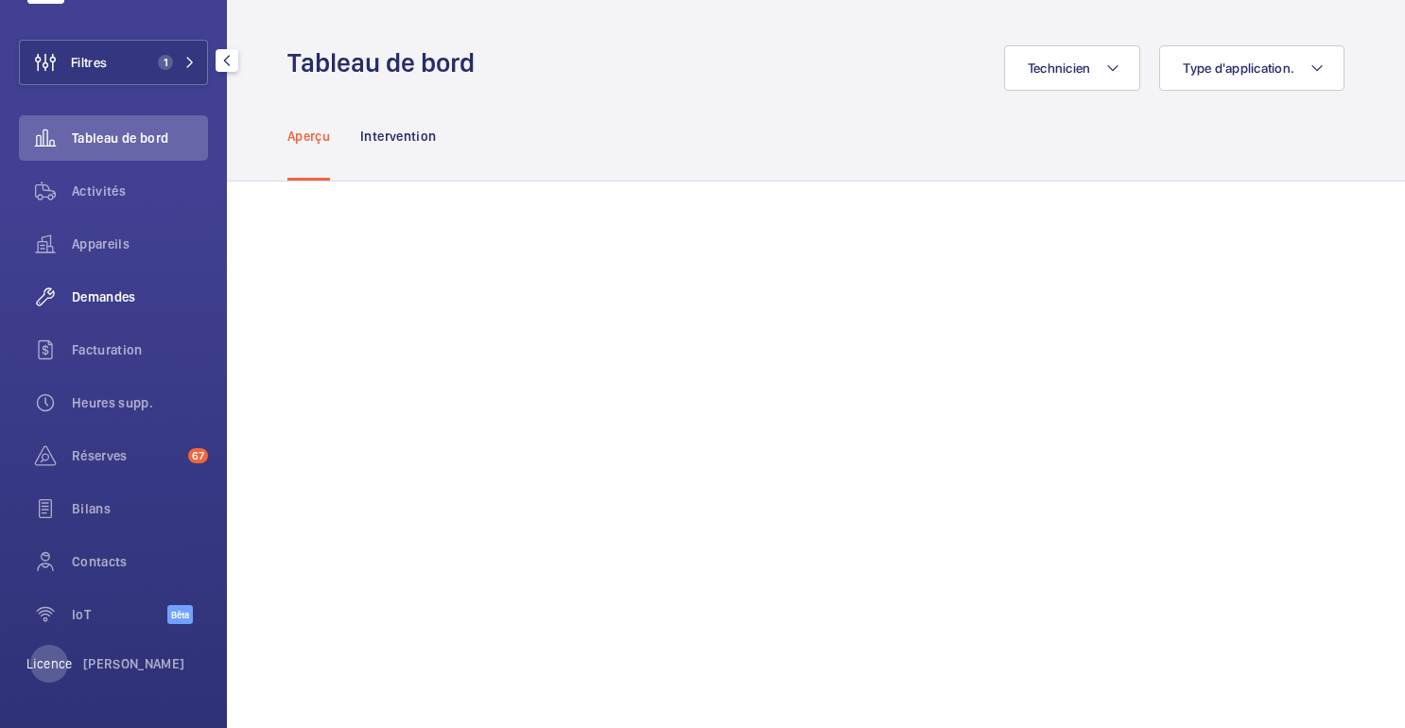
click at [132, 298] on font "Demandes" at bounding box center [104, 296] width 64 height 15
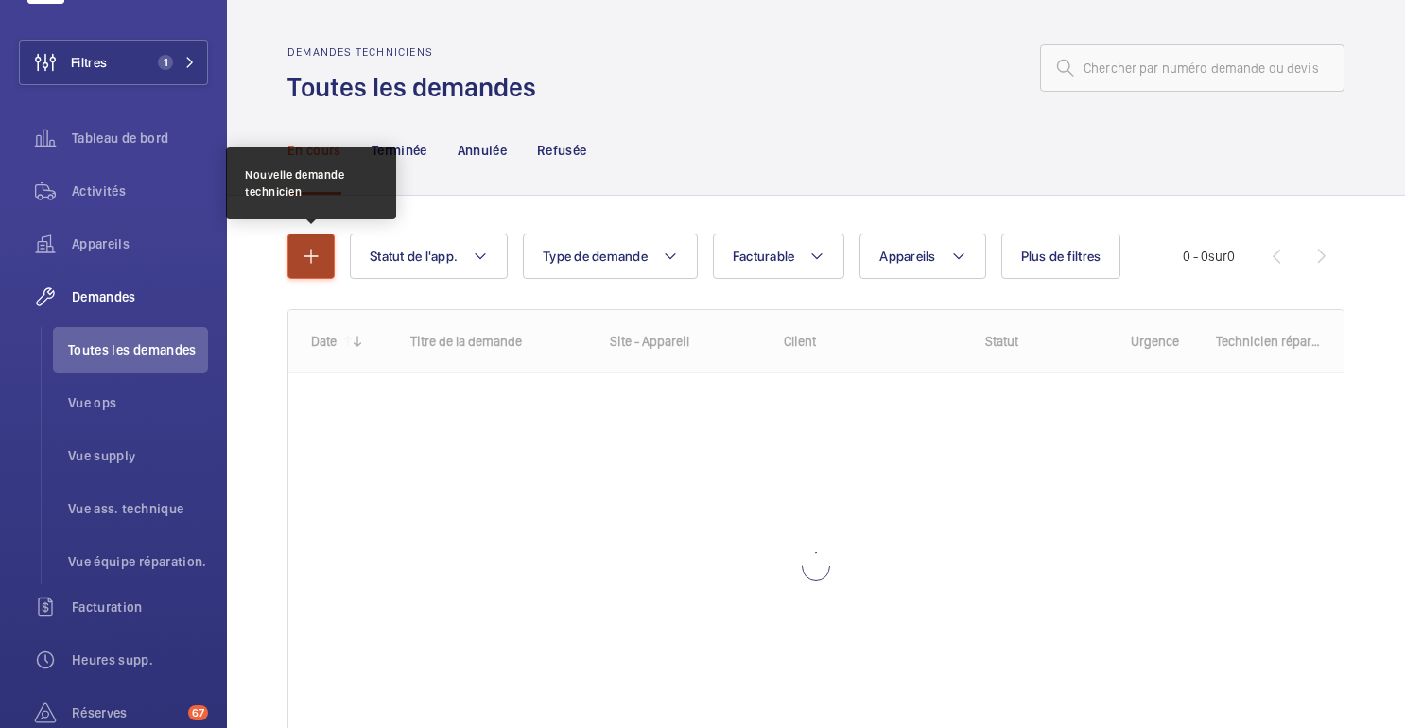
click at [321, 260] on mat-icon "button" at bounding box center [311, 256] width 23 height 23
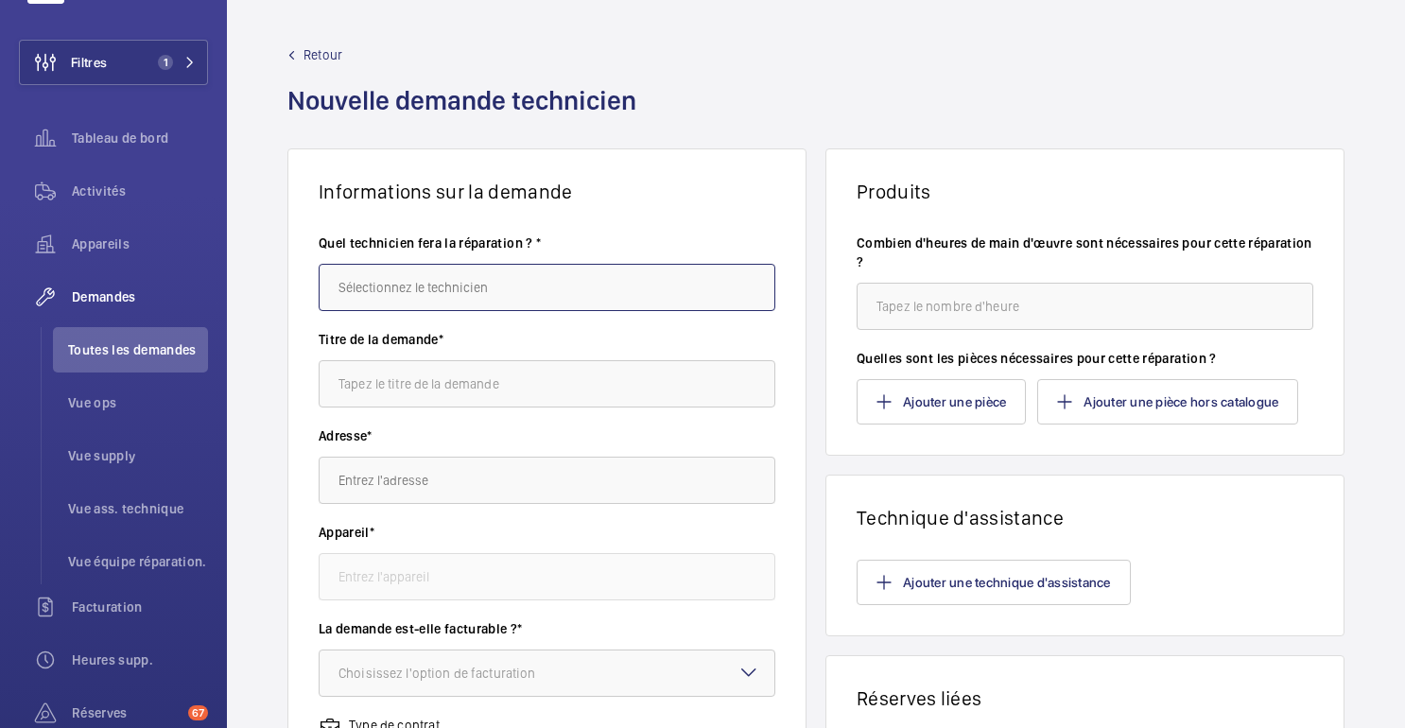
click at [420, 280] on input "text" at bounding box center [547, 287] width 457 height 47
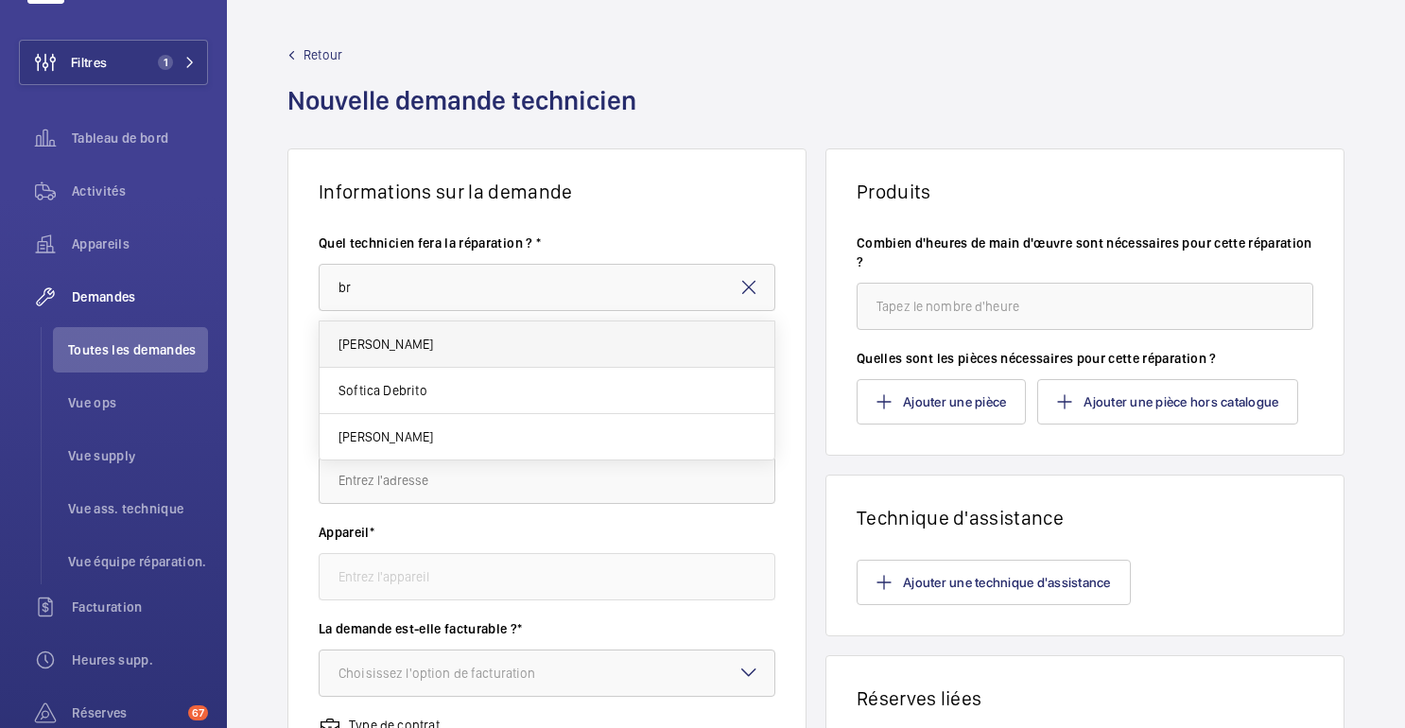
click at [385, 356] on mat-option "[PERSON_NAME]" at bounding box center [547, 345] width 455 height 46
type input "[PERSON_NAME]"
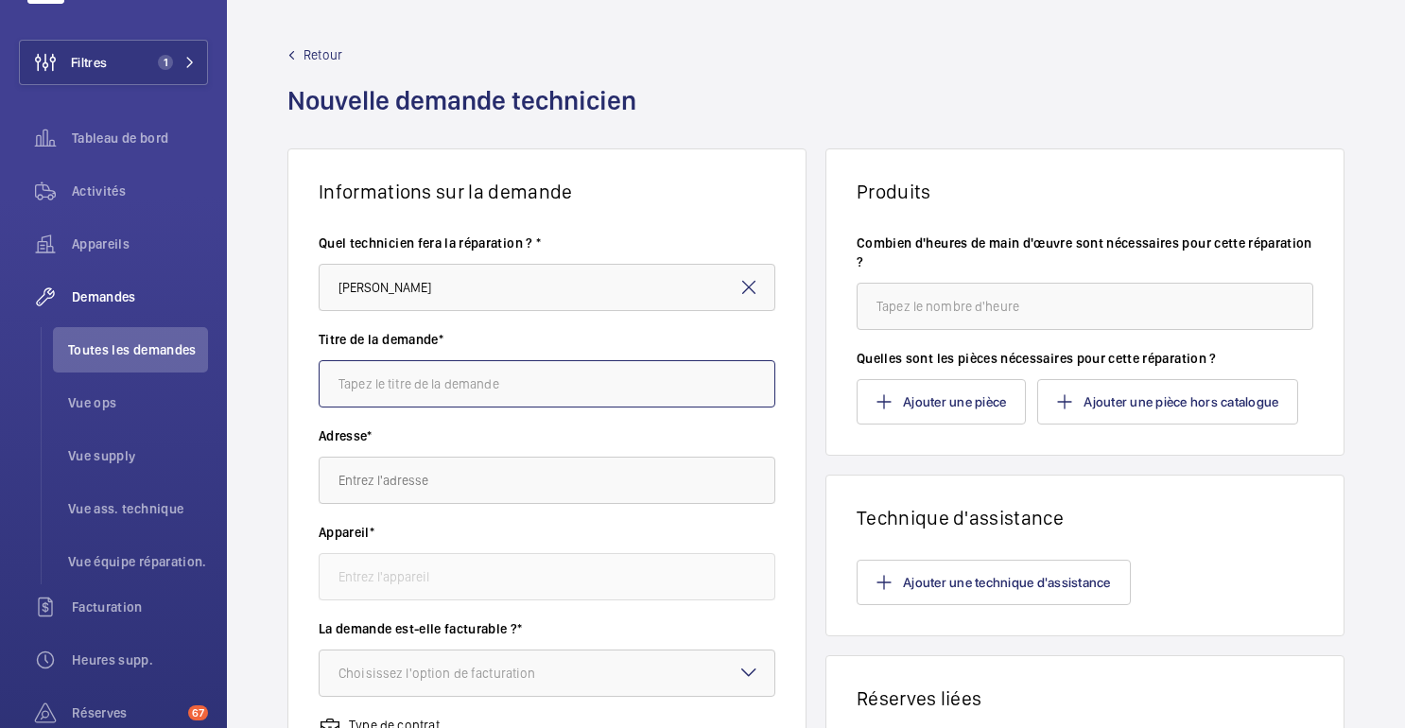
click at [403, 390] on input "text" at bounding box center [547, 383] width 457 height 47
click at [785, 114] on div "Retour Nouvelle demande technicien" at bounding box center [815, 96] width 1057 height 103
click at [320, 51] on font "Retour" at bounding box center [323, 54] width 39 height 15
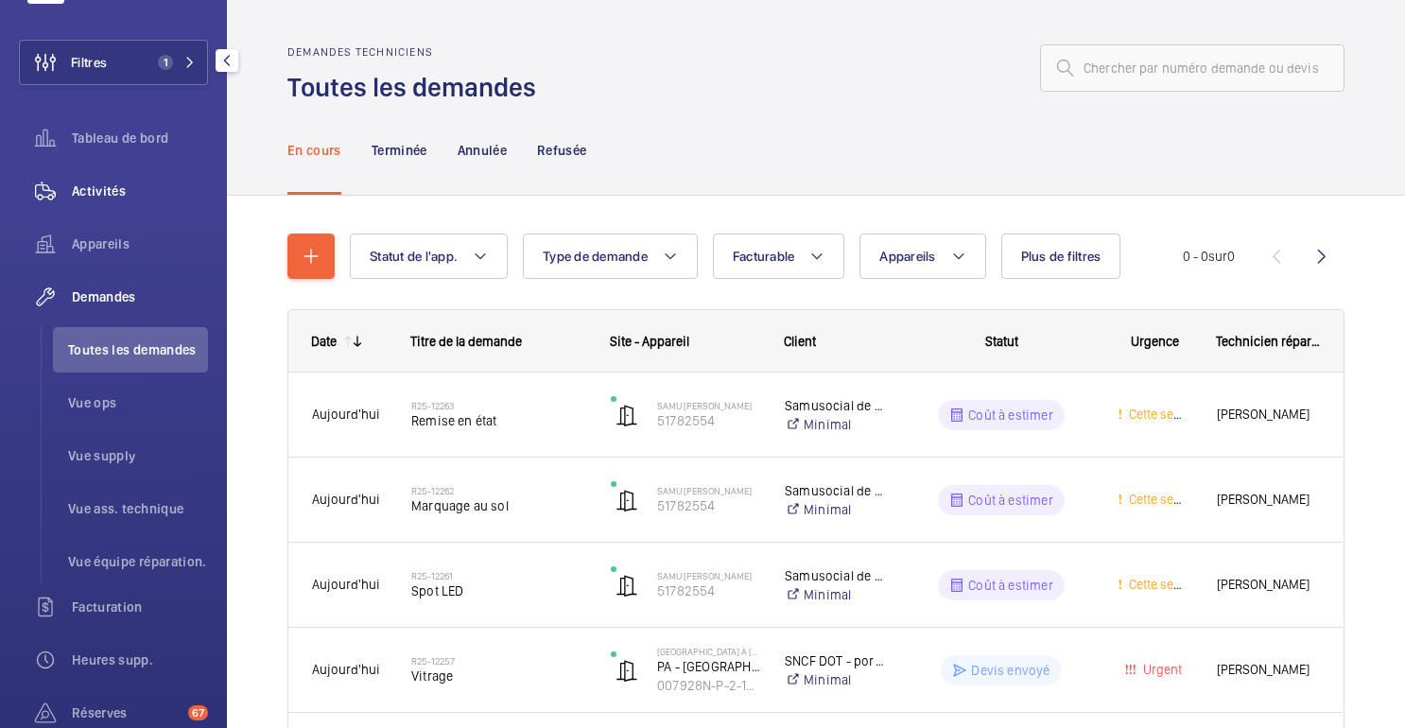
click at [132, 210] on div "Activités" at bounding box center [113, 190] width 189 height 45
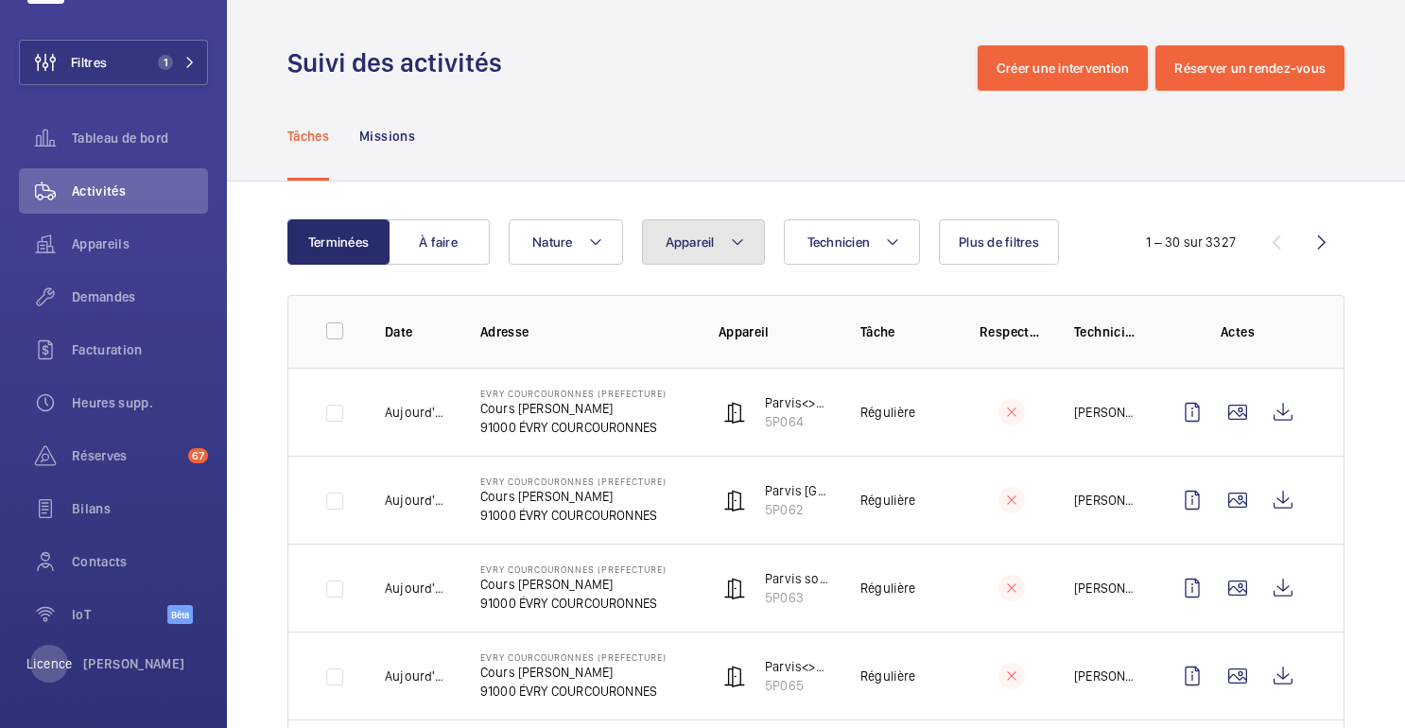
click at [704, 246] on font "Appareil" at bounding box center [690, 242] width 49 height 15
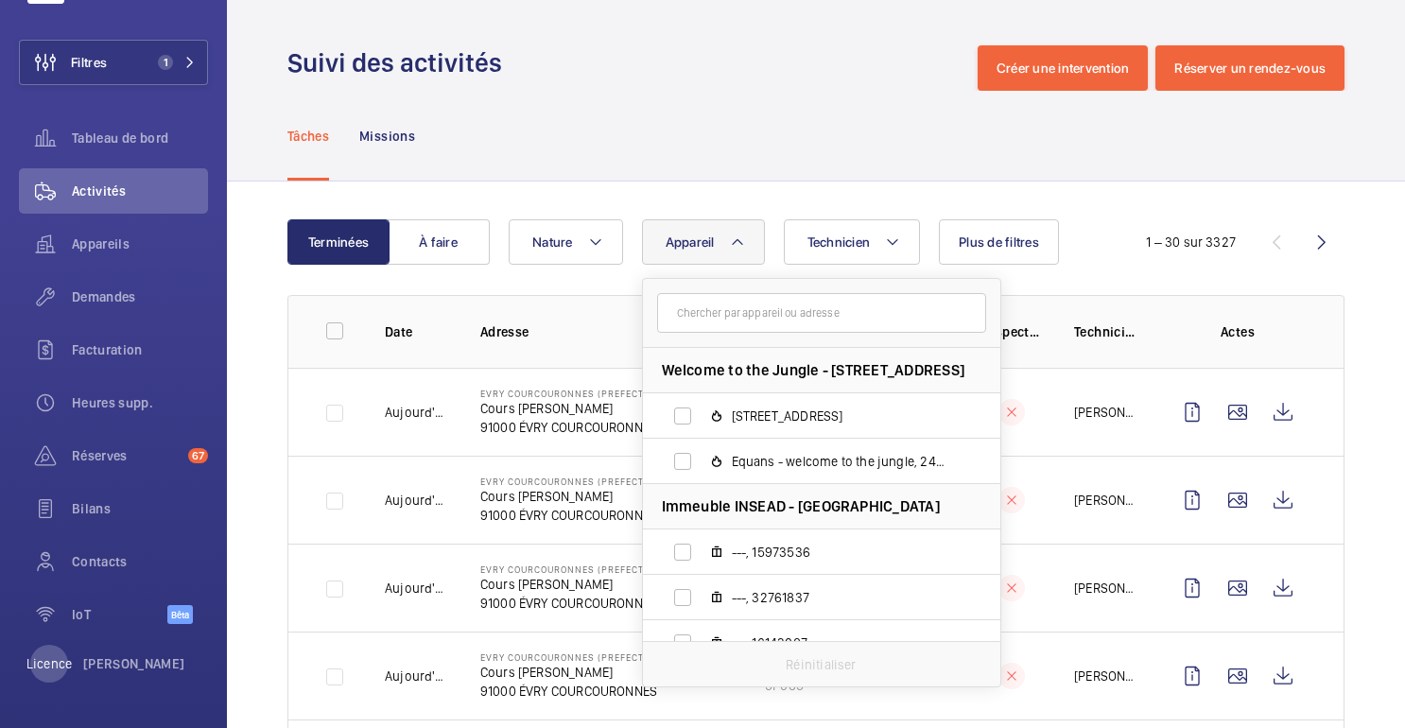
click at [749, 311] on input "text" at bounding box center [821, 313] width 329 height 40
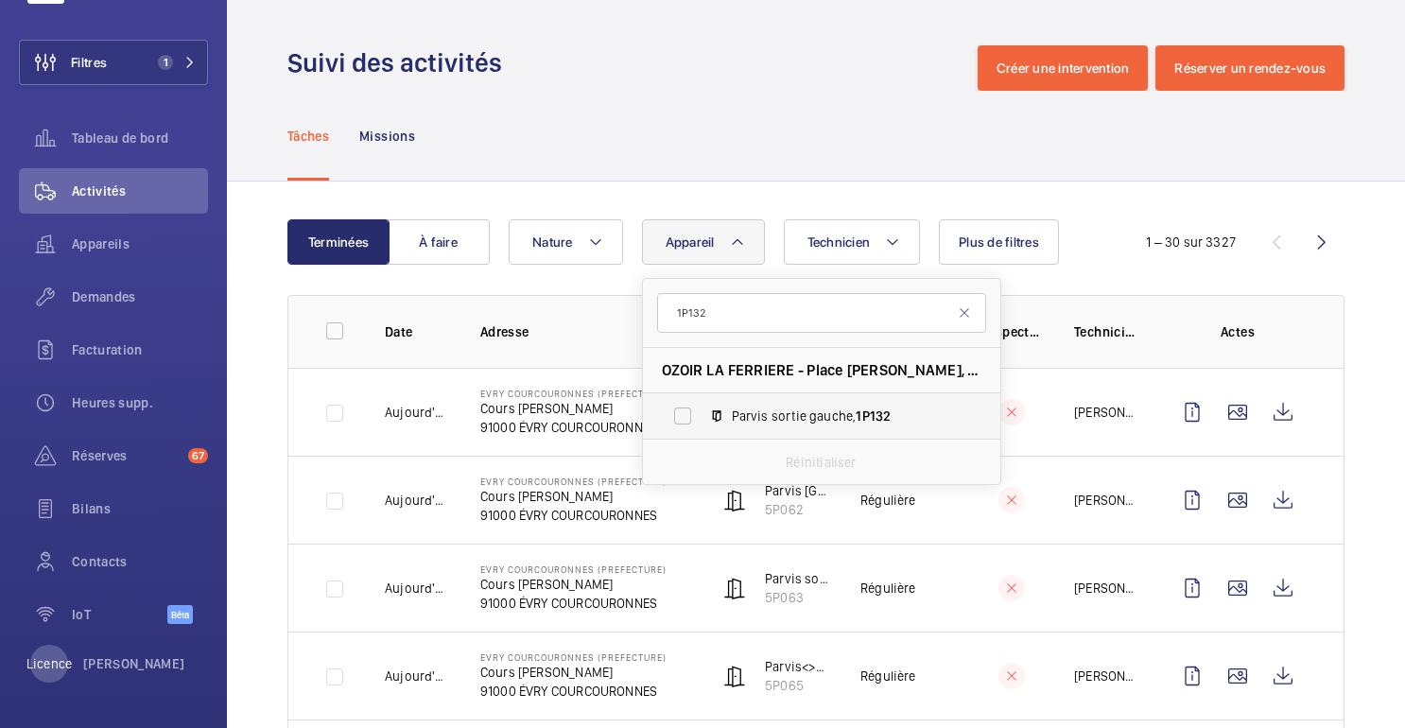
type input "1P132"
click at [799, 422] on span "Parvis sortie gauche, 1P132" at bounding box center [841, 416] width 219 height 19
click at [702, 422] on input "Parvis sortie gauche, 1P132" at bounding box center [683, 416] width 38 height 38
checkbox input "true"
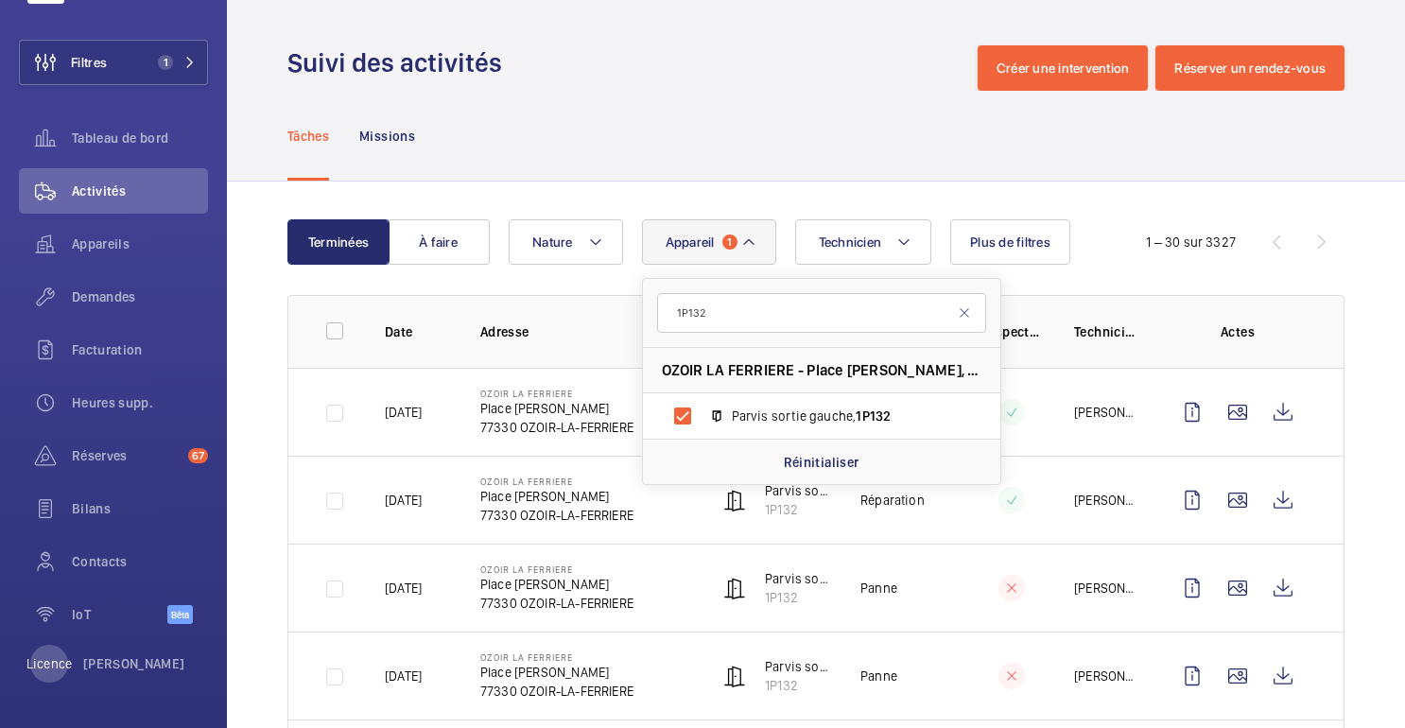
click at [824, 197] on div "Terminées À faire Technicien Appareil 1 1P132 OZOIR LA FERRIERE - Place Roger N…" at bounding box center [816, 738] width 1178 height 1112
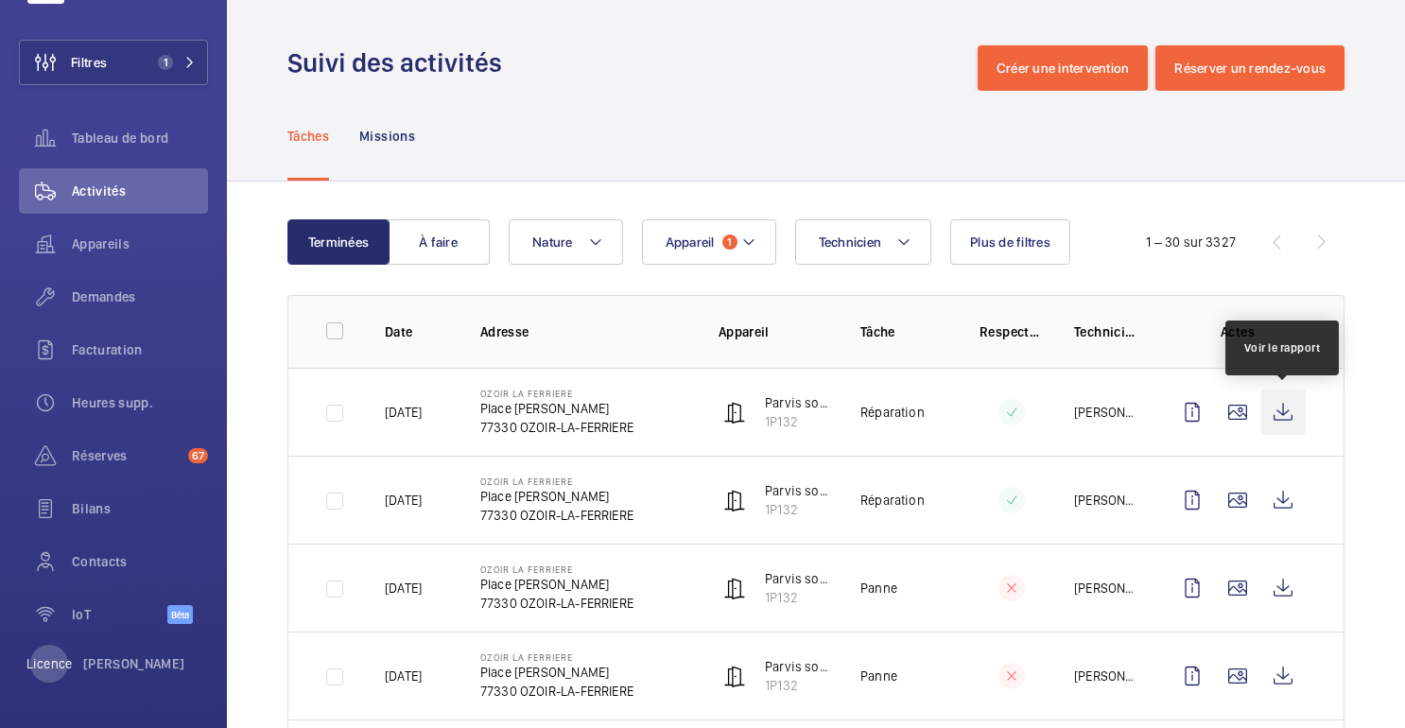
click at [1289, 418] on wm-front-icon-button at bounding box center [1283, 412] width 45 height 45
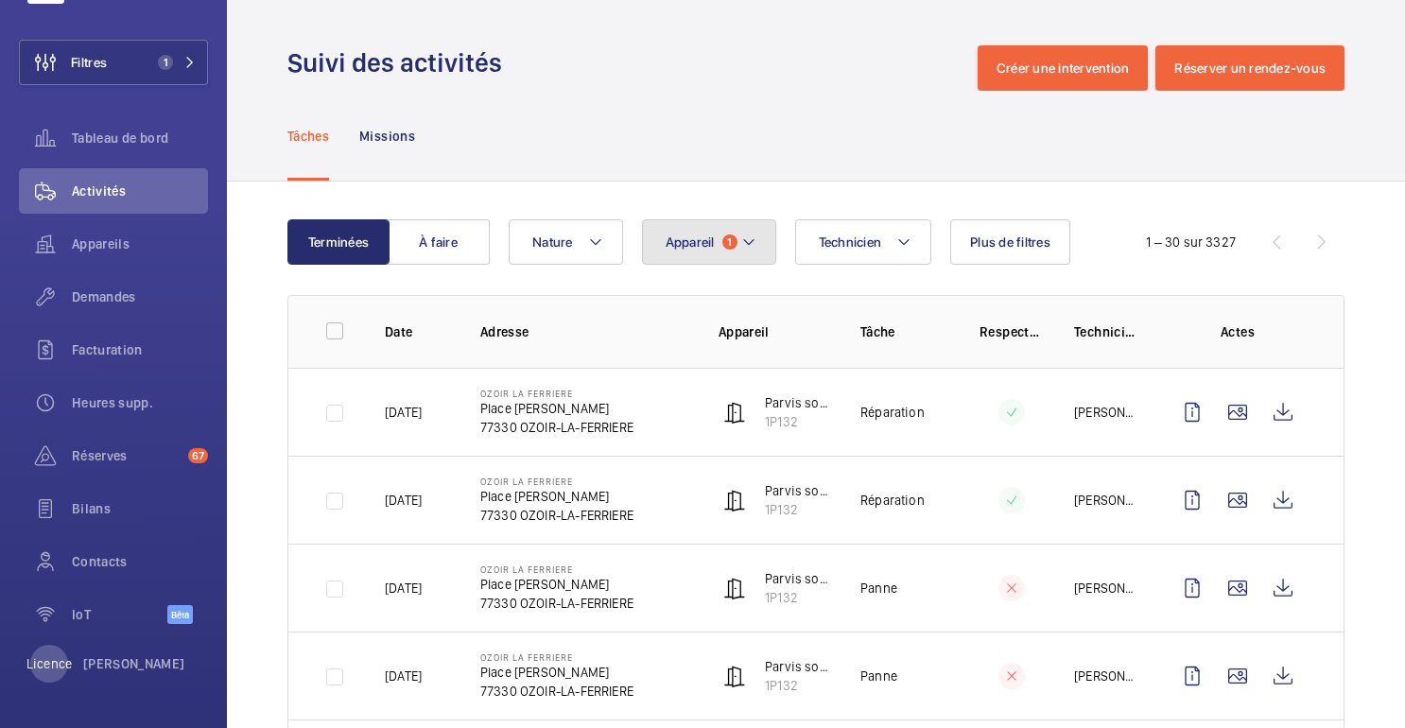
click at [712, 261] on button "Appareil 1" at bounding box center [709, 241] width 134 height 45
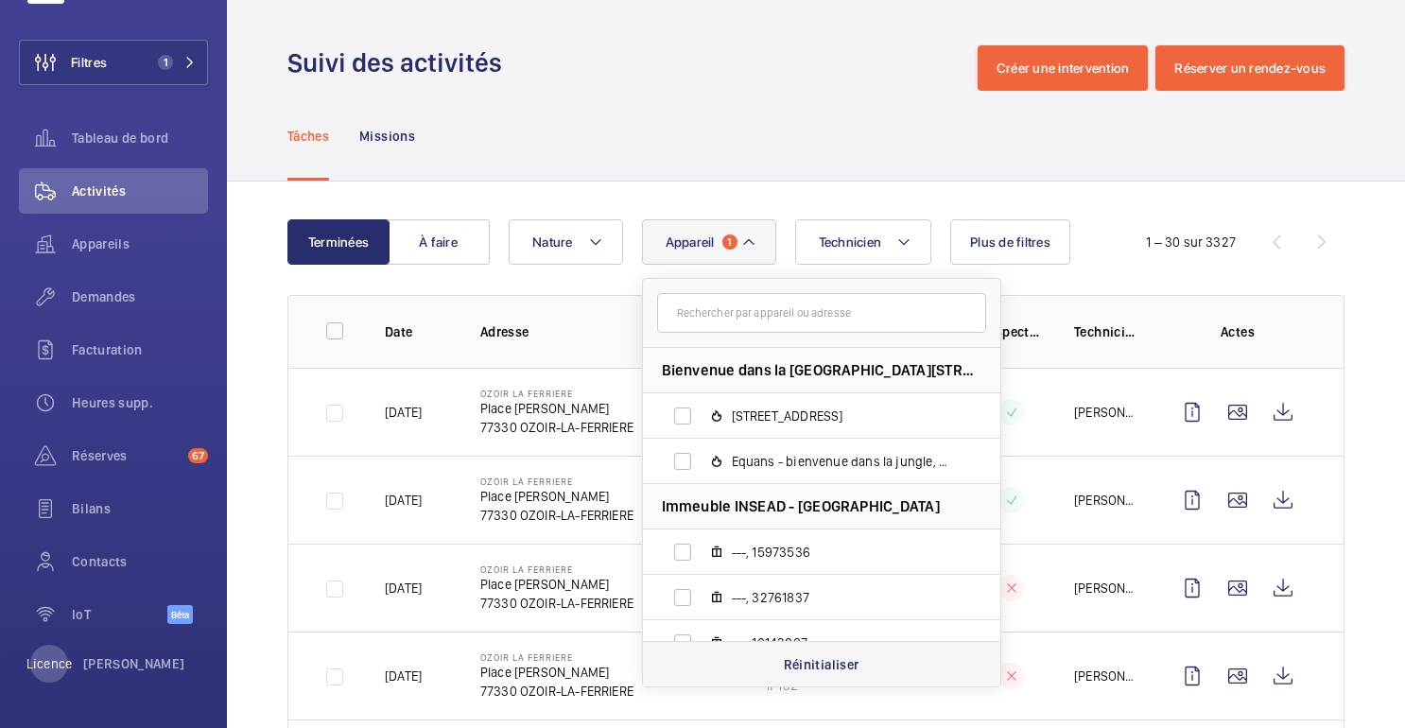
click at [728, 657] on div "Réinitialiser" at bounding box center [821, 663] width 357 height 45
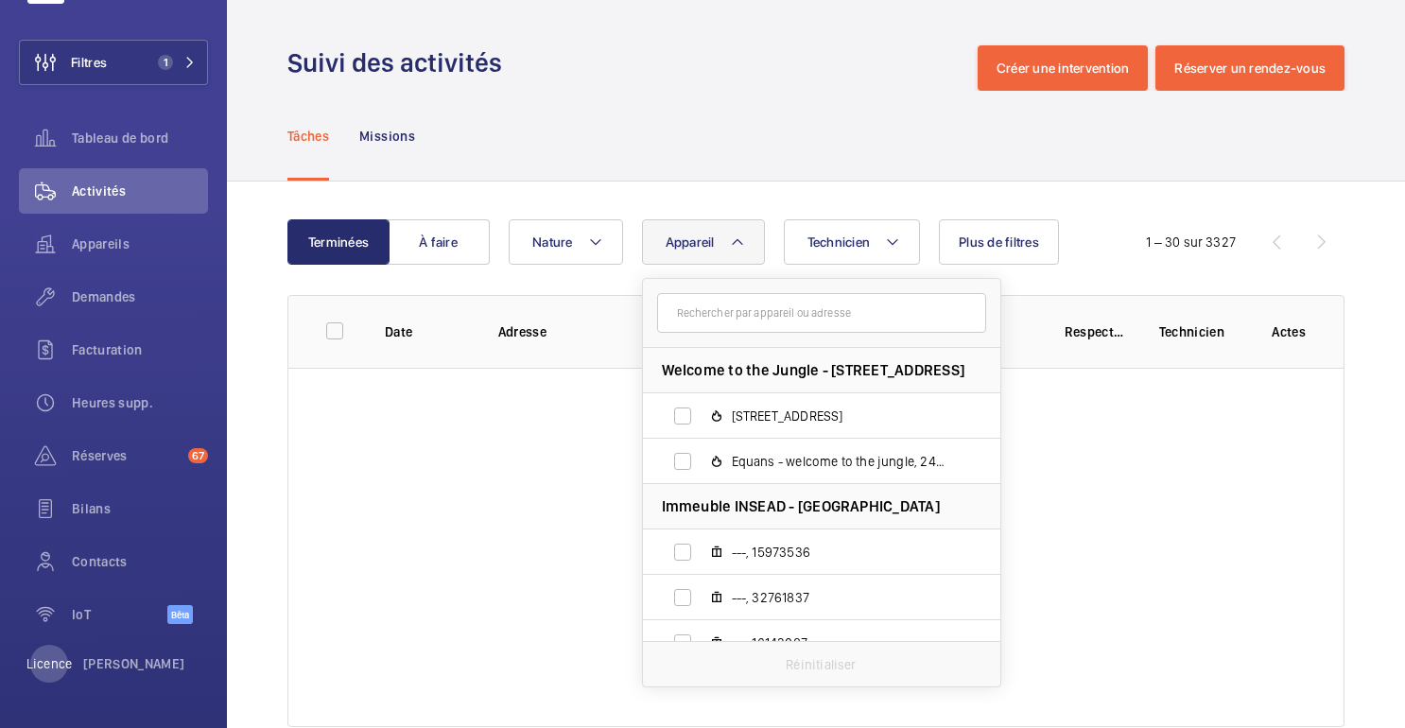
click at [650, 204] on div "Terminées À faire Technicien Appareil Welcome to the Jungle - 8 Rue Saint-Fiacr…" at bounding box center [816, 477] width 1178 height 591
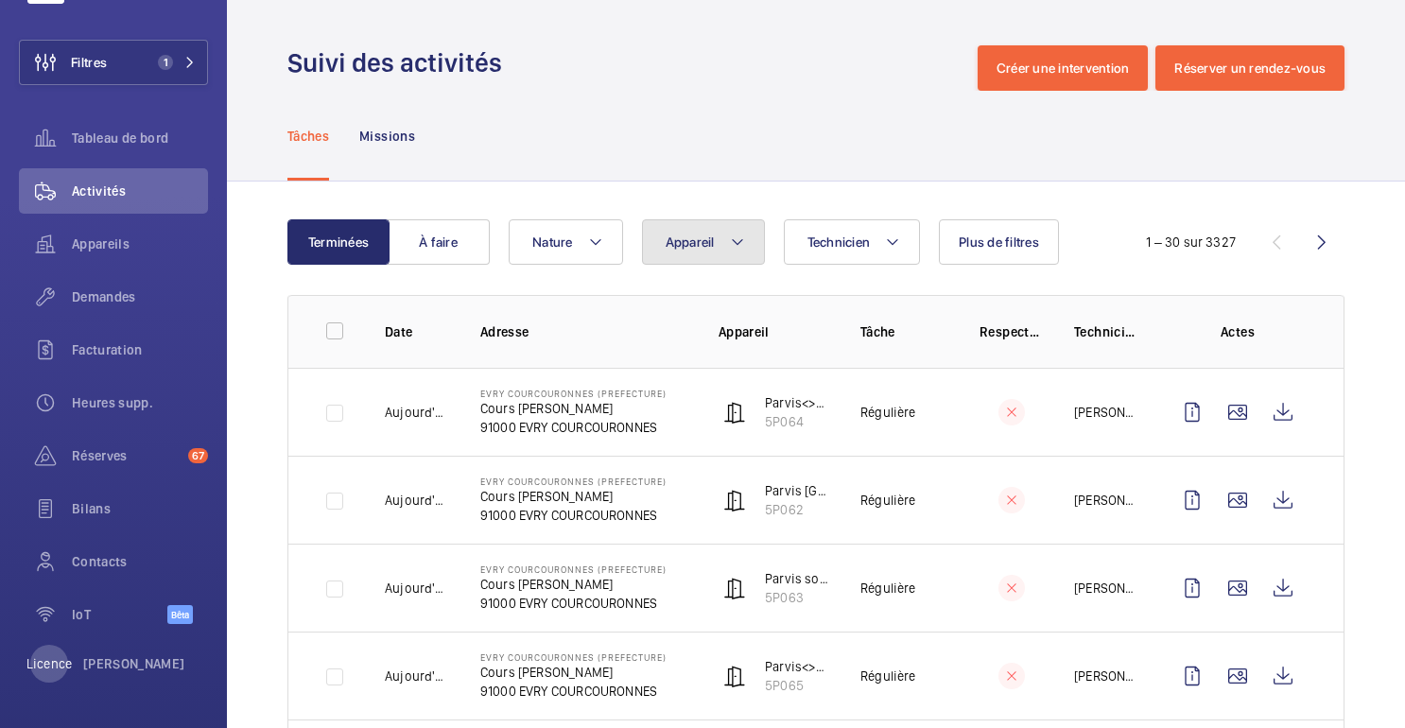
click at [721, 247] on button "Appareil" at bounding box center [703, 241] width 123 height 45
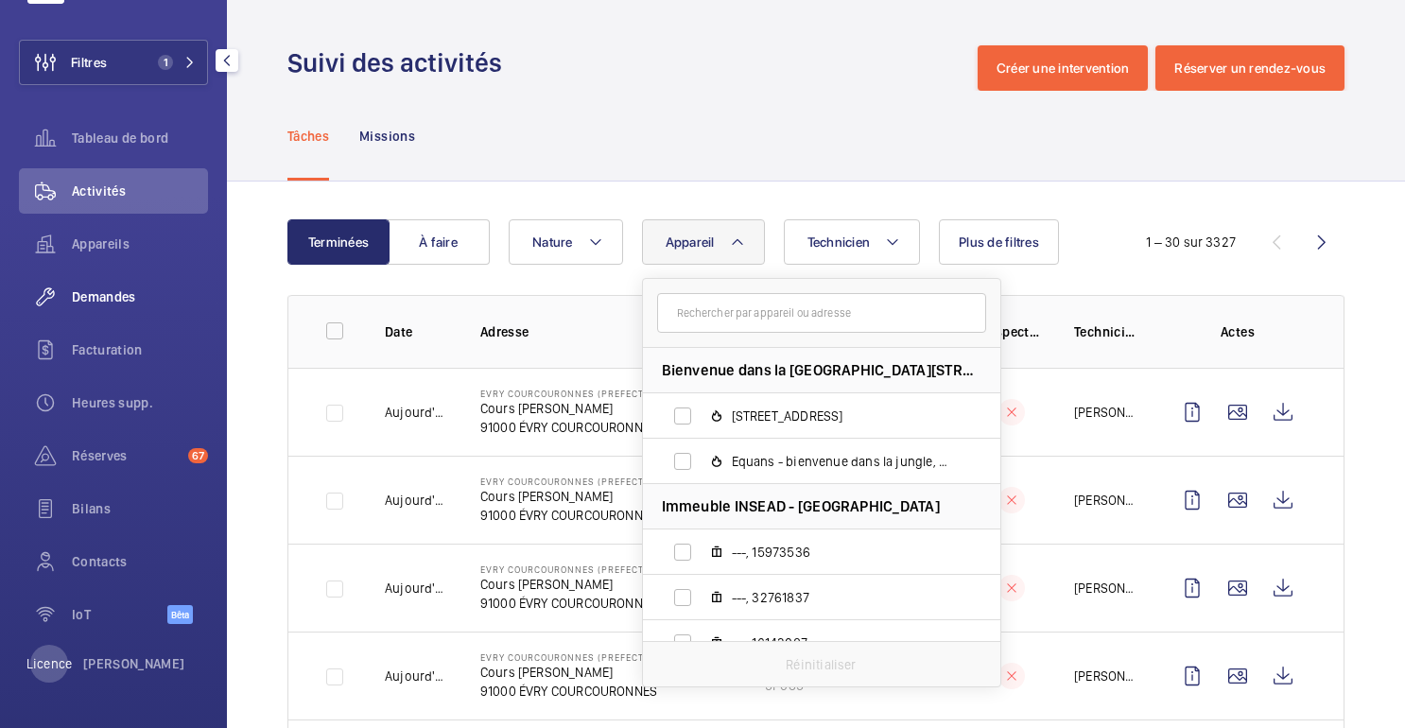
click at [117, 289] on font "Demandes" at bounding box center [104, 296] width 64 height 15
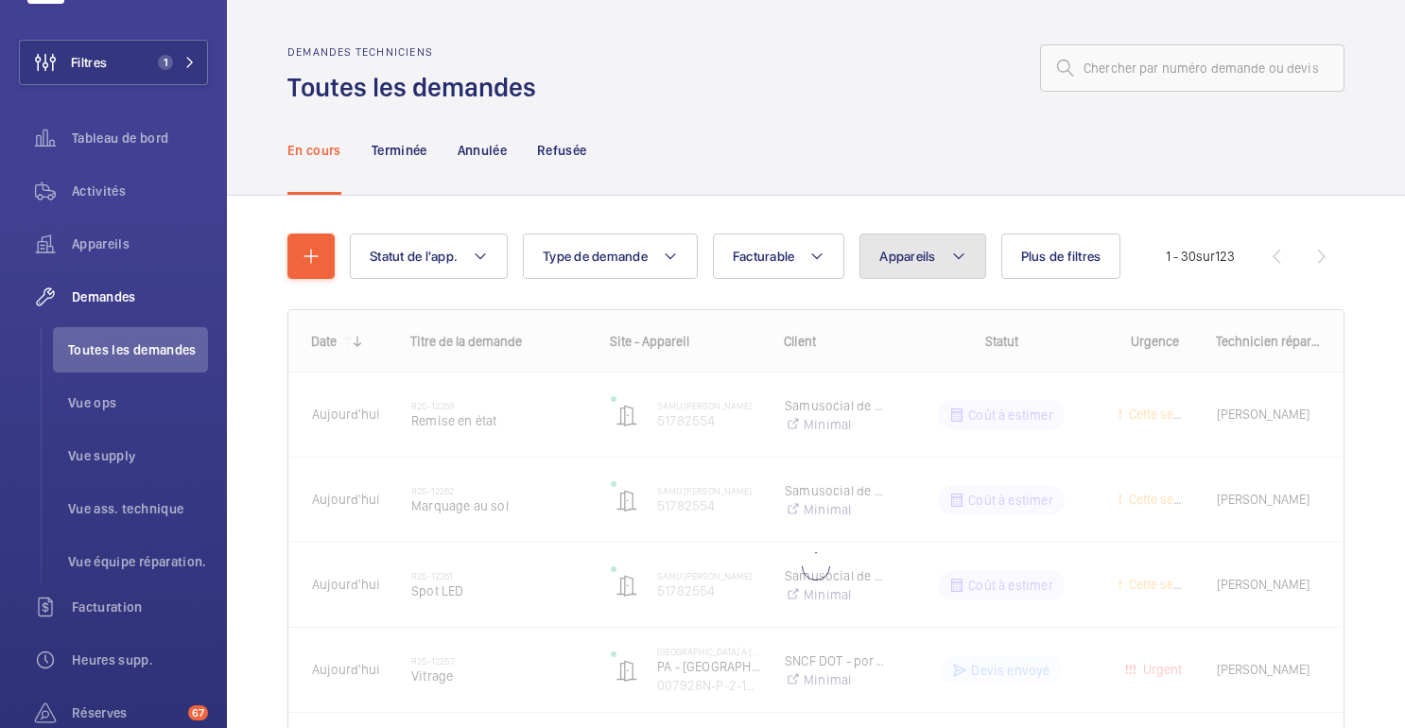
click at [937, 275] on button "Appareils" at bounding box center [923, 256] width 126 height 45
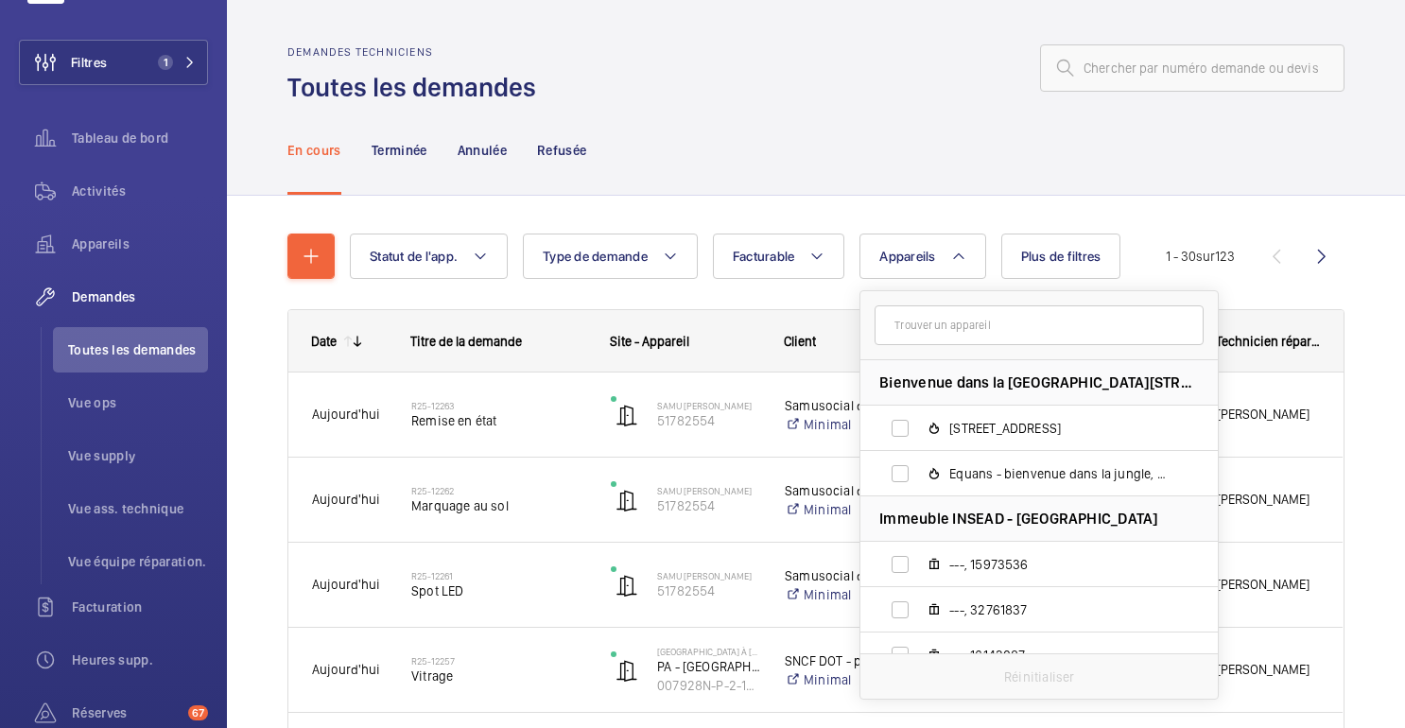
click at [903, 322] on input "text" at bounding box center [1039, 325] width 329 height 40
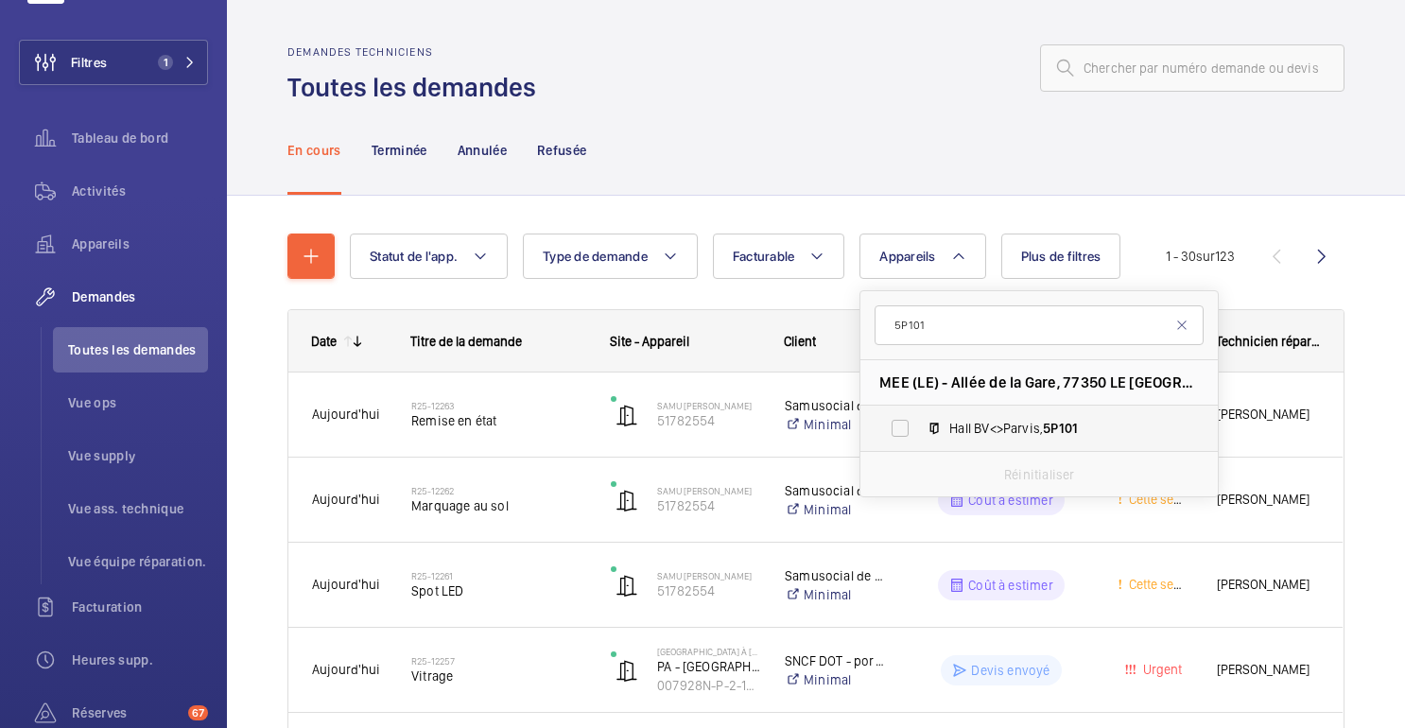
type input "5P101"
click at [1020, 414] on label "Hall BV<>Parvis, 5P101" at bounding box center [1024, 428] width 327 height 45
click at [919, 414] on input "Hall BV<>Parvis, 5P101" at bounding box center [900, 428] width 38 height 38
checkbox input "true"
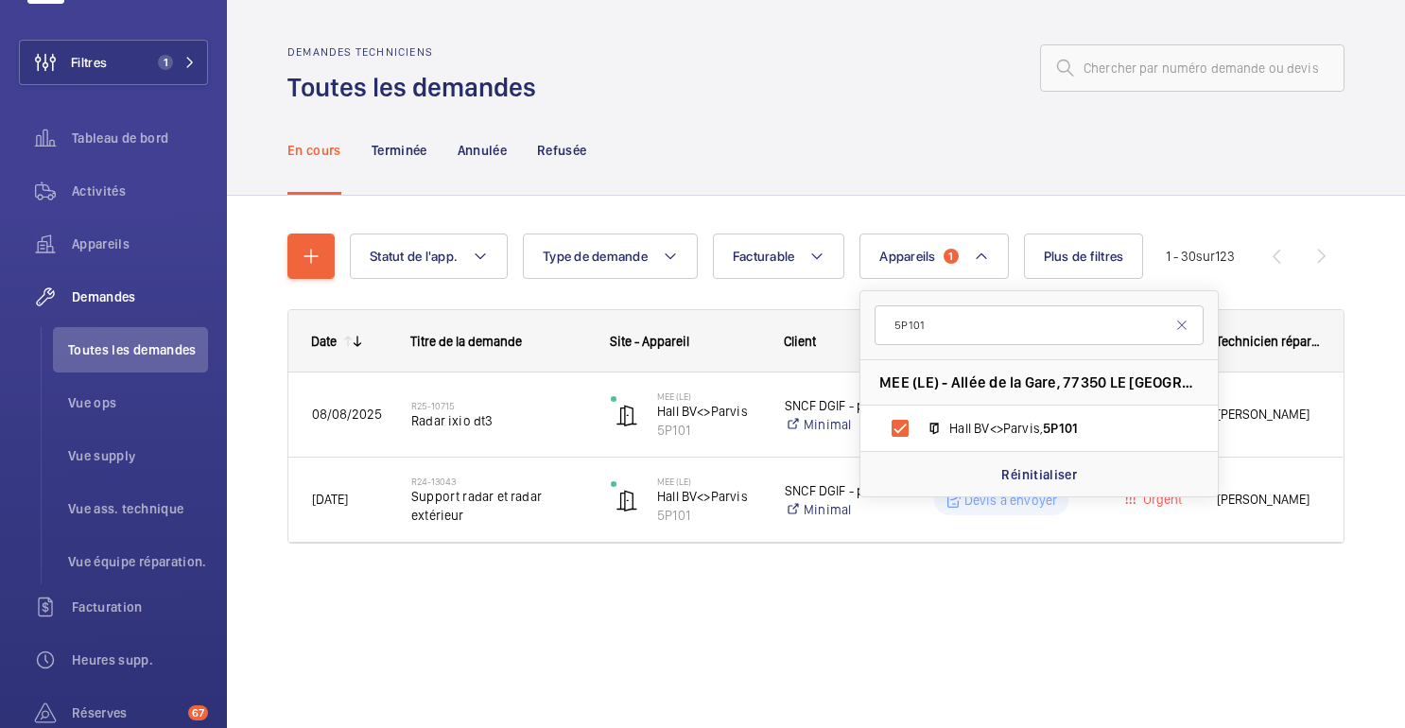
click at [1017, 133] on div "En cours Terminée Annulée Refusée" at bounding box center [815, 150] width 1057 height 90
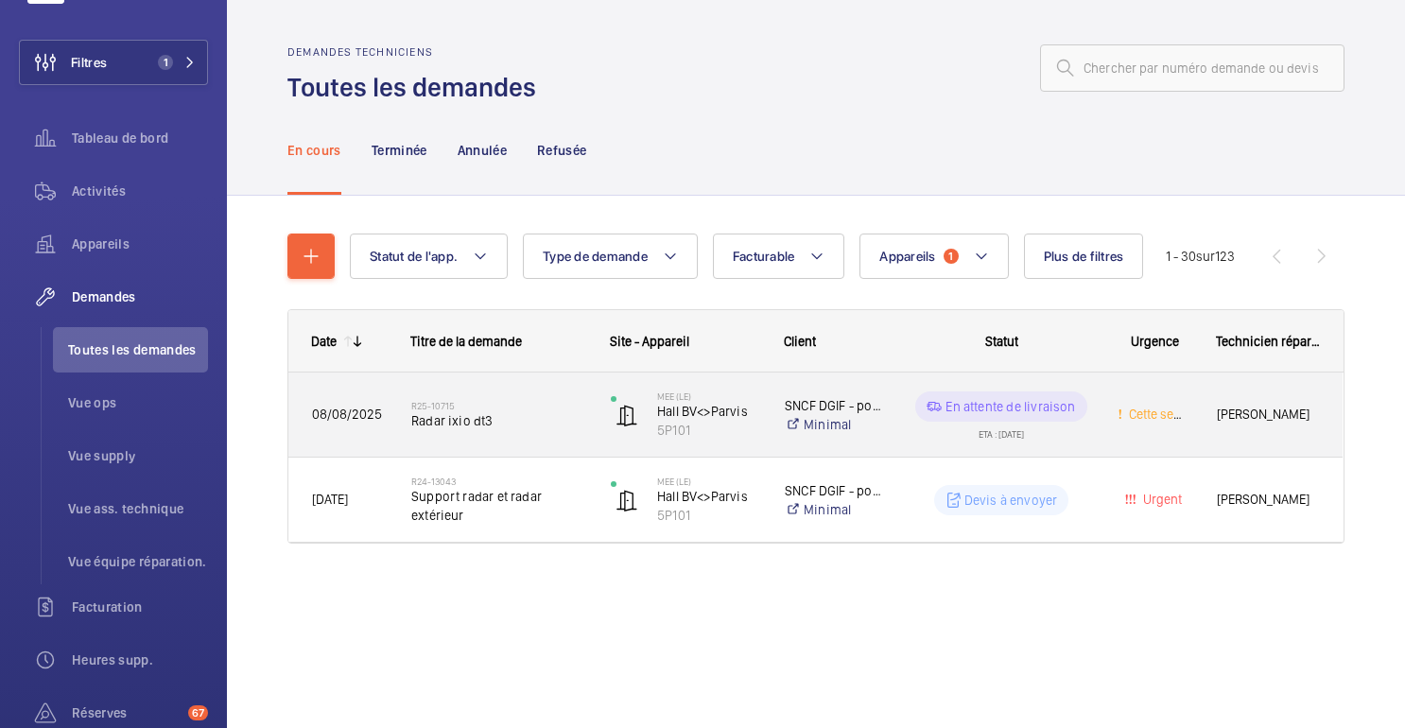
click at [1094, 434] on div "Cette semaine" at bounding box center [1143, 415] width 99 height 84
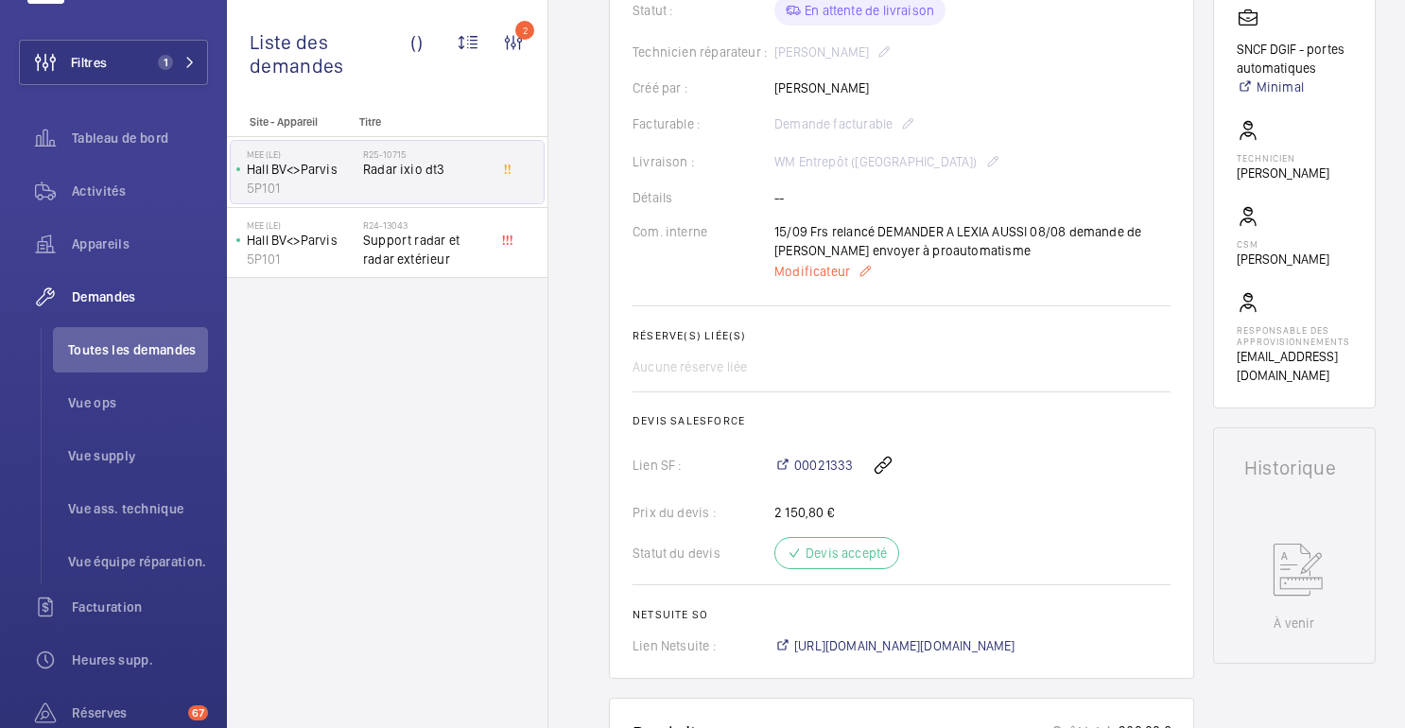
scroll to position [456, 0]
click at [874, 645] on font "https://6461500.app.netsuite.com/app/accounting/transactions/salesord.nl?id=289…" at bounding box center [904, 643] width 221 height 15
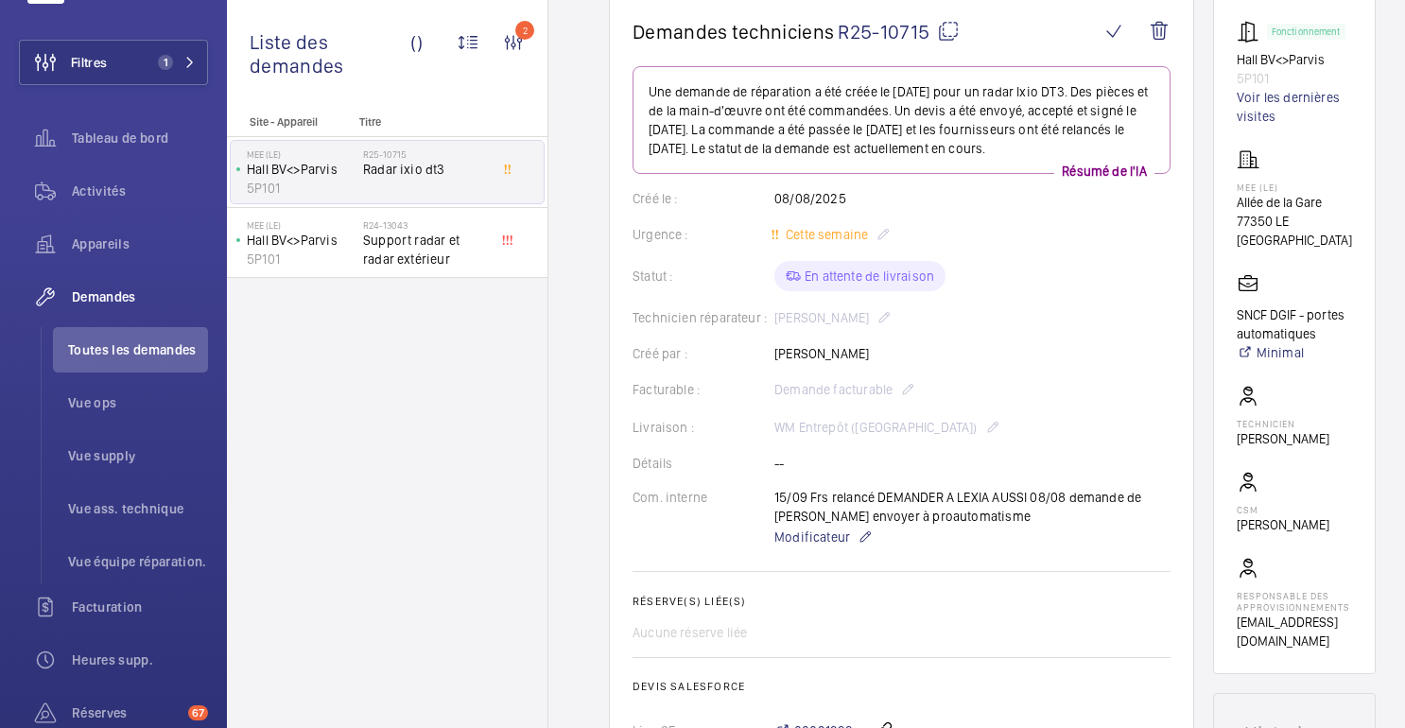
scroll to position [0, 0]
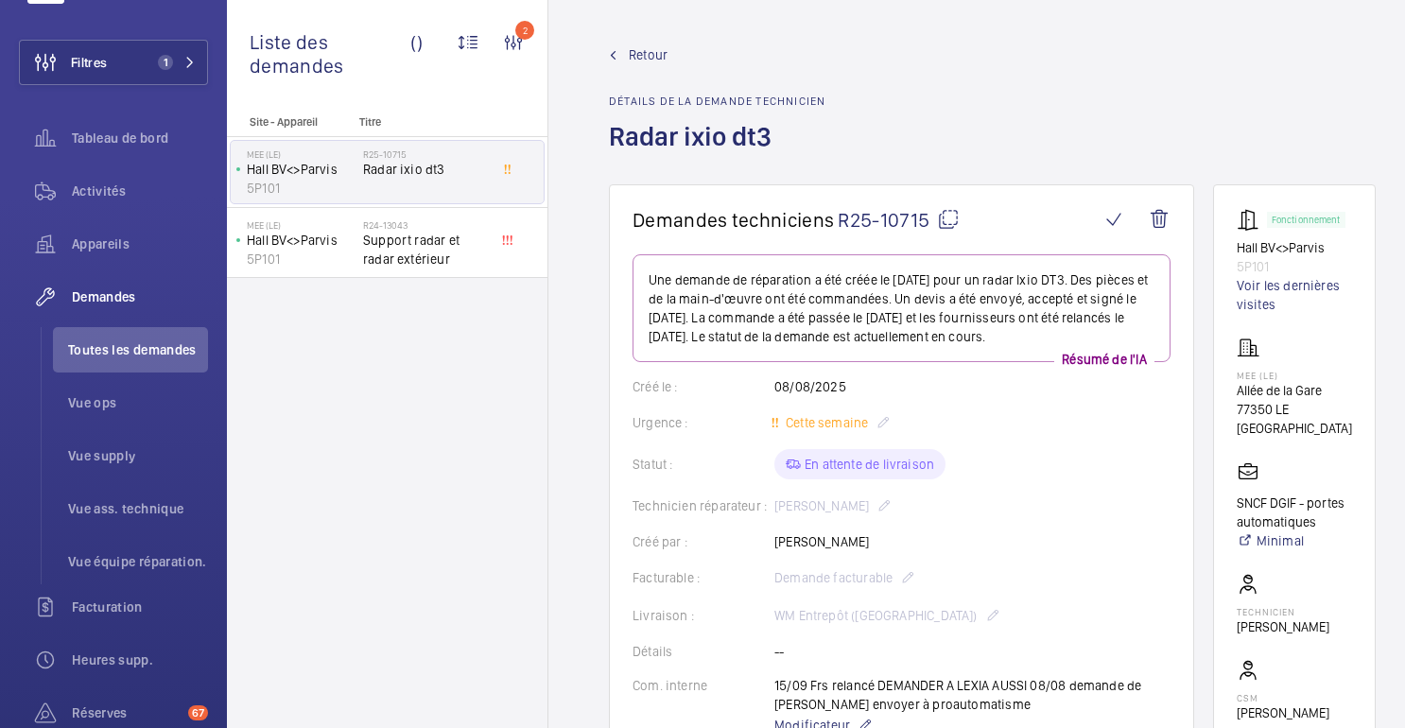
click at [647, 52] on font "Retour" at bounding box center [648, 54] width 39 height 15
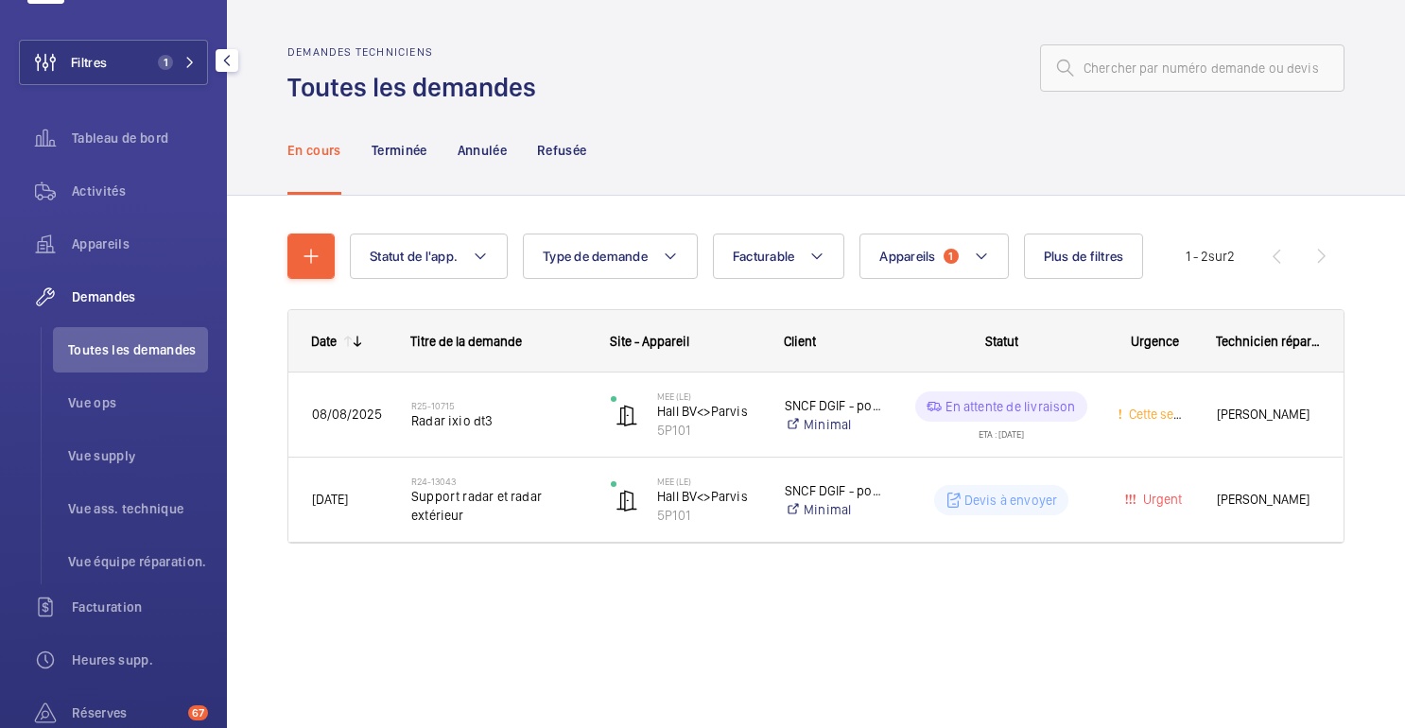
click at [110, 342] on font "Toutes les demandes" at bounding box center [132, 349] width 129 height 15
click at [967, 257] on button "Appareils 1" at bounding box center [934, 256] width 148 height 45
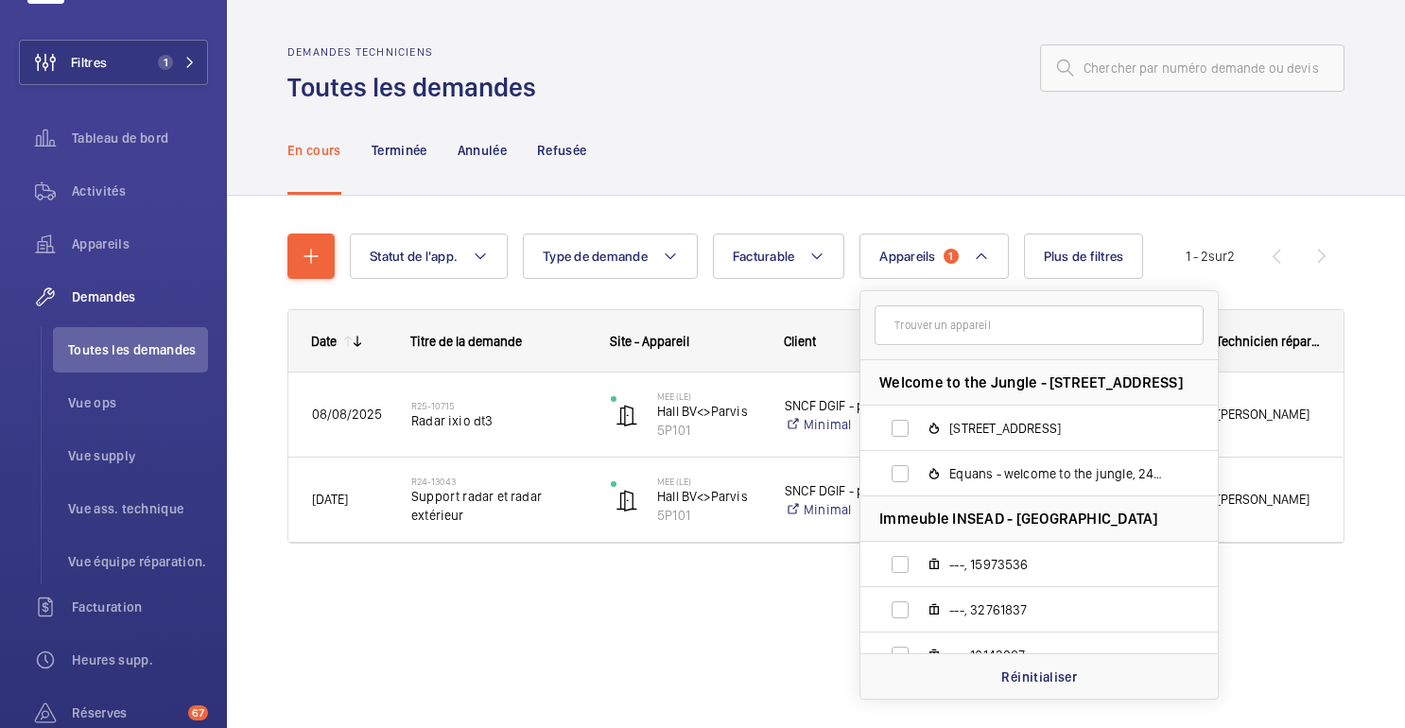
click at [1028, 701] on div "Demandes techniciens Toutes les demandes En cours Terminée Annulée Refusée Stat…" at bounding box center [816, 364] width 1178 height 728
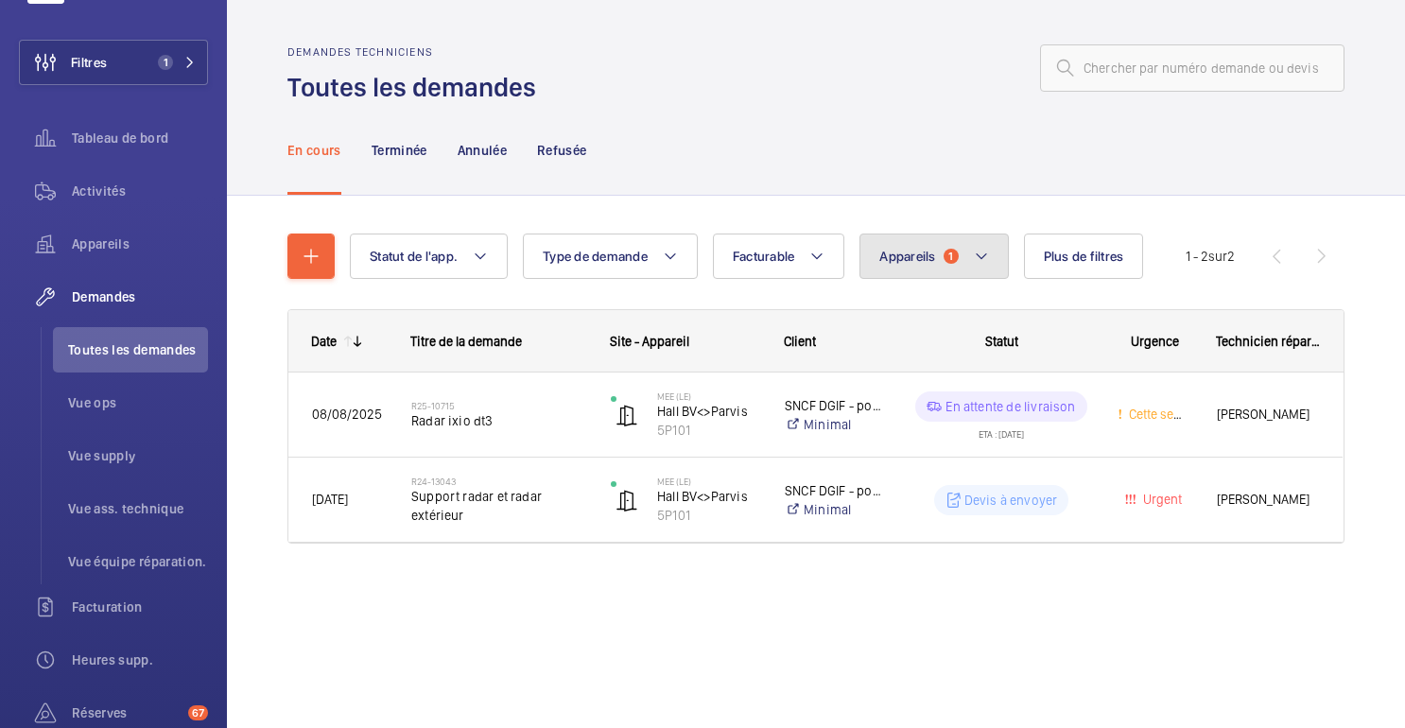
click at [952, 252] on font "1" at bounding box center [951, 256] width 5 height 13
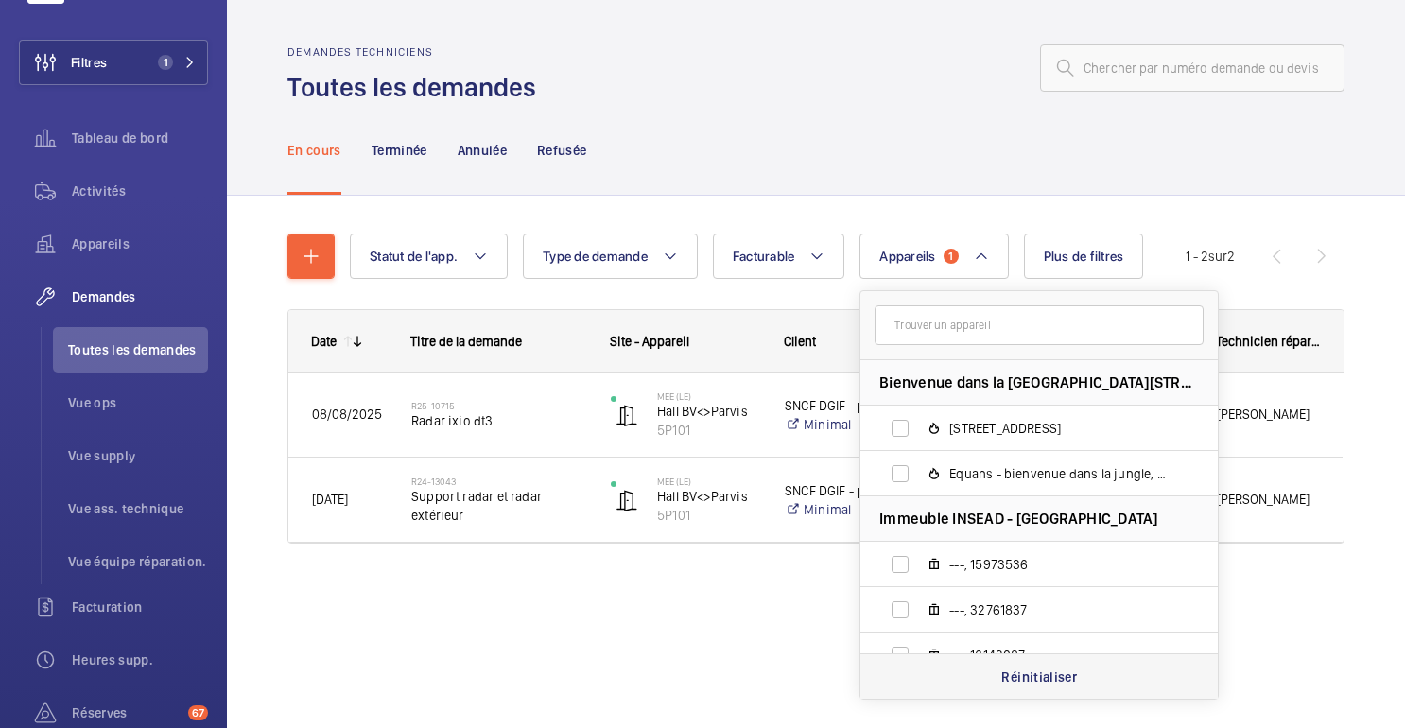
click at [955, 674] on div "Réinitialiser" at bounding box center [1039, 675] width 357 height 45
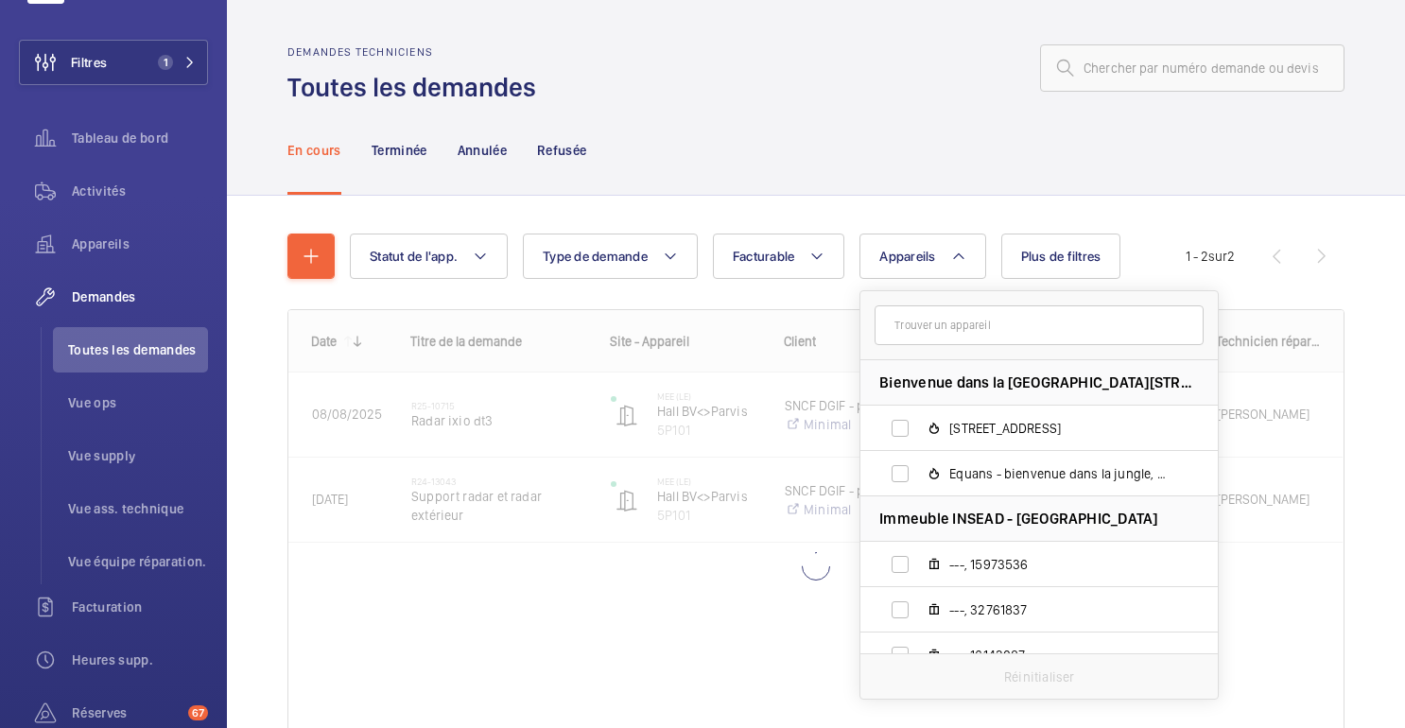
click at [956, 159] on div "En cours Terminée Annulée Refusée" at bounding box center [815, 150] width 1057 height 90
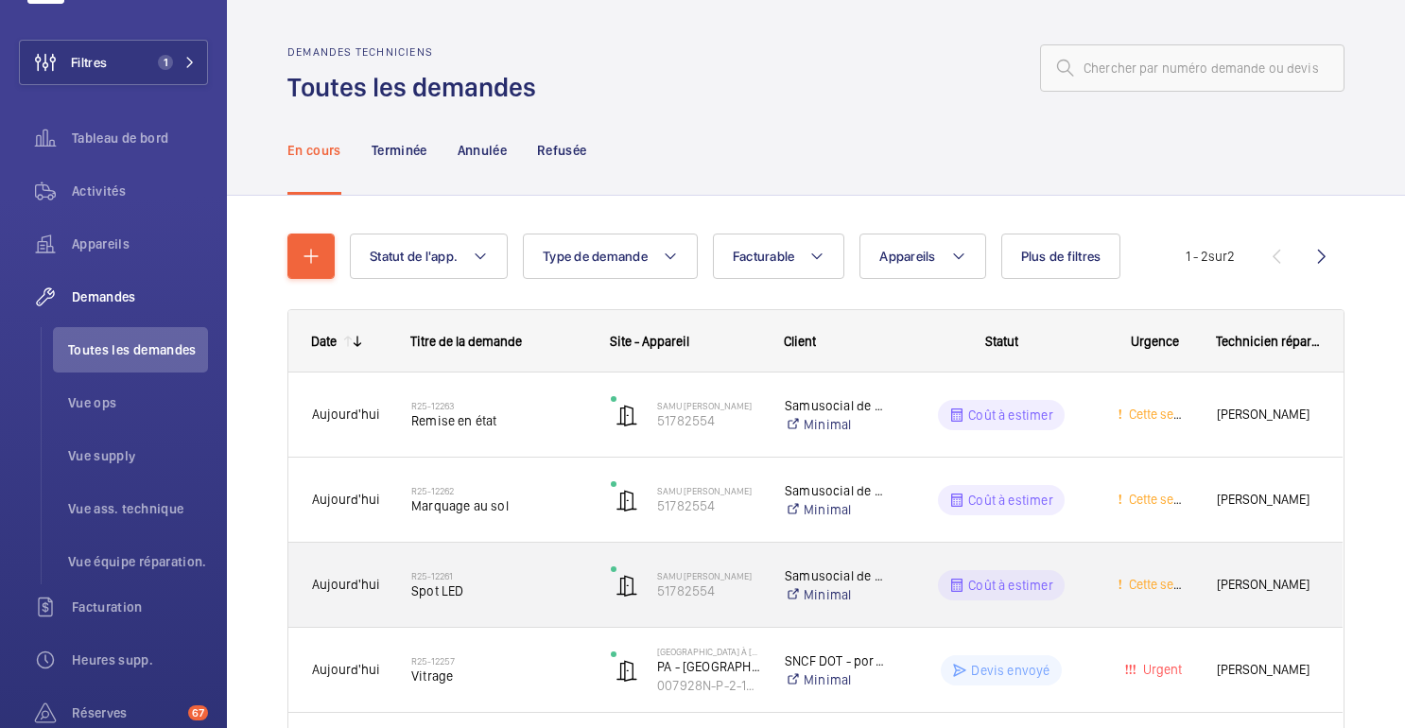
click at [1086, 604] on div "Coût à estimer" at bounding box center [990, 585] width 206 height 68
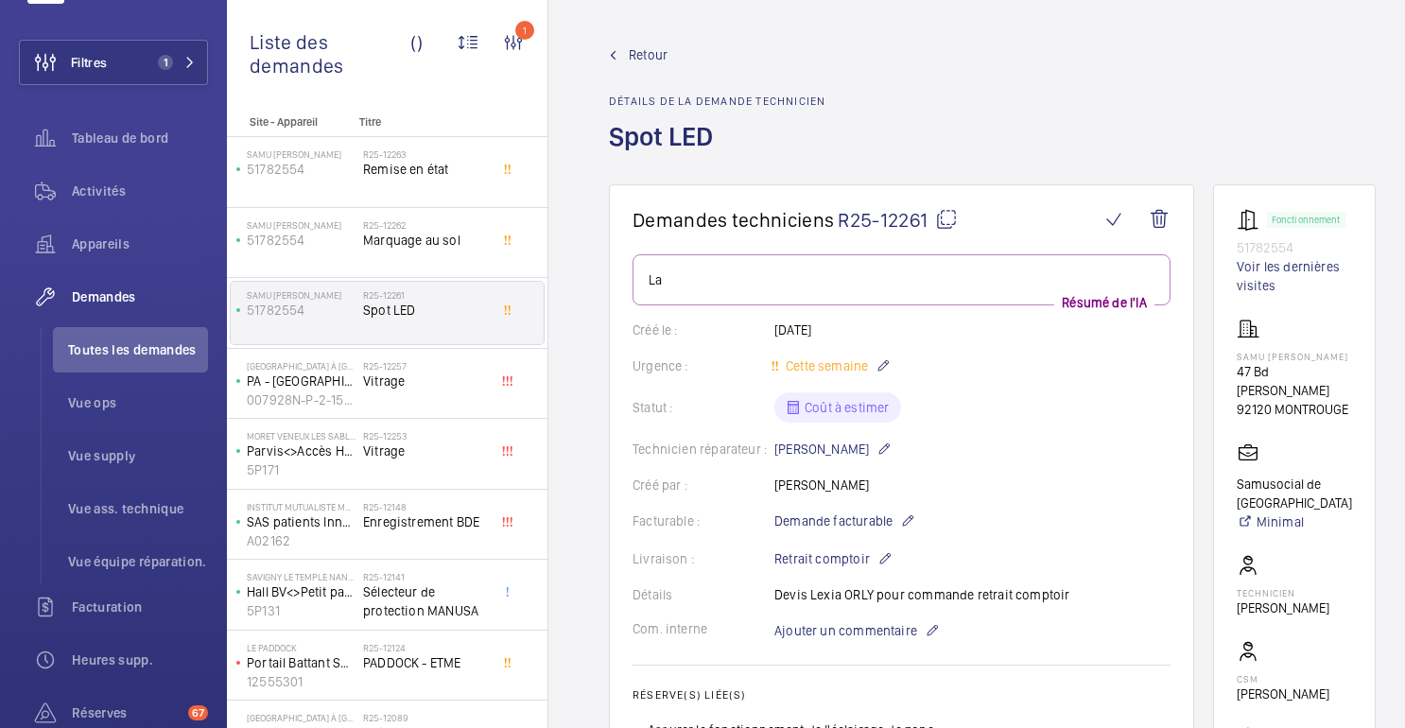
click at [647, 55] on font "Retour" at bounding box center [648, 54] width 39 height 15
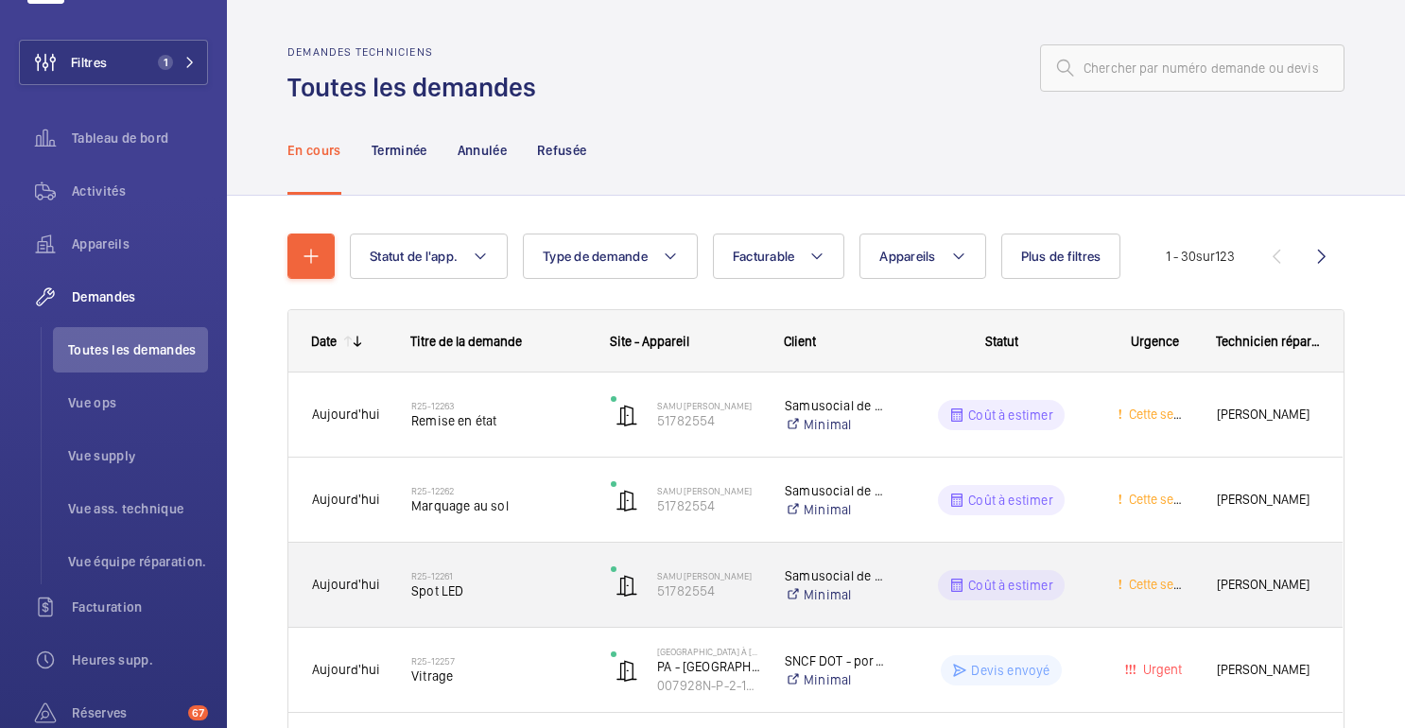
click at [1100, 612] on div "Cette semaine" at bounding box center [1143, 585] width 97 height 60
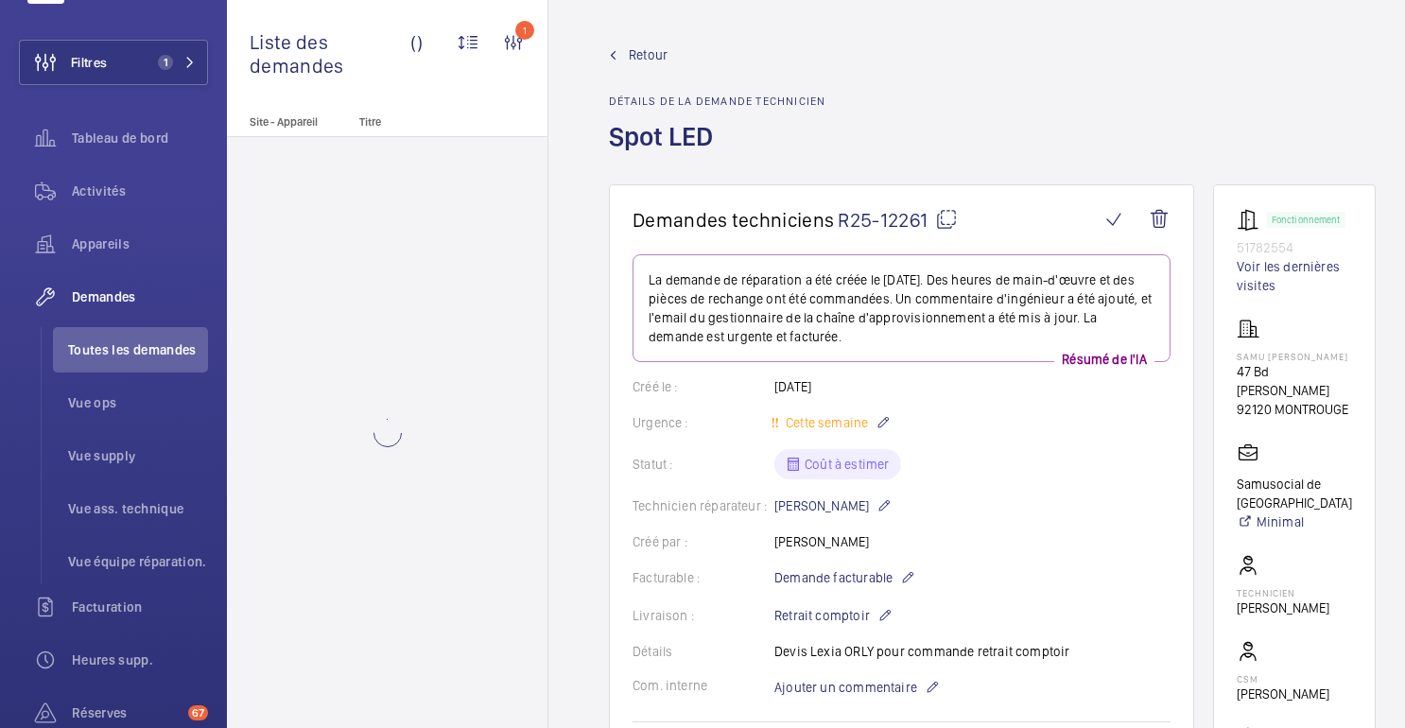
click at [948, 221] on mat-icon at bounding box center [946, 219] width 23 height 23
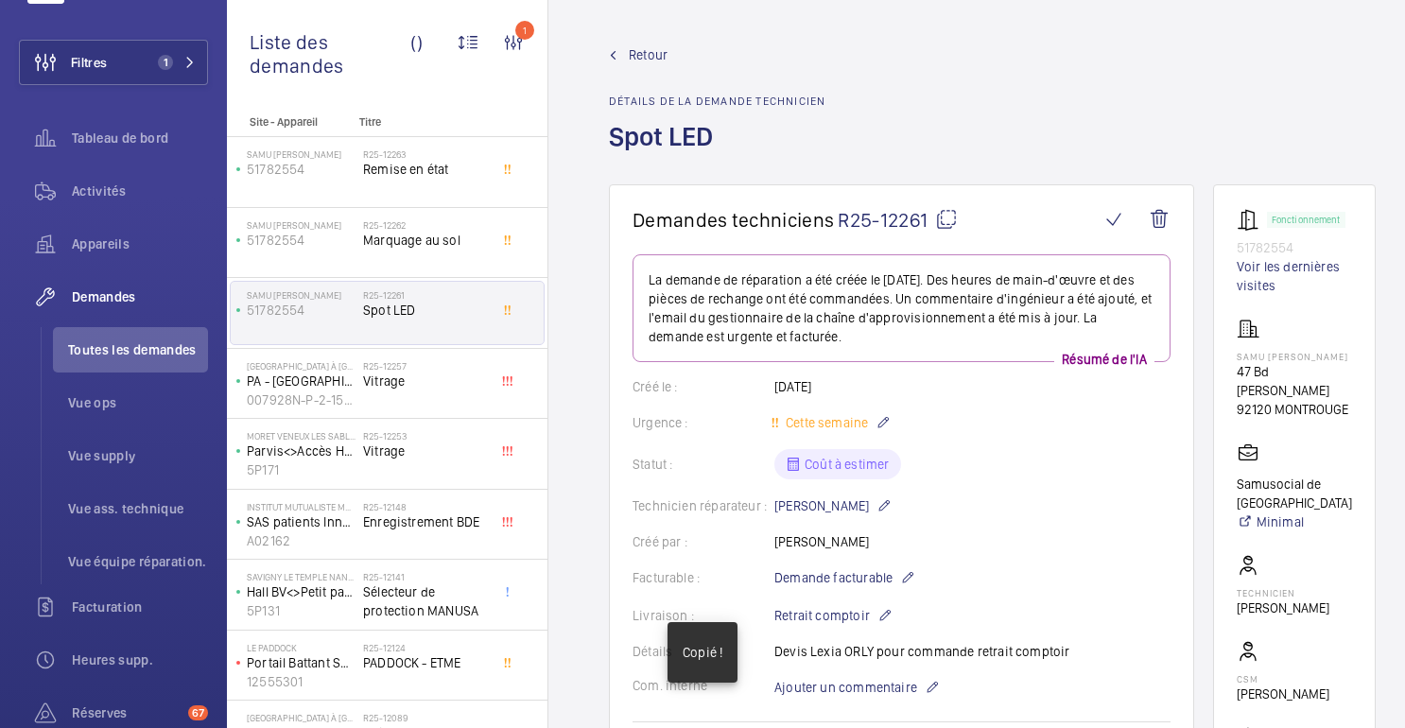
click at [650, 44] on wm-front-admin-header "Retour Détails de la demande technicien Spot LED" at bounding box center [992, 92] width 888 height 184
click at [637, 55] on font "Retour" at bounding box center [648, 54] width 39 height 15
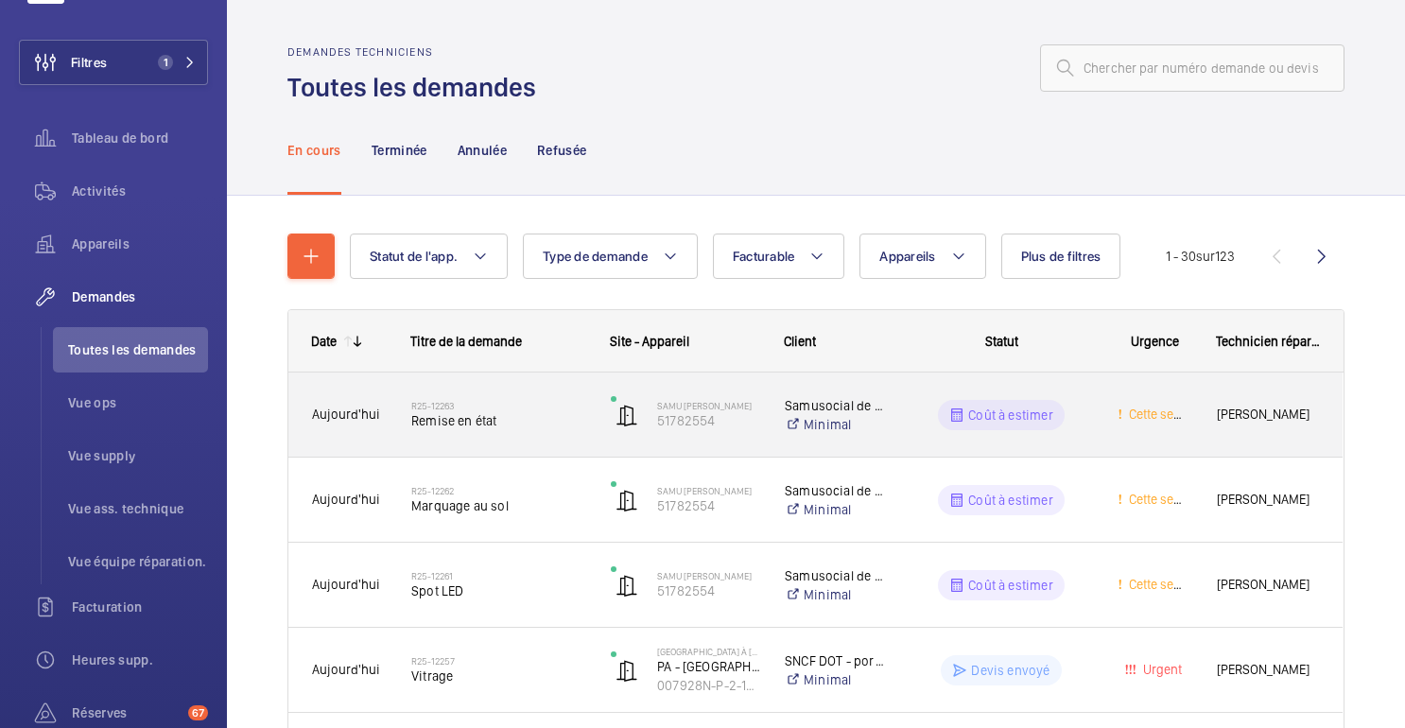
click at [914, 435] on div "Coût à estimer" at bounding box center [990, 415] width 206 height 68
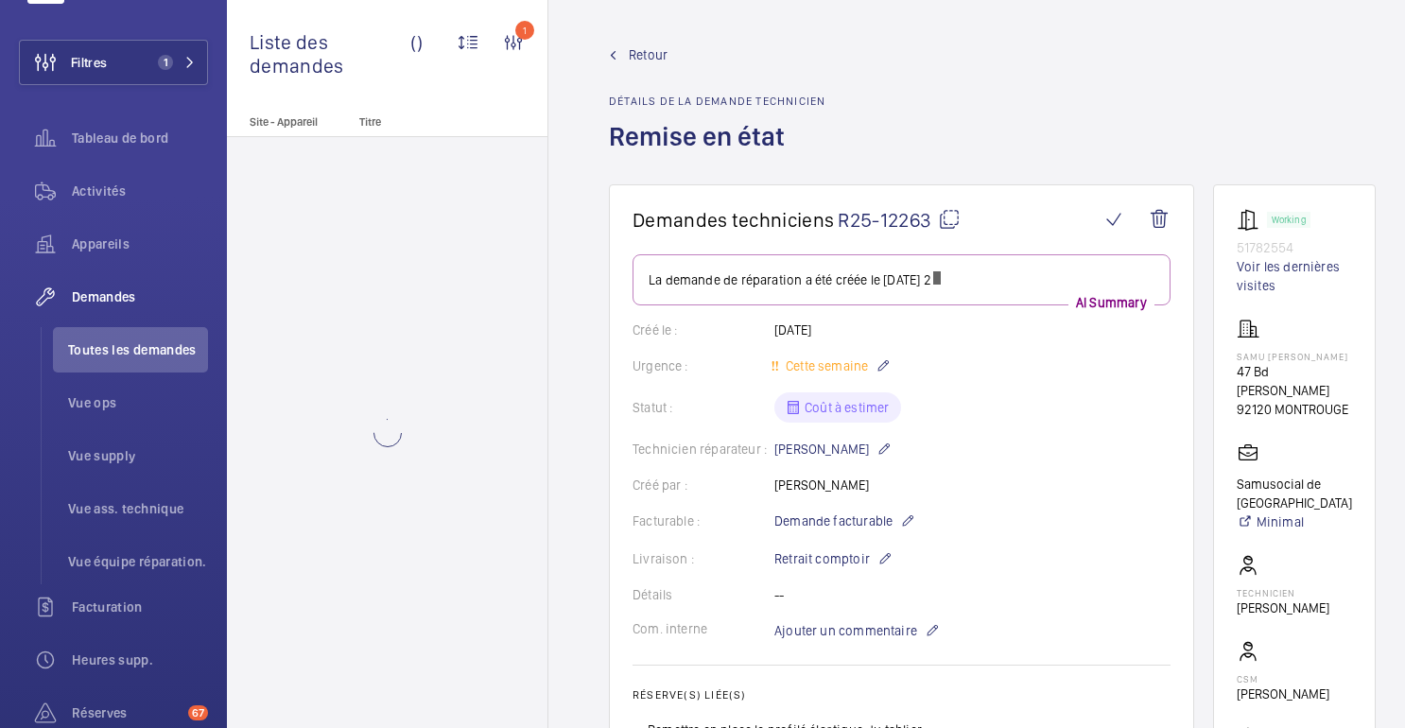
scroll to position [177, 0]
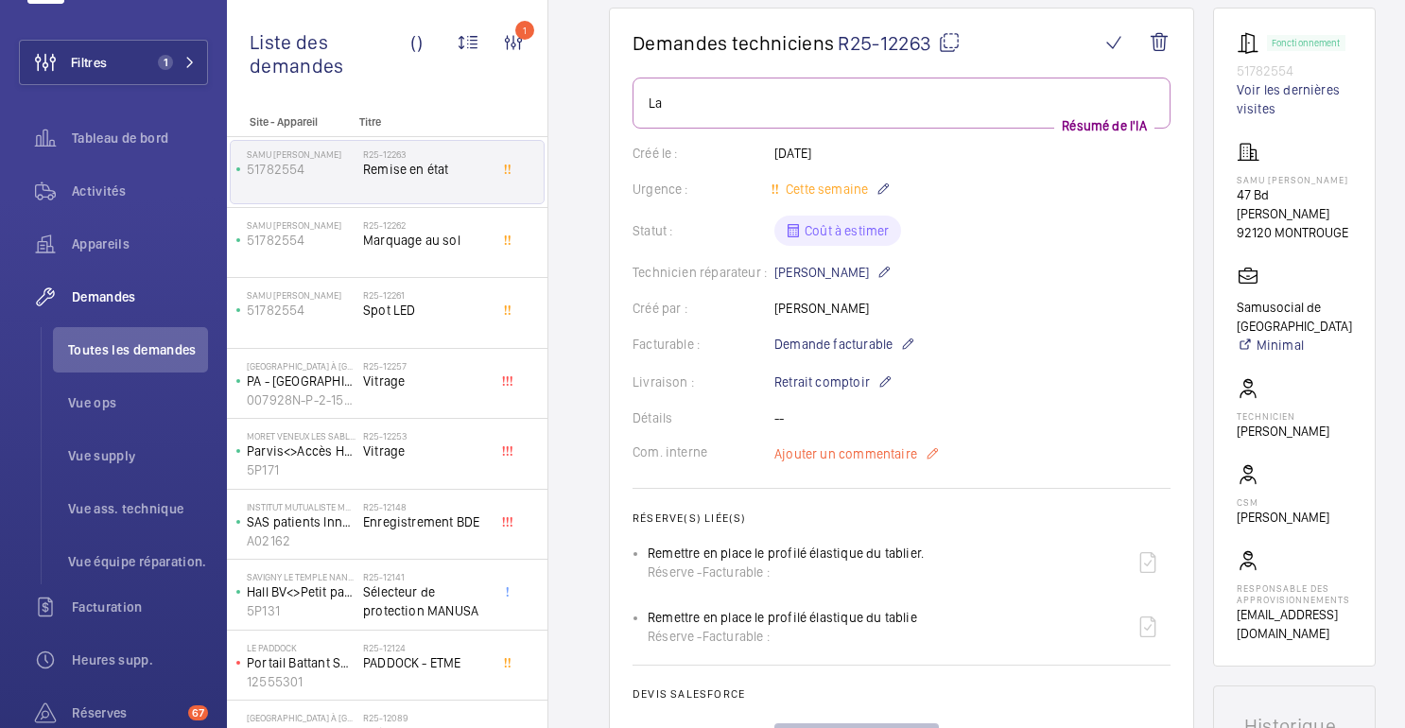
click at [901, 461] on font "Ajouter un commentaire" at bounding box center [846, 453] width 143 height 15
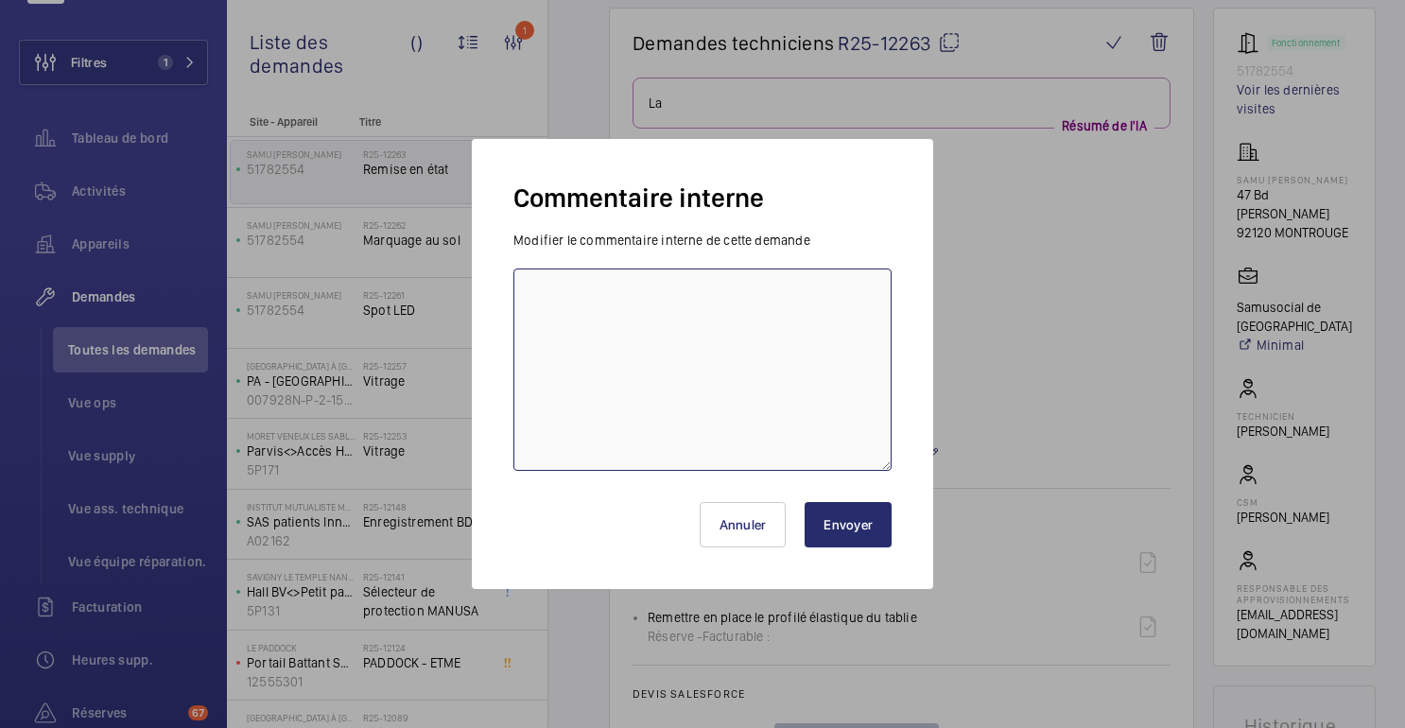
click at [775, 414] on textarea at bounding box center [703, 370] width 378 height 202
paste textarea "R25-12261"
type textarea "Relié à la DT R25-12261"
click at [858, 517] on font "Envoyer" at bounding box center [848, 524] width 49 height 15
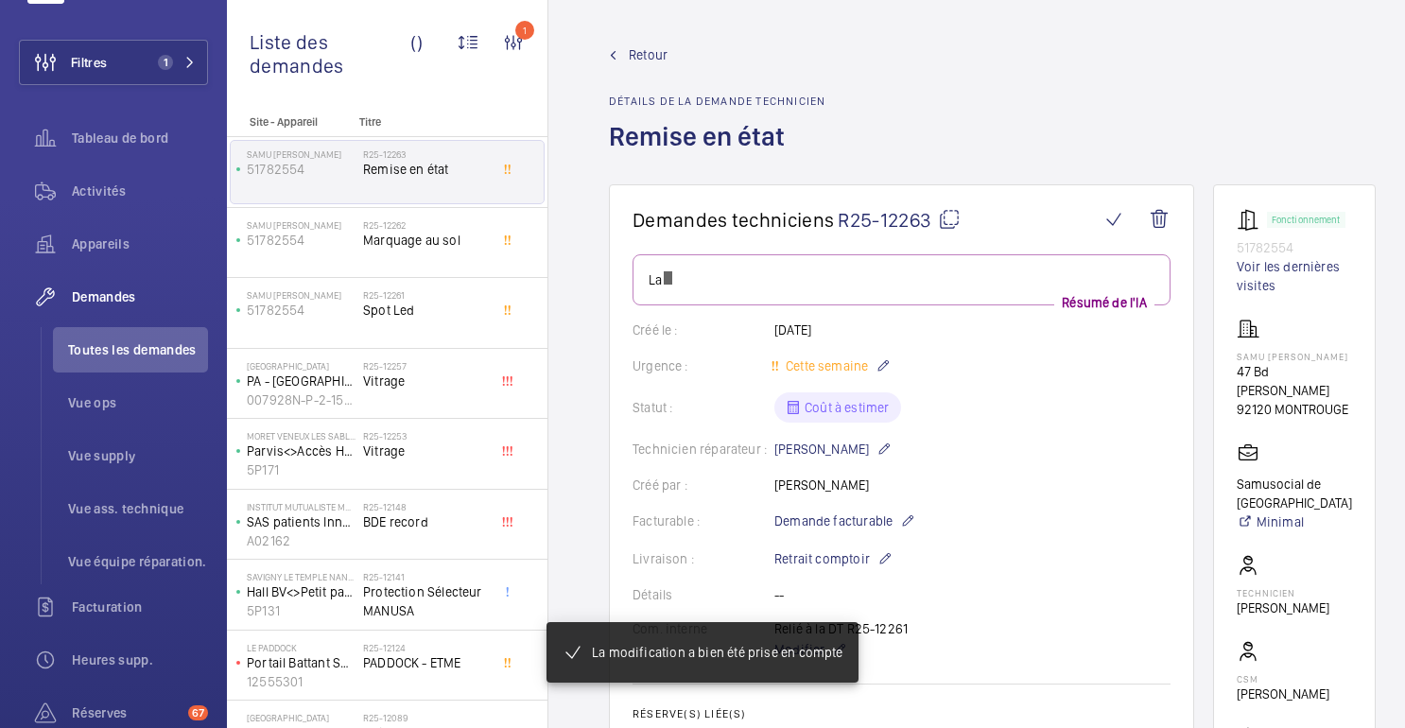
click at [653, 57] on font "Retour" at bounding box center [648, 54] width 39 height 15
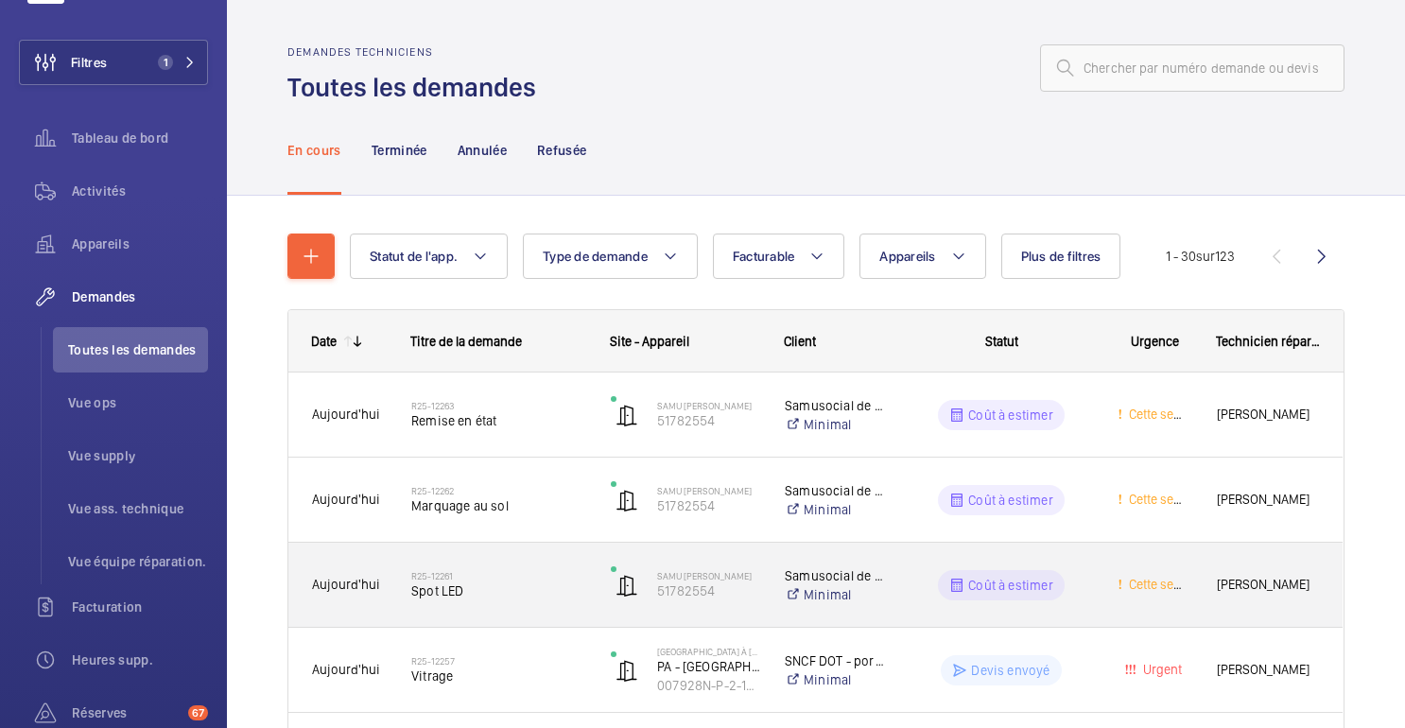
click at [907, 582] on div "Coût à estimer" at bounding box center [990, 585] width 206 height 68
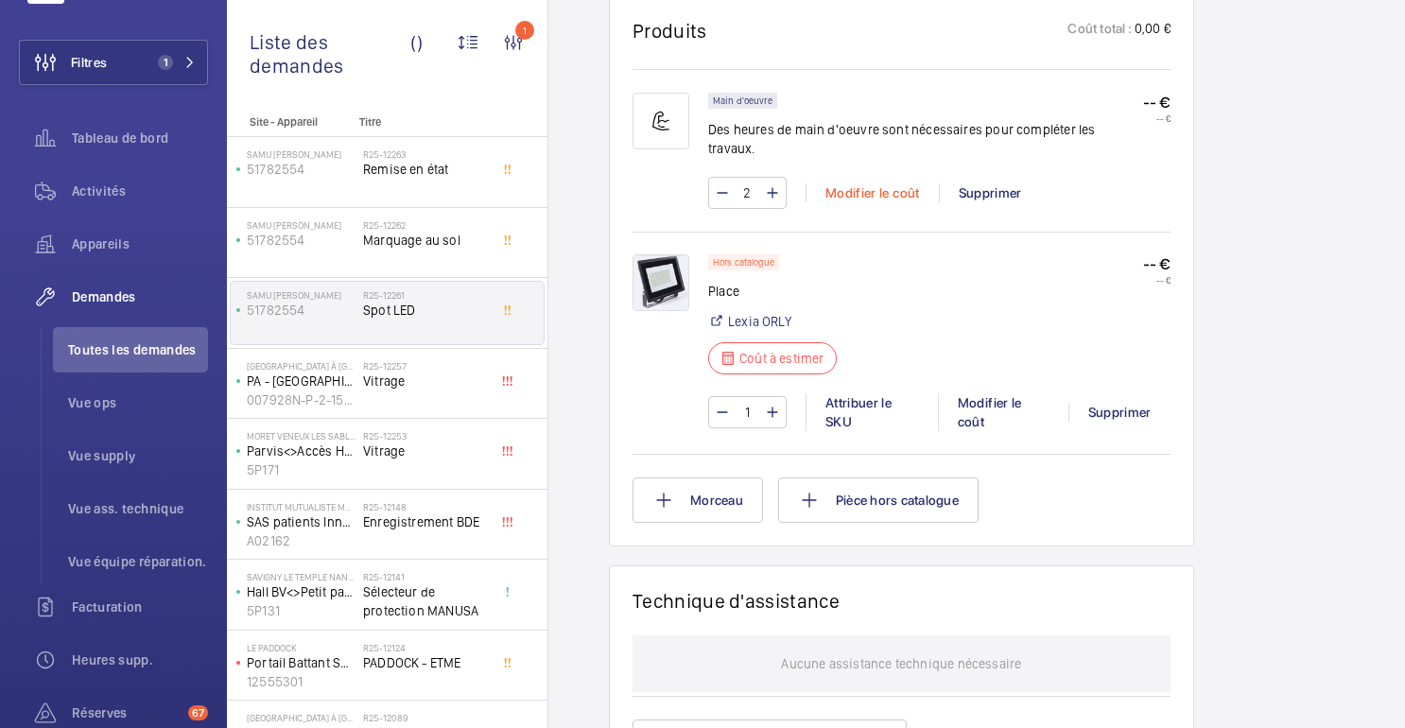
scroll to position [1223, 0]
click at [985, 398] on div "Modifier le coût" at bounding box center [1003, 411] width 131 height 38
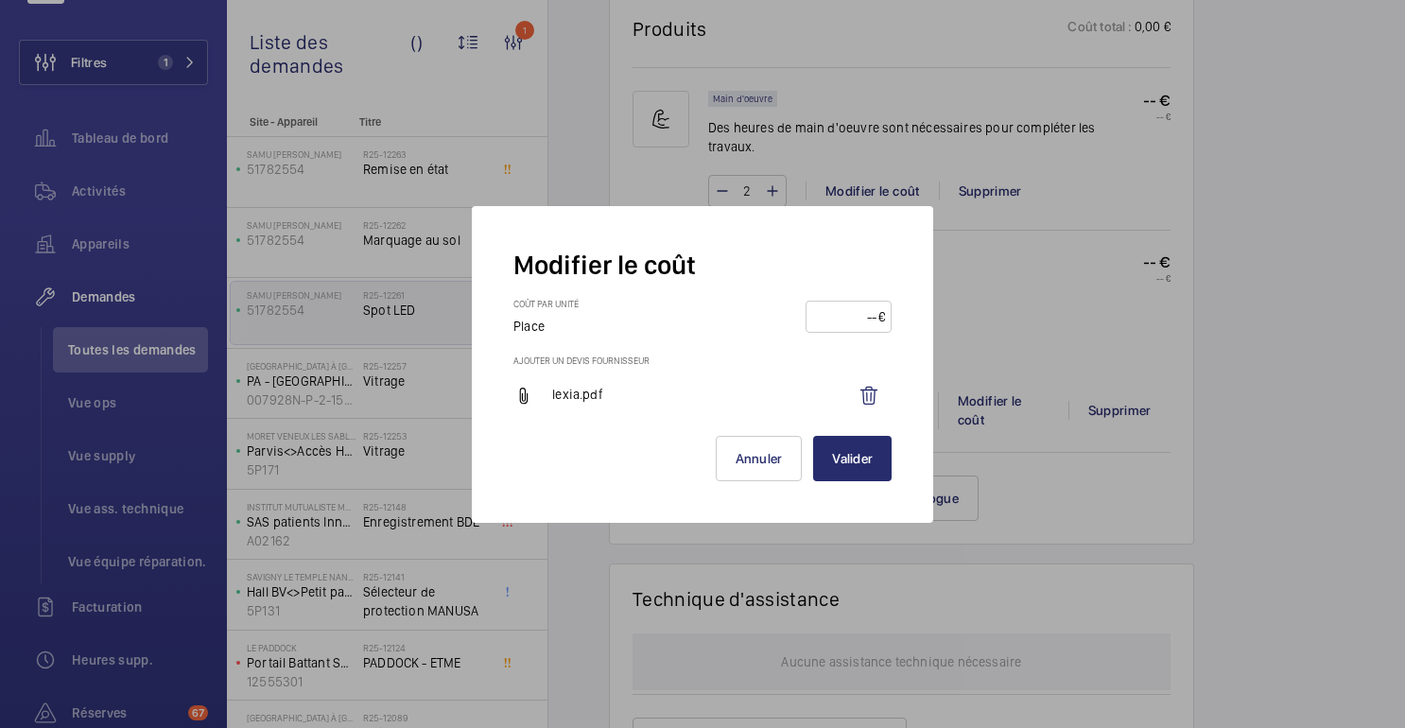
click at [838, 316] on input "number" at bounding box center [845, 317] width 66 height 30
type input "90"
click at [862, 472] on button "Valider" at bounding box center [852, 458] width 78 height 45
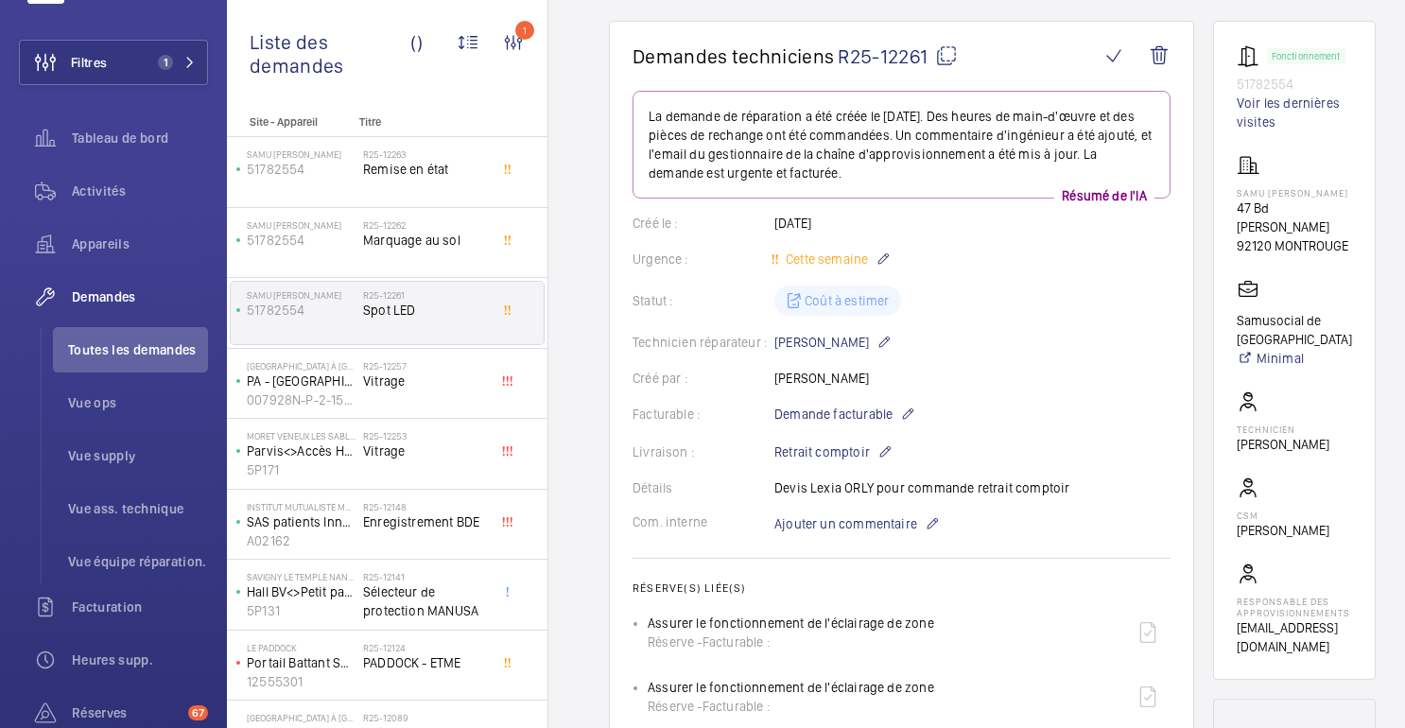
scroll to position [1049, 0]
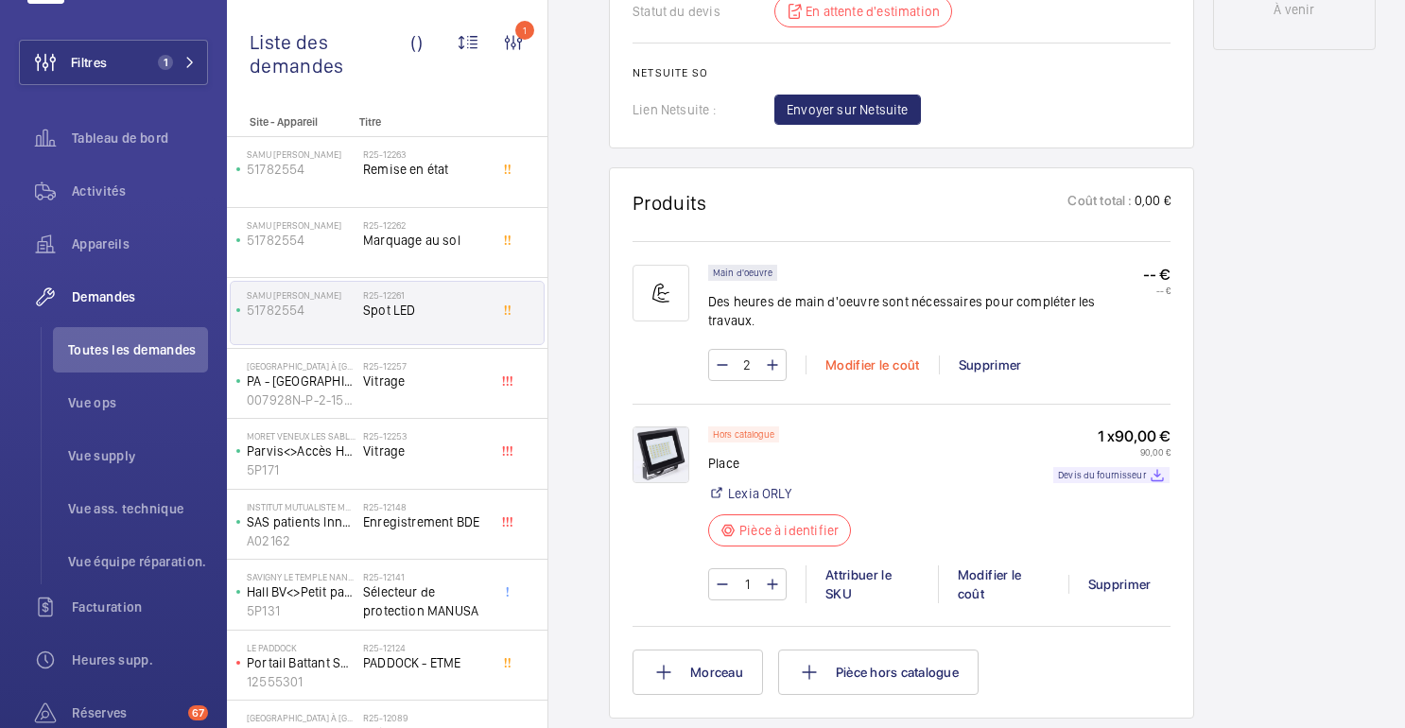
click at [881, 357] on font "Modifier le coût" at bounding box center [873, 364] width 95 height 15
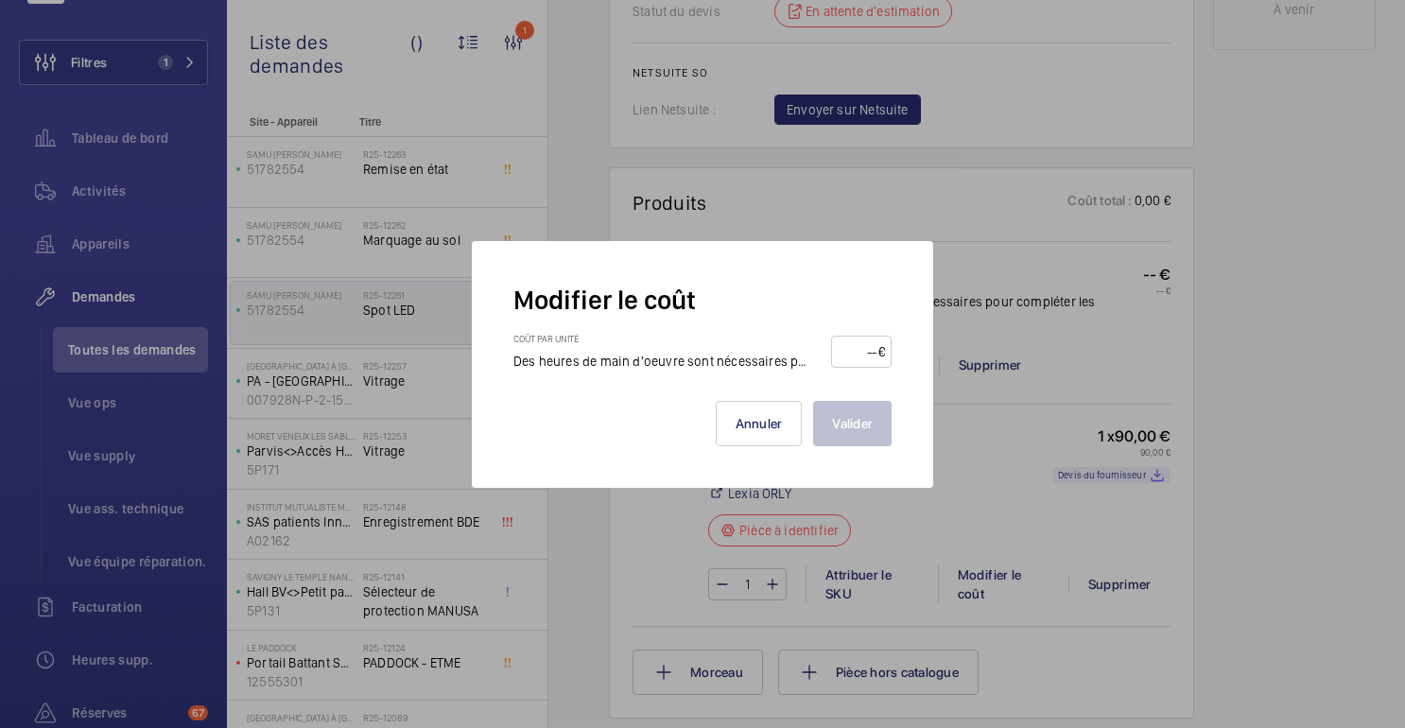
click at [842, 348] on input "number" at bounding box center [858, 352] width 40 height 30
type input "300"
click at [867, 416] on font "Valider" at bounding box center [852, 423] width 41 height 15
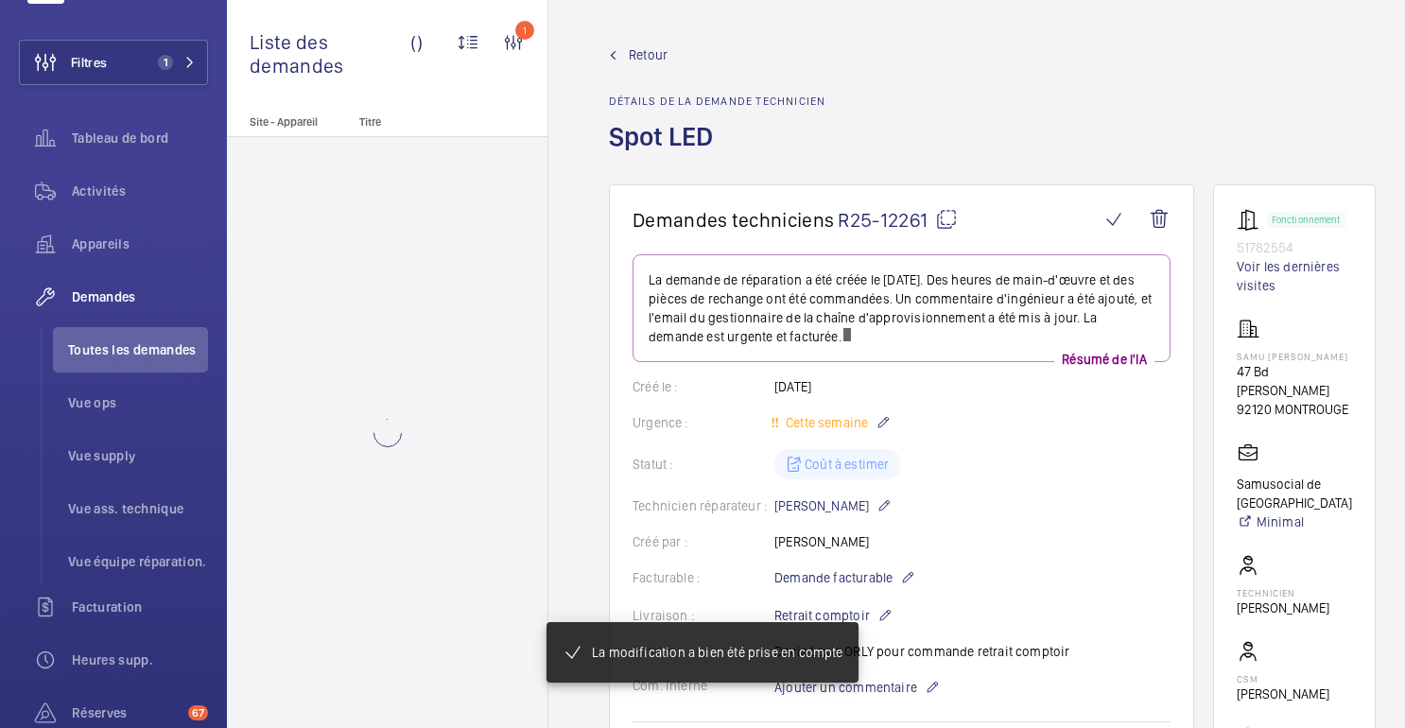
click at [1034, 523] on wm-front-card-body "La demande de réparation a été créée le 15 septembre 2025. Des heures de main-d…" at bounding box center [902, 713] width 538 height 919
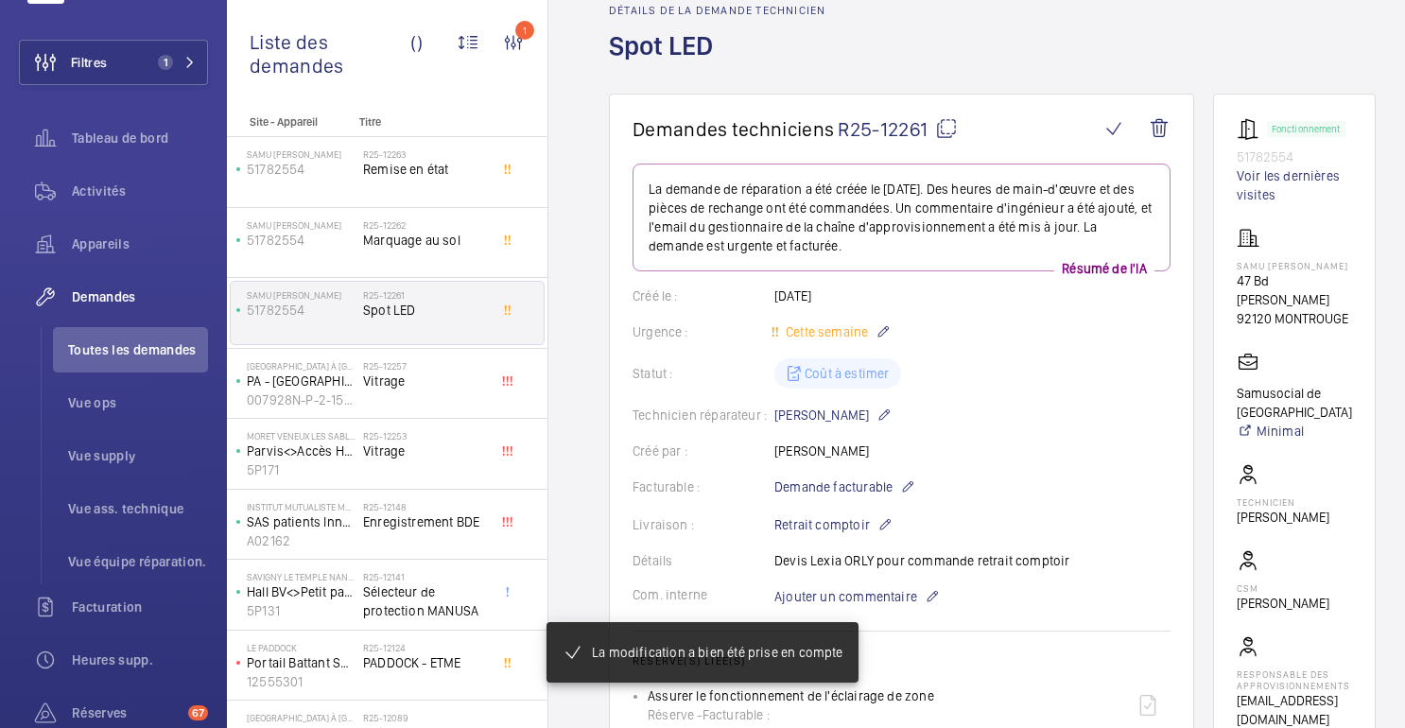
scroll to position [0, 0]
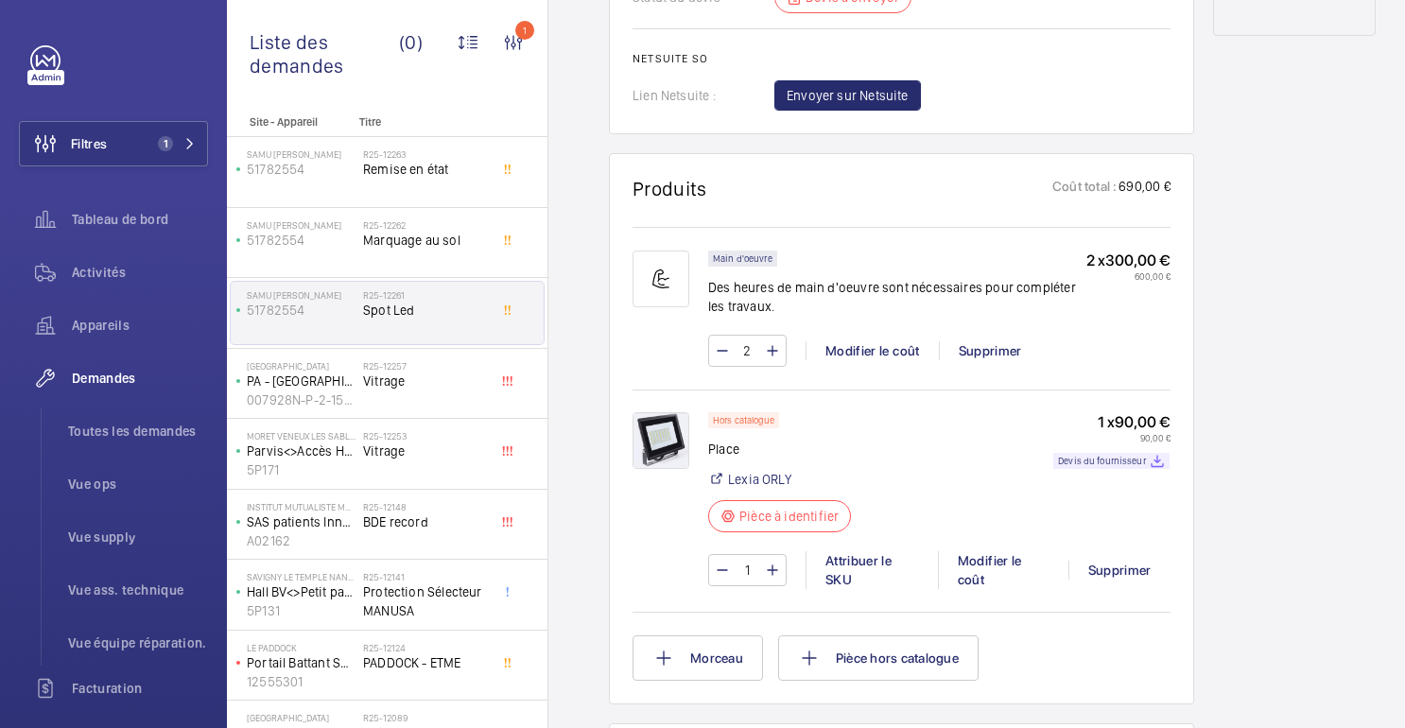
scroll to position [1072, 0]
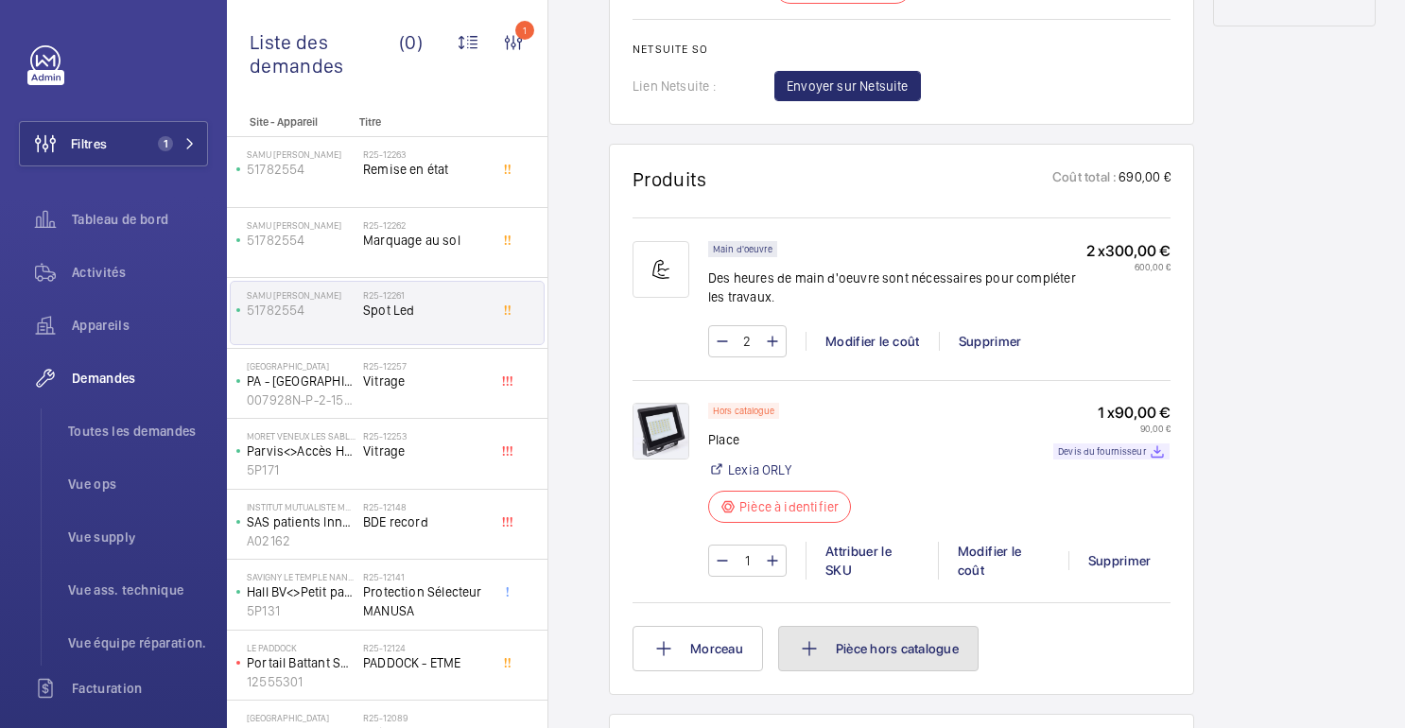
click at [875, 652] on font "Pièce hors catalogue" at bounding box center [897, 648] width 123 height 15
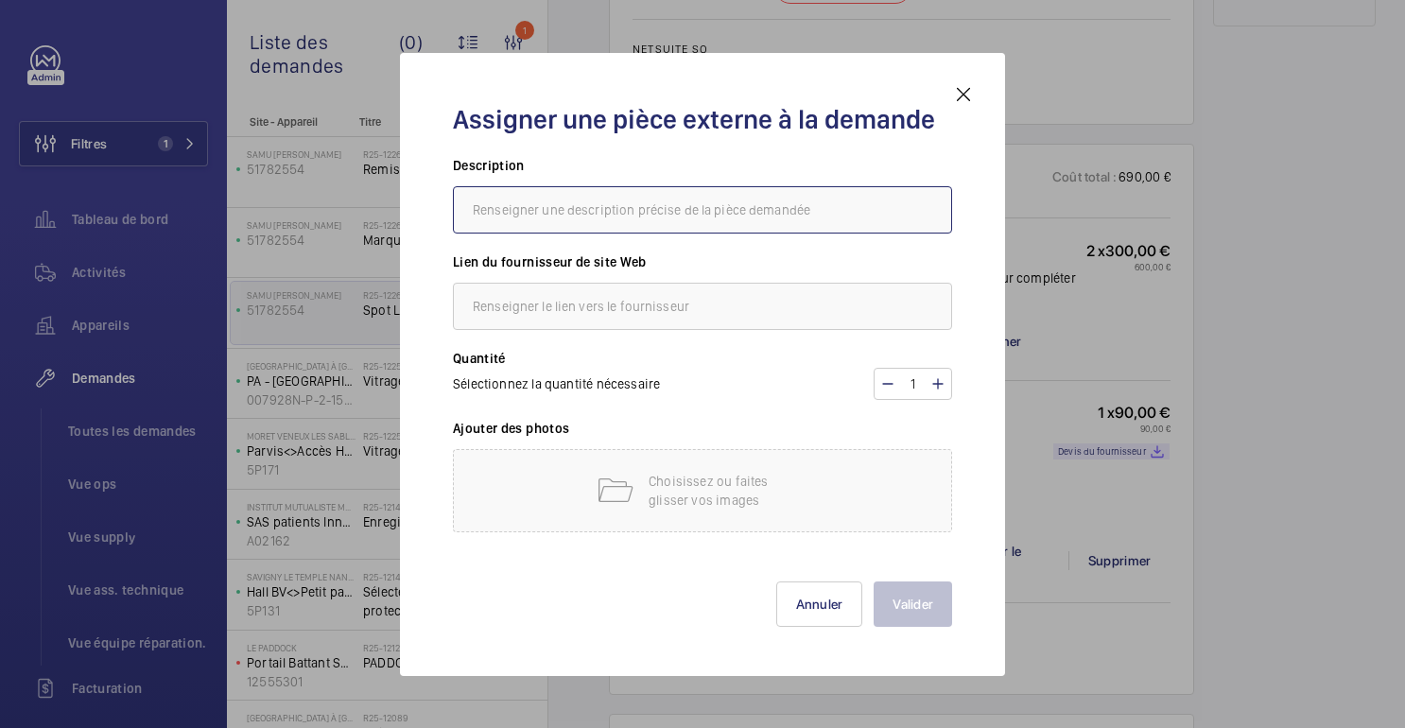
click at [631, 218] on input "text" at bounding box center [702, 209] width 499 height 47
click at [634, 213] on input "Cellules CARDIN 842A ANTI_VANDALLES" at bounding box center [702, 209] width 499 height 47
click at [724, 199] on input "Cellules CARDIN 842A ANTI-VANDALLES" at bounding box center [702, 209] width 499 height 47
type input "Cellules CARDIN 842A ANTI-[GEOGRAPHIC_DATA]"
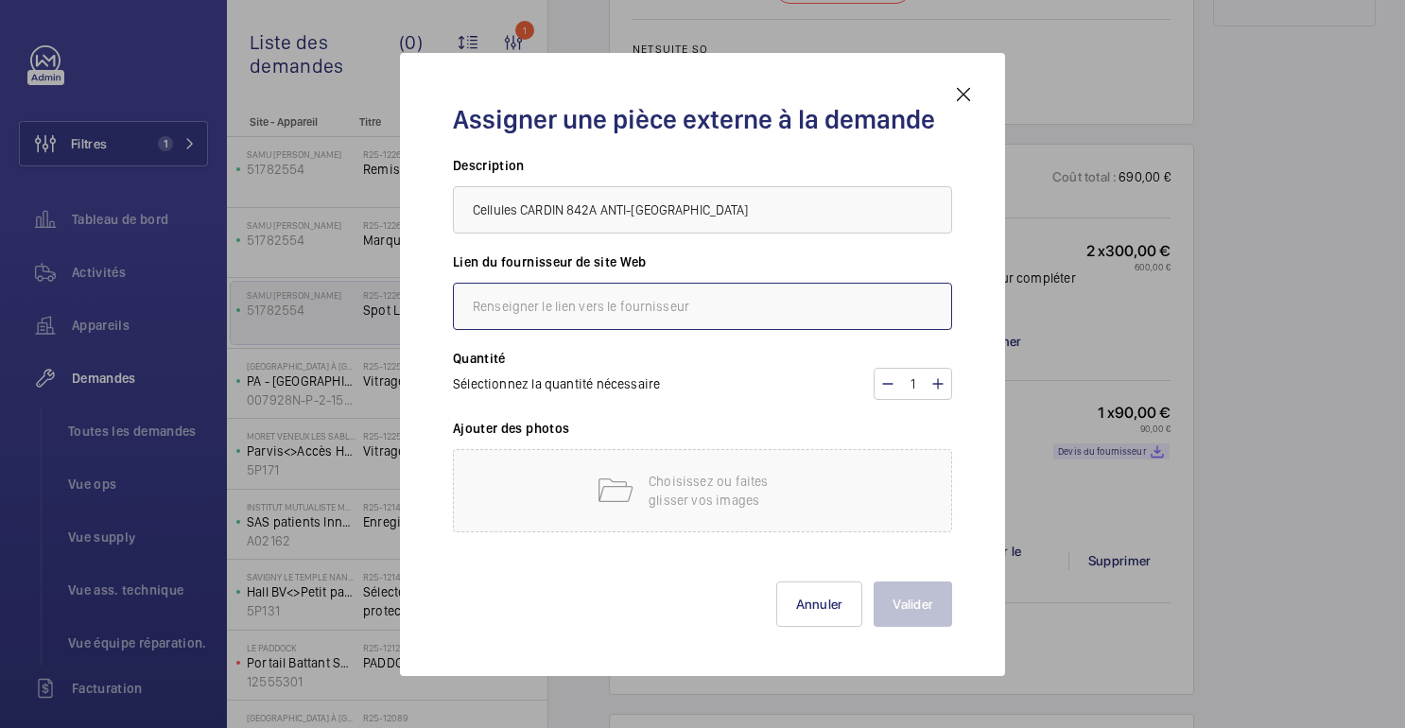
click at [625, 305] on input "text" at bounding box center [702, 306] width 499 height 47
type input "Lexia Orly"
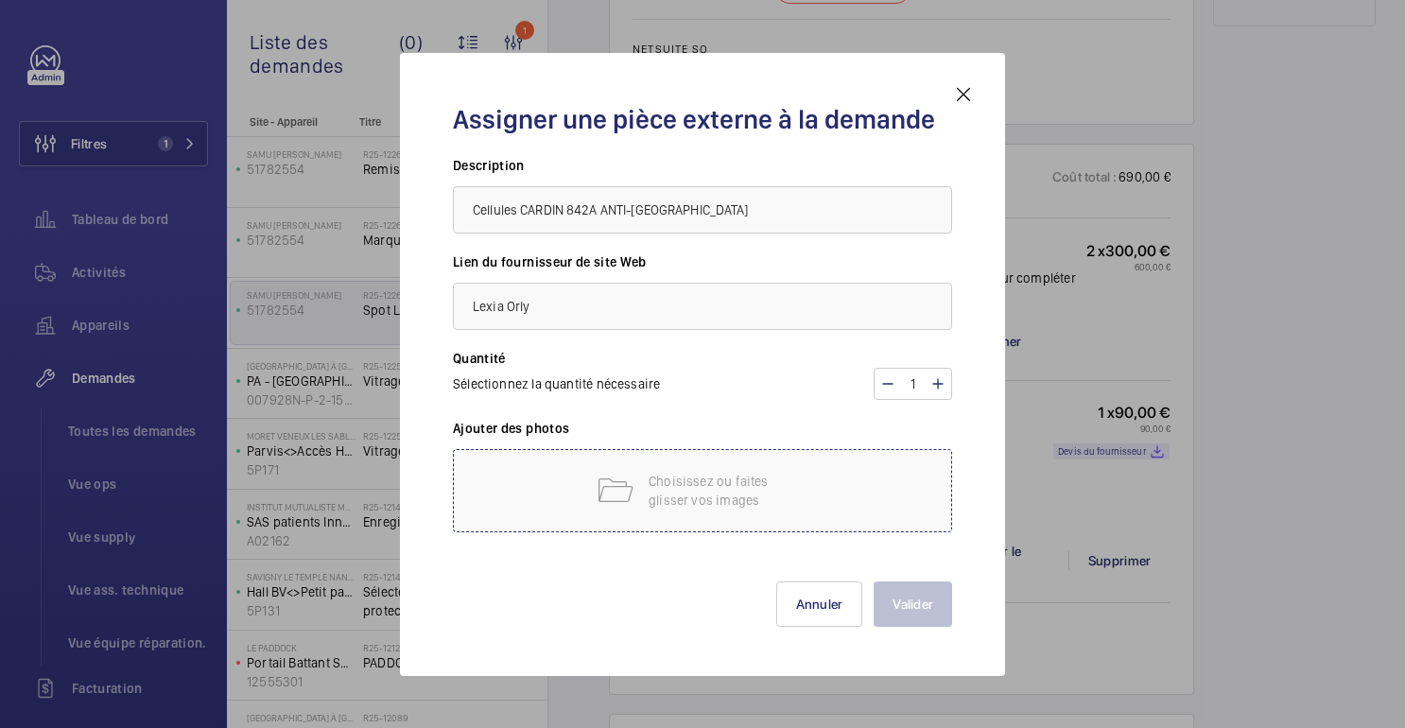
click at [749, 502] on p "Choisissez ou faites glisser vos images" at bounding box center [729, 491] width 161 height 38
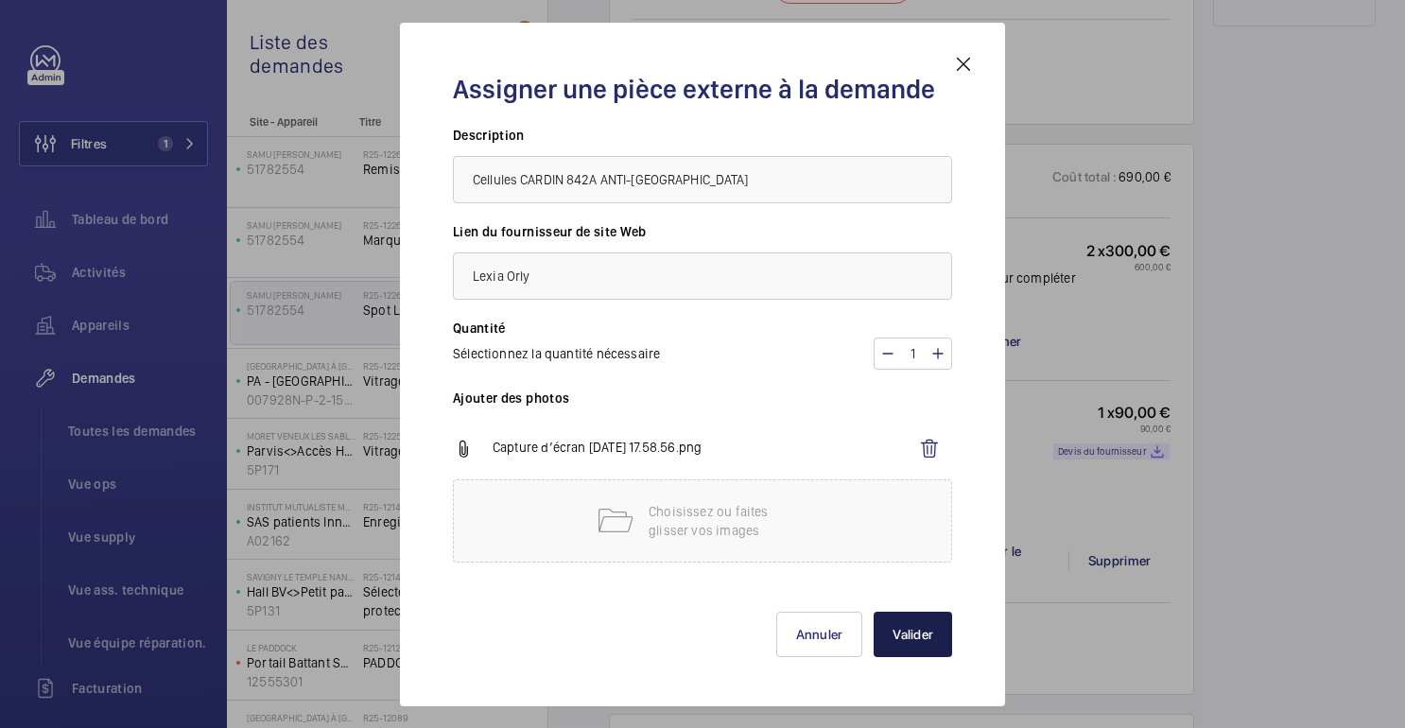
click at [919, 644] on button "Valider" at bounding box center [913, 634] width 78 height 45
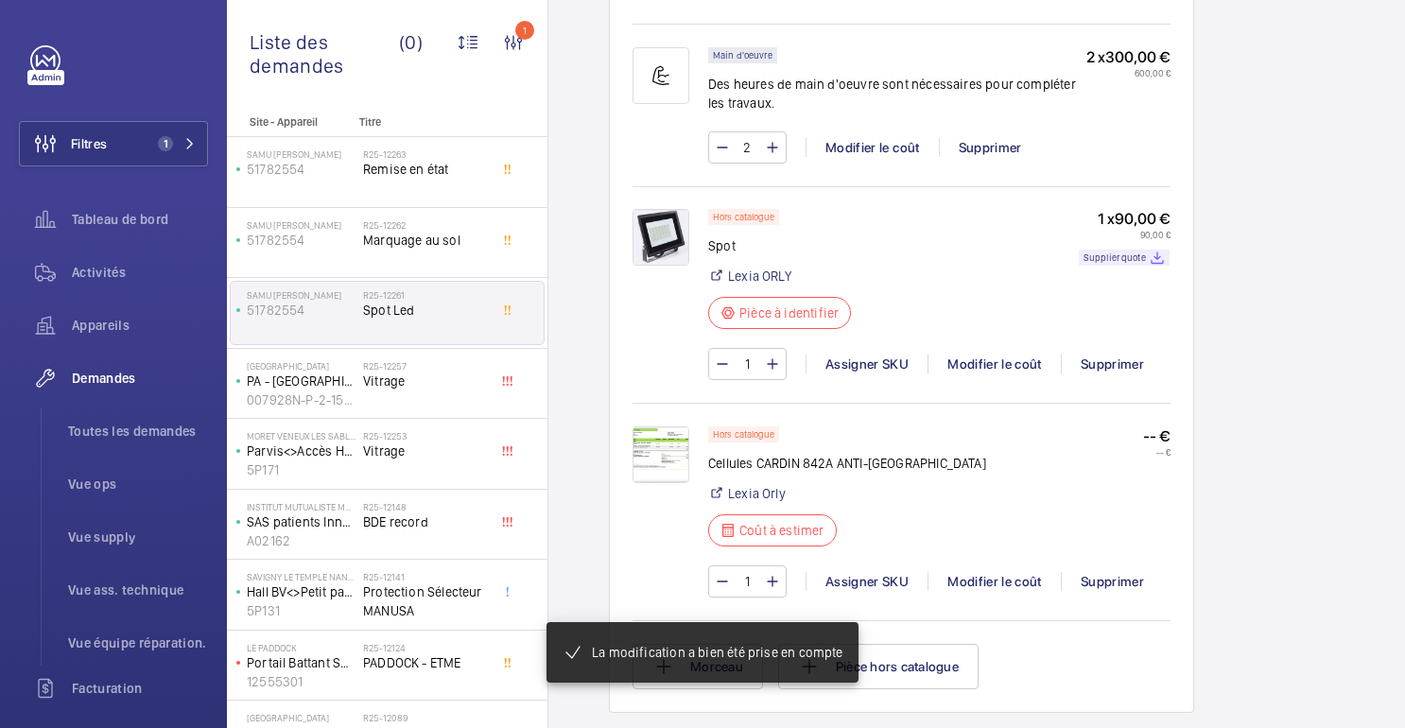
scroll to position [1249, 0]
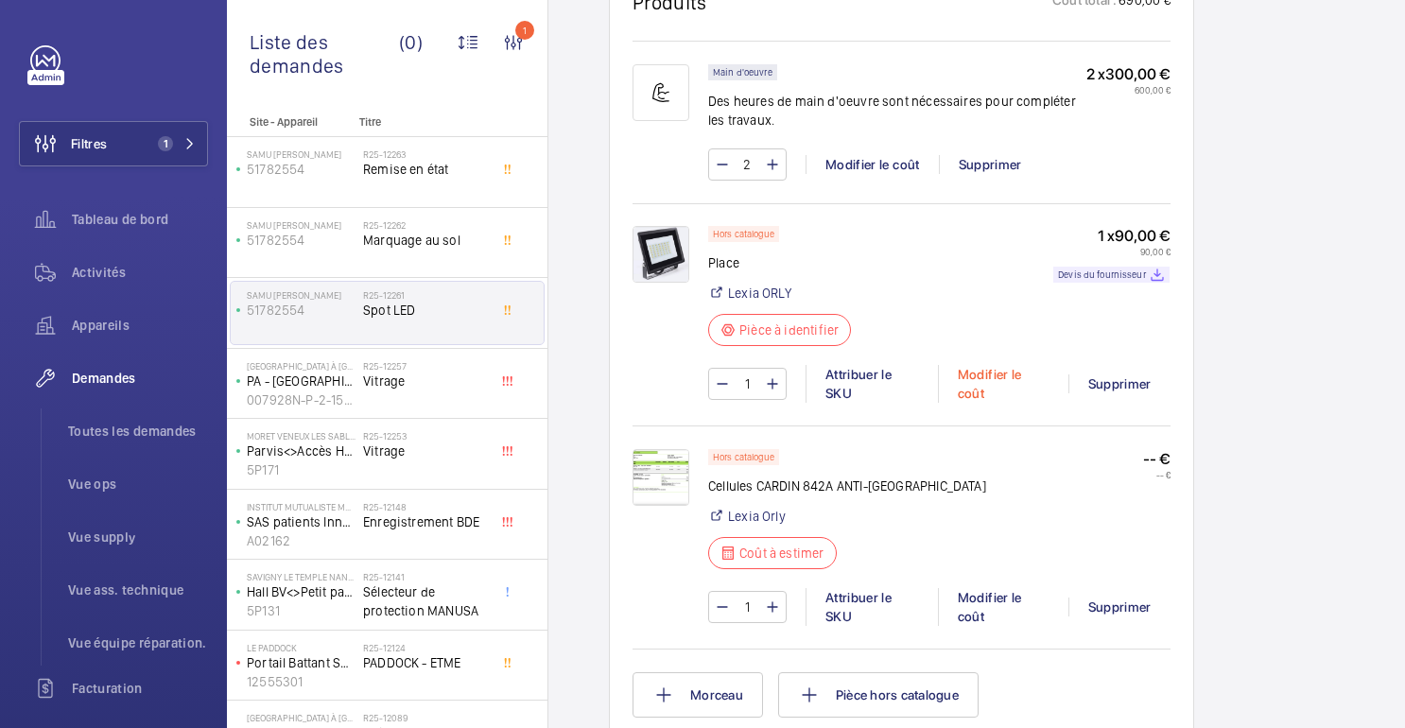
click at [994, 393] on div "Modifier le coût" at bounding box center [1003, 384] width 131 height 38
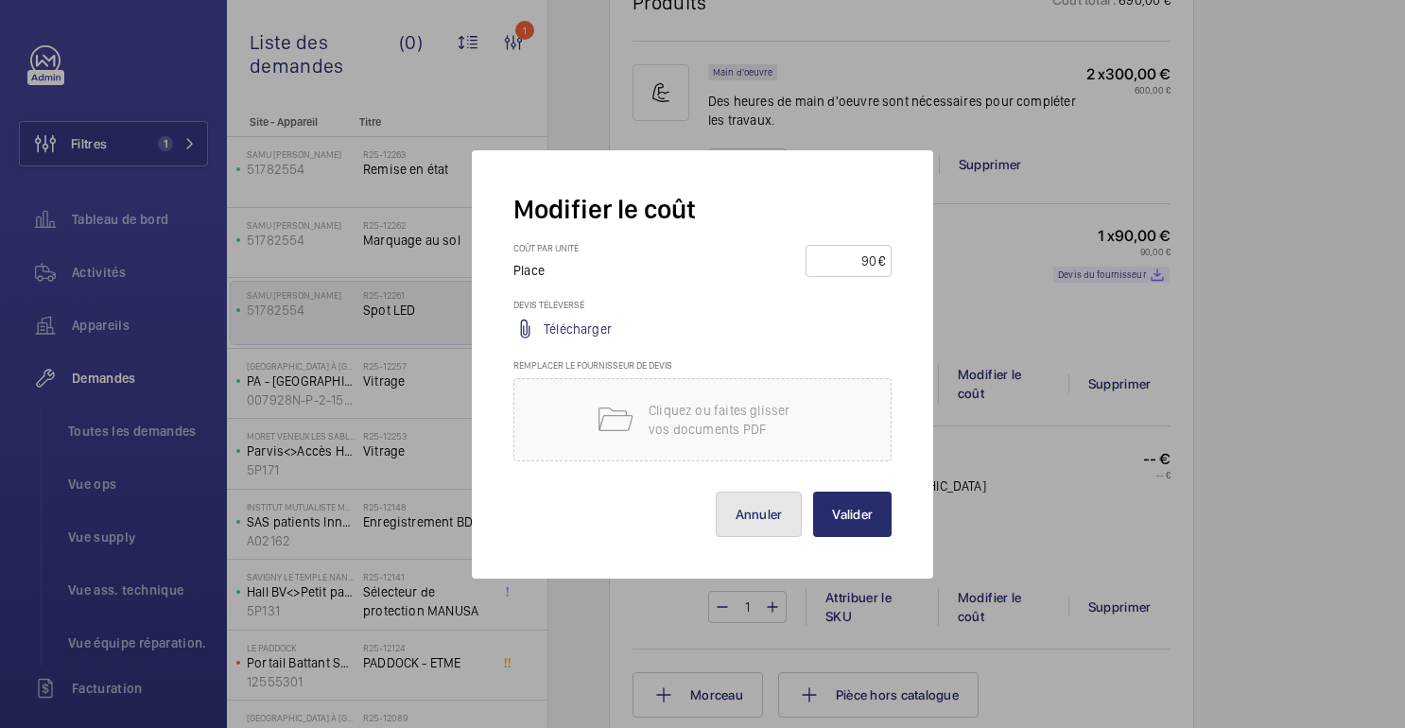
click at [740, 511] on font "Annuler" at bounding box center [759, 514] width 47 height 15
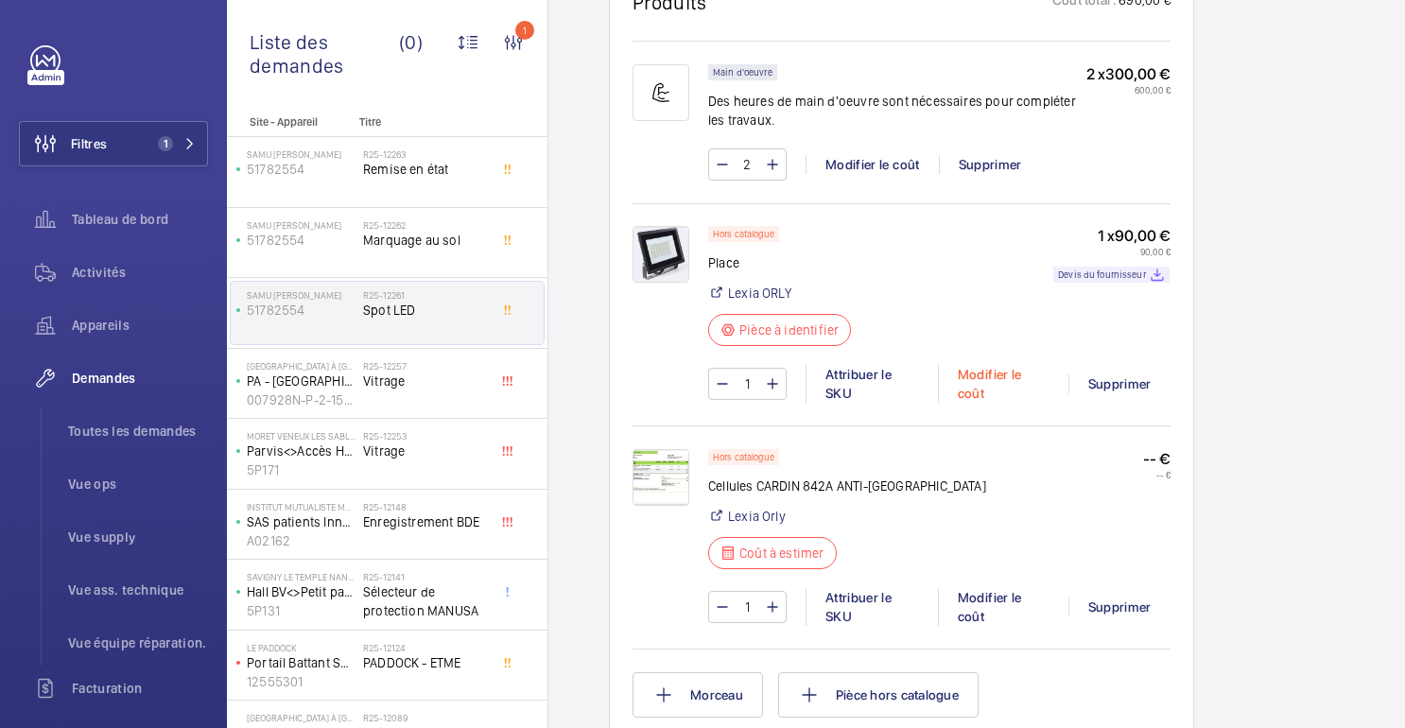
click at [981, 388] on font "Modifier le coût" at bounding box center [990, 384] width 64 height 34
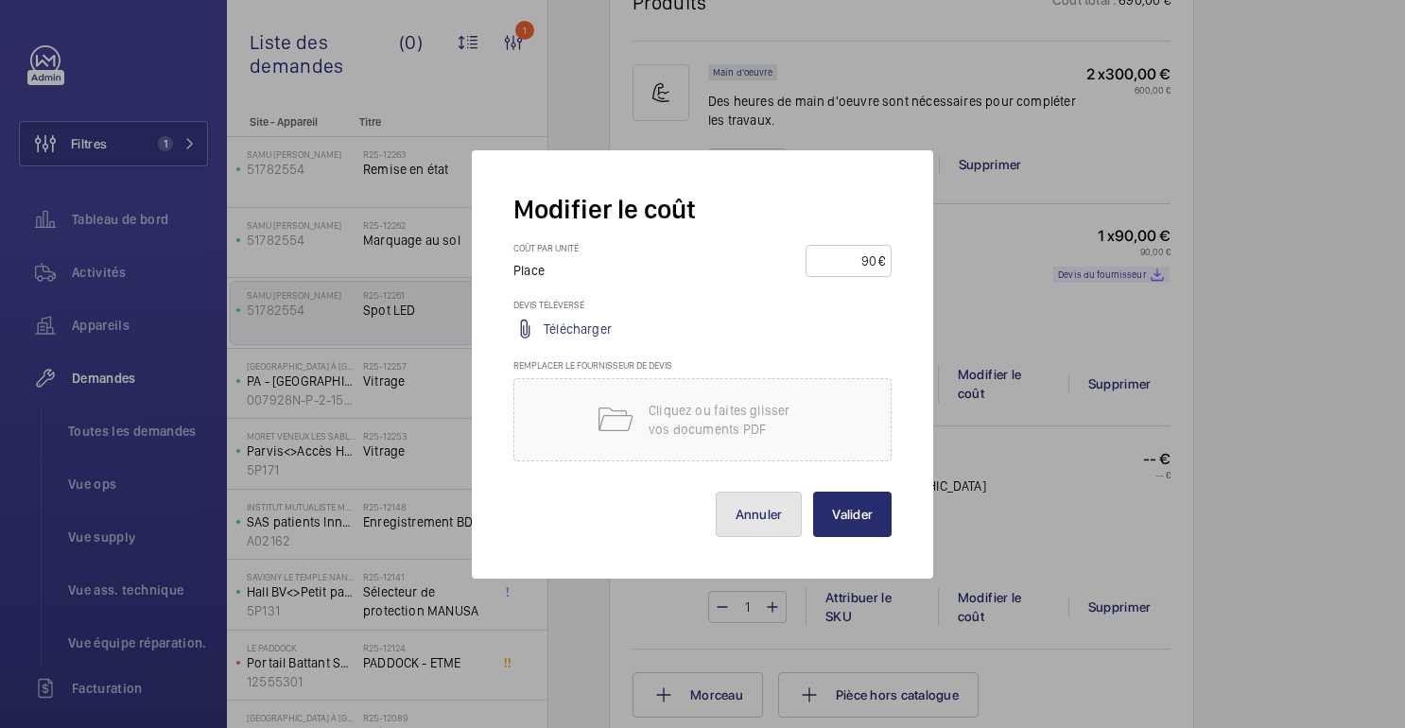
click at [770, 516] on font "Annuler" at bounding box center [759, 514] width 47 height 15
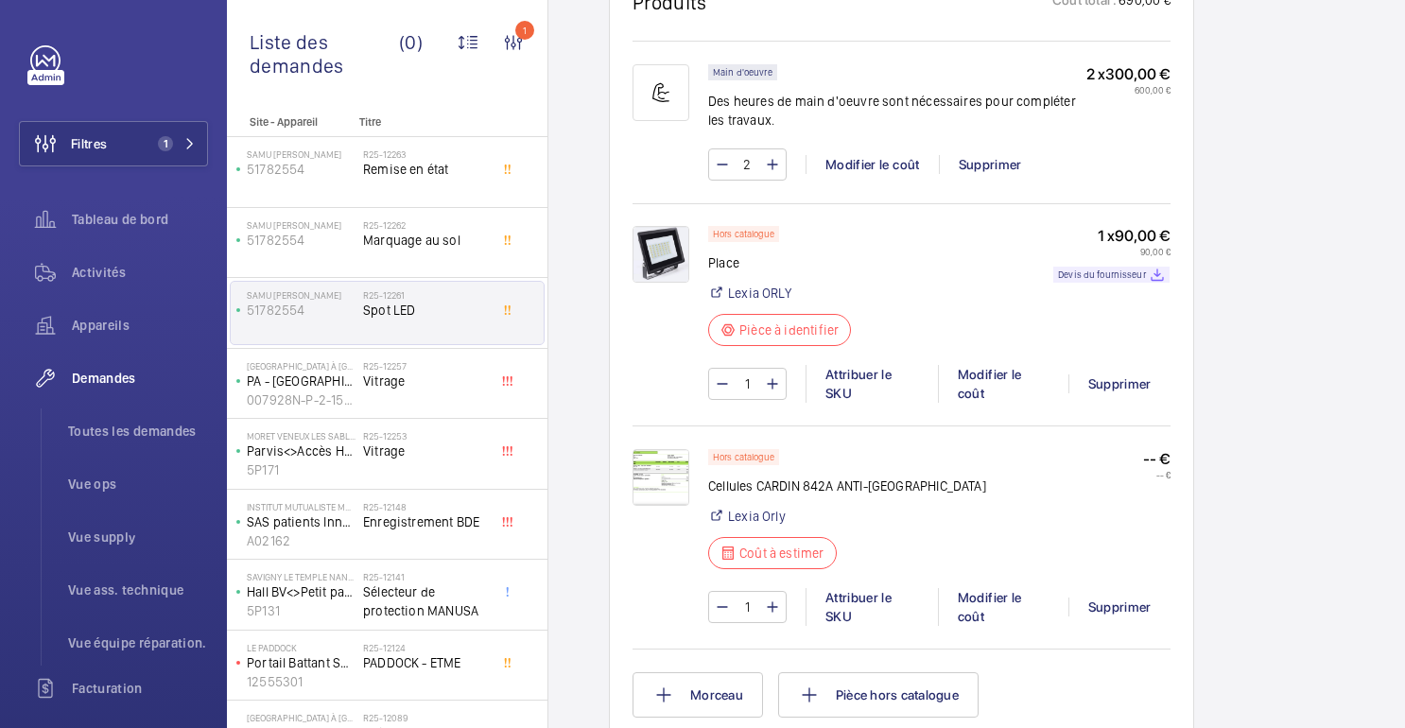
click at [665, 475] on img at bounding box center [661, 477] width 57 height 57
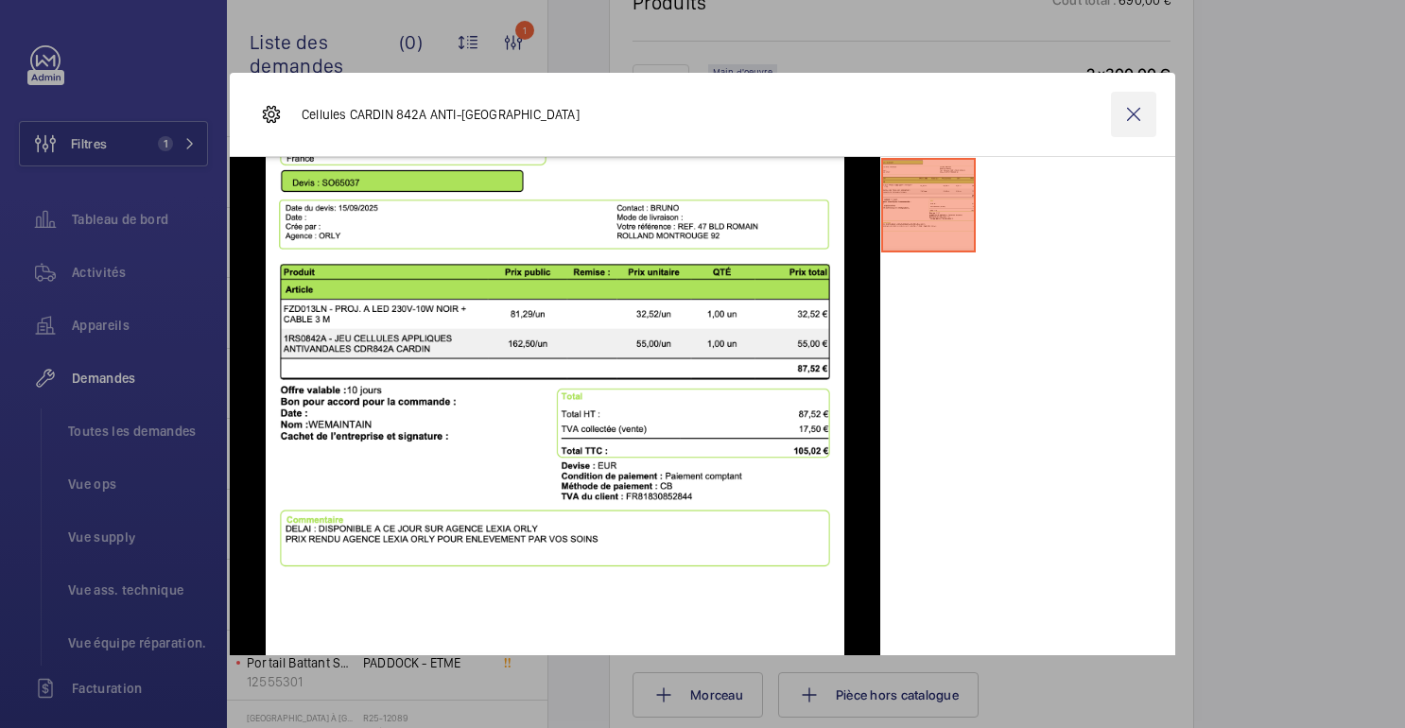
click at [1140, 119] on wm-front-icon-button at bounding box center [1133, 114] width 45 height 45
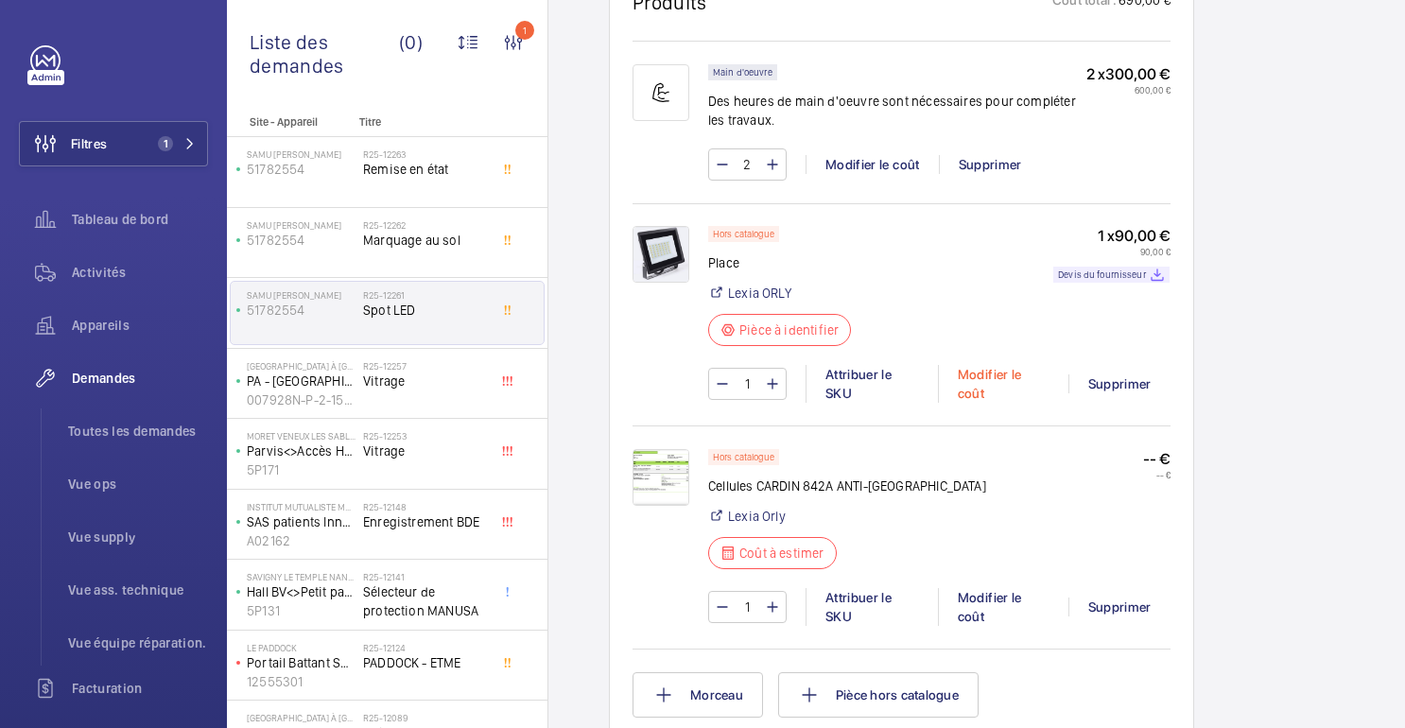
click at [989, 385] on div "Modifier le coût" at bounding box center [1003, 384] width 131 height 38
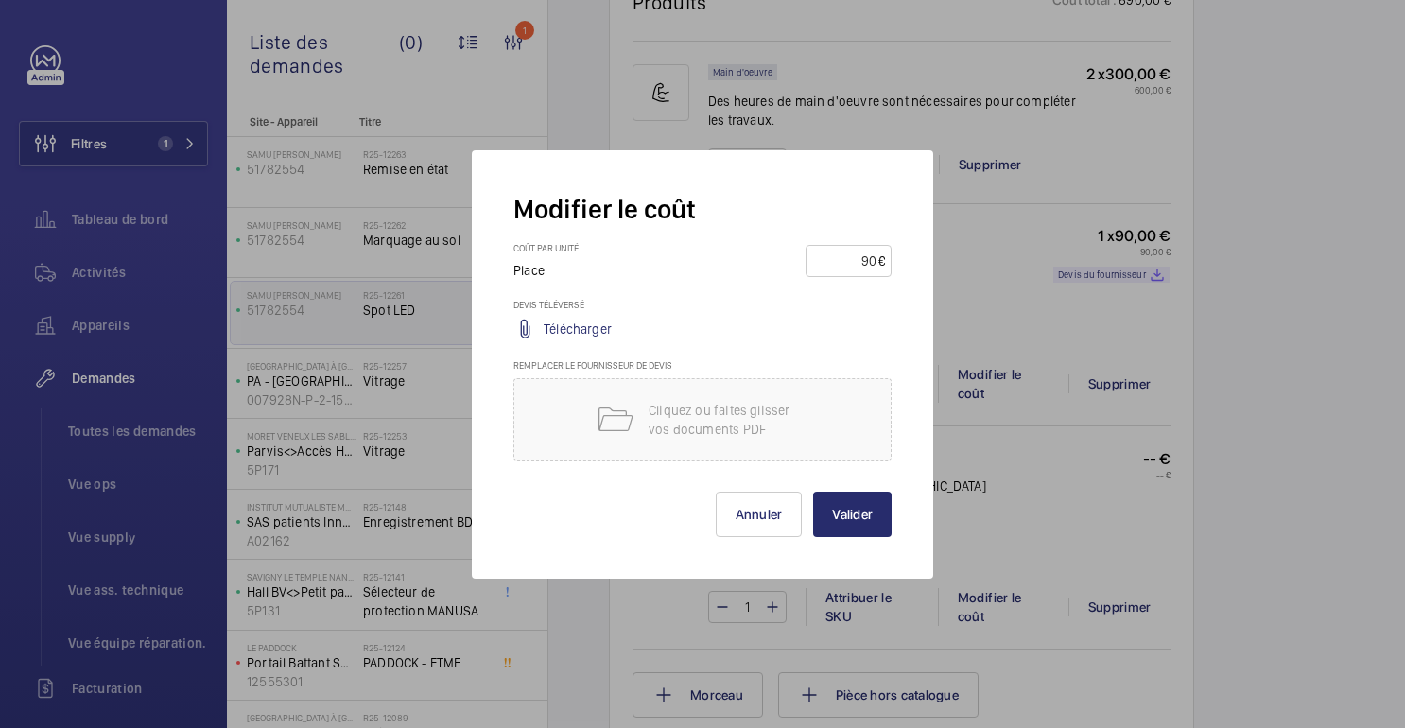
click at [876, 260] on input "90" at bounding box center [845, 261] width 66 height 30
type input "35"
click at [857, 527] on button "Valider" at bounding box center [852, 514] width 78 height 45
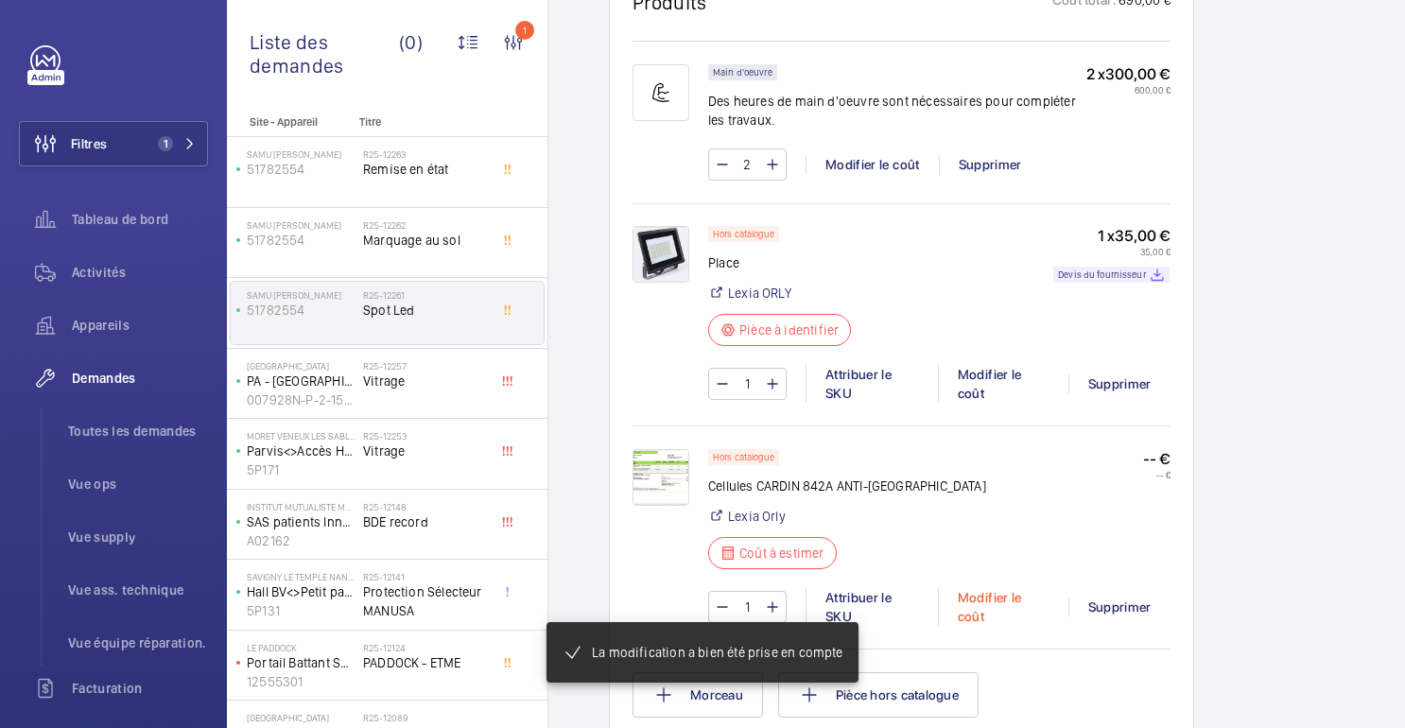
click at [982, 611] on font "Modifier le coût" at bounding box center [990, 607] width 64 height 34
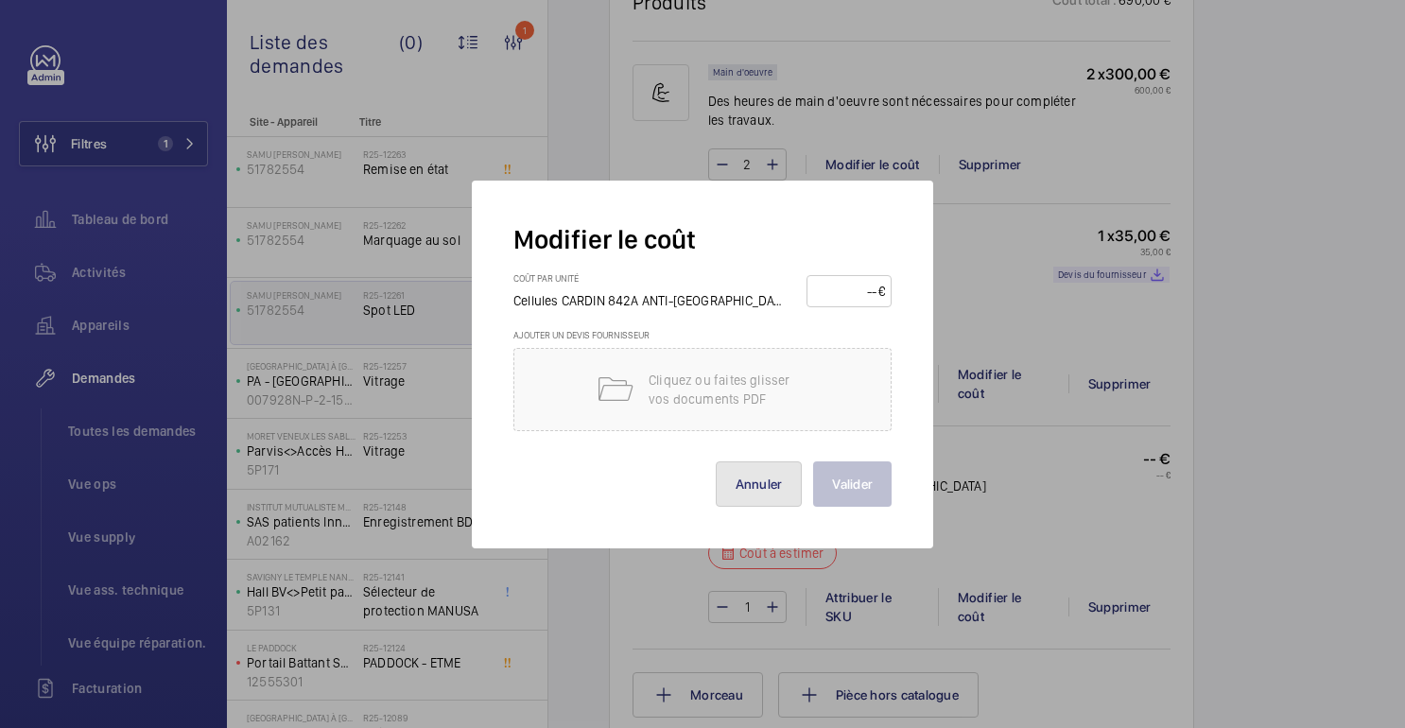
click at [770, 488] on font "Annuler" at bounding box center [759, 484] width 47 height 15
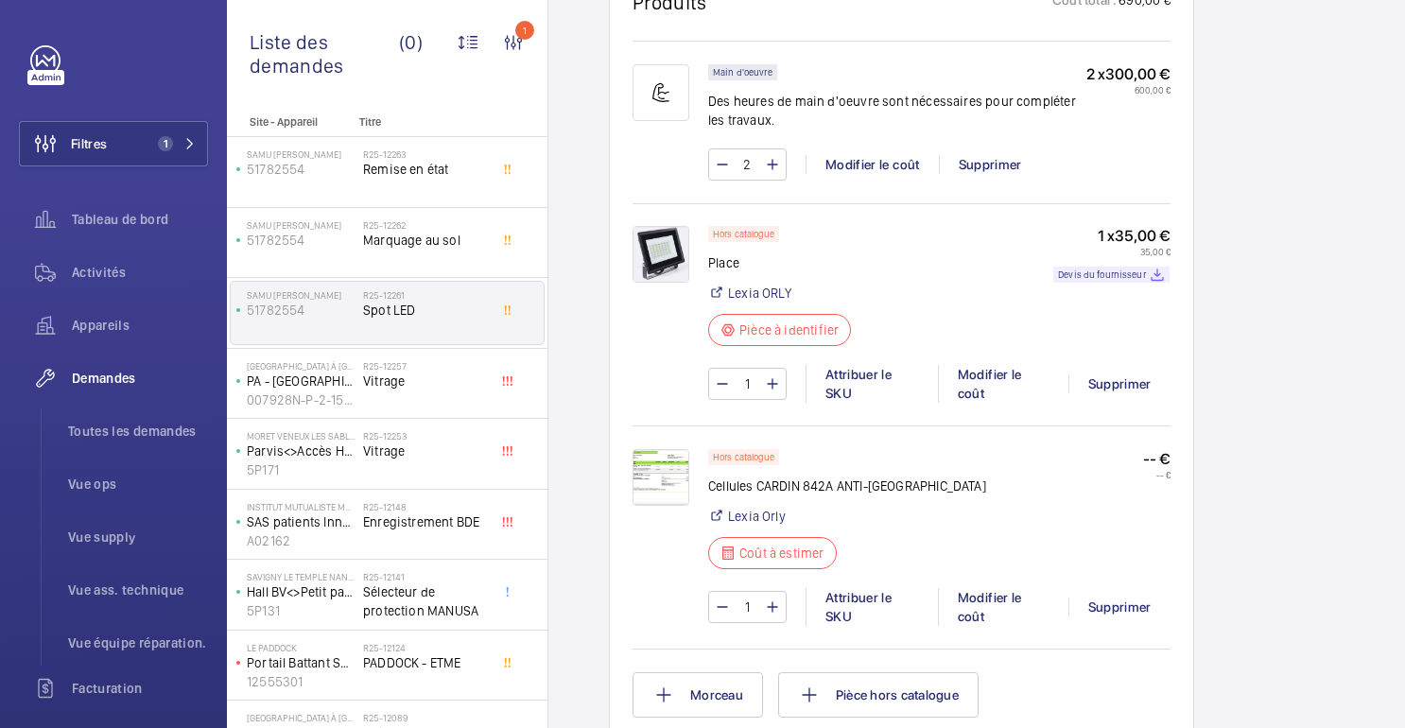
click at [664, 497] on img at bounding box center [661, 477] width 57 height 57
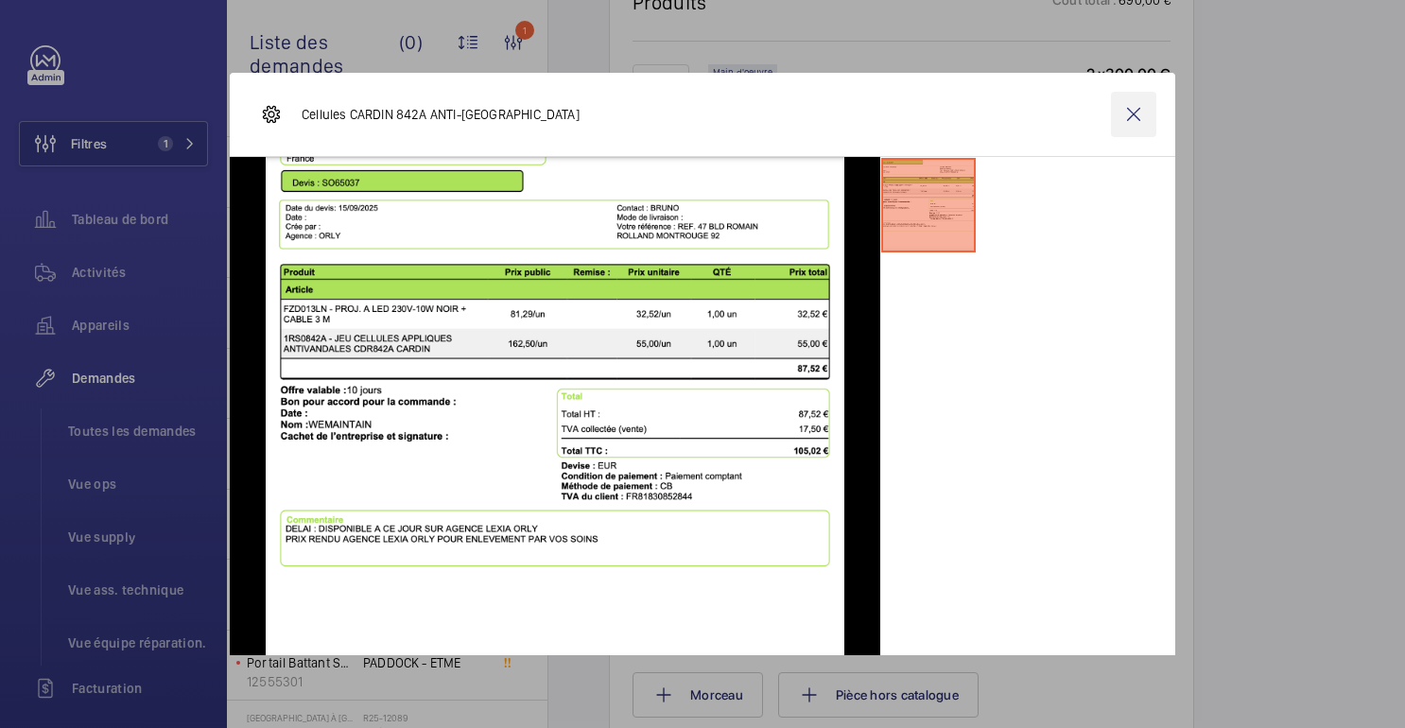
click at [1134, 106] on wm-front-icon-button at bounding box center [1133, 114] width 45 height 45
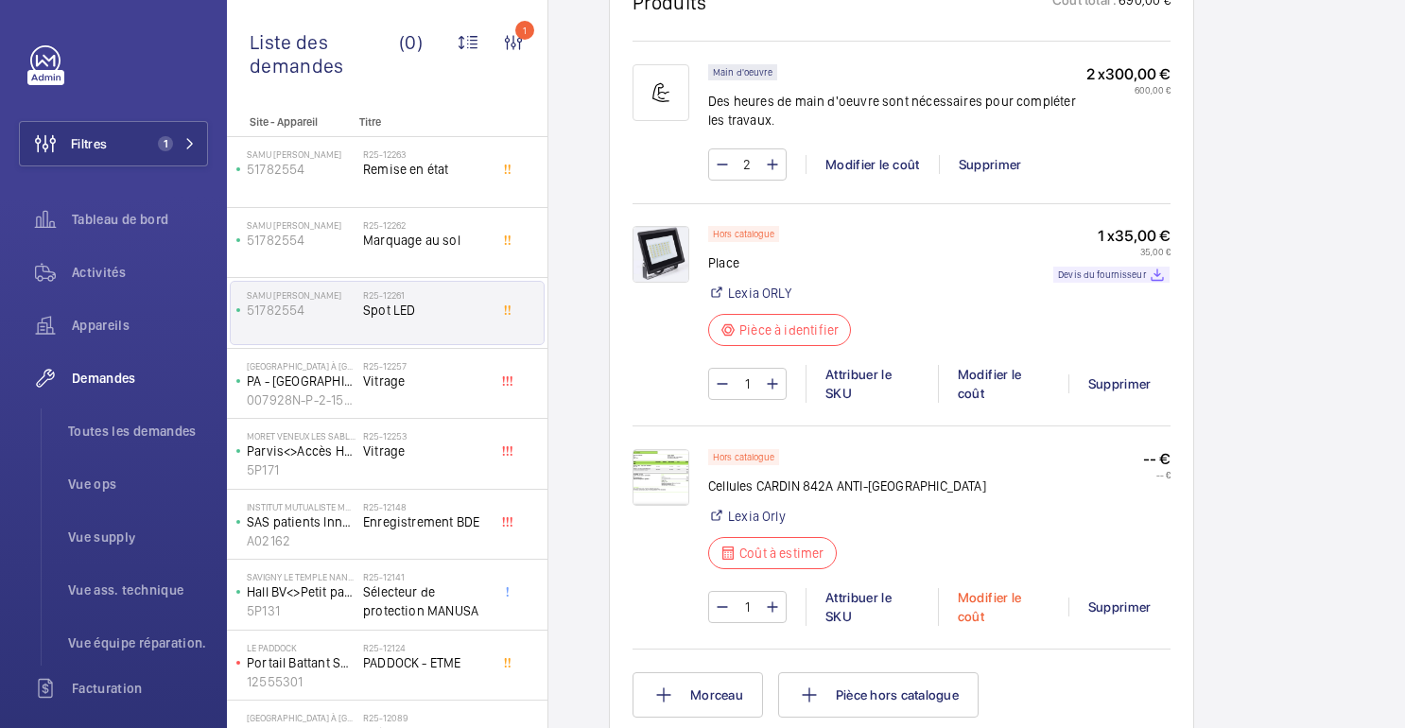
click at [991, 612] on div "Modifier le coût" at bounding box center [1003, 607] width 131 height 38
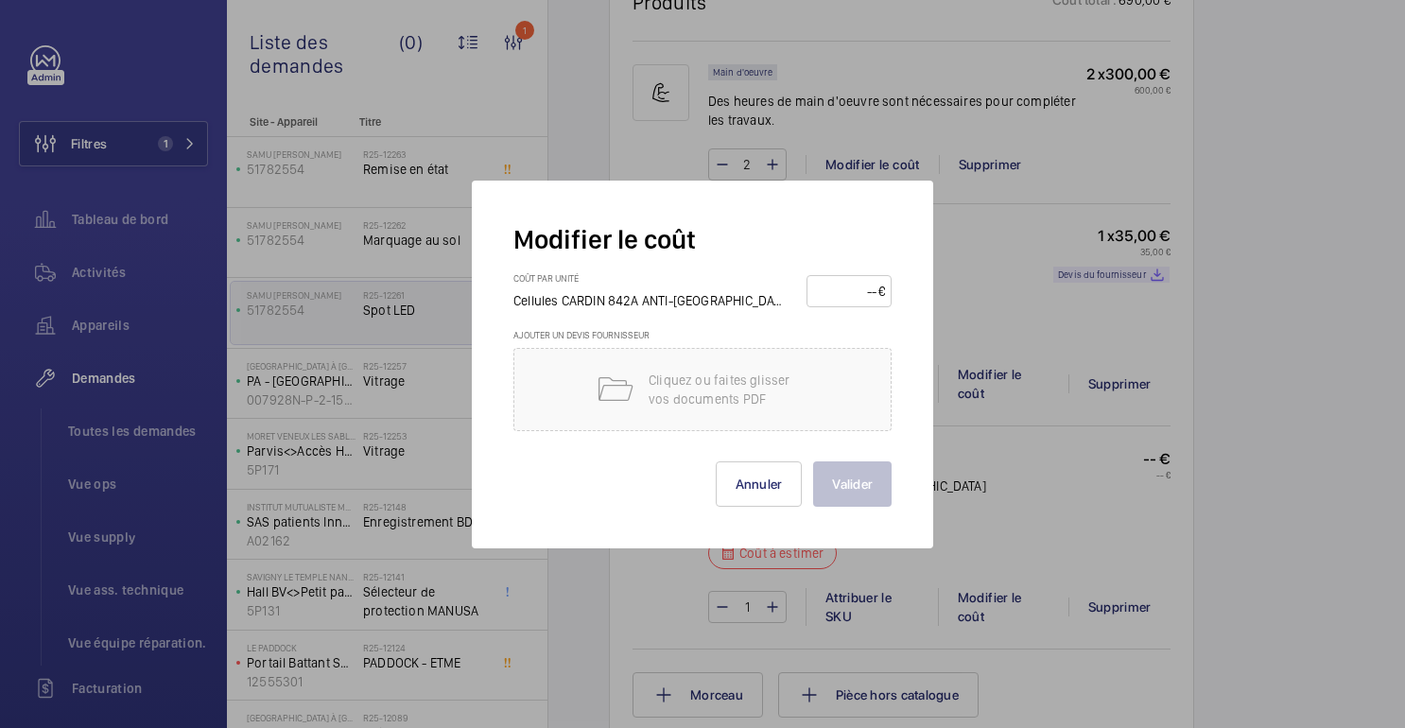
click at [853, 301] on input "number" at bounding box center [845, 291] width 65 height 30
type input "55"
click at [867, 478] on font "Valider" at bounding box center [852, 484] width 41 height 15
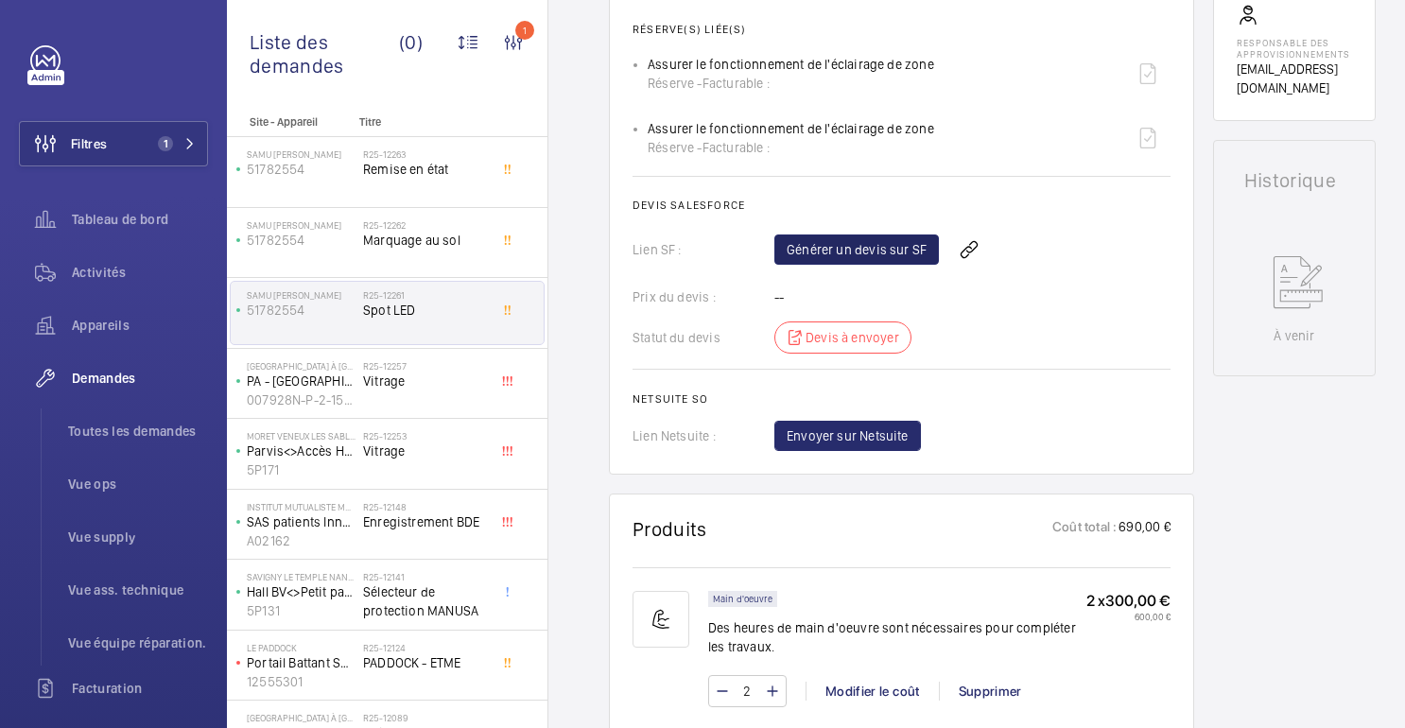
scroll to position [722, 0]
click at [881, 258] on font "Générer un devis sur SF" at bounding box center [857, 250] width 140 height 15
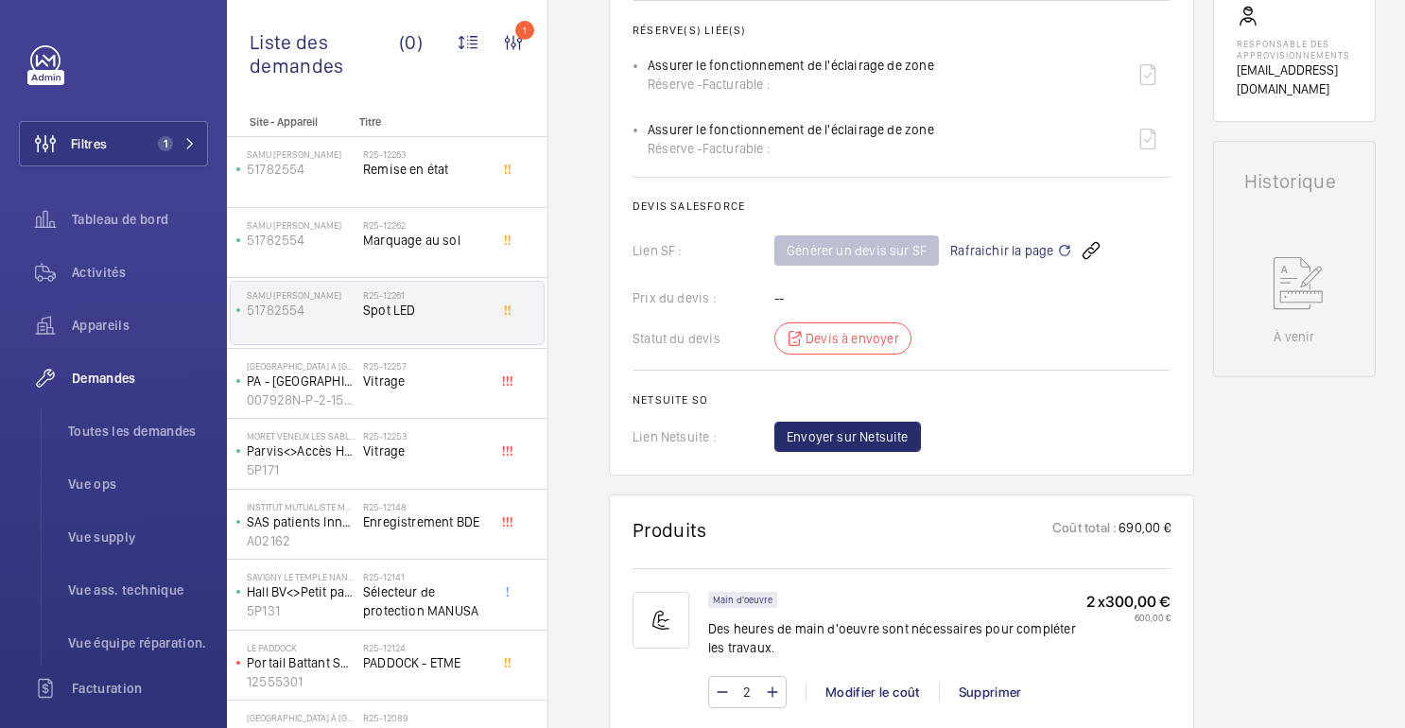
click at [1058, 258] on mat-icon at bounding box center [1064, 250] width 15 height 23
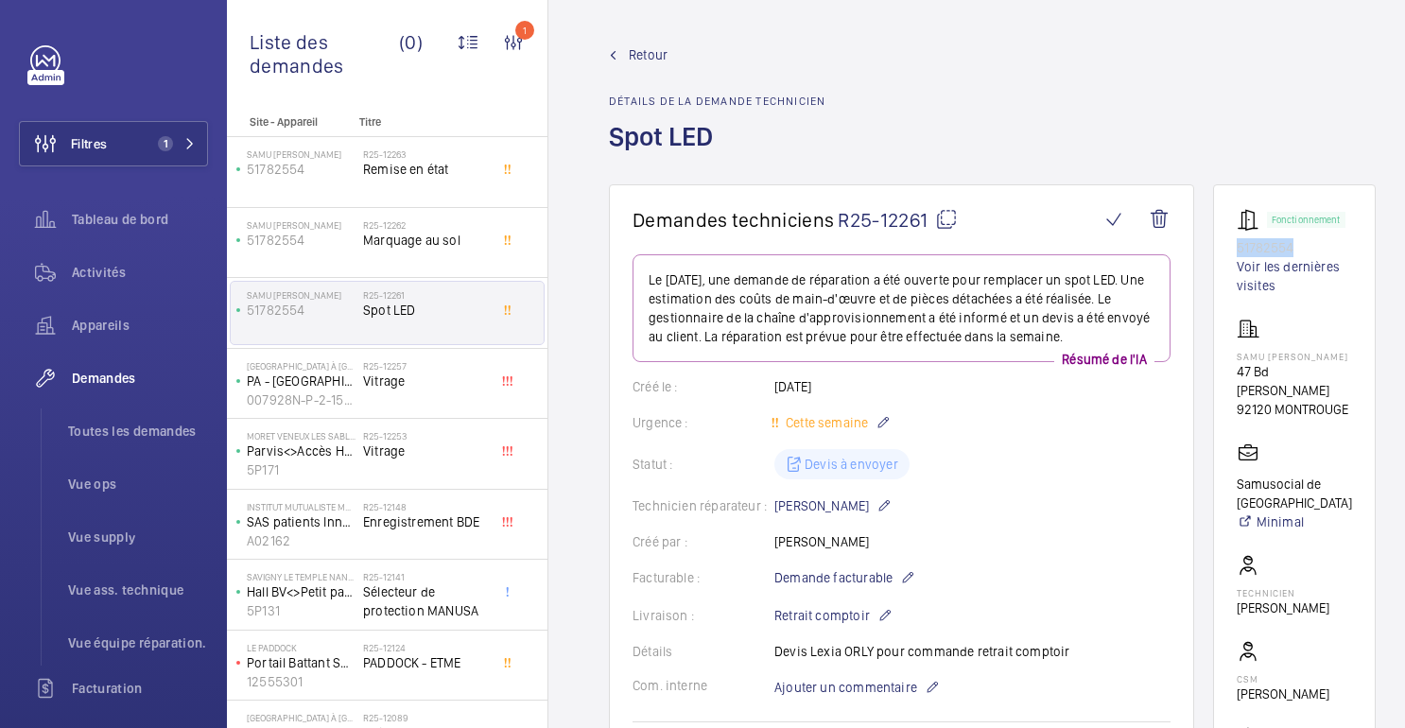
drag, startPoint x: 1236, startPoint y: 248, endPoint x: 1316, endPoint y: 248, distance: 80.4
click at [1316, 248] on p "51782554" at bounding box center [1294, 247] width 115 height 19
copy font "51782554"
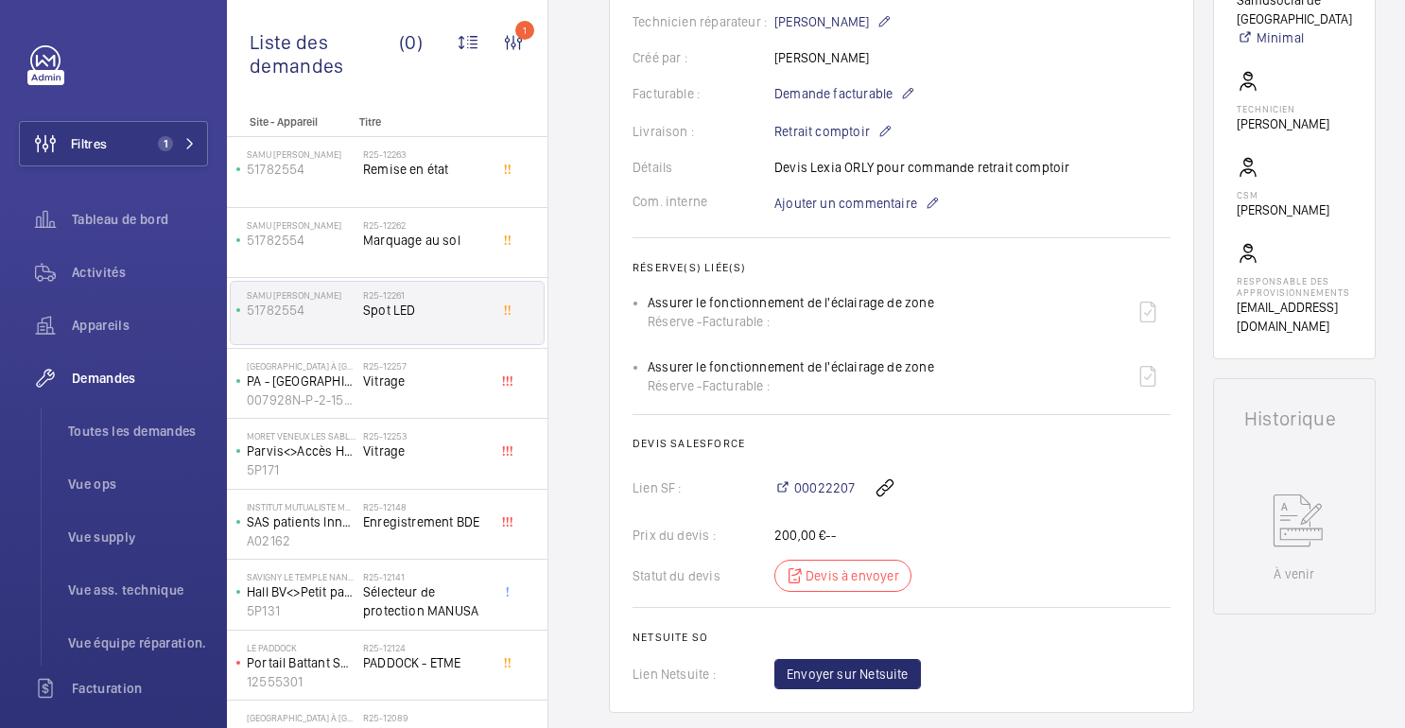
scroll to position [494, 0]
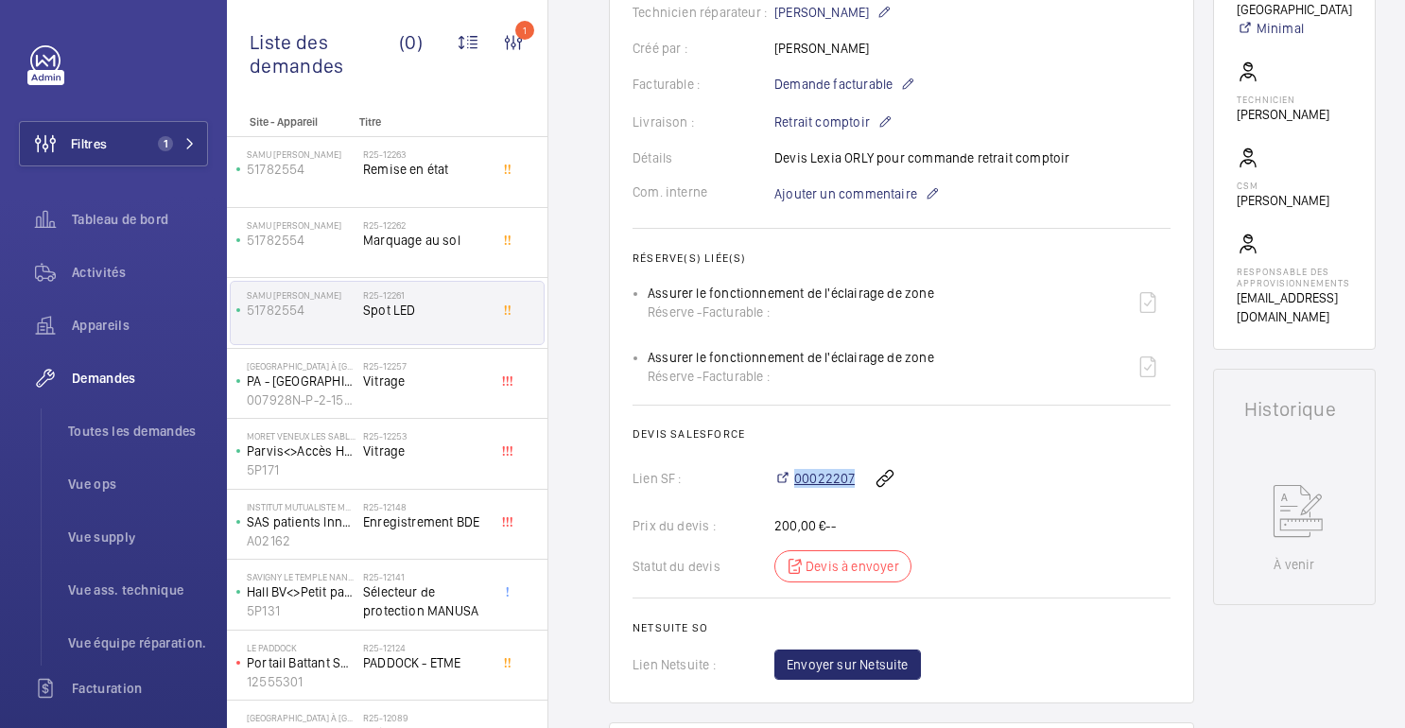
drag, startPoint x: 856, startPoint y: 478, endPoint x: 796, endPoint y: 481, distance: 59.7
click at [796, 481] on div "00022207" at bounding box center [973, 478] width 396 height 45
copy font "00022207"
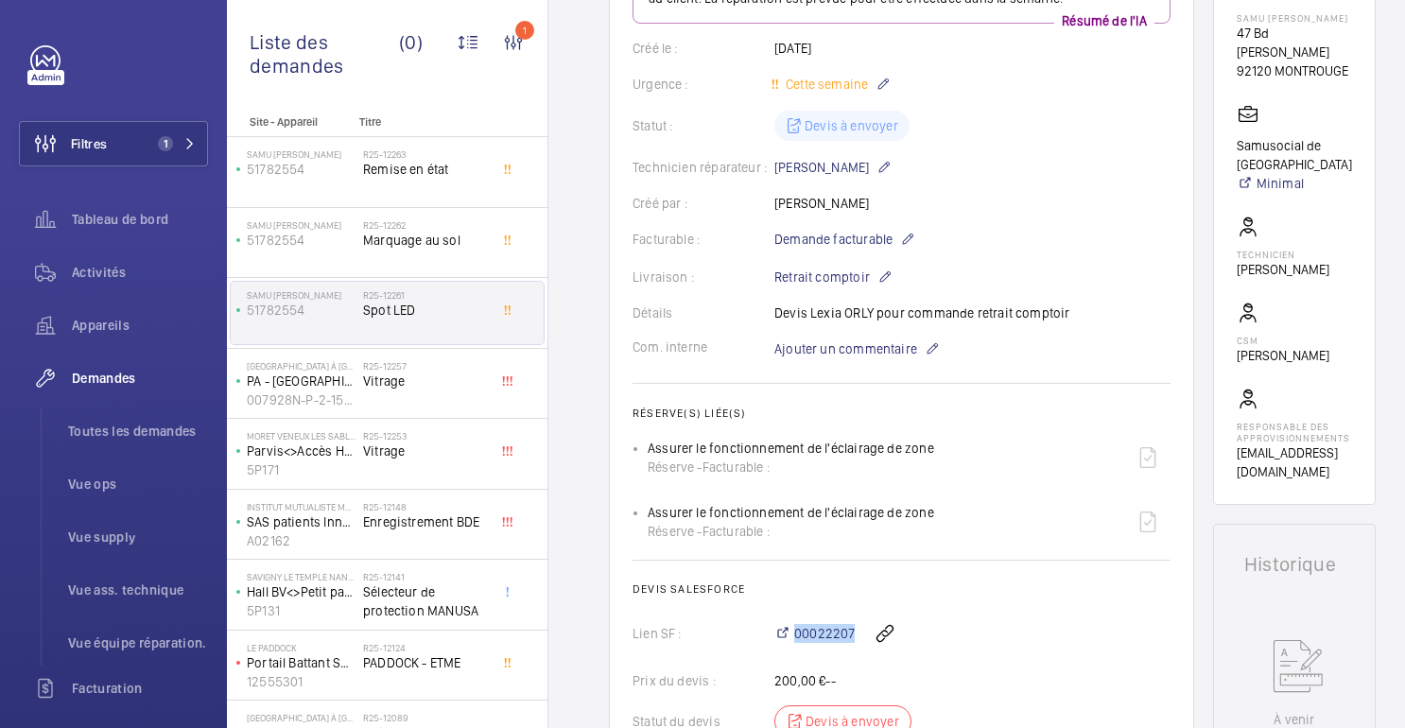
scroll to position [0, 0]
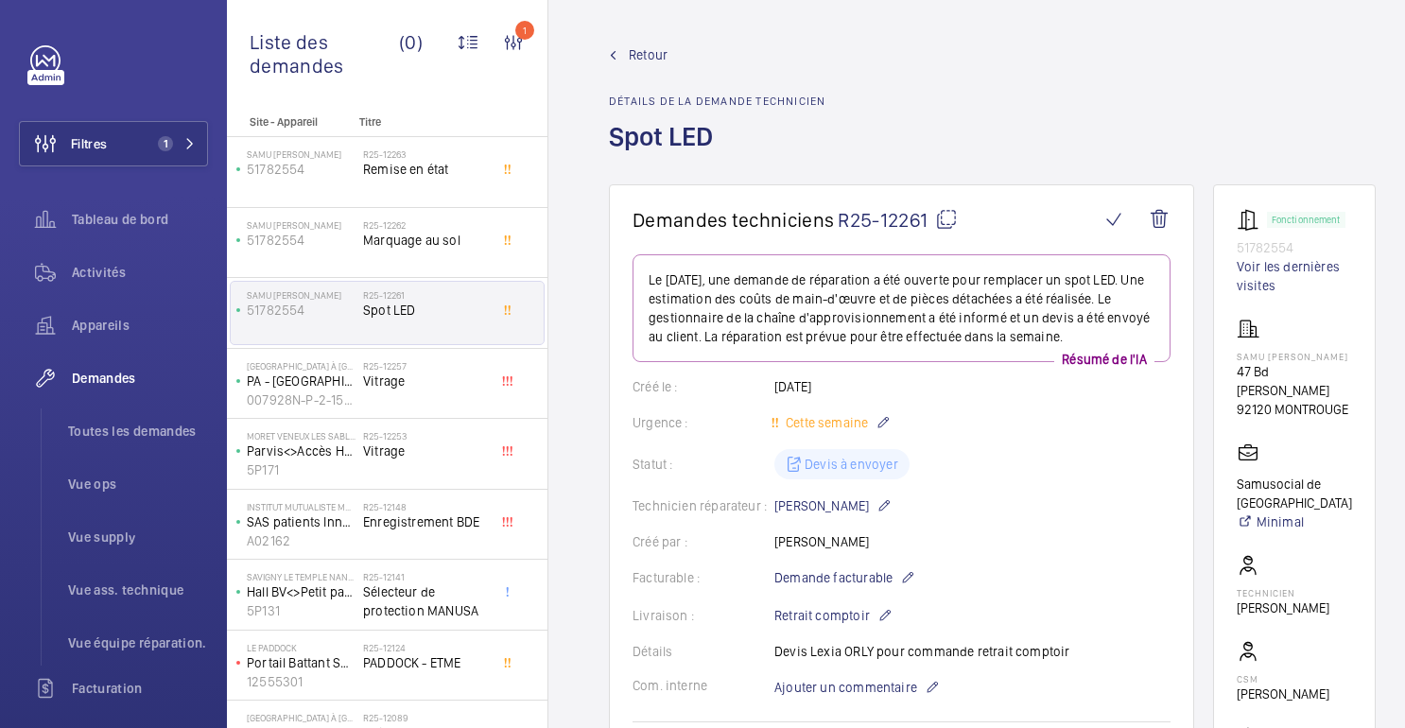
click at [646, 53] on font "Retour" at bounding box center [648, 54] width 39 height 15
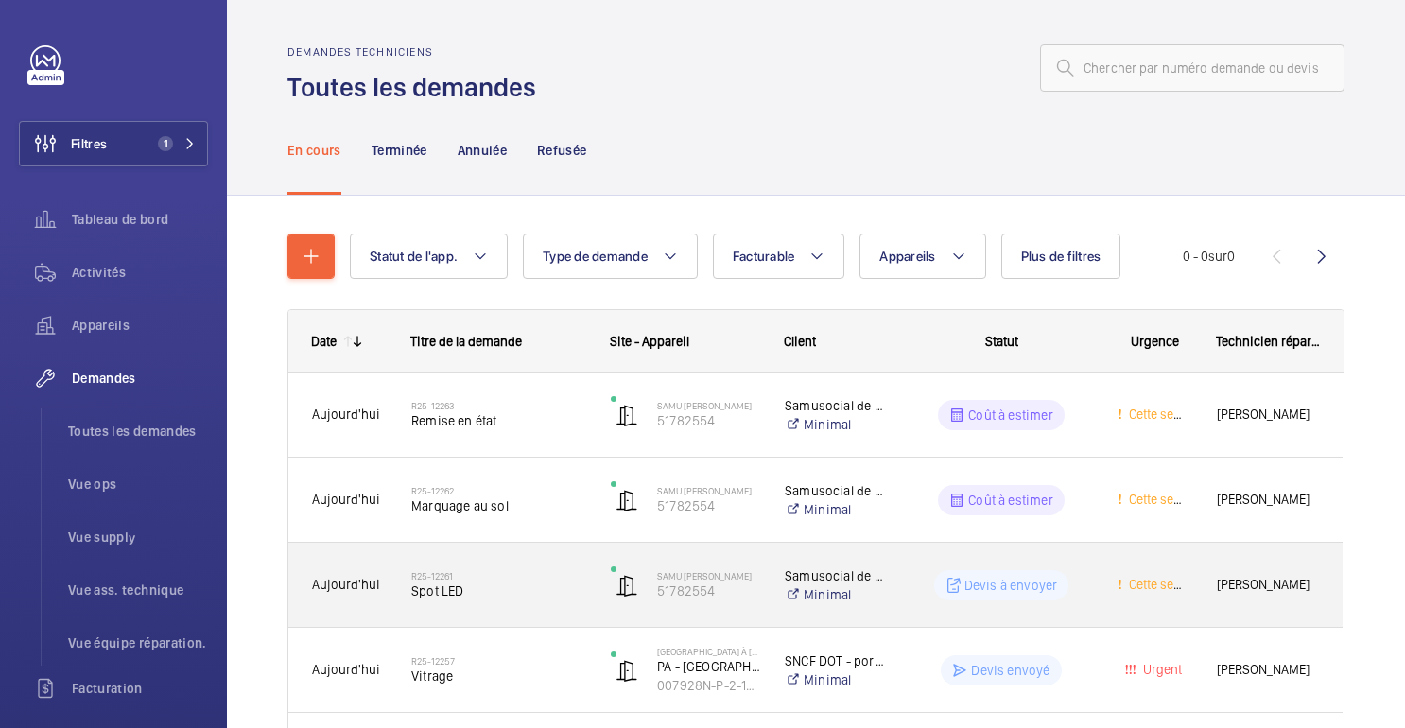
click at [931, 572] on wm-front-pills-cell "Devis à envoyer" at bounding box center [1001, 585] width 183 height 30
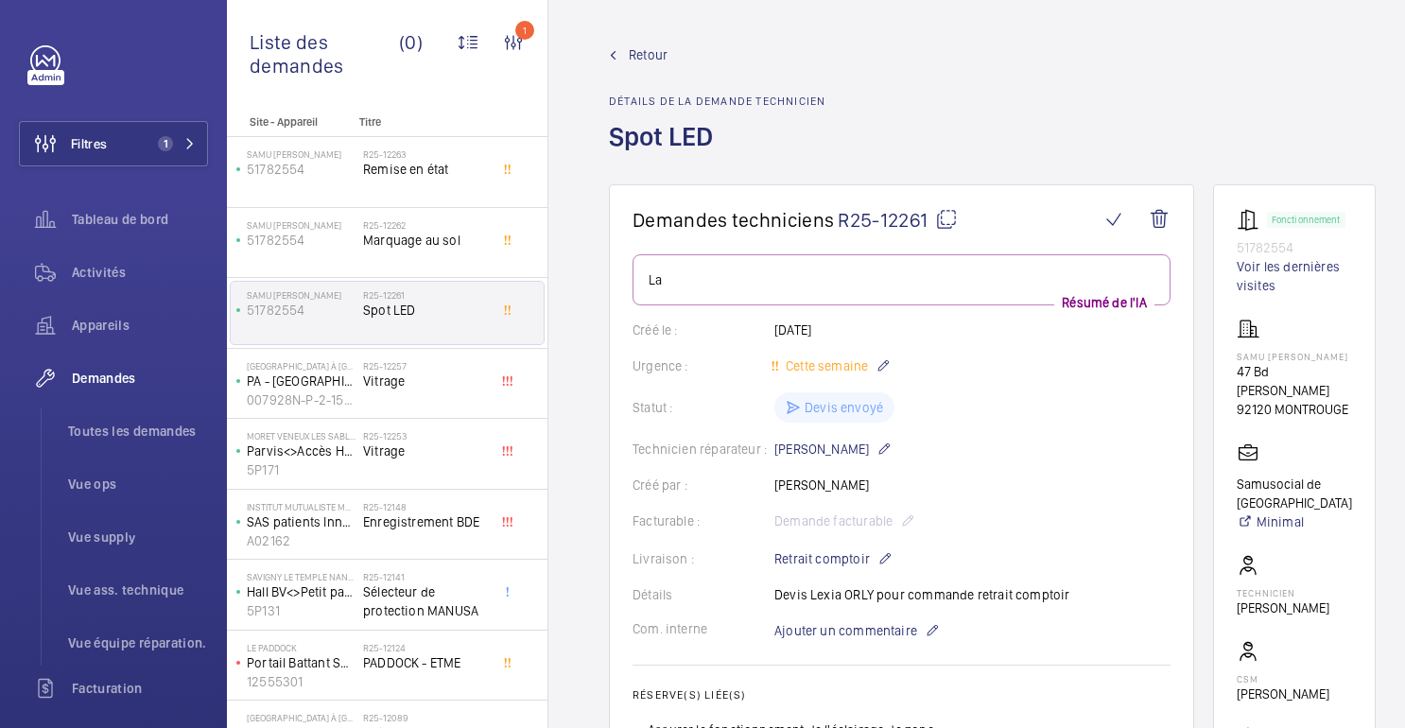
click at [949, 220] on mat-icon at bounding box center [946, 219] width 23 height 23
click at [650, 58] on font "Retour" at bounding box center [648, 54] width 39 height 15
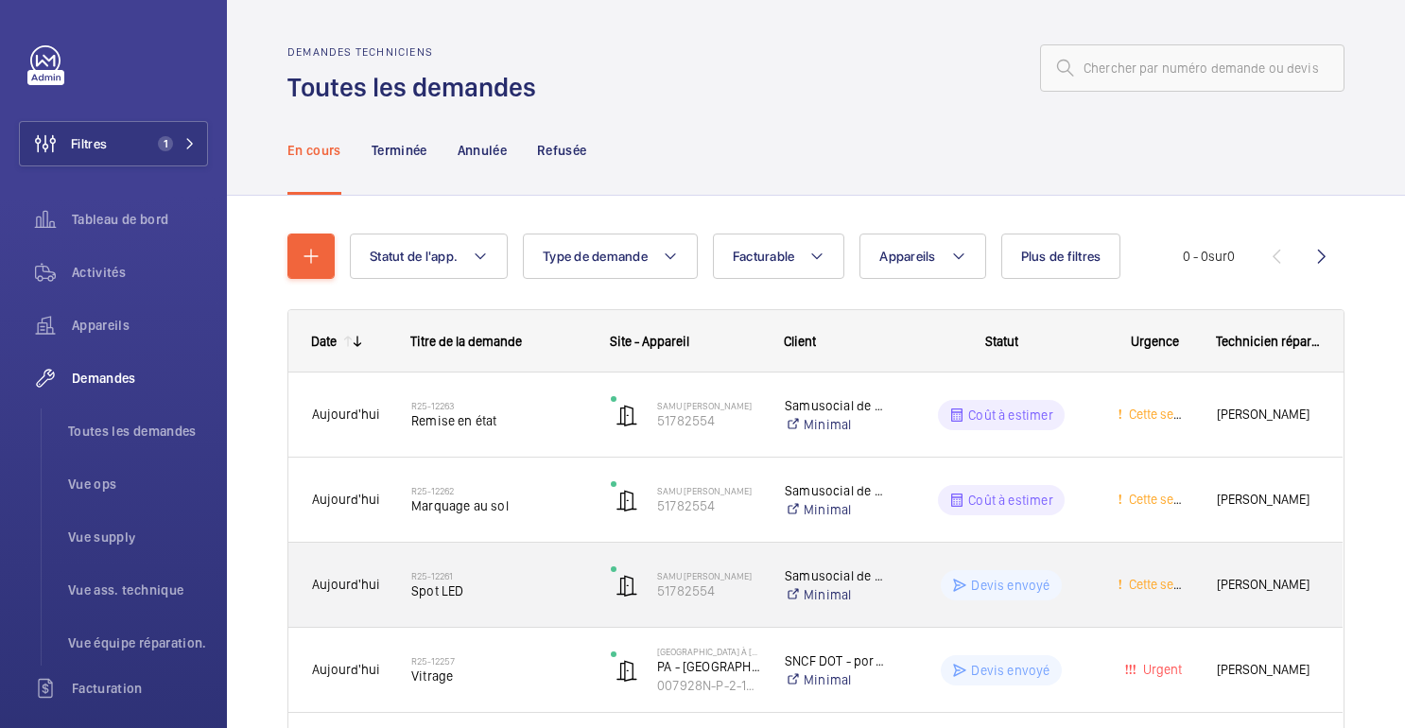
click at [928, 610] on div "Devis envoyé" at bounding box center [990, 585] width 206 height 68
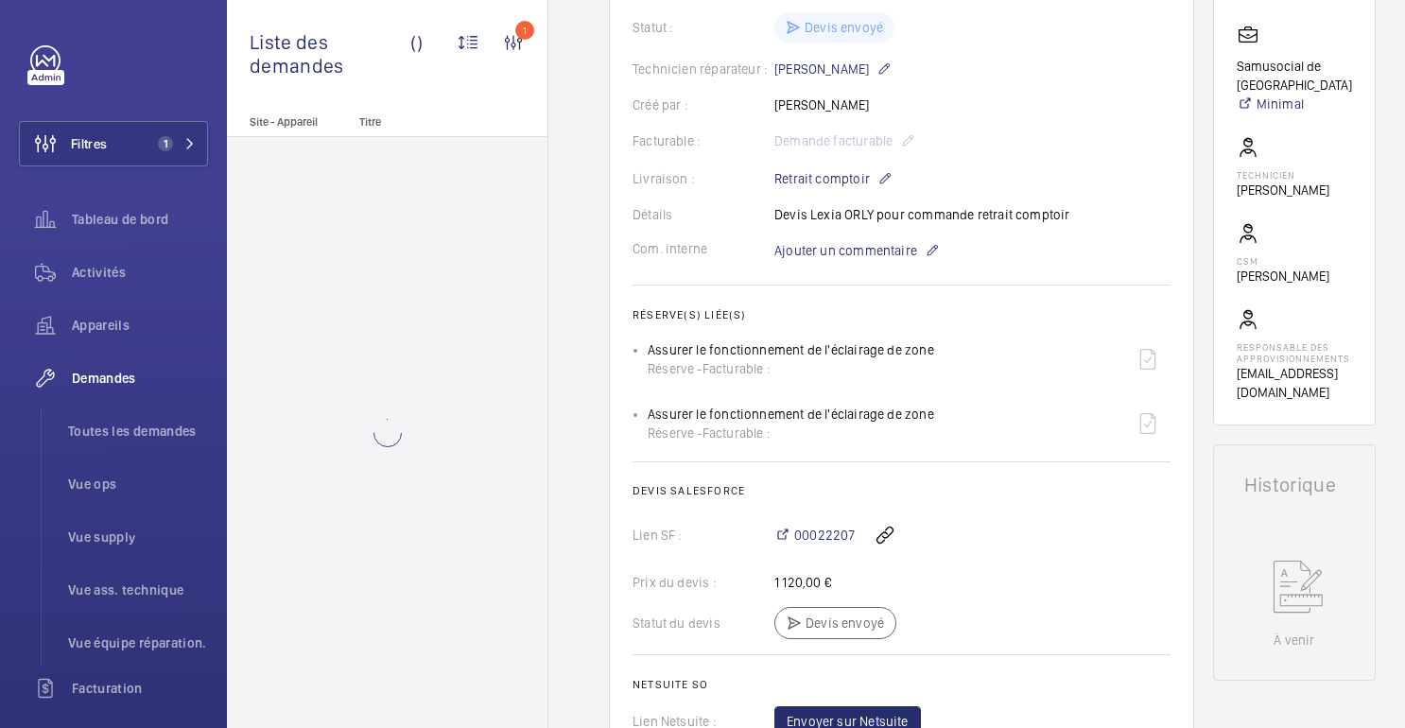
scroll to position [533, 0]
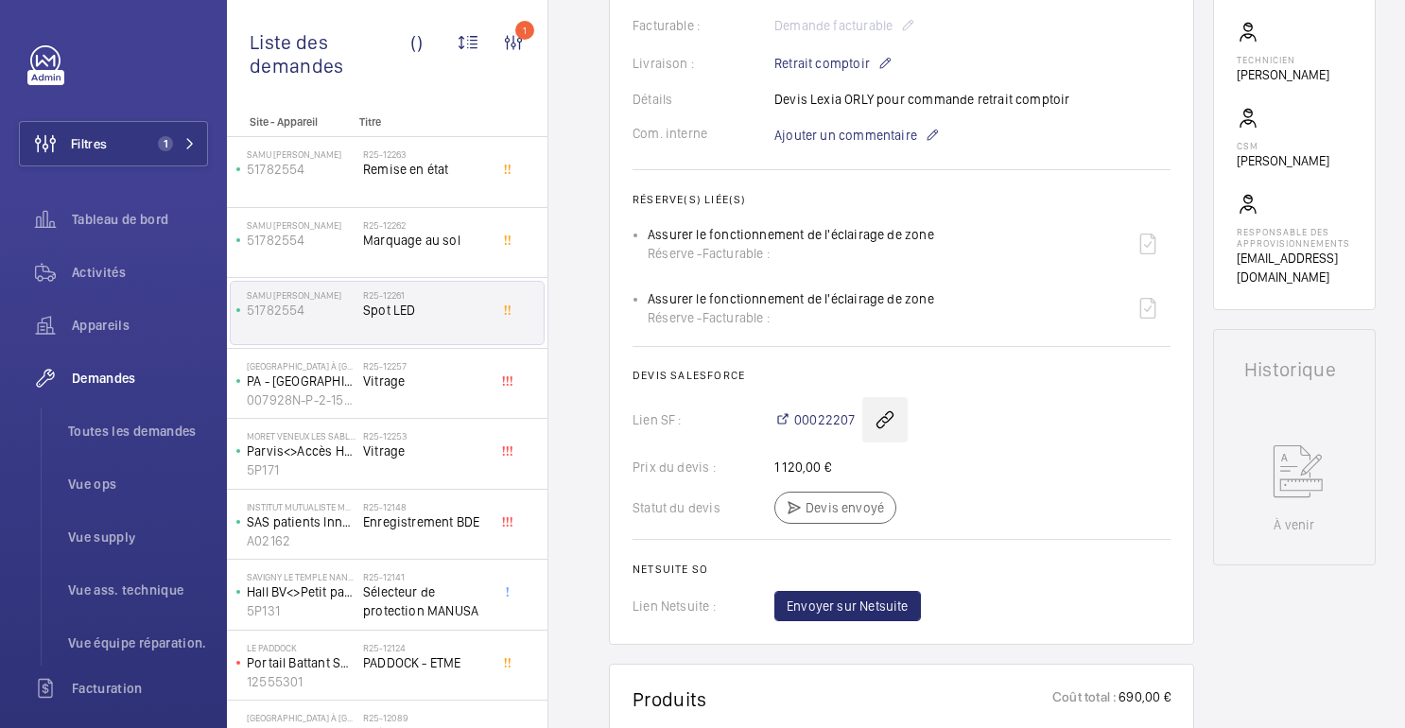
click at [879, 424] on wm-front-icon-button at bounding box center [884, 419] width 45 height 45
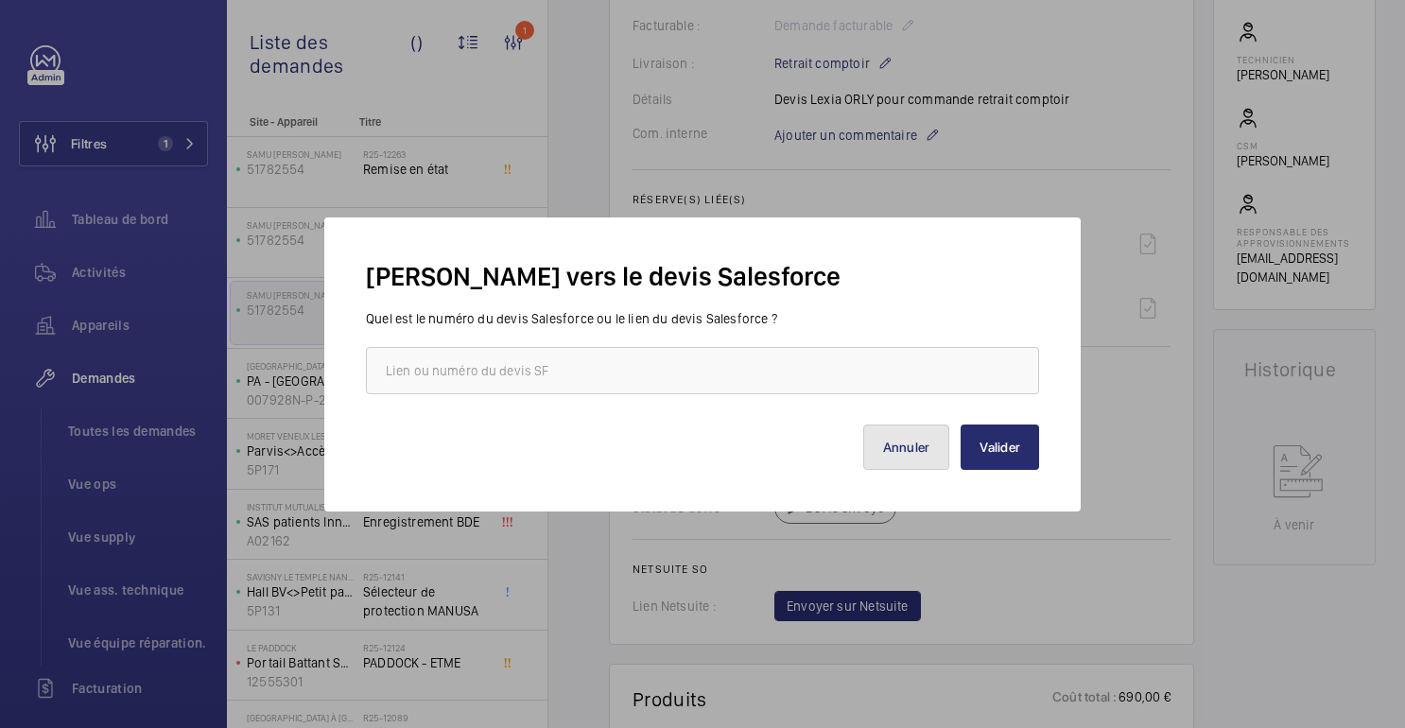
click at [897, 450] on font "Annuler" at bounding box center [906, 447] width 47 height 15
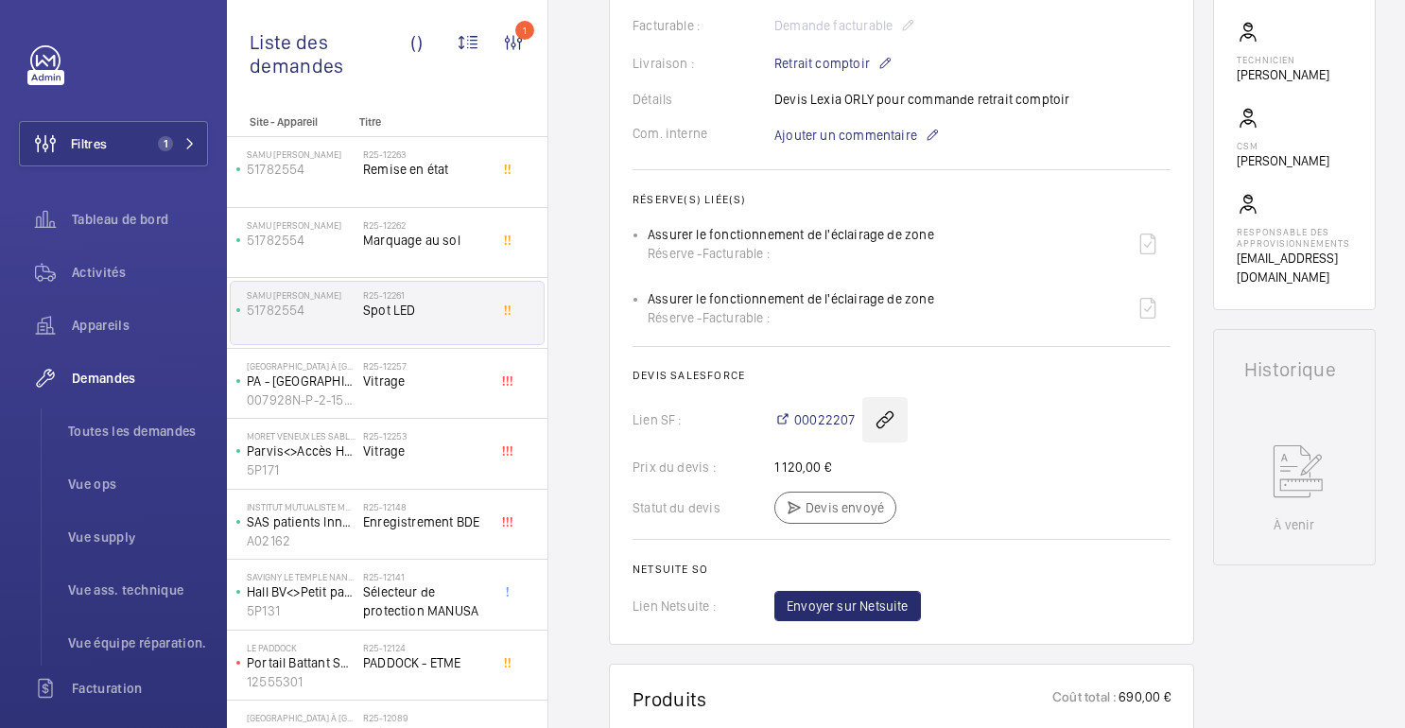
click at [883, 417] on wm-front-icon-button at bounding box center [884, 419] width 45 height 45
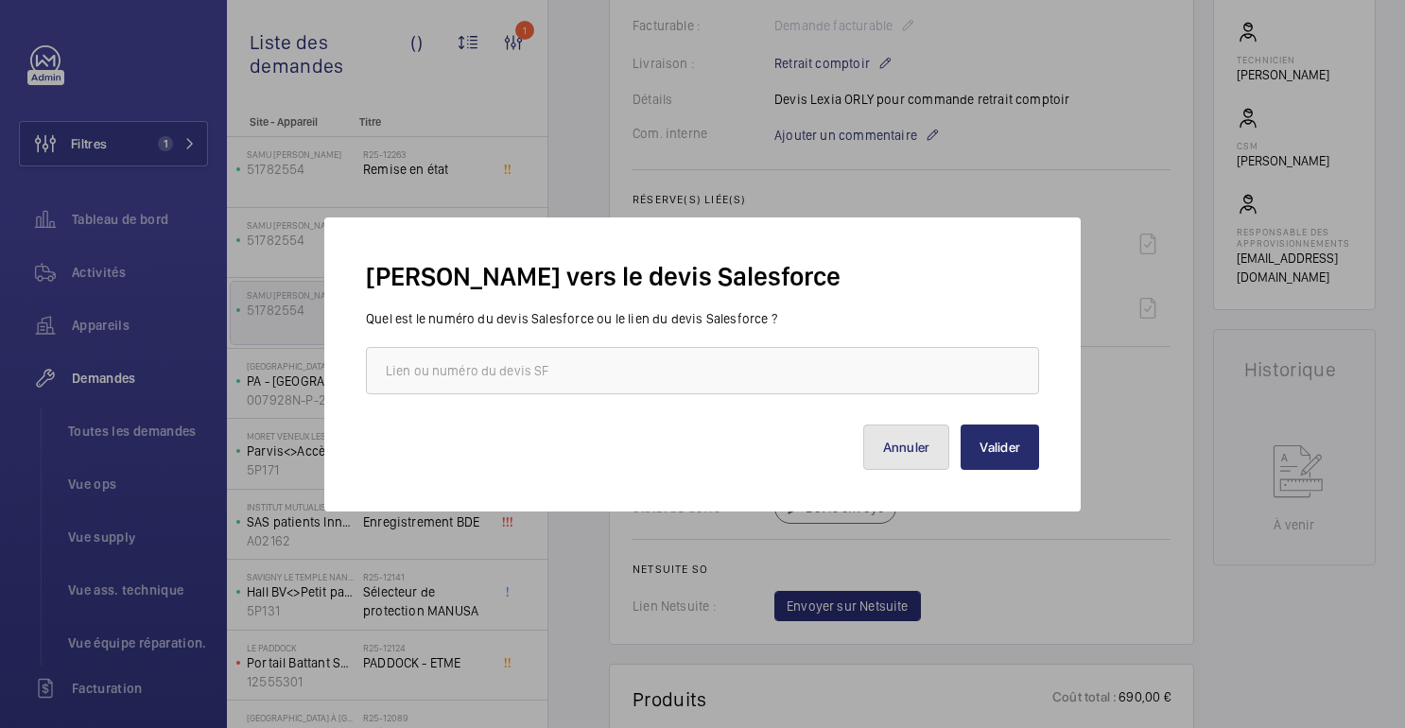
click at [918, 444] on font "Annuler" at bounding box center [906, 447] width 47 height 15
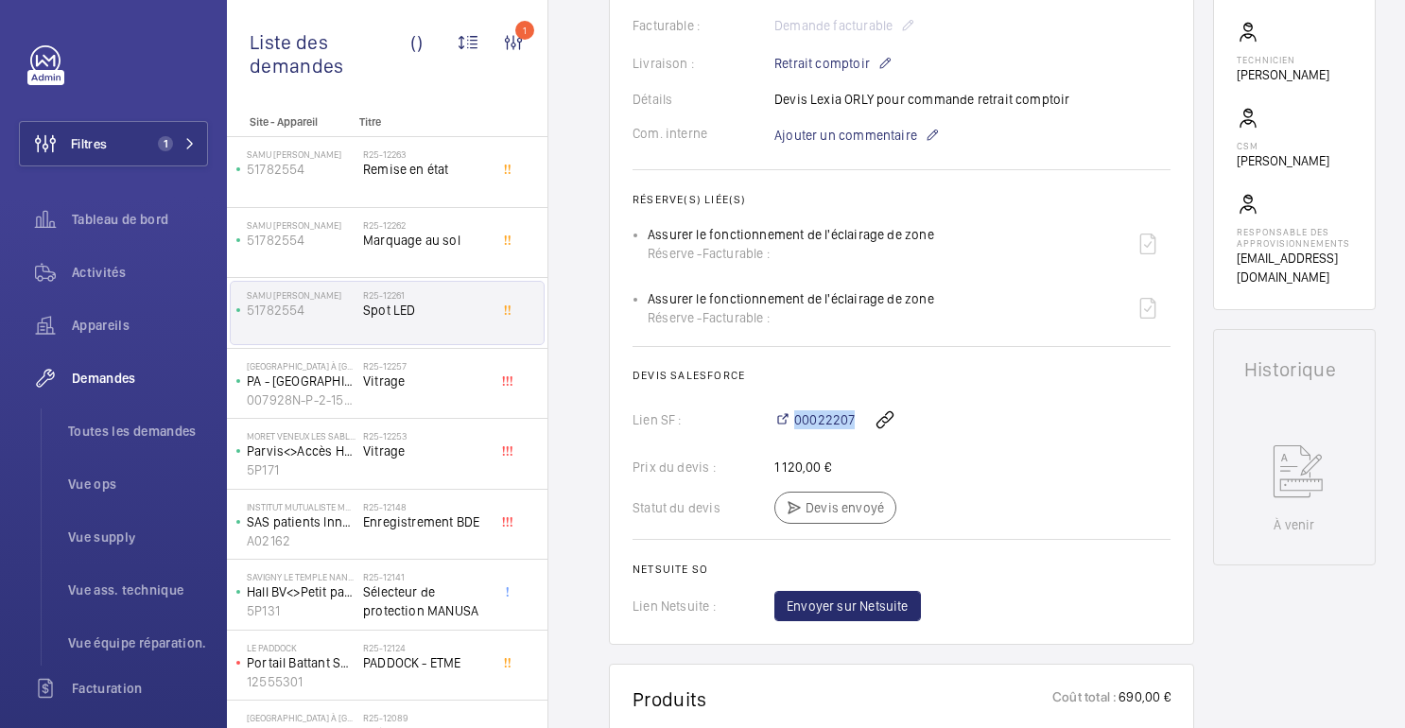
drag, startPoint x: 857, startPoint y: 411, endPoint x: 856, endPoint y: 425, distance: 13.3
click at [856, 425] on div "00022207" at bounding box center [973, 419] width 396 height 45
copy font "00022207"
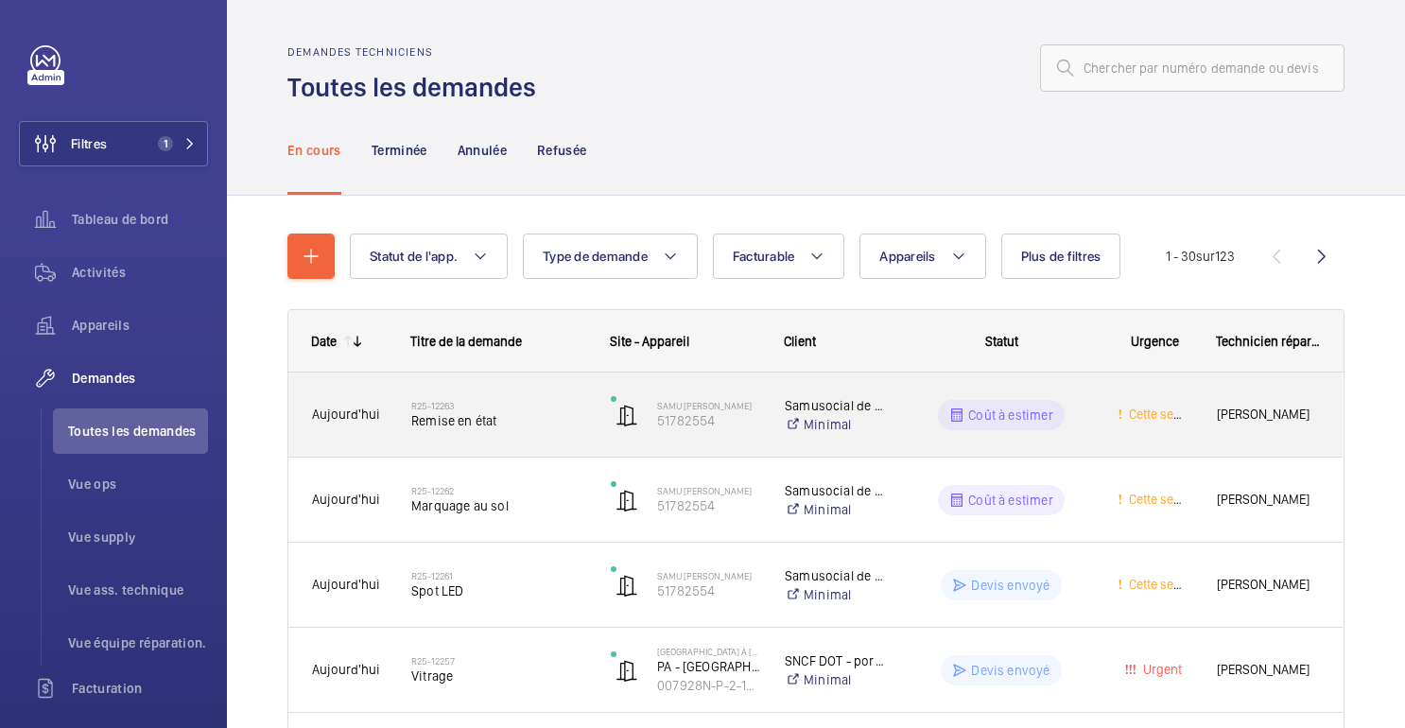
click at [903, 429] on div "Coût à estimer" at bounding box center [990, 415] width 206 height 68
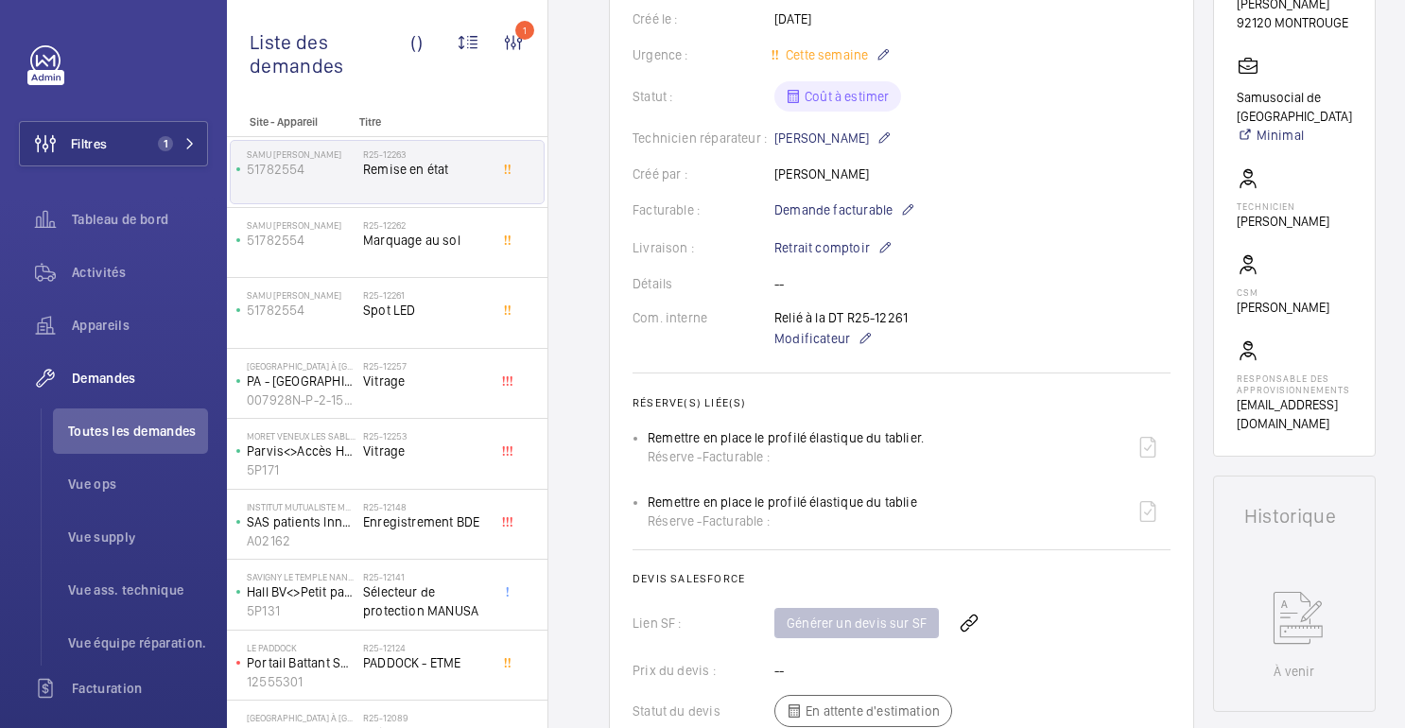
scroll to position [389, 0]
click at [965, 610] on wm-front-icon-button at bounding box center [969, 621] width 45 height 45
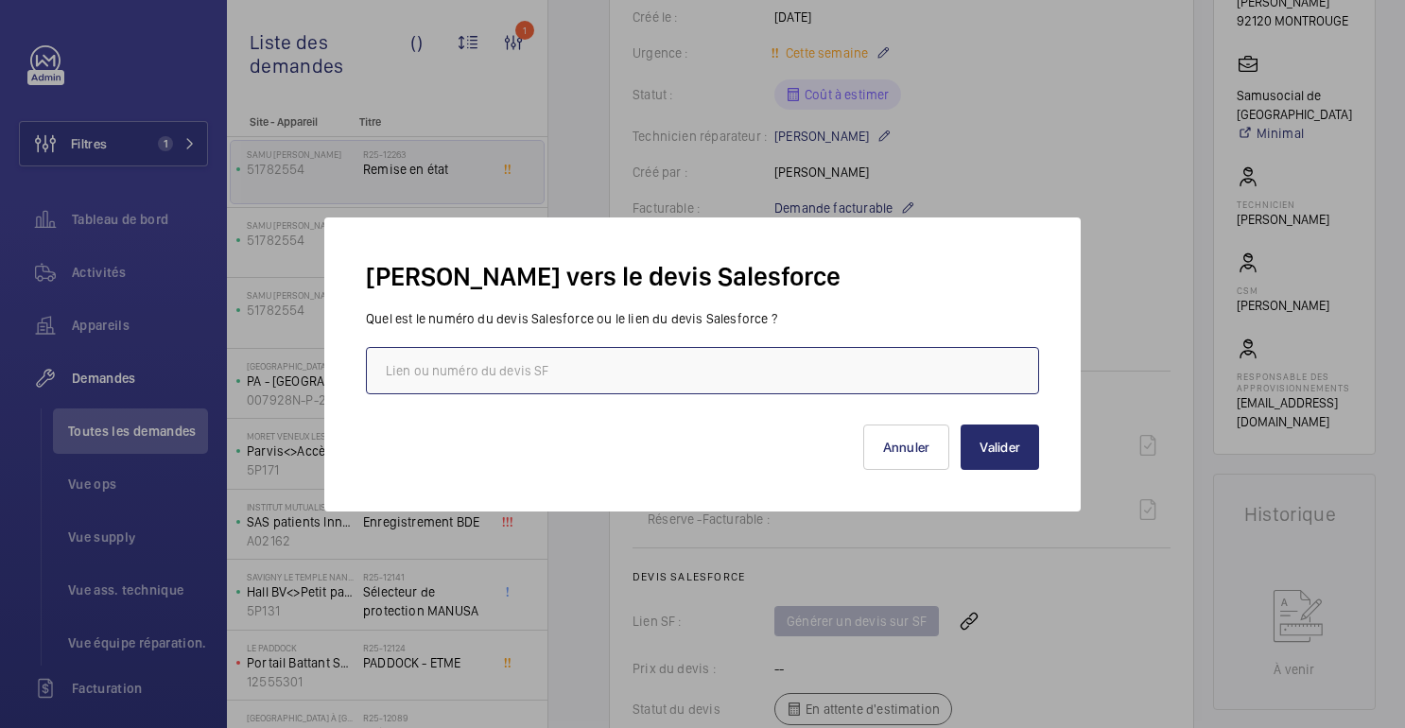
click at [897, 360] on input "text" at bounding box center [702, 370] width 673 height 47
paste input "00022207"
type input "00022207"
click at [1007, 450] on font "Valider" at bounding box center [1000, 447] width 41 height 15
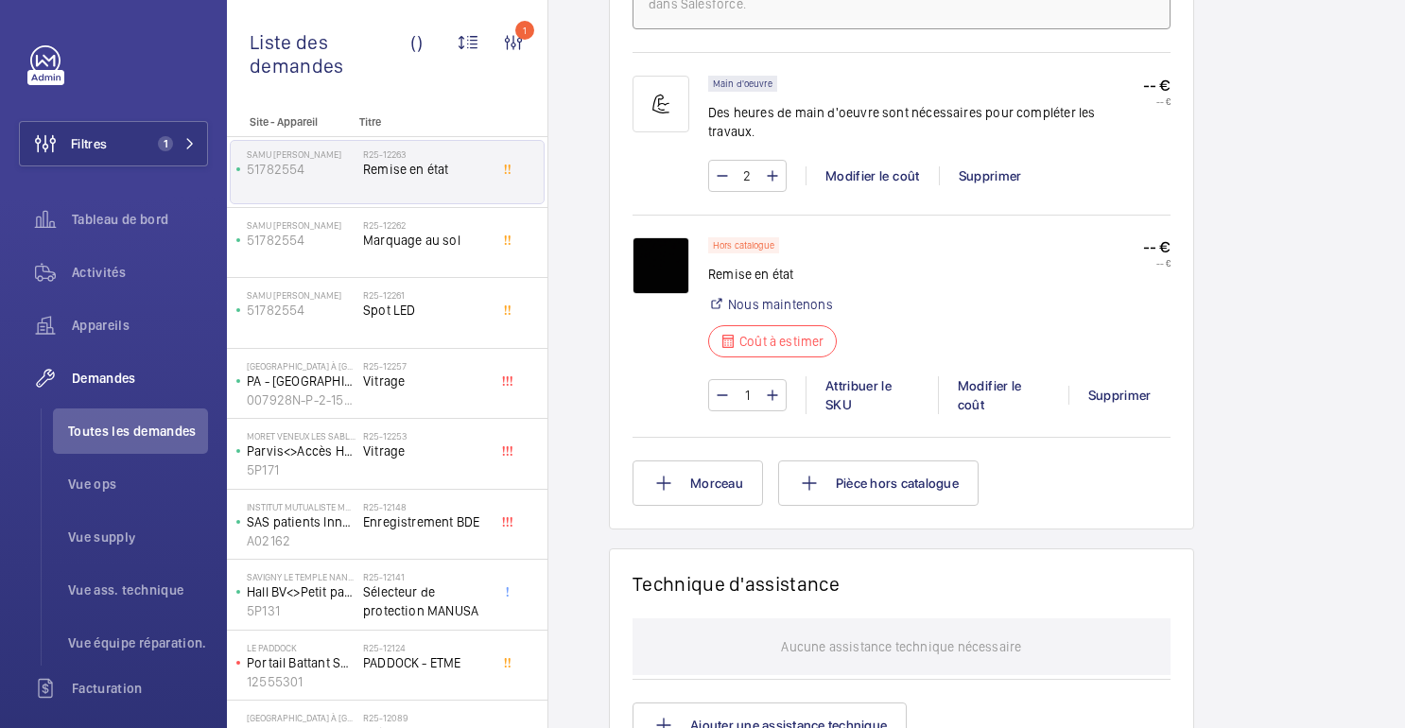
scroll to position [1331, 0]
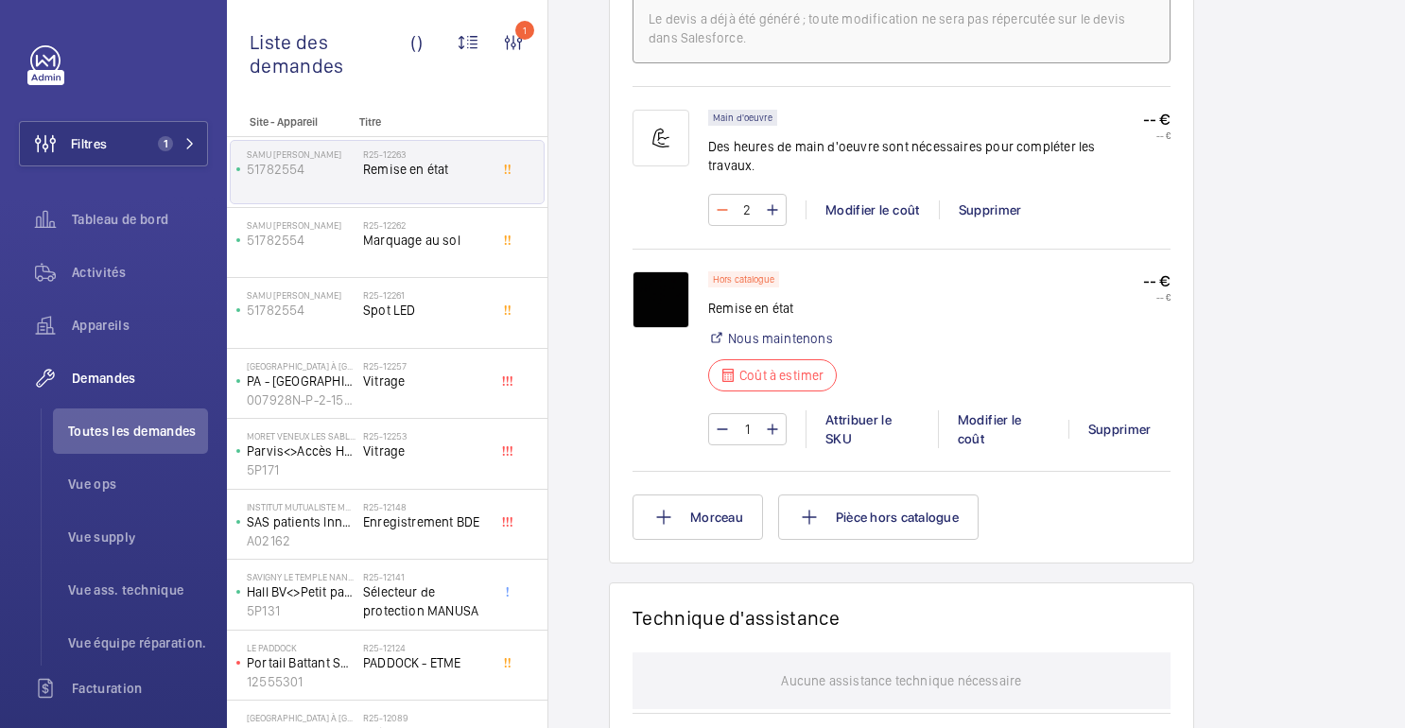
click at [722, 199] on mat-icon at bounding box center [722, 210] width 15 height 23
type input "1"
click at [872, 200] on div "Modifier le coût" at bounding box center [872, 209] width 133 height 19
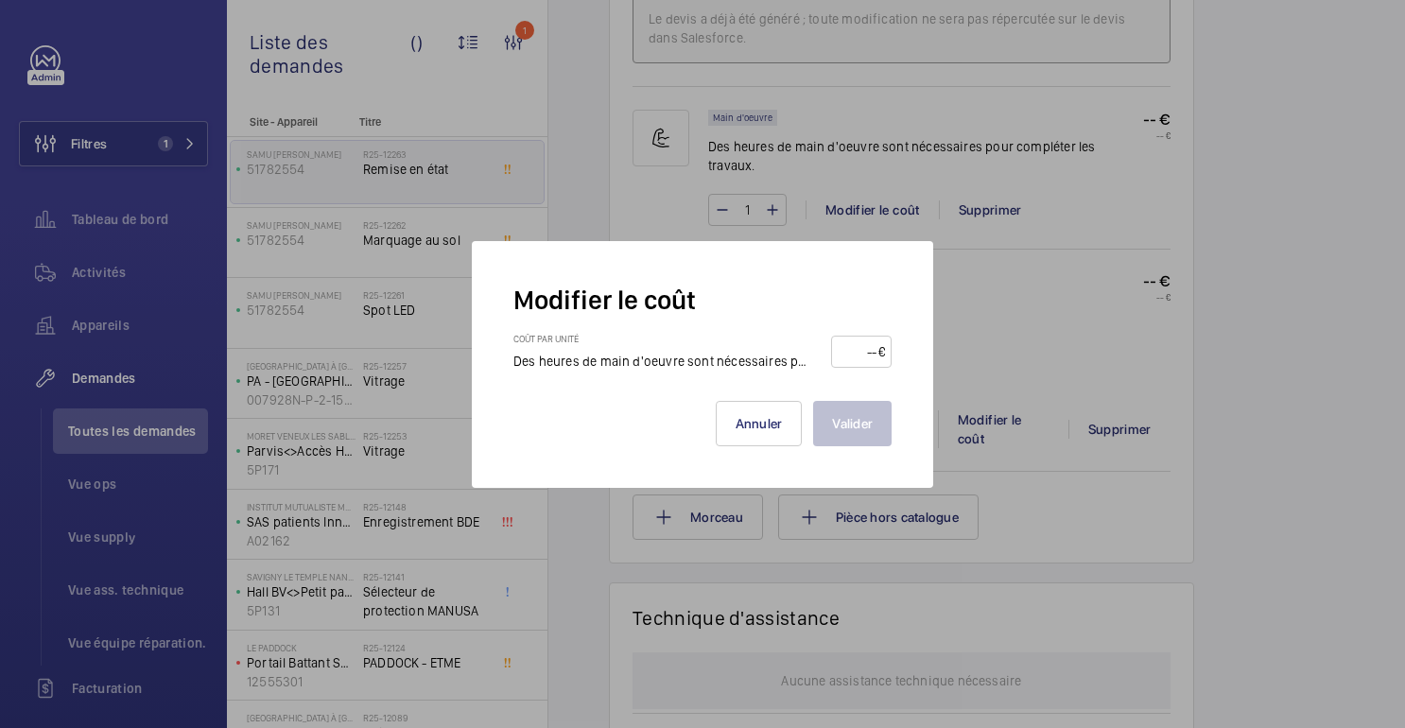
click at [861, 350] on input "number" at bounding box center [858, 352] width 40 height 30
type input "115"
click at [850, 427] on font "Valider" at bounding box center [852, 423] width 41 height 15
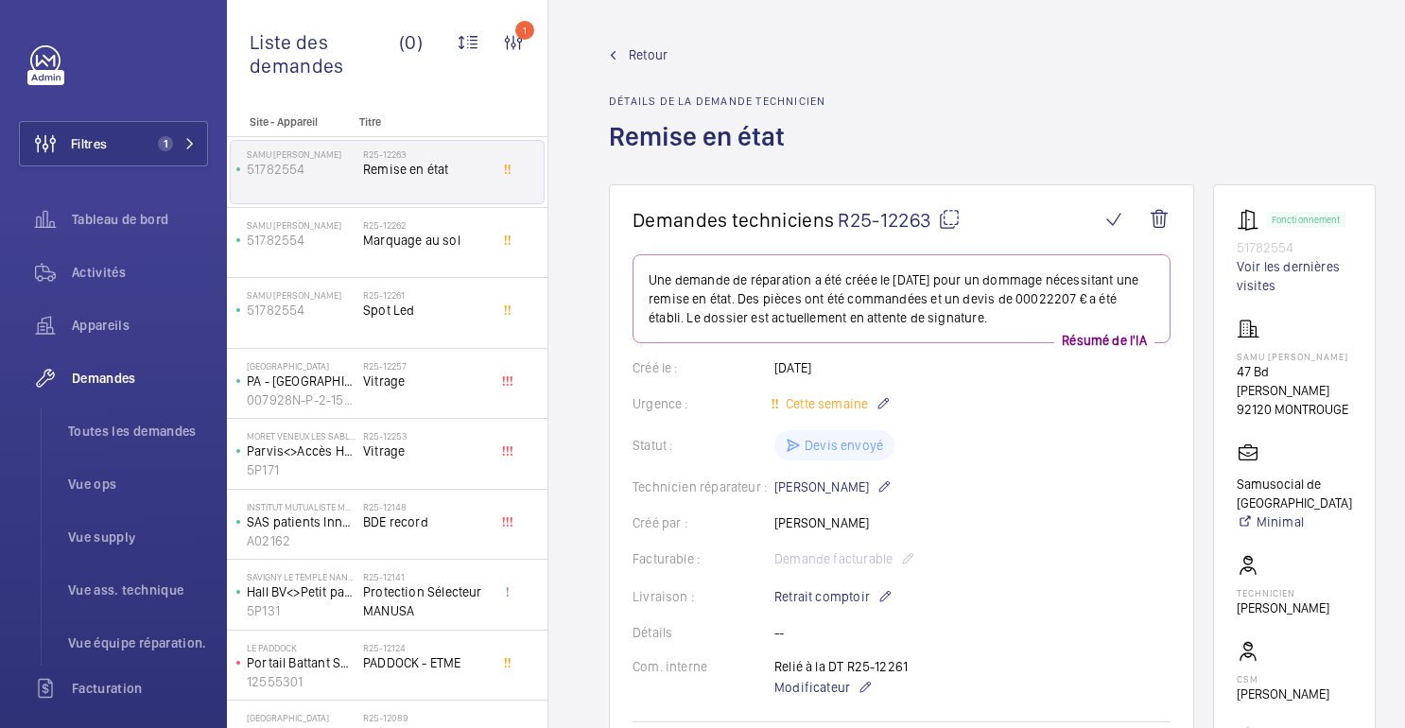
click at [640, 59] on font "Retour" at bounding box center [648, 54] width 39 height 15
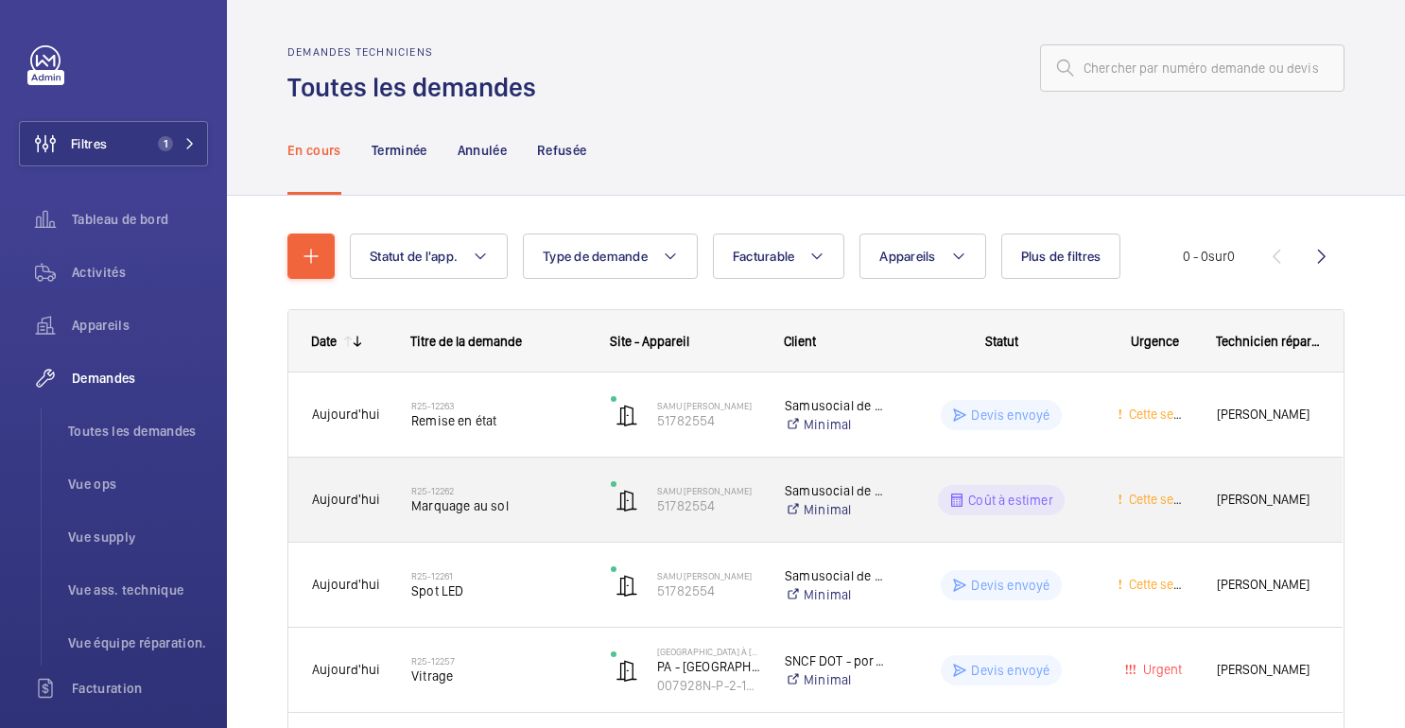
click at [909, 498] on div "Coût à estimer" at bounding box center [990, 500] width 206 height 68
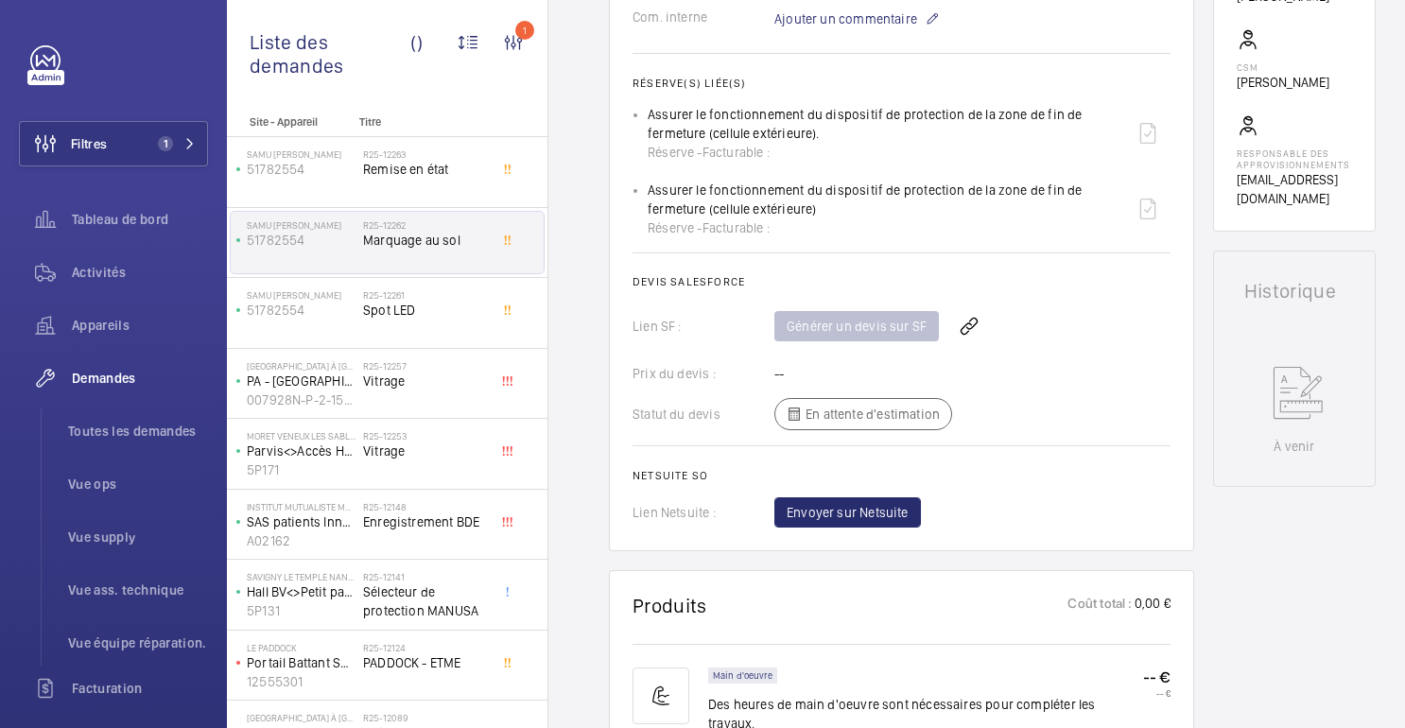
scroll to position [616, 0]
